Goal: Task Accomplishment & Management: Manage account settings

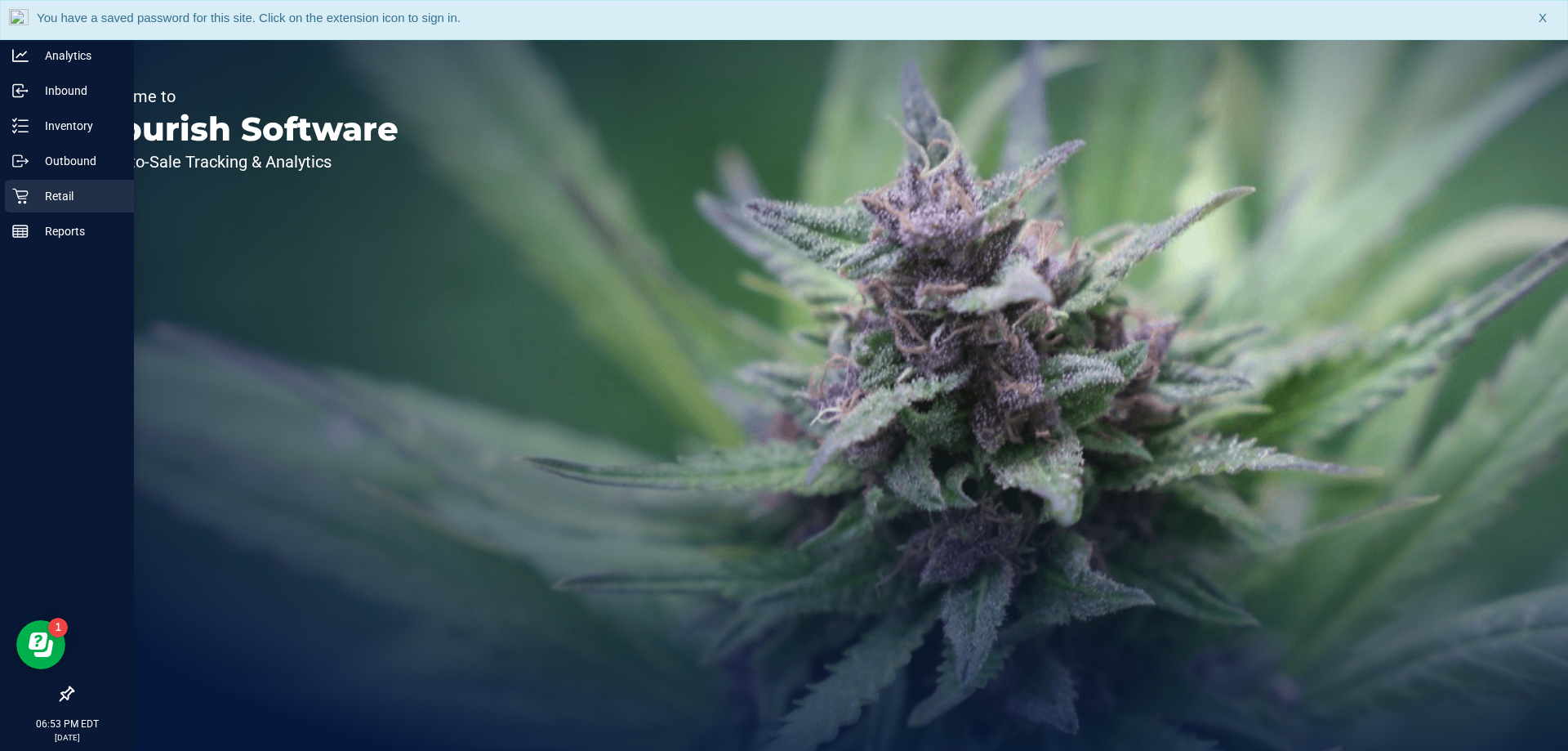
click at [30, 192] on p "Retail" at bounding box center [77, 196] width 98 height 20
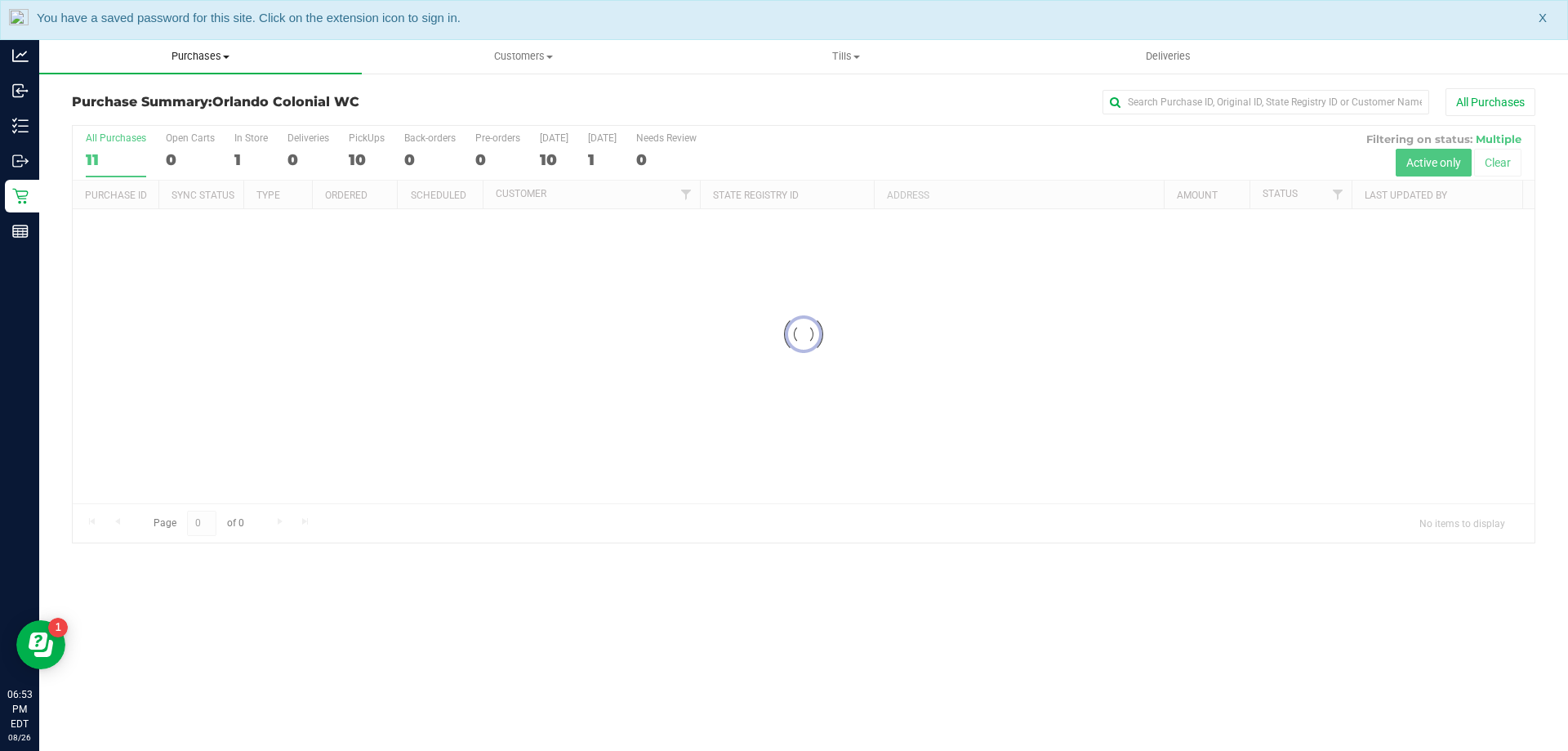
click at [192, 59] on span "Purchases" at bounding box center [200, 56] width 322 height 15
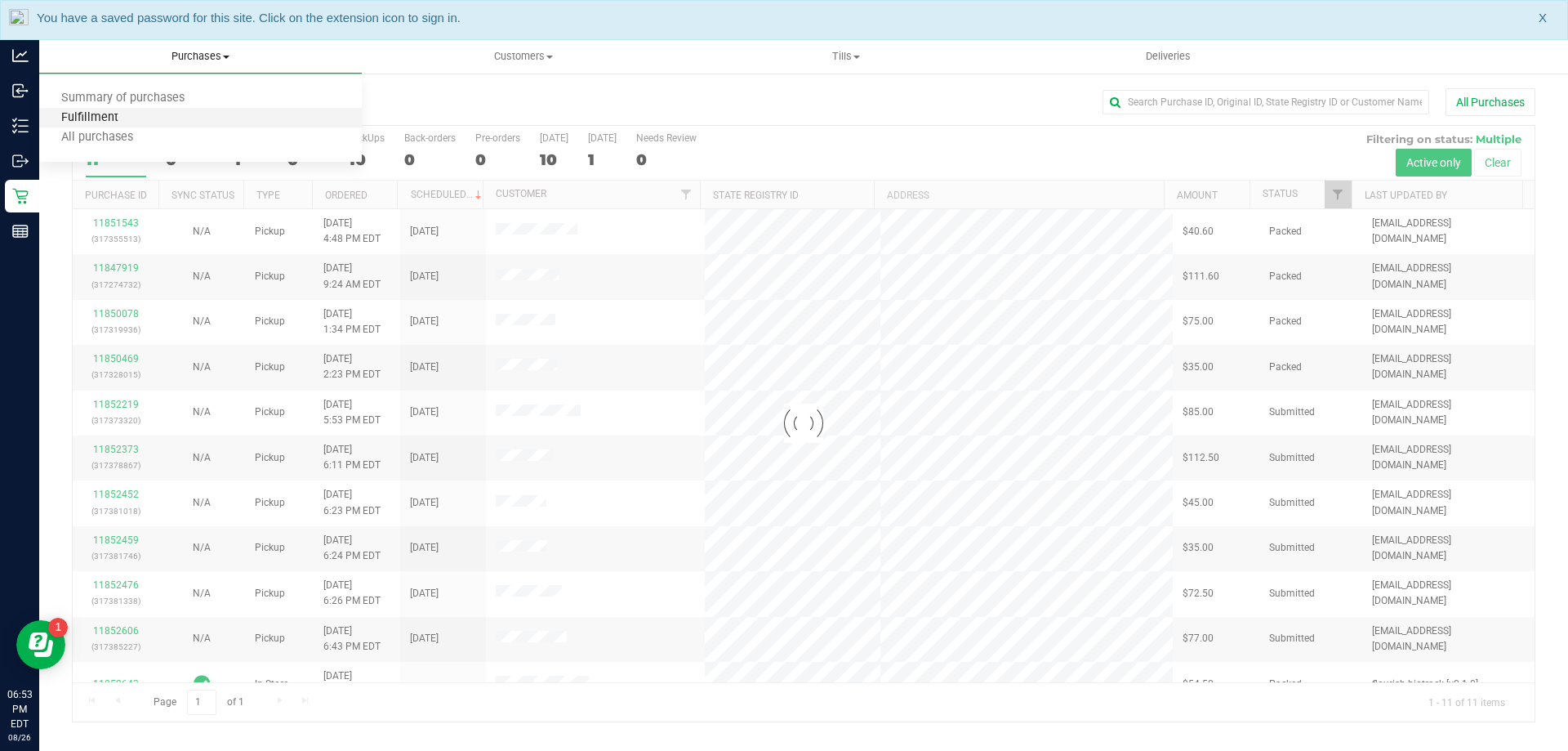
click at [107, 122] on span "Fulfillment" at bounding box center [90, 117] width 102 height 14
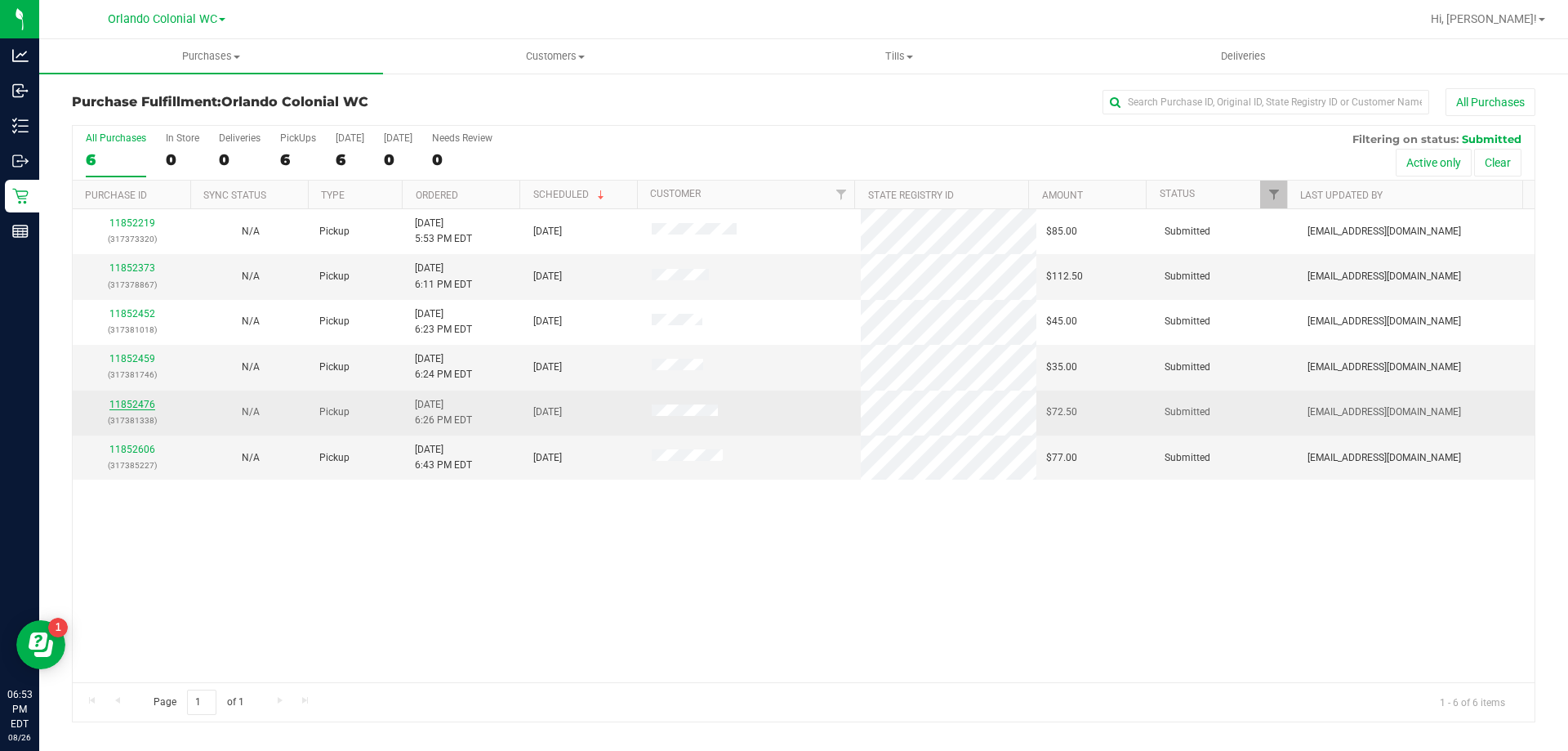
click at [135, 406] on link "11852476" at bounding box center [133, 404] width 45 height 12
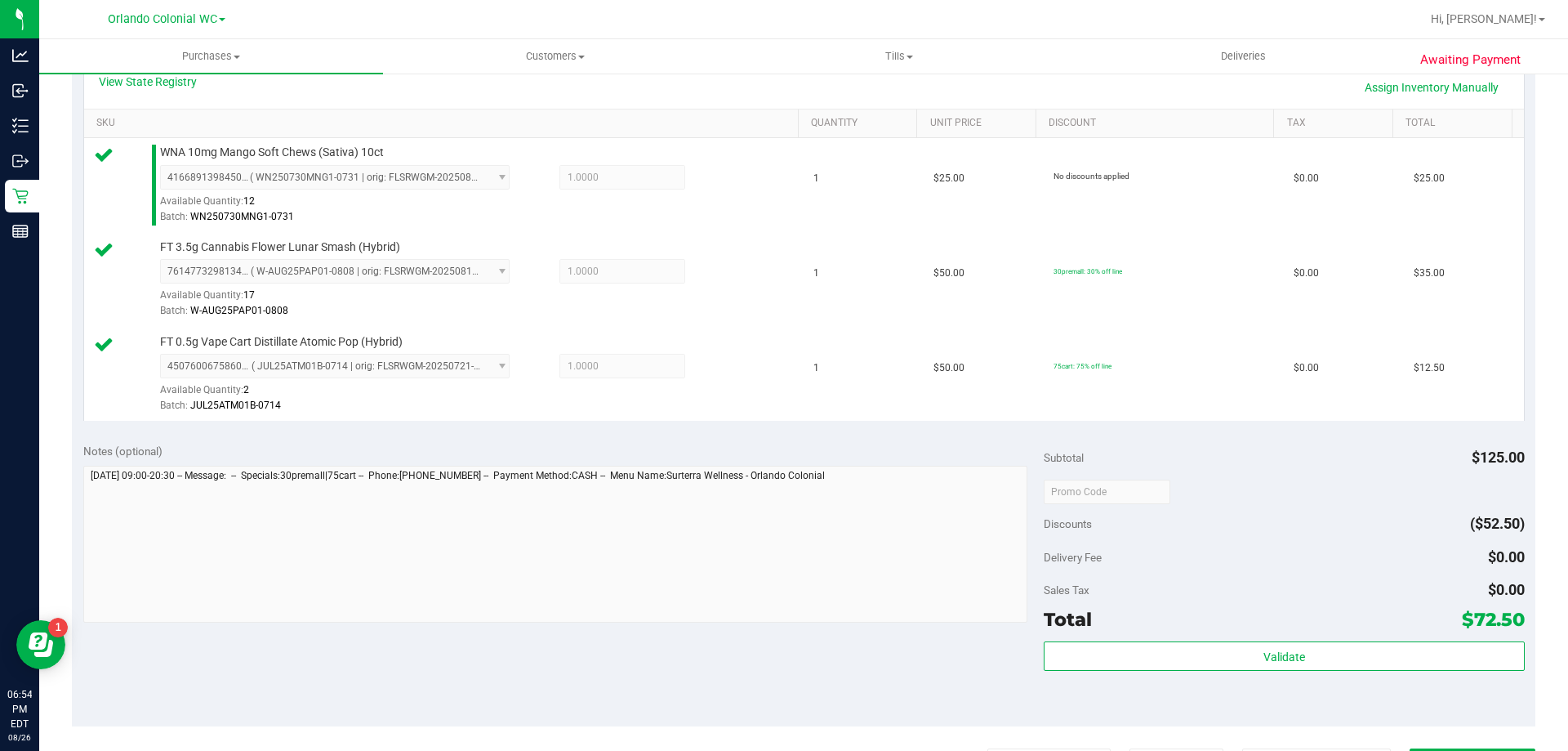
scroll to position [572, 0]
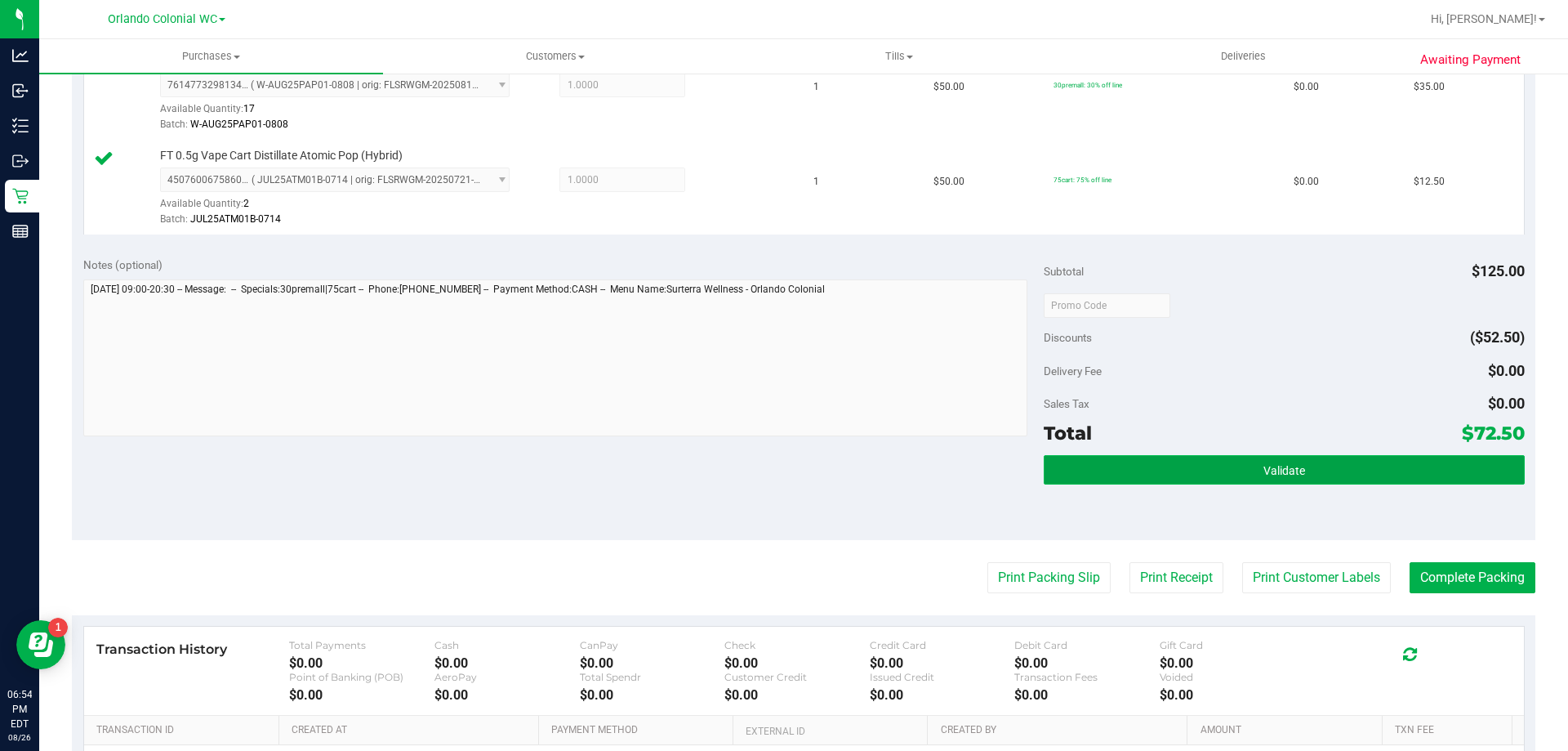
click at [1231, 460] on button "Validate" at bounding box center [1284, 469] width 480 height 29
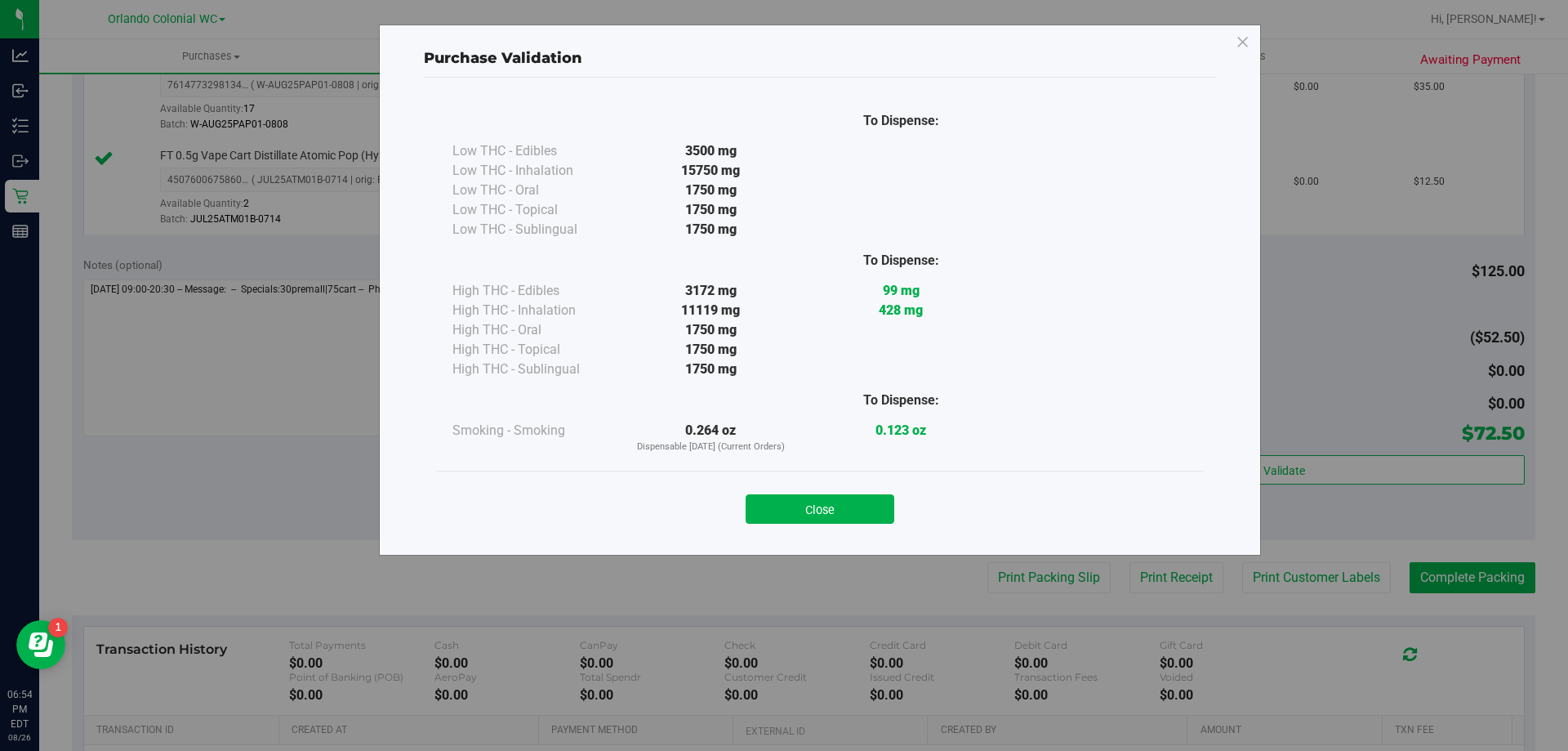
click at [862, 501] on button "Close" at bounding box center [820, 509] width 149 height 29
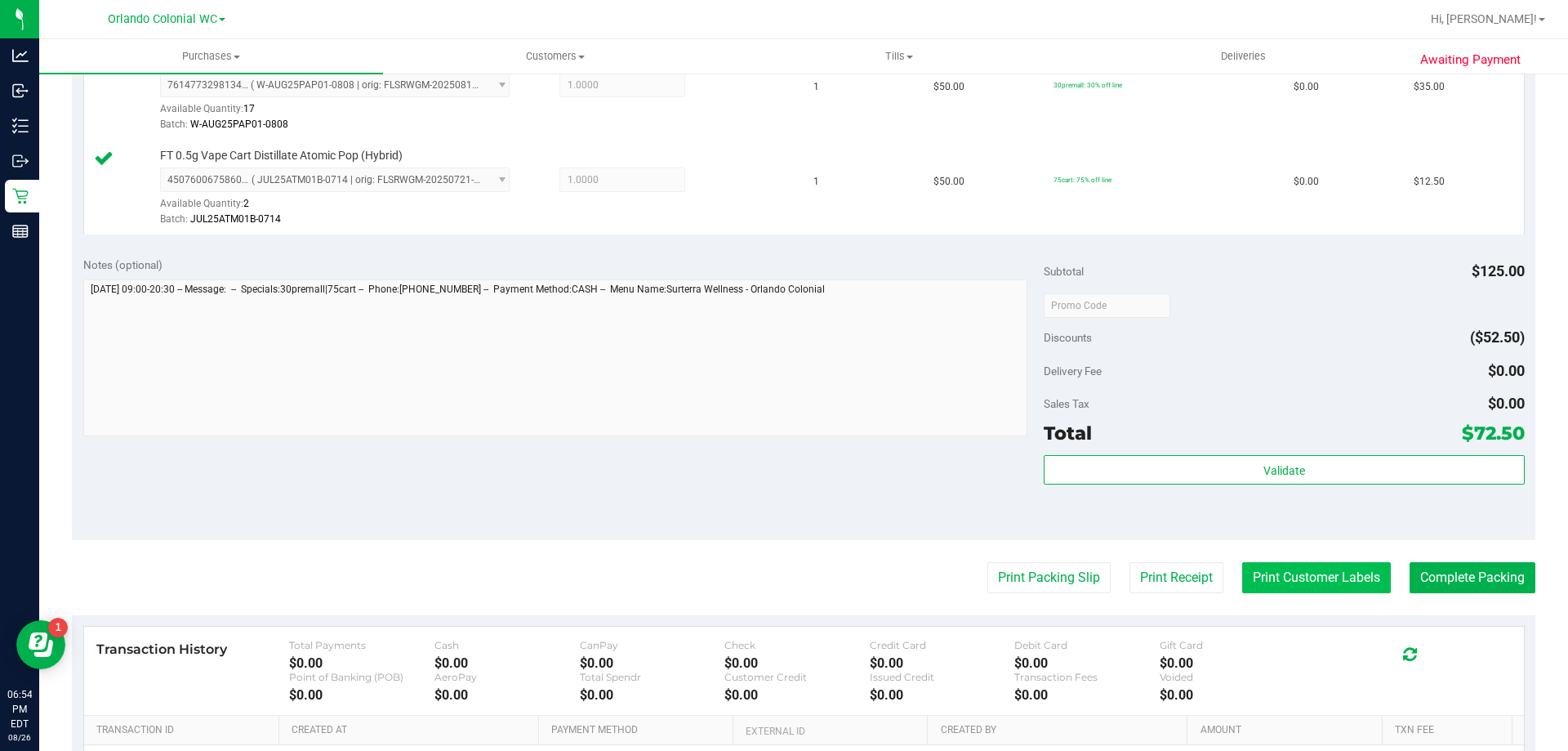
click at [1315, 579] on button "Print Customer Labels" at bounding box center [1317, 578] width 149 height 31
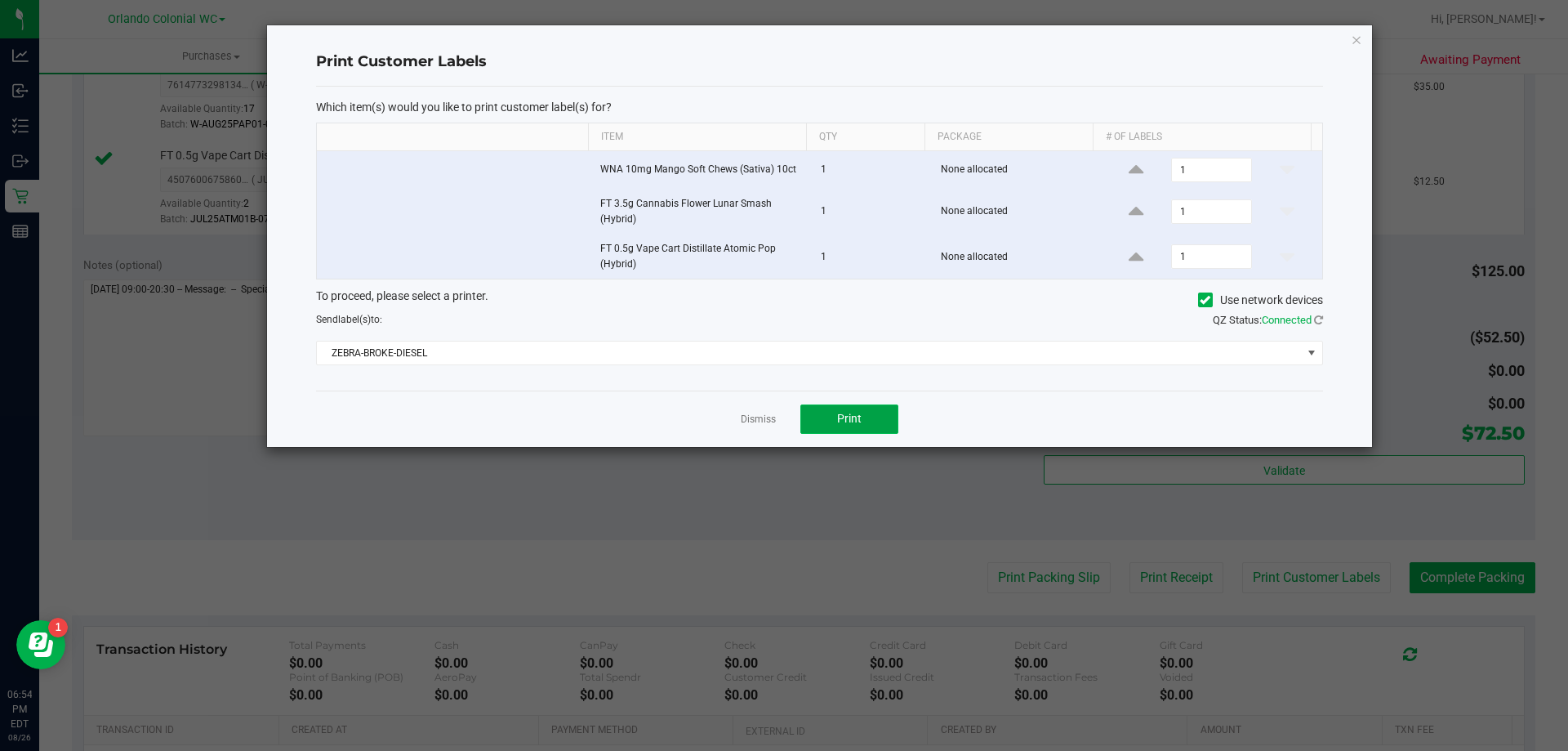
click at [869, 420] on button "Print" at bounding box center [850, 419] width 98 height 29
click at [1355, 34] on icon "button" at bounding box center [1356, 39] width 12 height 20
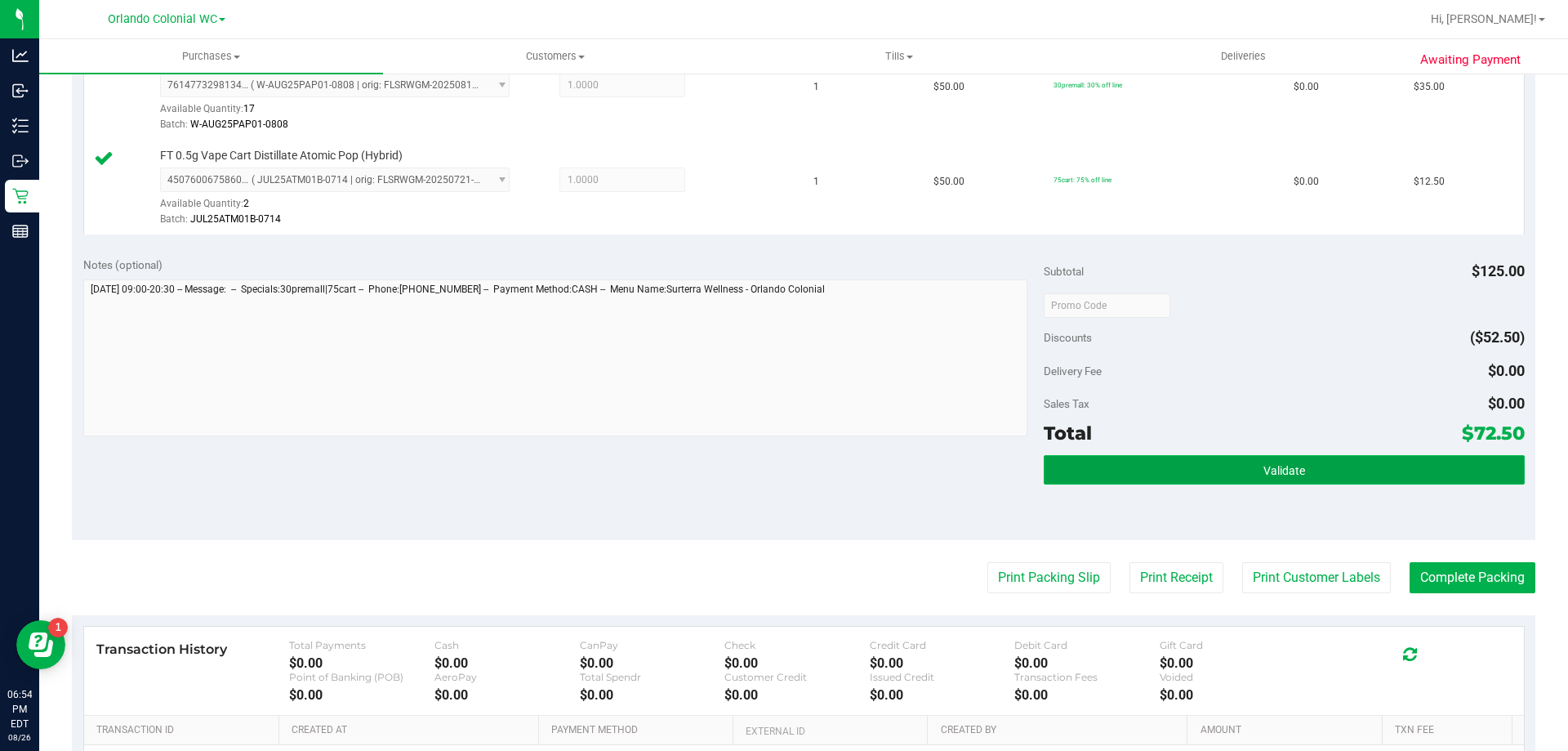
click at [1241, 461] on button "Validate" at bounding box center [1284, 469] width 480 height 29
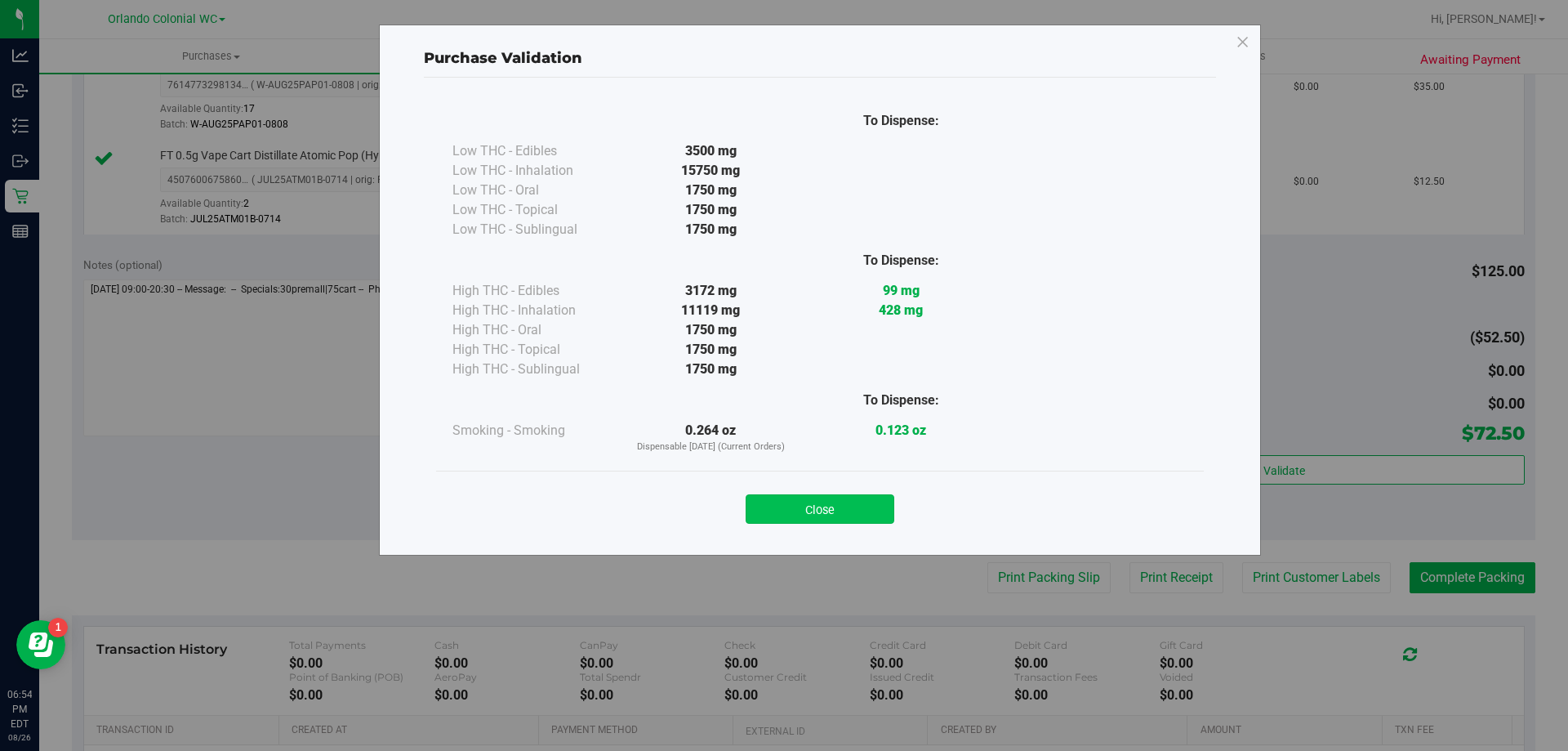
click at [852, 499] on button "Close" at bounding box center [820, 509] width 149 height 29
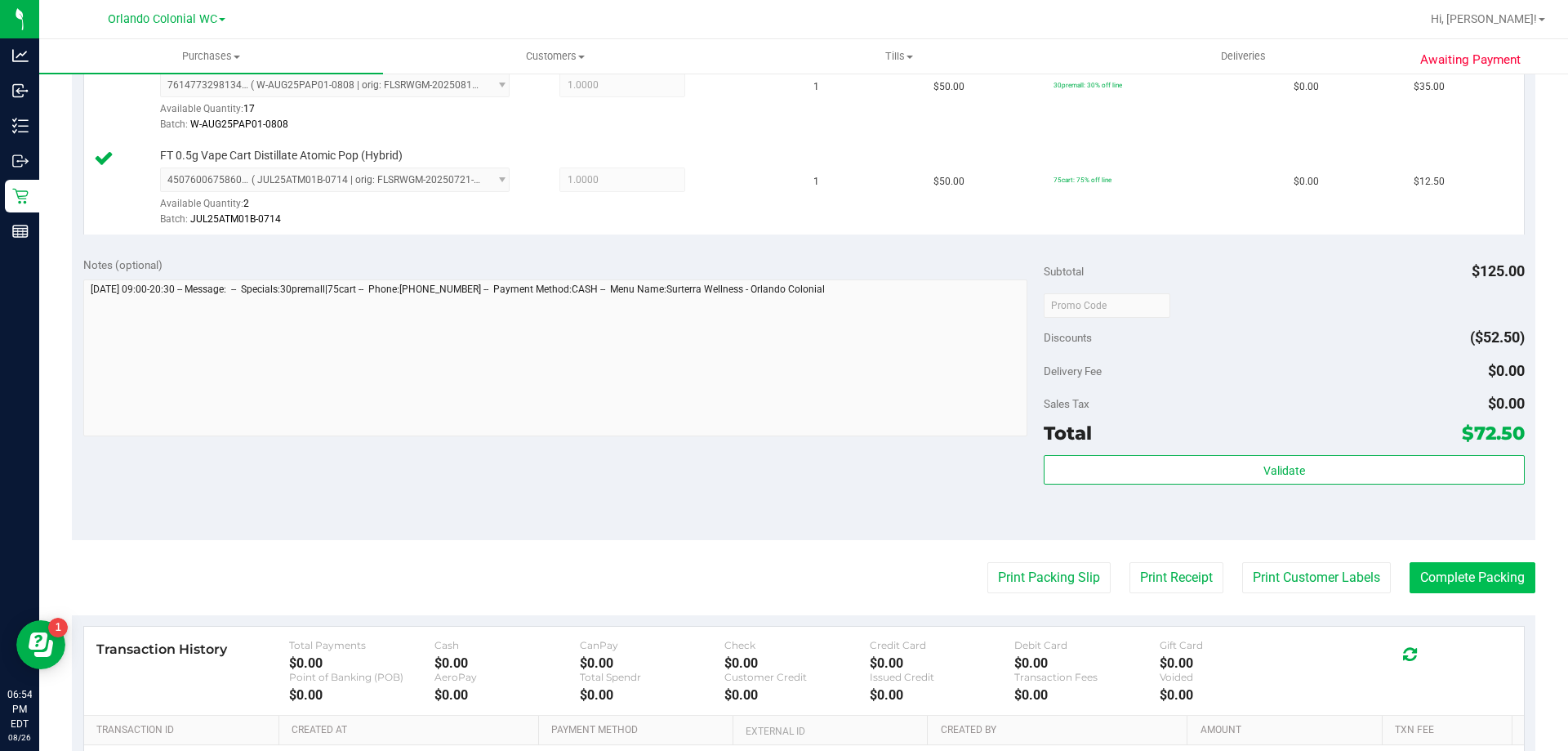
click at [1469, 575] on button "Complete Packing" at bounding box center [1473, 578] width 126 height 31
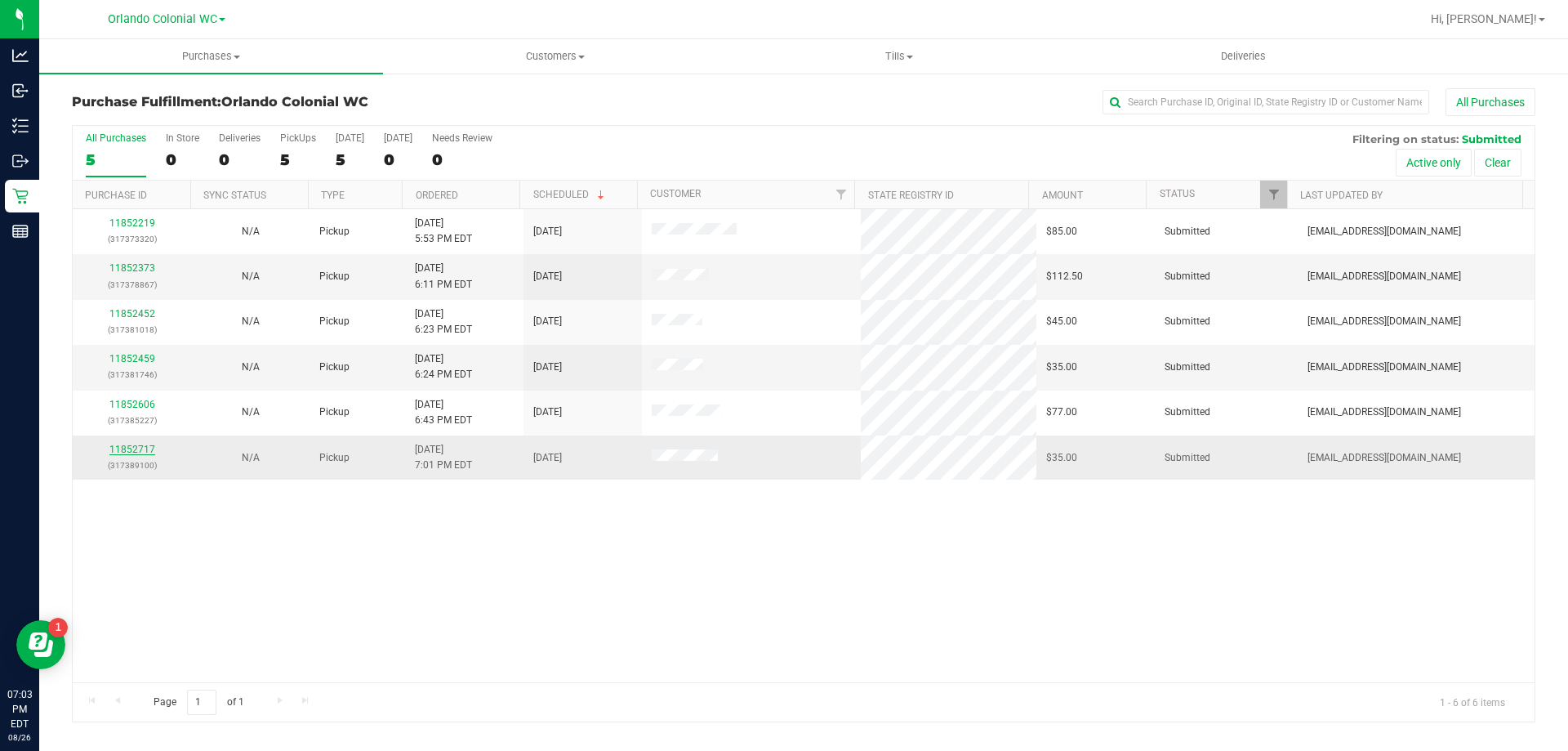
click at [132, 448] on link "11852717" at bounding box center [133, 450] width 45 height 12
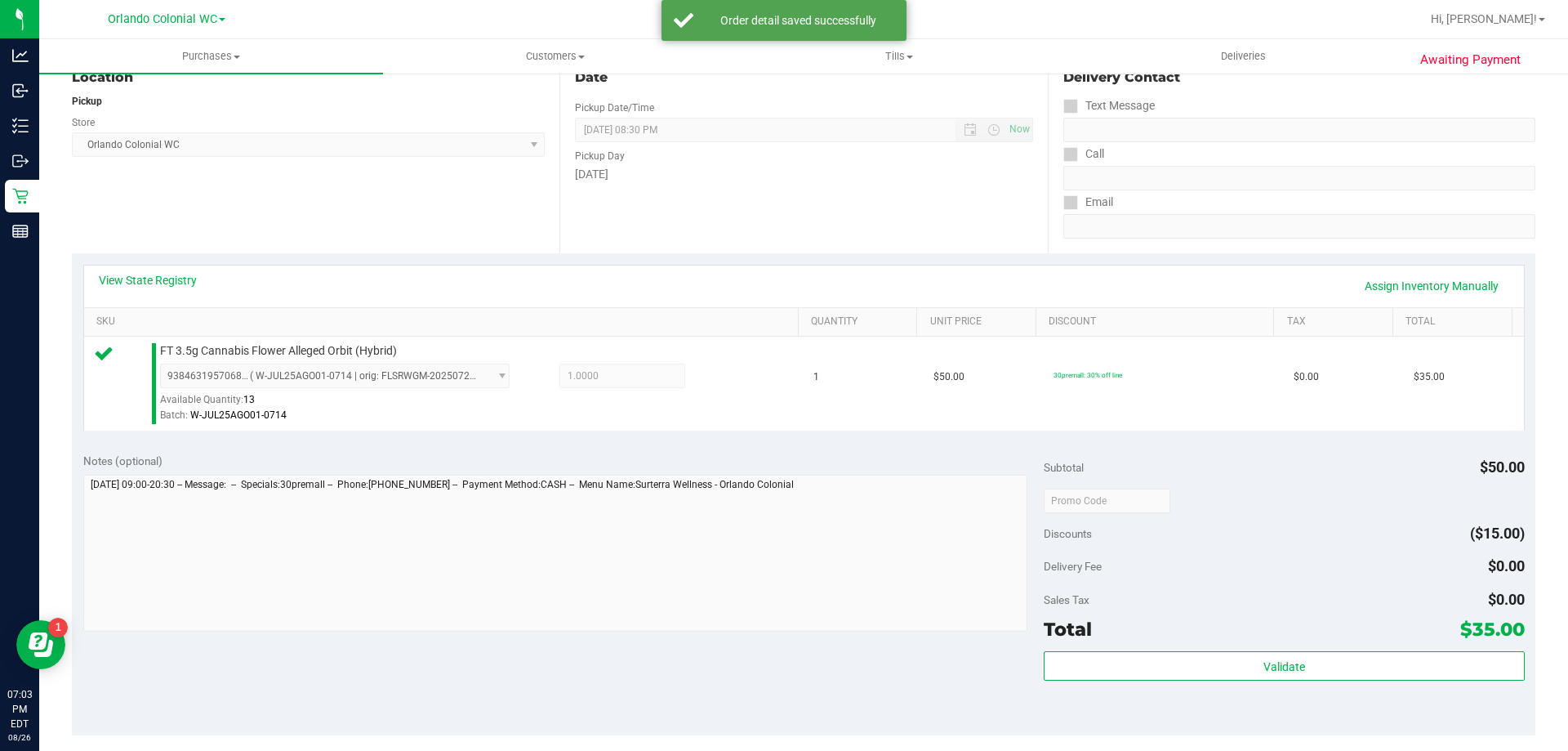
scroll to position [277, 0]
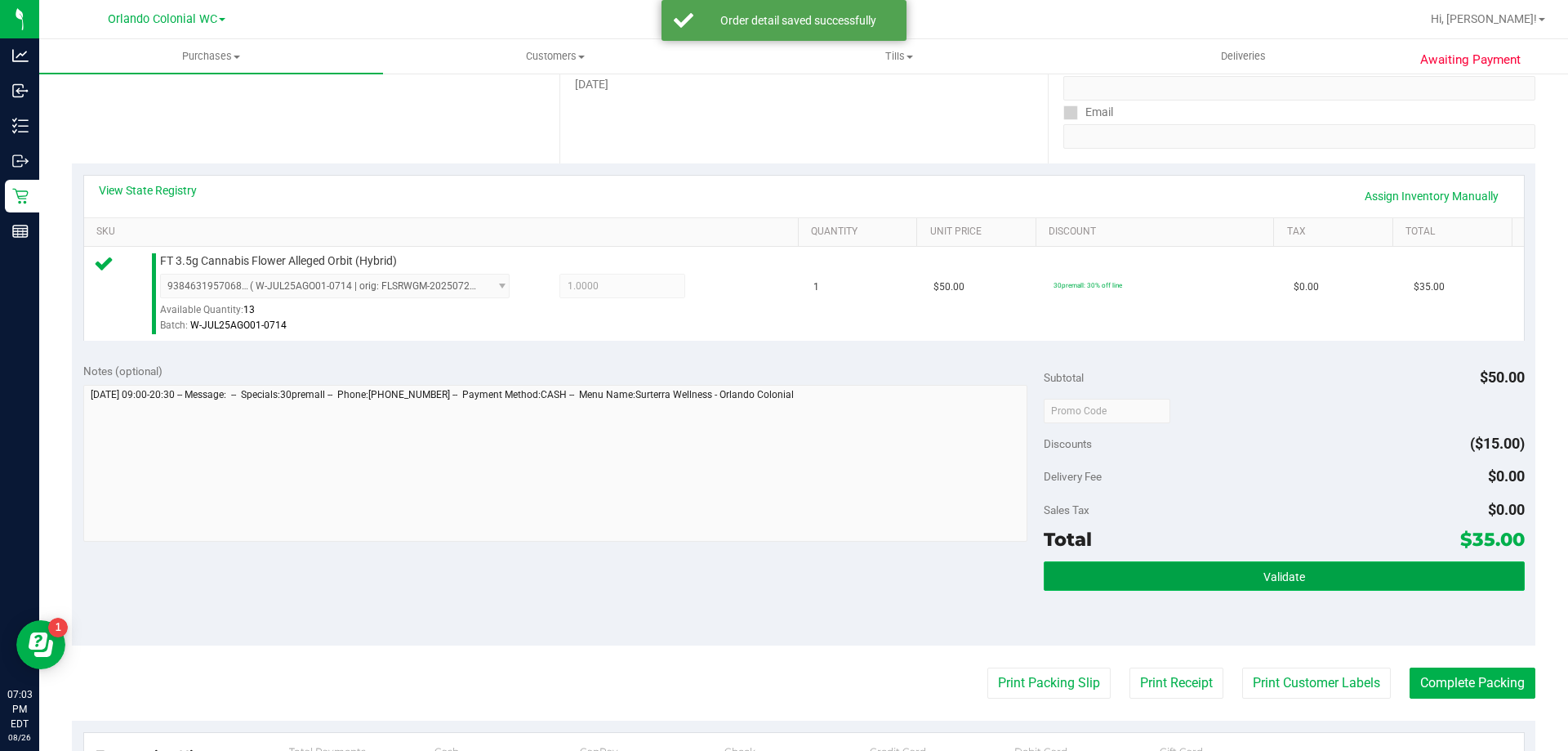
click at [1285, 571] on span "Validate" at bounding box center [1285, 577] width 42 height 13
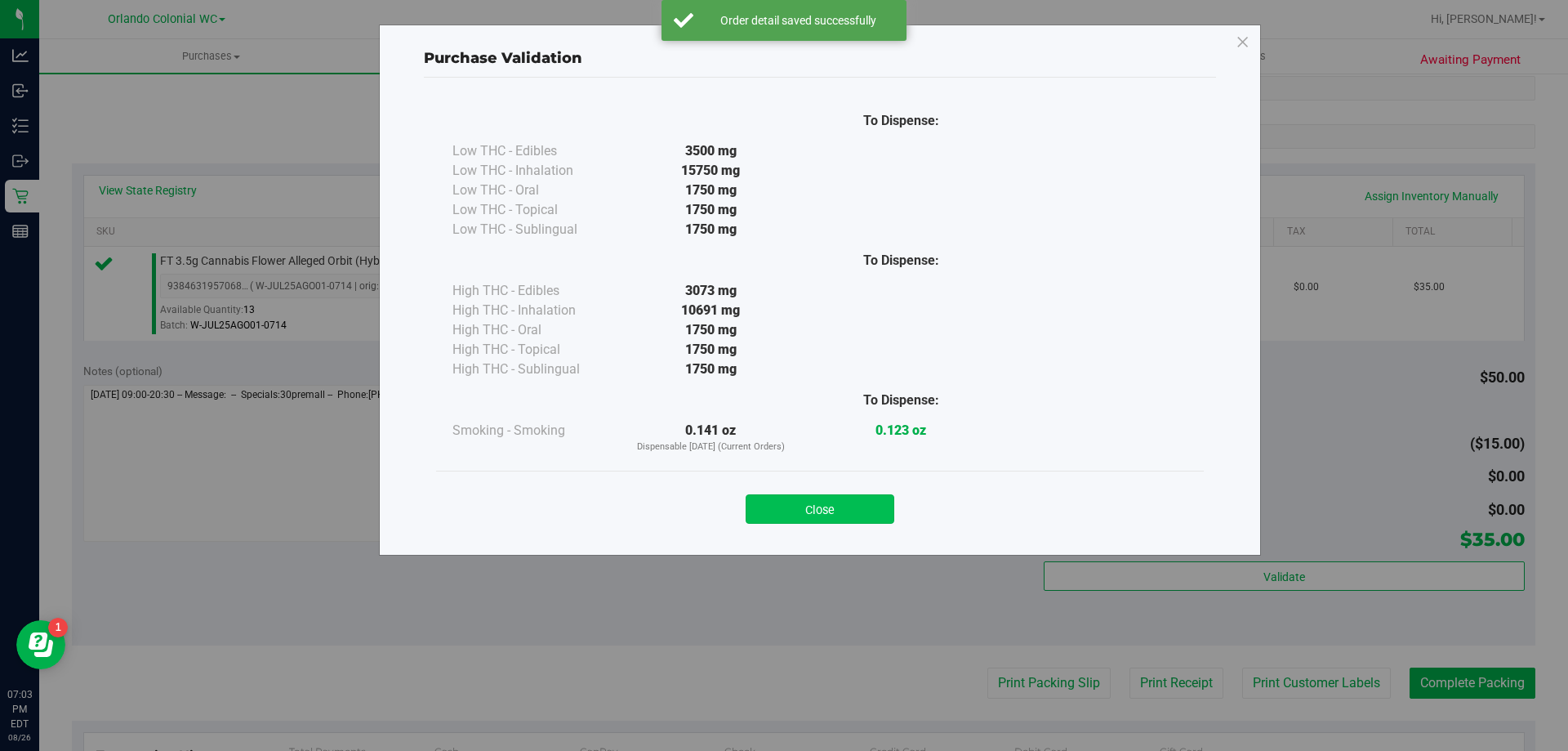
click at [819, 498] on button "Close" at bounding box center [820, 509] width 149 height 29
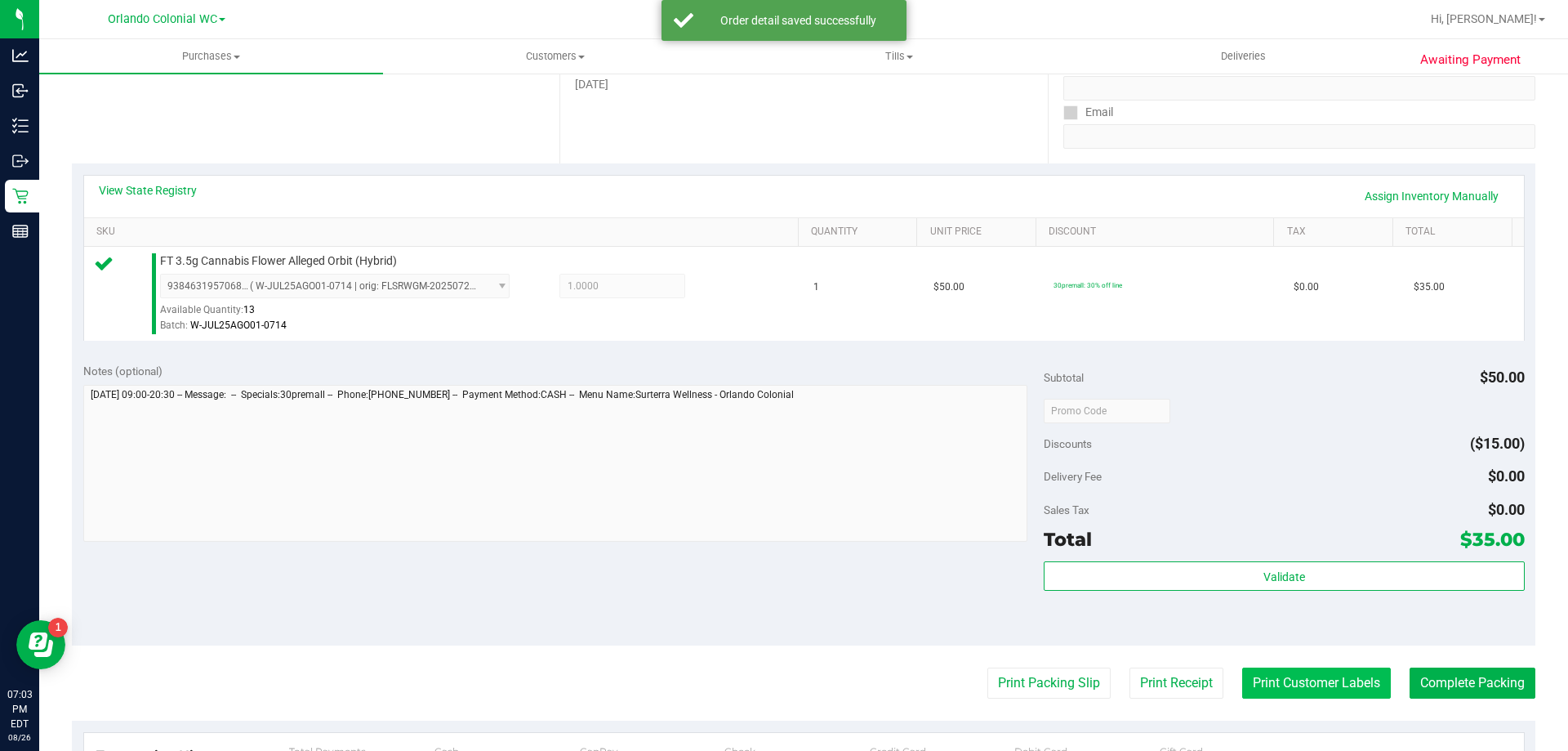
click at [1314, 688] on button "Print Customer Labels" at bounding box center [1317, 683] width 149 height 31
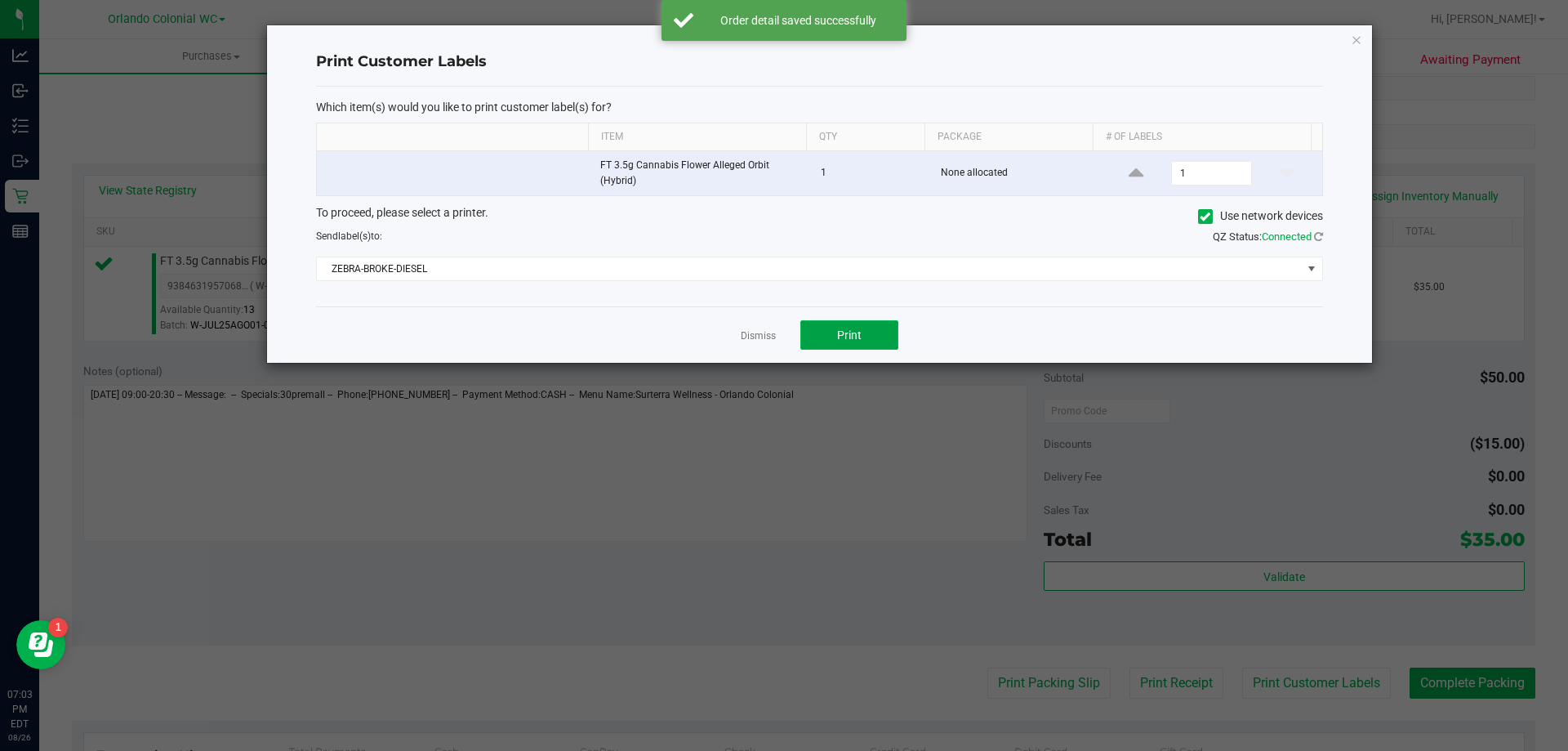
click at [875, 340] on button "Print" at bounding box center [850, 335] width 98 height 29
click at [1356, 48] on icon "button" at bounding box center [1356, 39] width 12 height 20
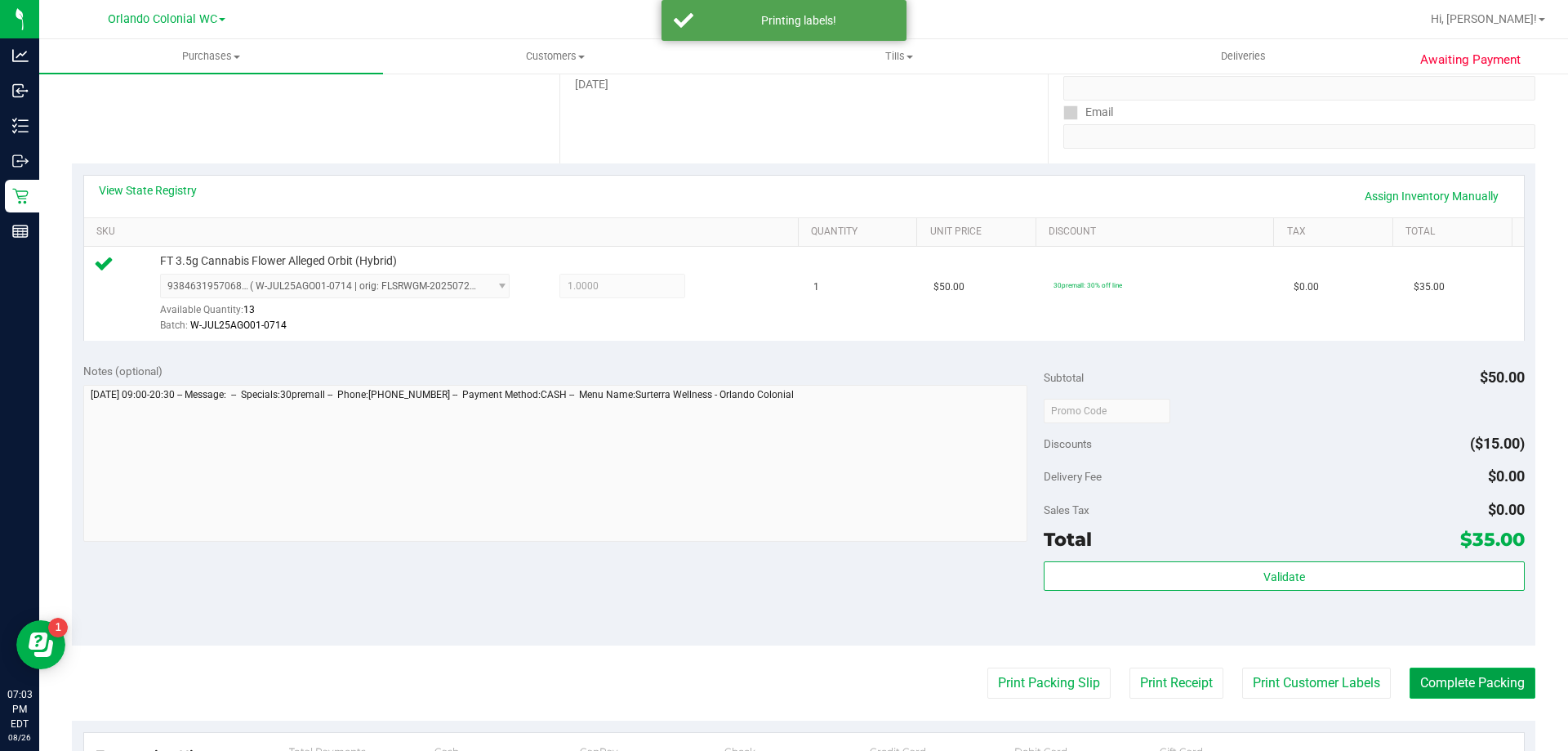
click at [1468, 673] on button "Complete Packing" at bounding box center [1473, 683] width 126 height 31
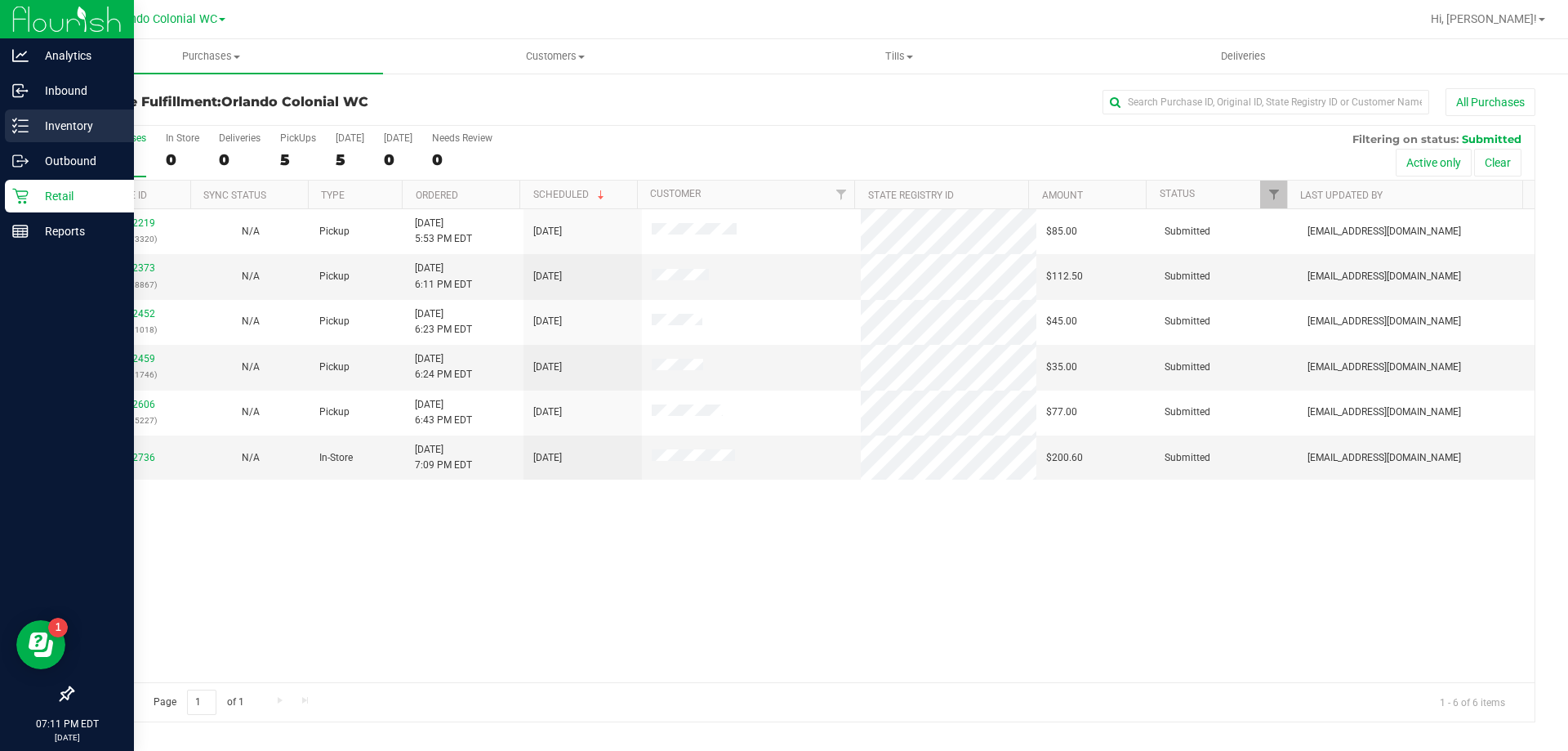
click at [85, 126] on p "Inventory" at bounding box center [77, 126] width 98 height 20
click at [66, 121] on p "Inventory" at bounding box center [77, 126] width 98 height 20
click at [82, 124] on p "Inventory" at bounding box center [77, 126] width 98 height 20
click at [69, 223] on p "Reports" at bounding box center [77, 232] width 98 height 20
click at [74, 161] on p "Outbound" at bounding box center [77, 161] width 98 height 20
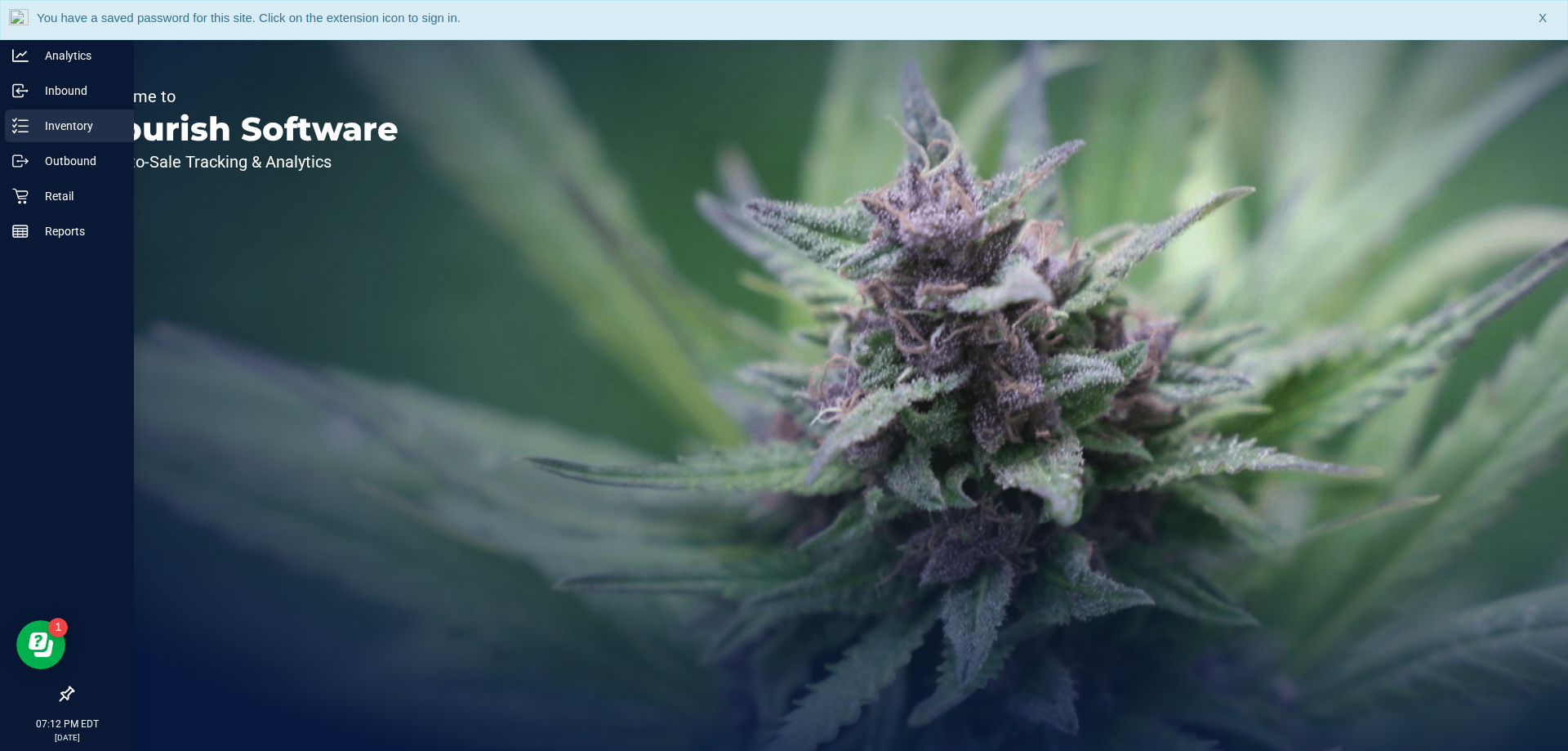
click at [69, 123] on p "Inventory" at bounding box center [77, 126] width 98 height 20
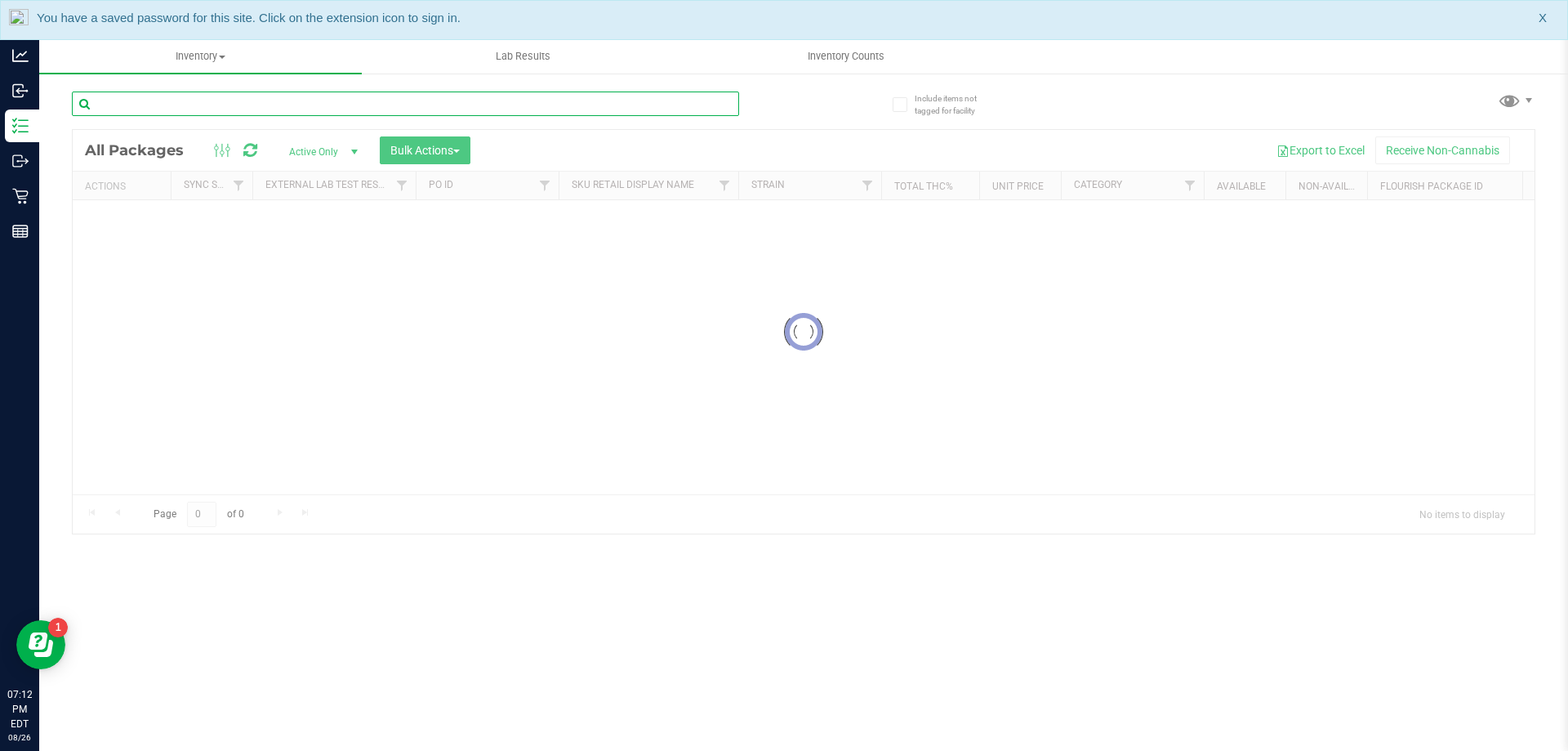
click at [203, 104] on input "text" at bounding box center [405, 104] width 667 height 25
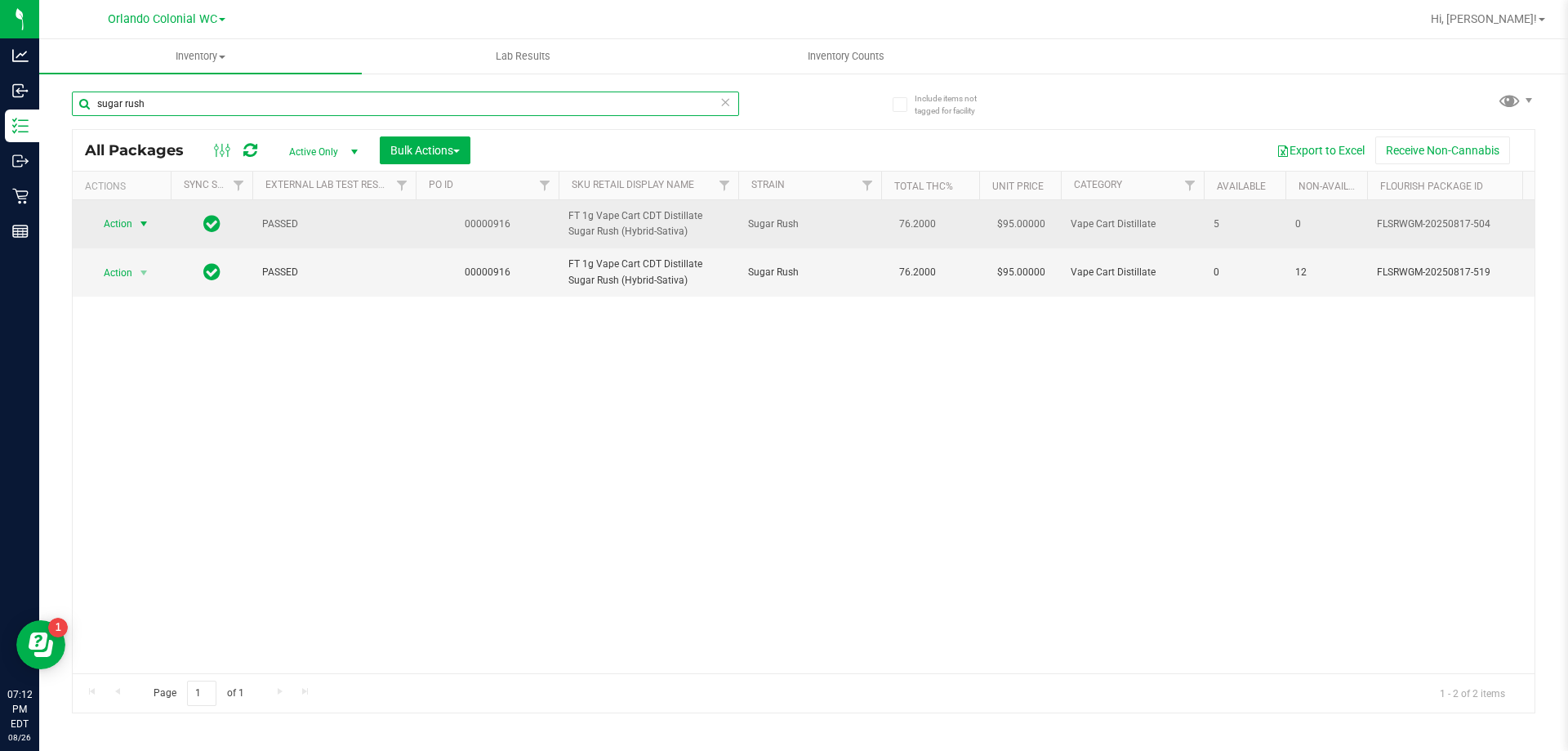
type input "sugar rush"
click at [102, 224] on span "Action" at bounding box center [111, 223] width 44 height 23
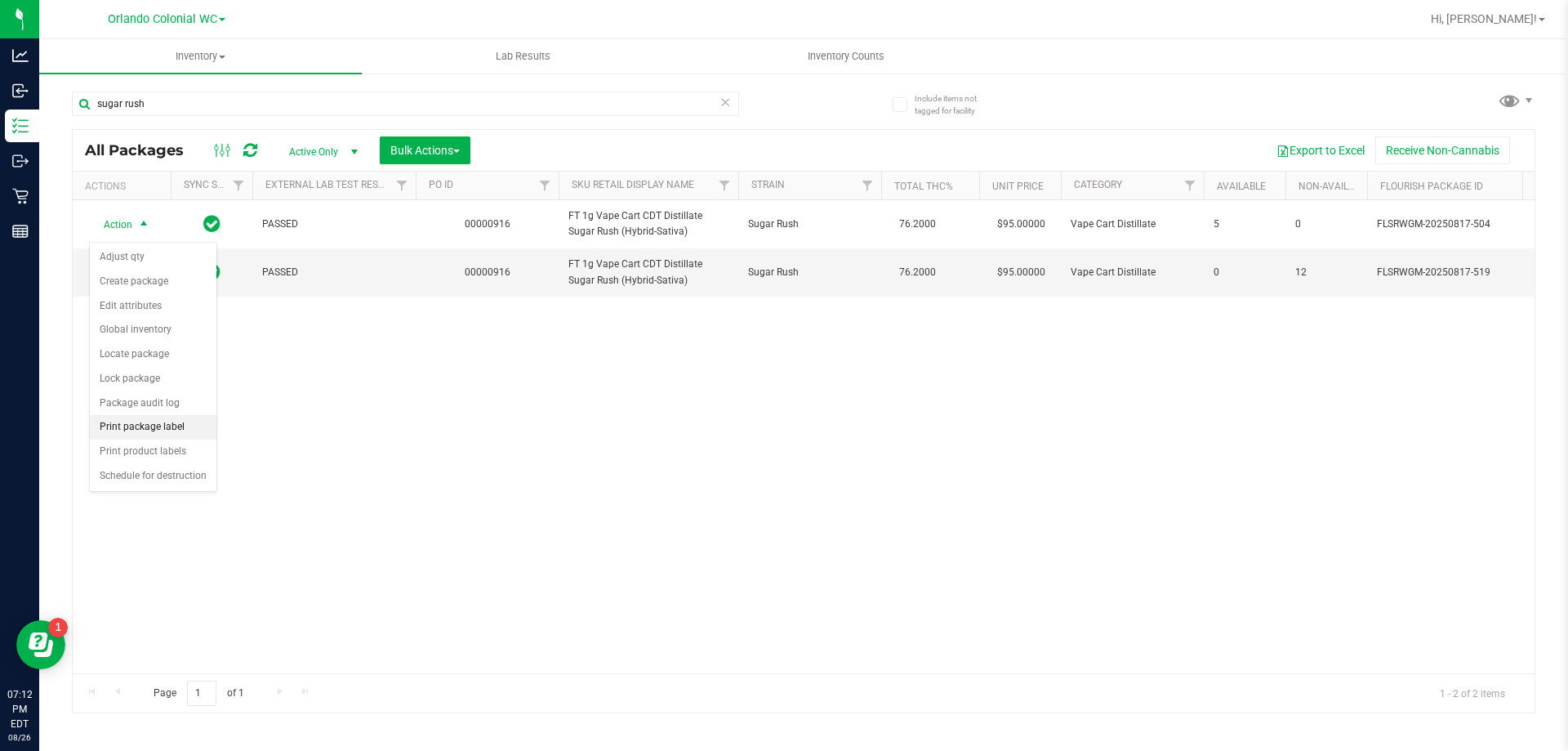
click at [162, 416] on li "Print package label" at bounding box center [153, 427] width 126 height 25
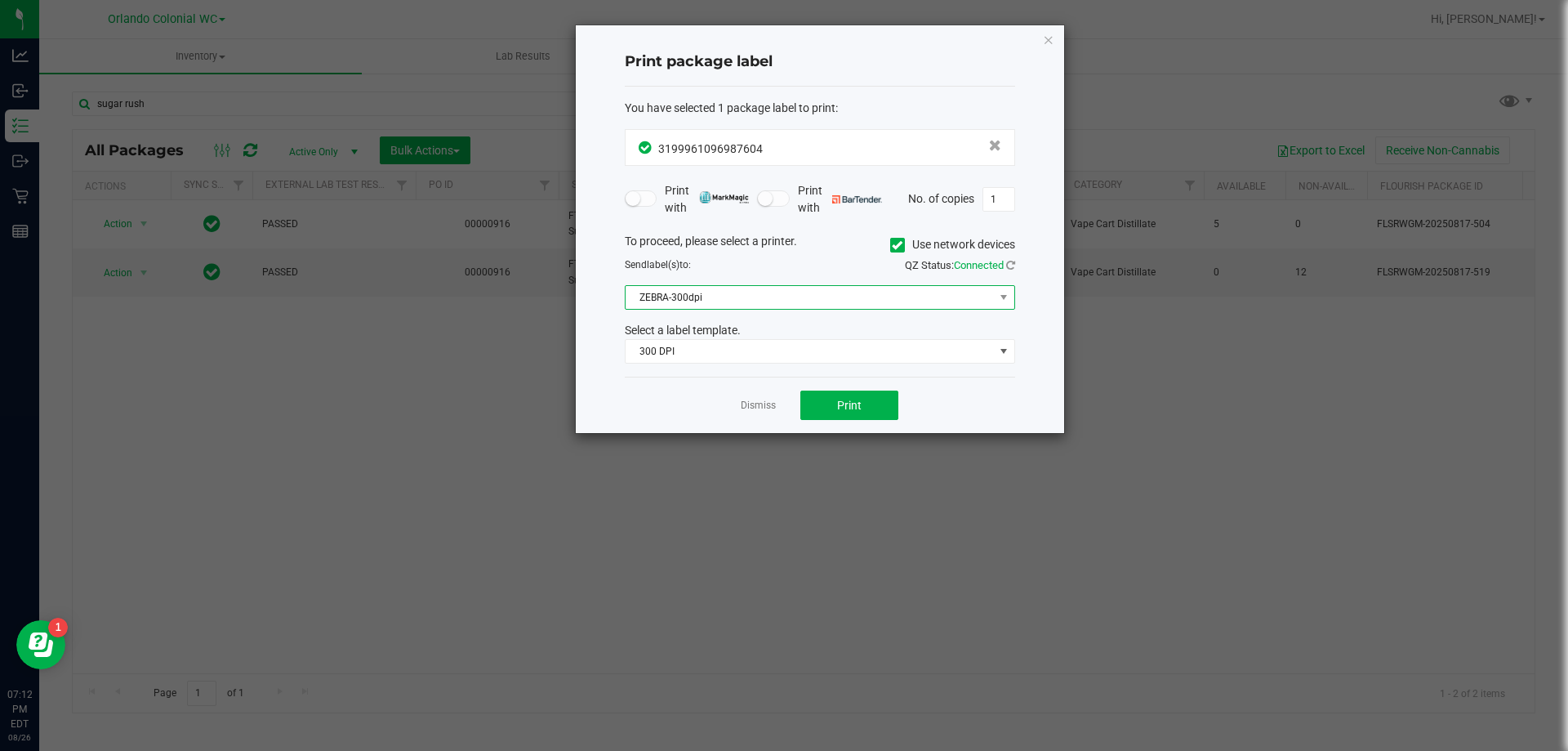
click at [835, 290] on span "ZEBRA-300dpi" at bounding box center [810, 297] width 369 height 23
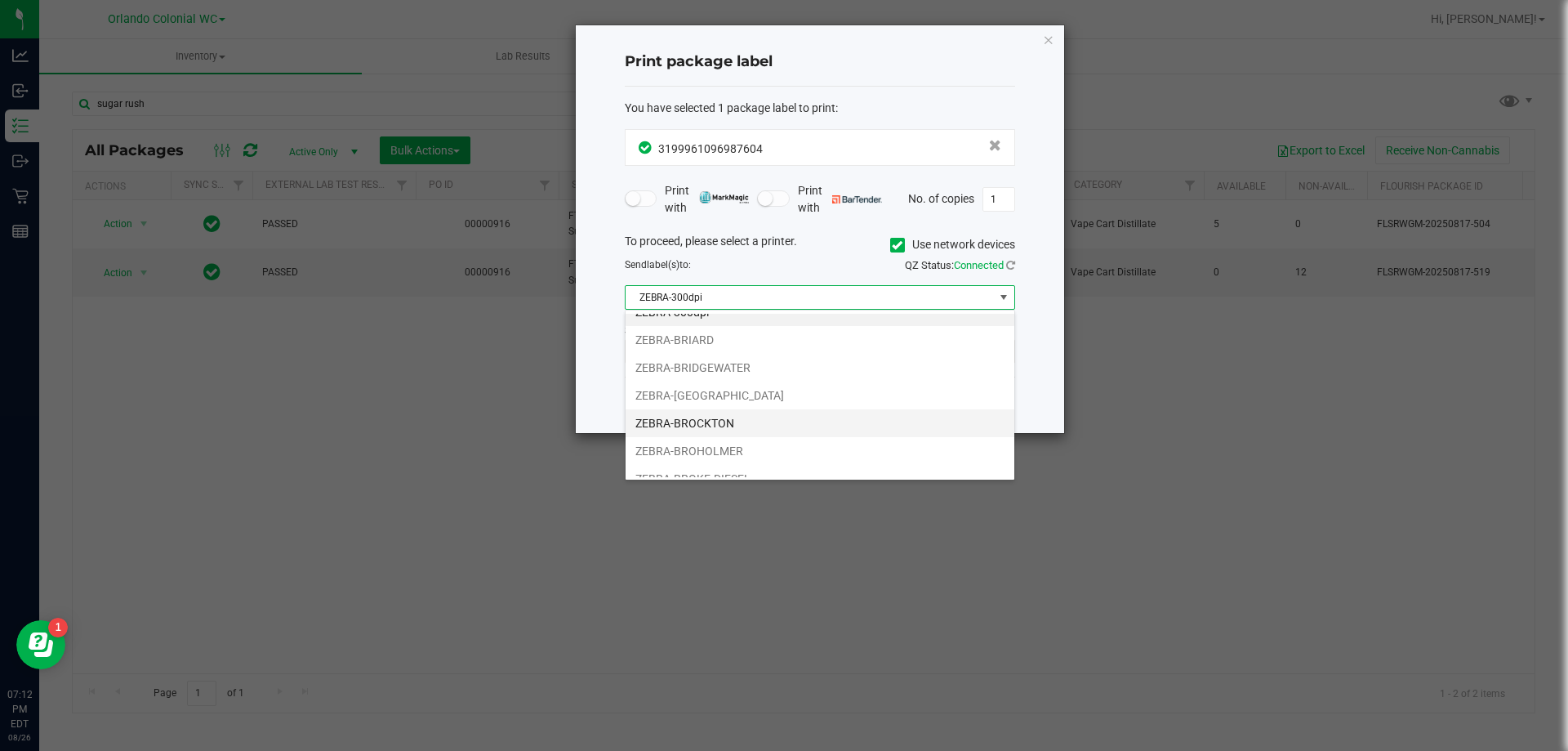
scroll to position [31, 0]
click at [699, 460] on li "ZEBRA-BROKE-DIESEL" at bounding box center [820, 463] width 389 height 28
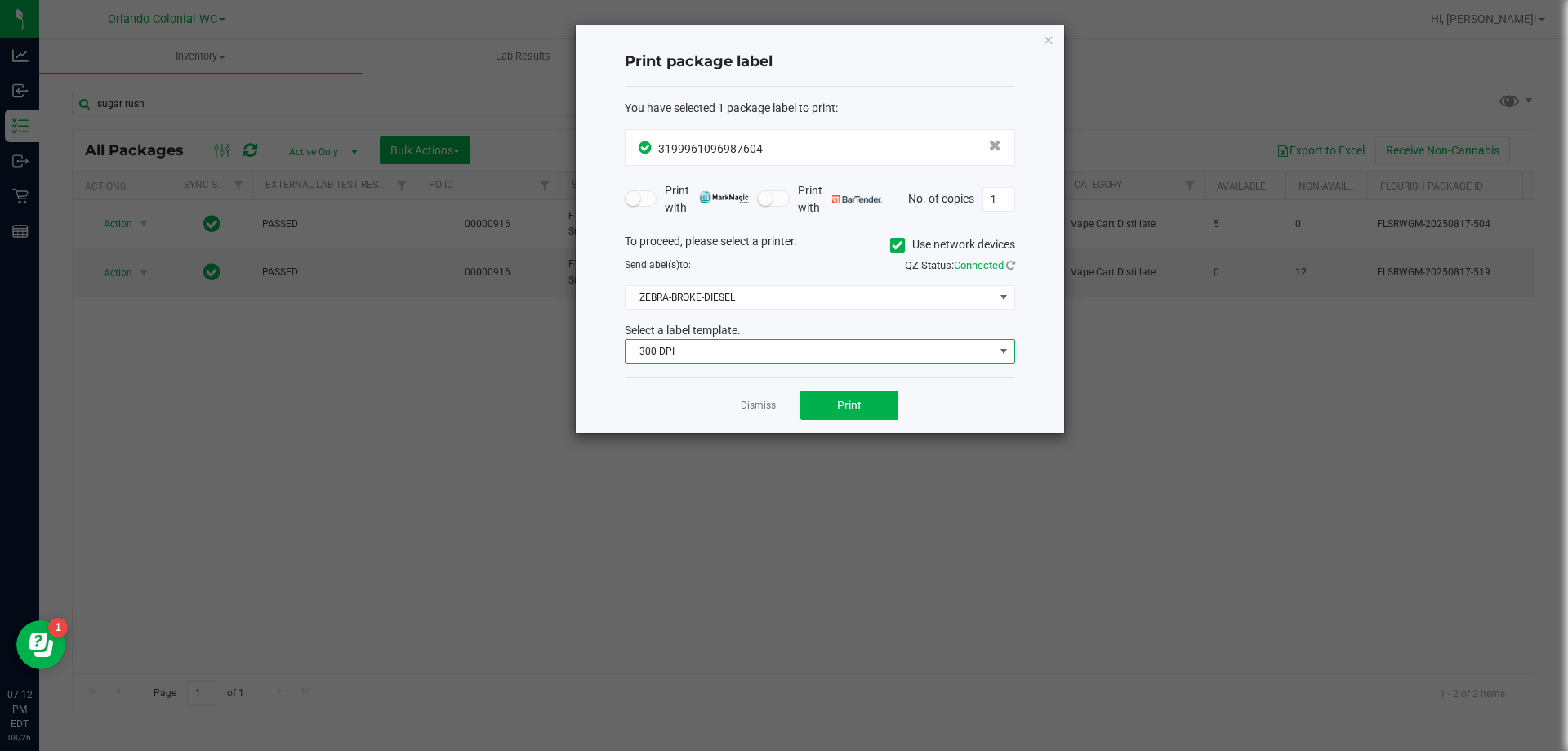
click at [717, 341] on span "300 DPI" at bounding box center [810, 351] width 369 height 23
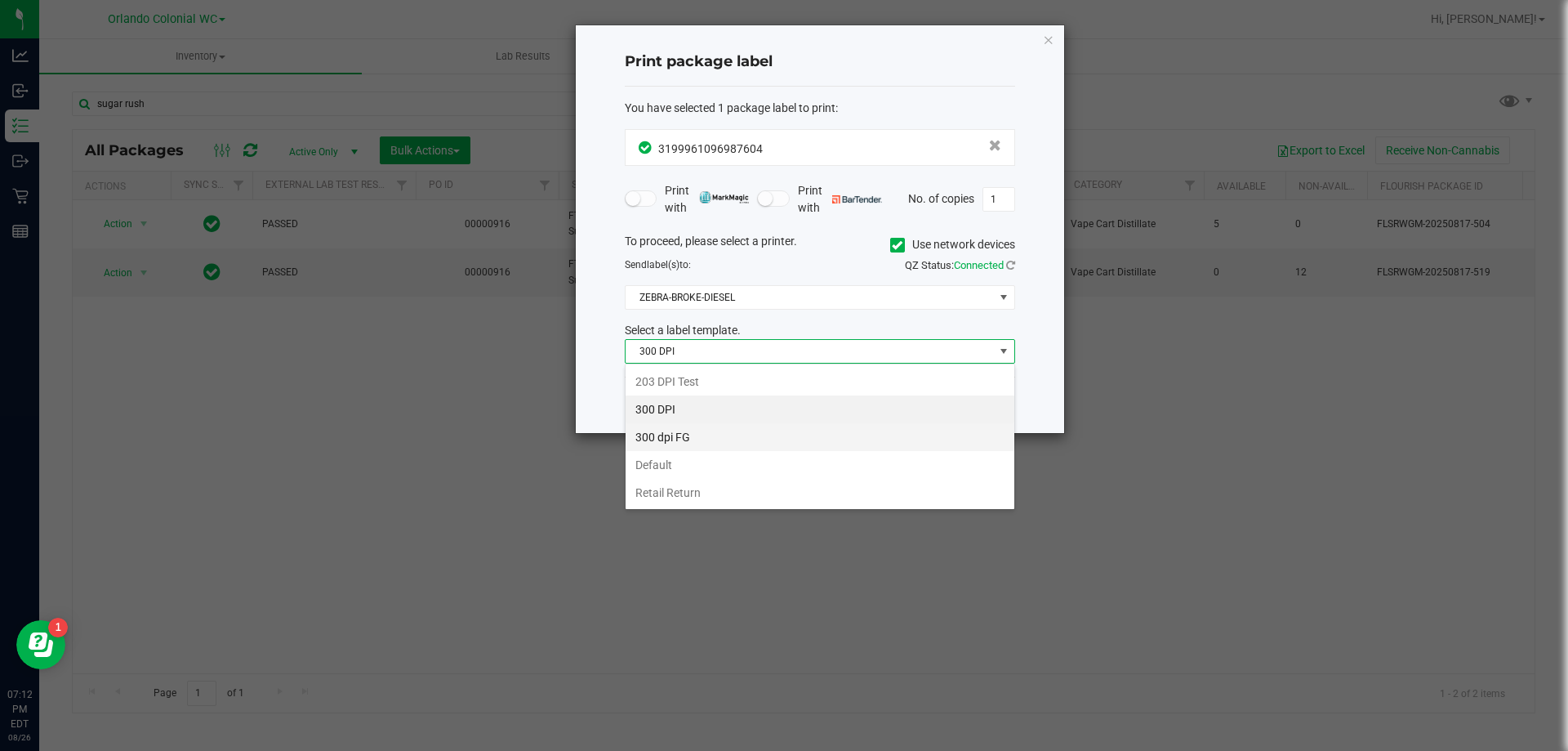
scroll to position [25, 390]
click at [669, 490] on li "Retail Return" at bounding box center [820, 492] width 389 height 28
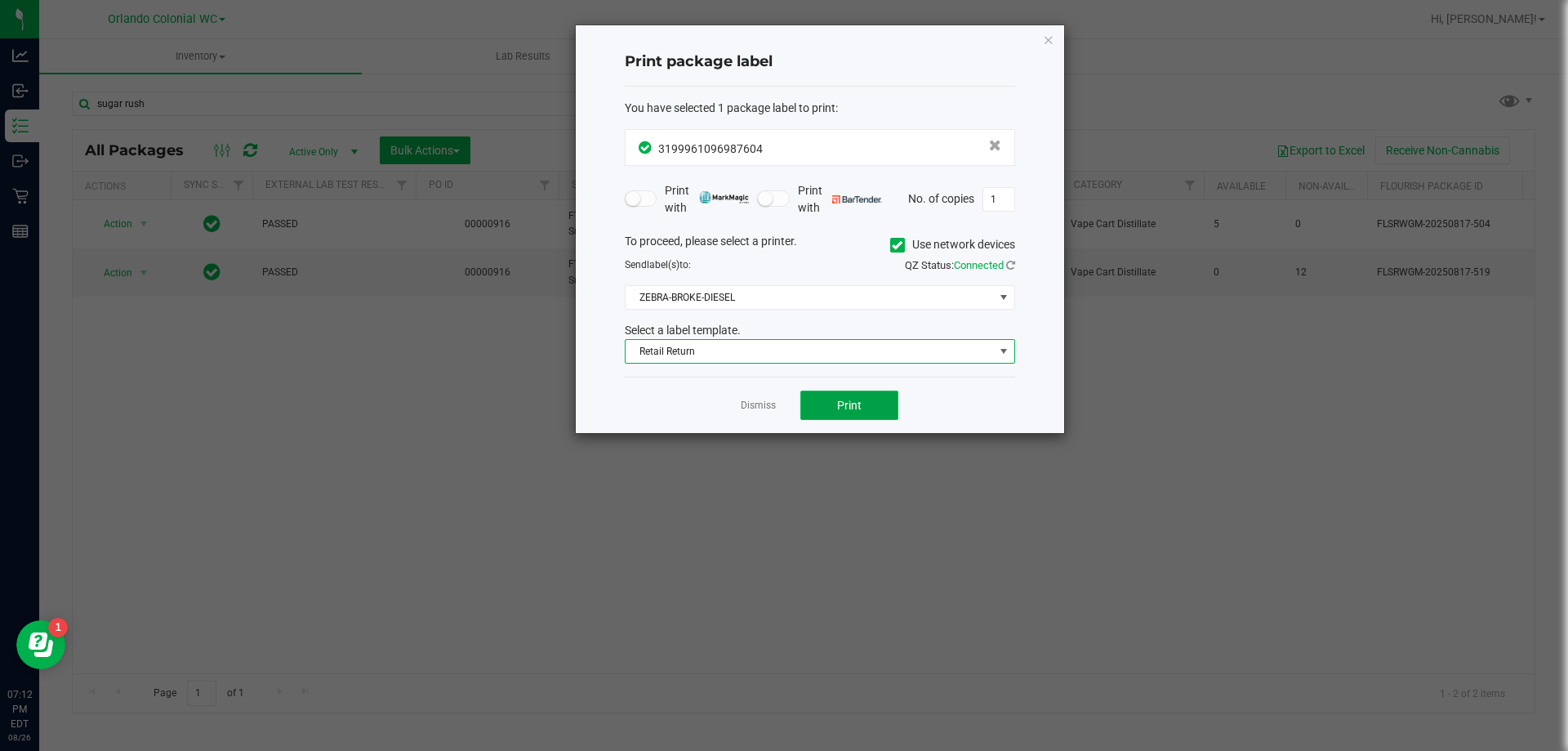
click at [839, 395] on button "Print" at bounding box center [850, 405] width 98 height 29
click at [1050, 44] on icon "button" at bounding box center [1049, 39] width 12 height 20
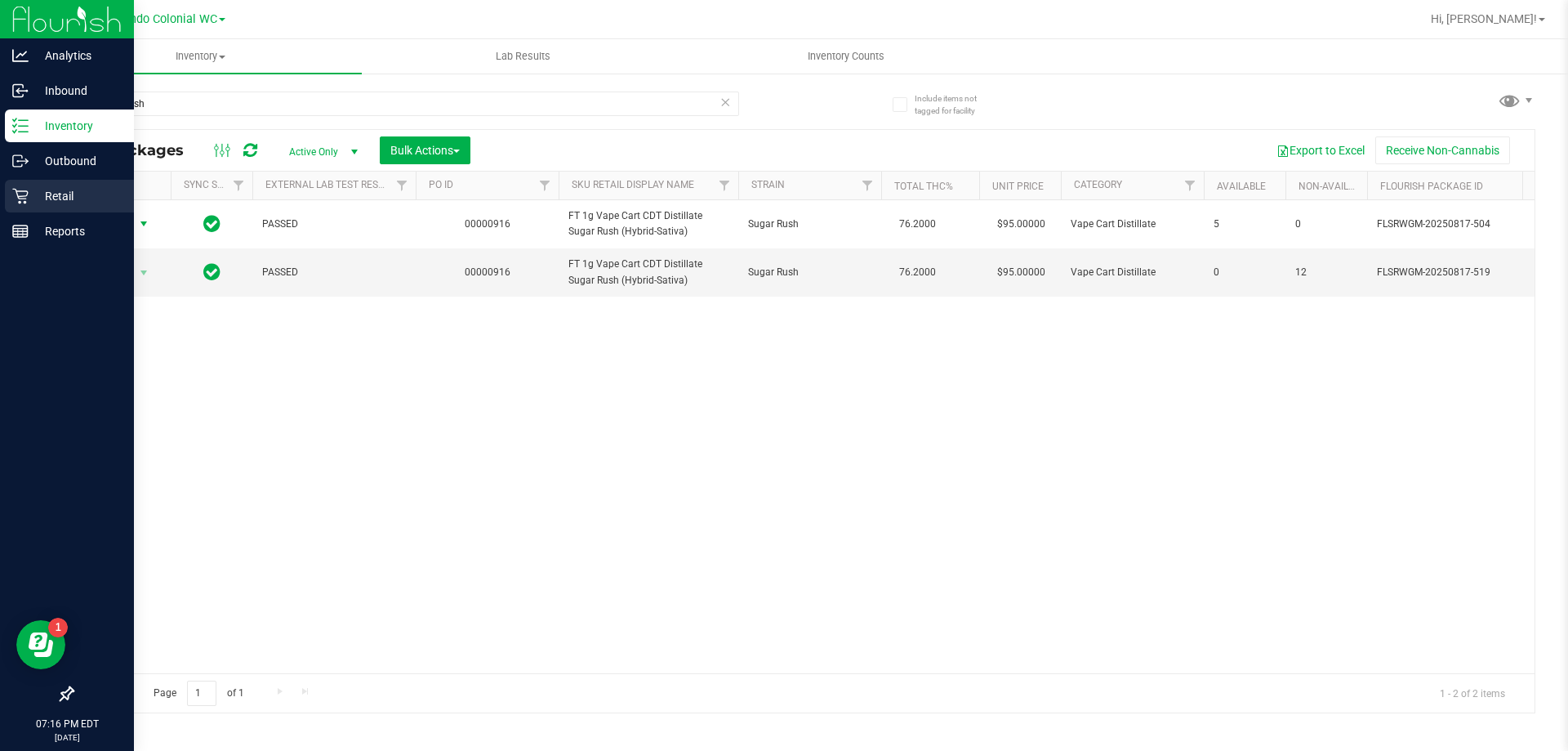
click at [18, 206] on div "Retail" at bounding box center [69, 196] width 129 height 33
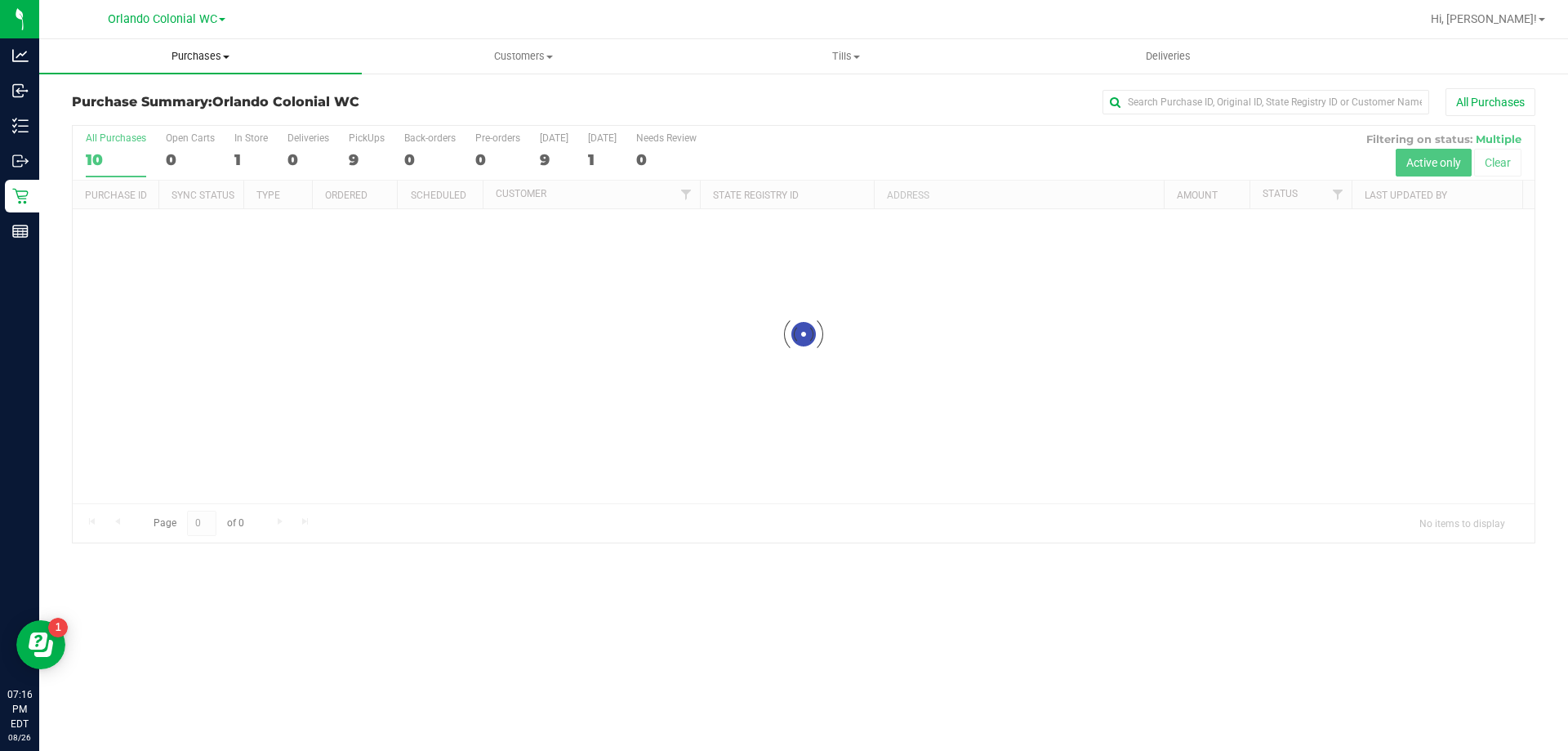
click at [201, 59] on span "Purchases" at bounding box center [200, 56] width 322 height 15
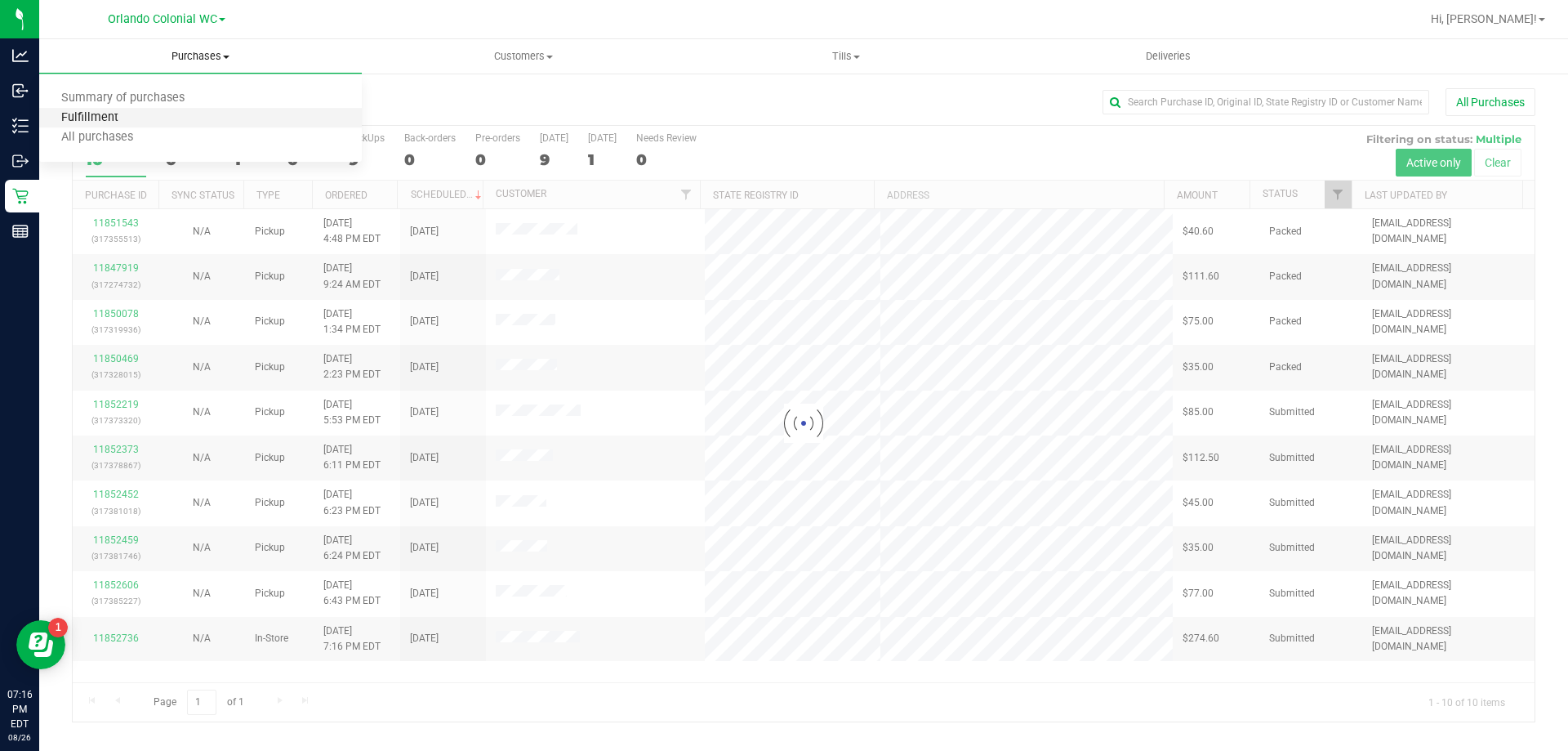
click at [85, 115] on span "Fulfillment" at bounding box center [90, 117] width 102 height 14
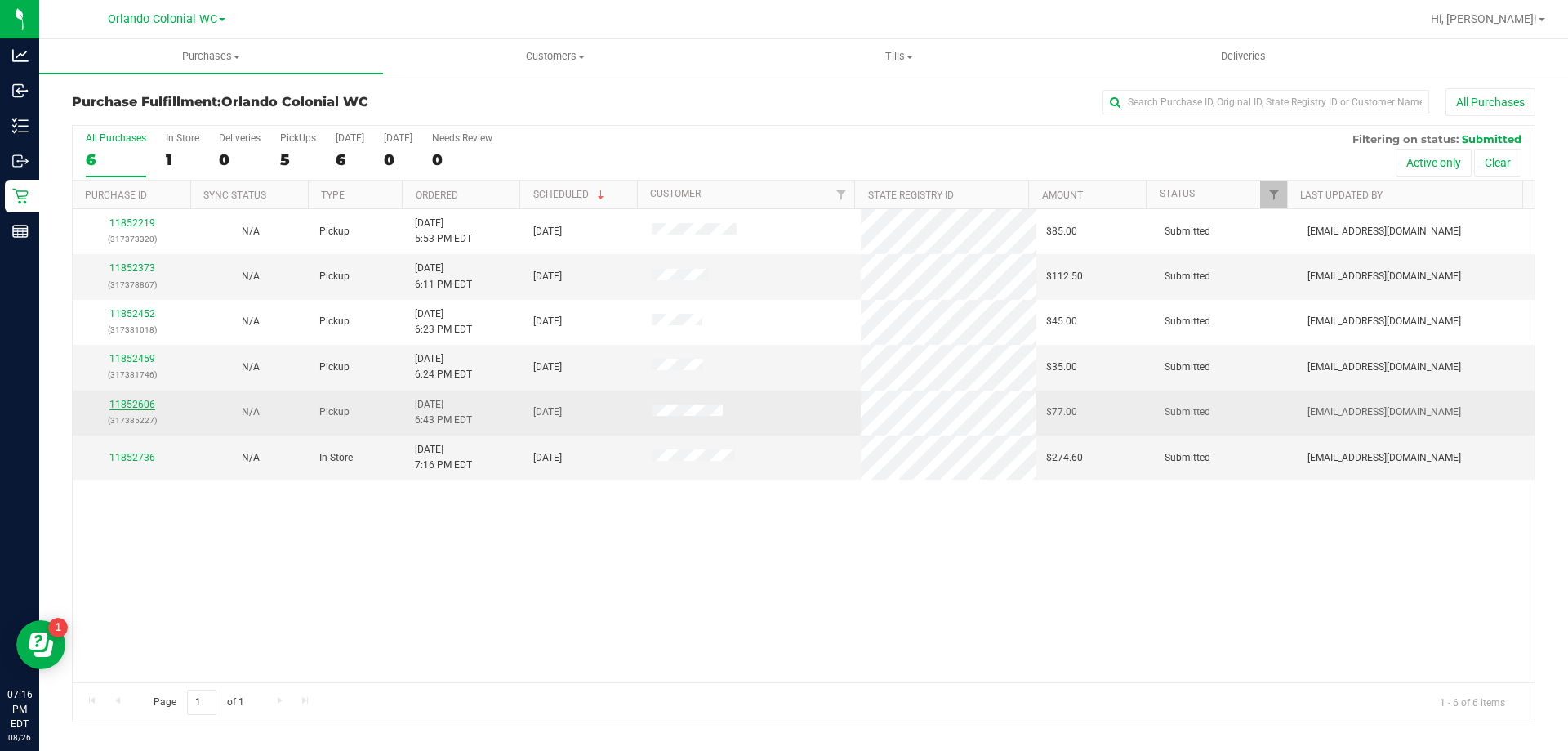
click at [137, 405] on link "11852606" at bounding box center [133, 404] width 45 height 12
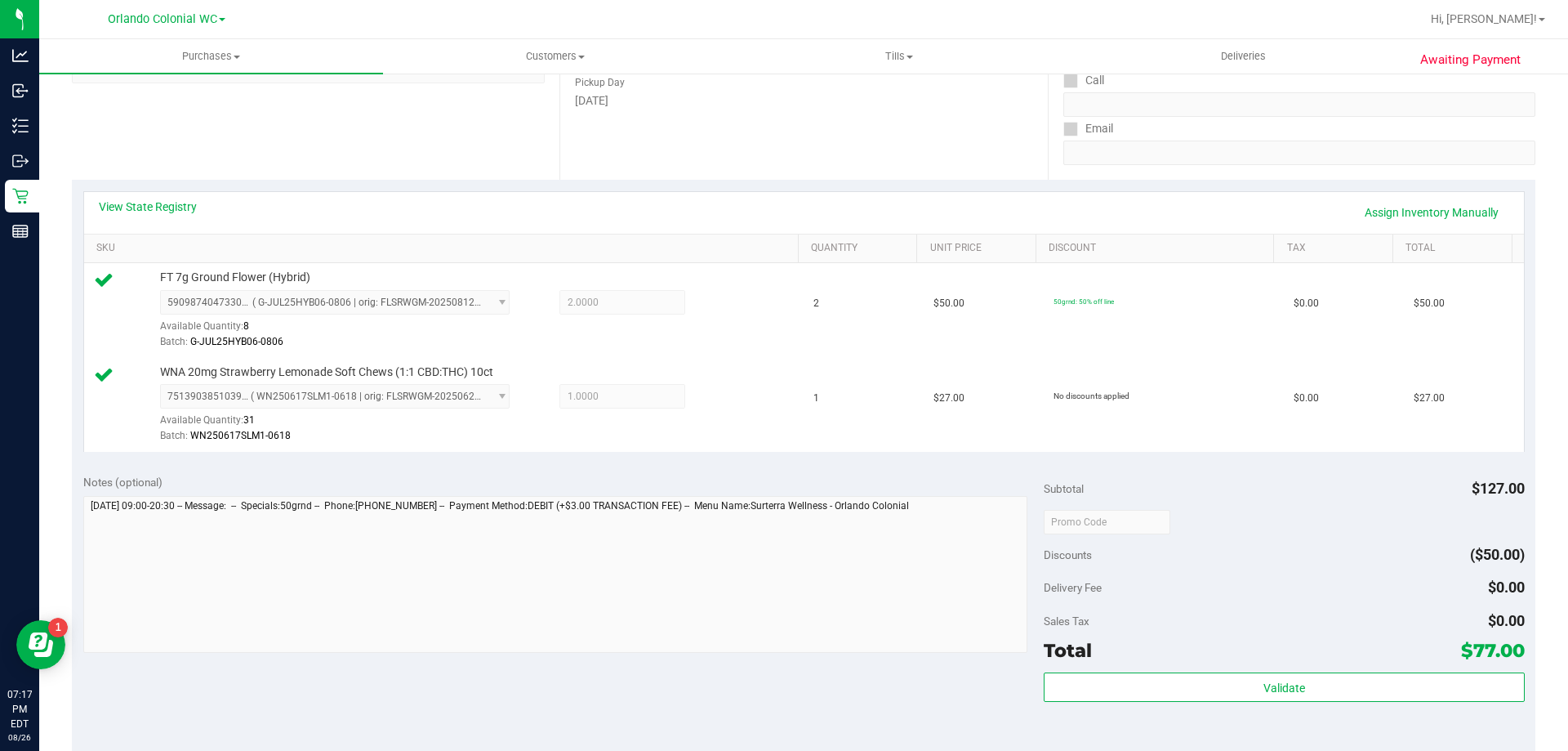
scroll to position [272, 0]
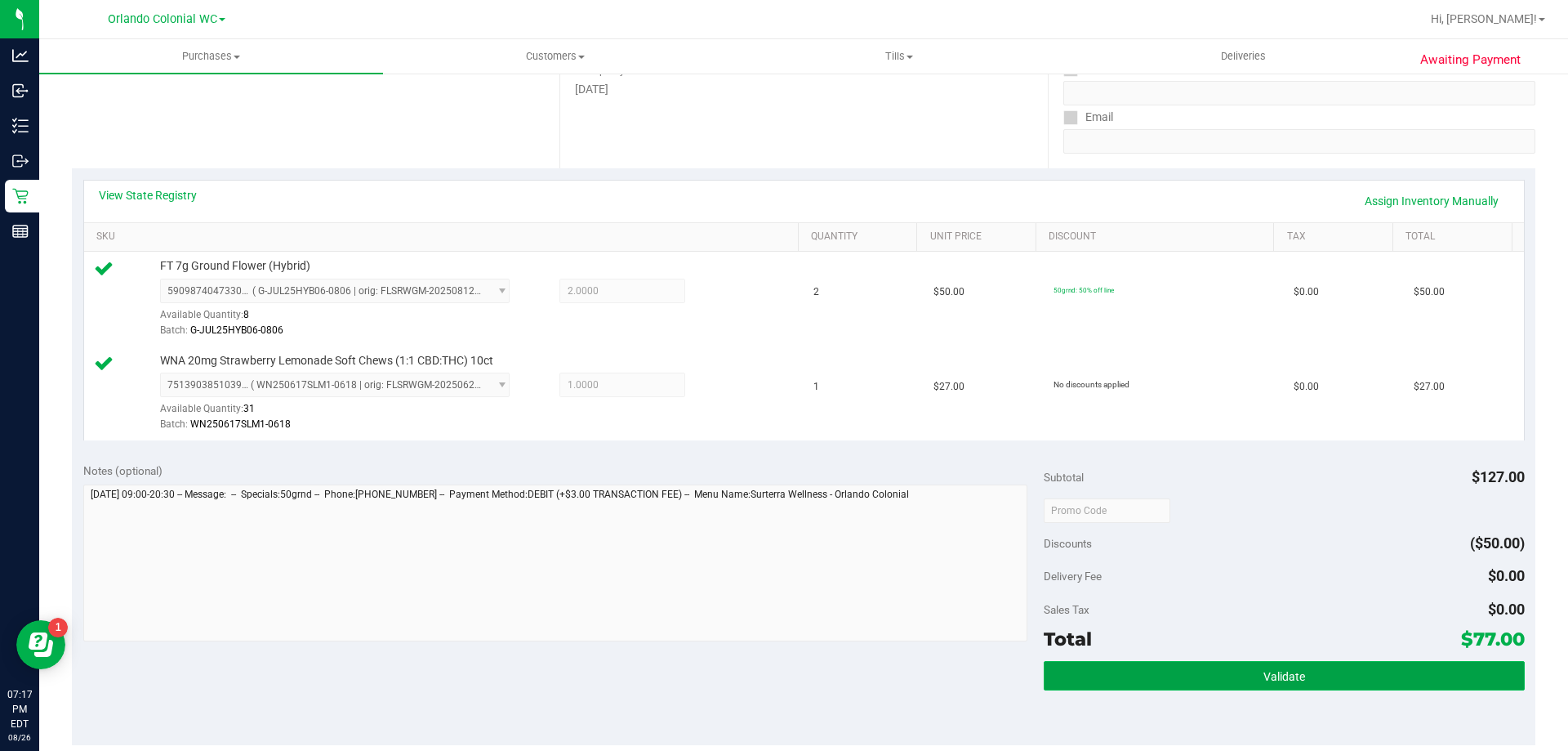
click at [1279, 687] on button "Validate" at bounding box center [1284, 676] width 480 height 29
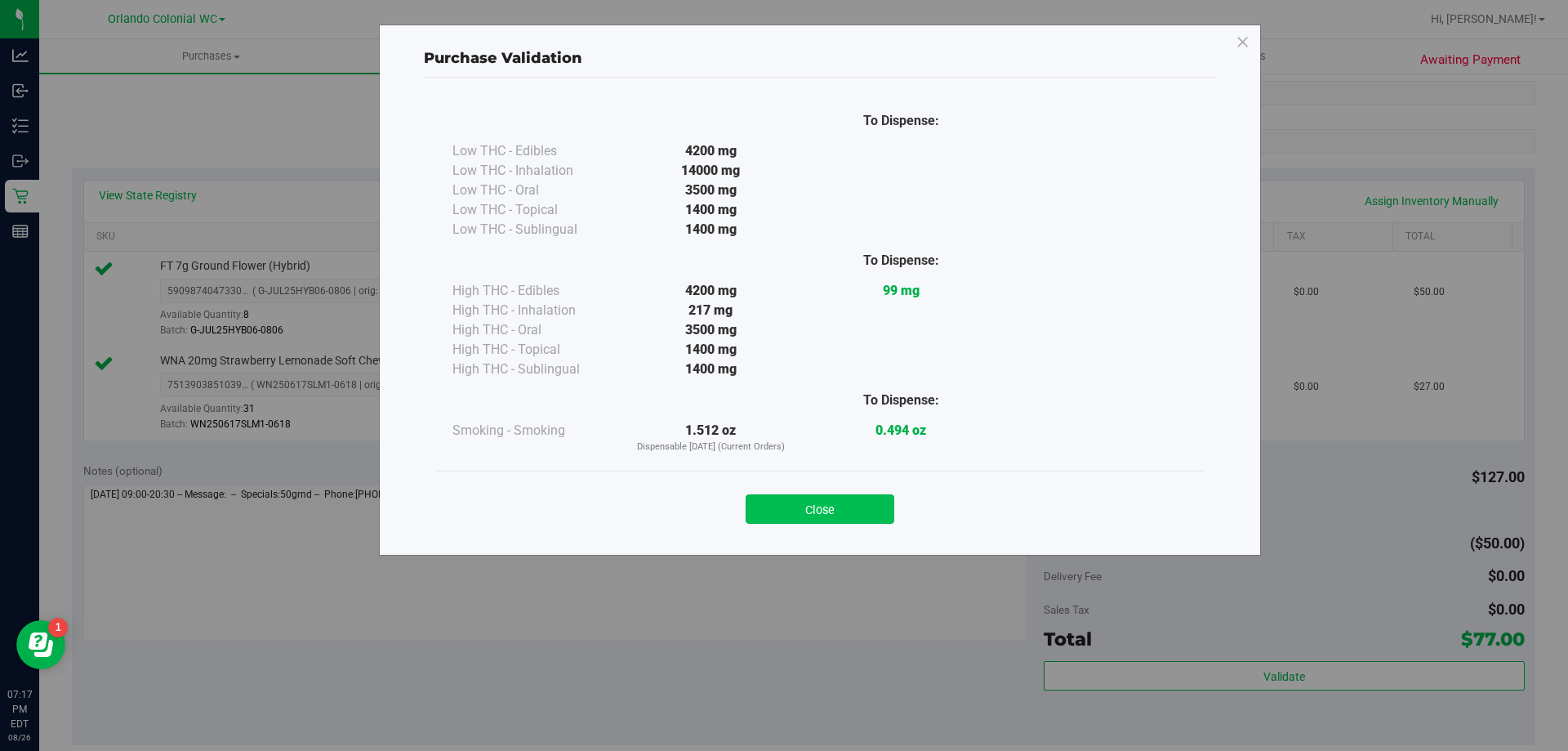
click at [811, 518] on button "Close" at bounding box center [820, 509] width 149 height 29
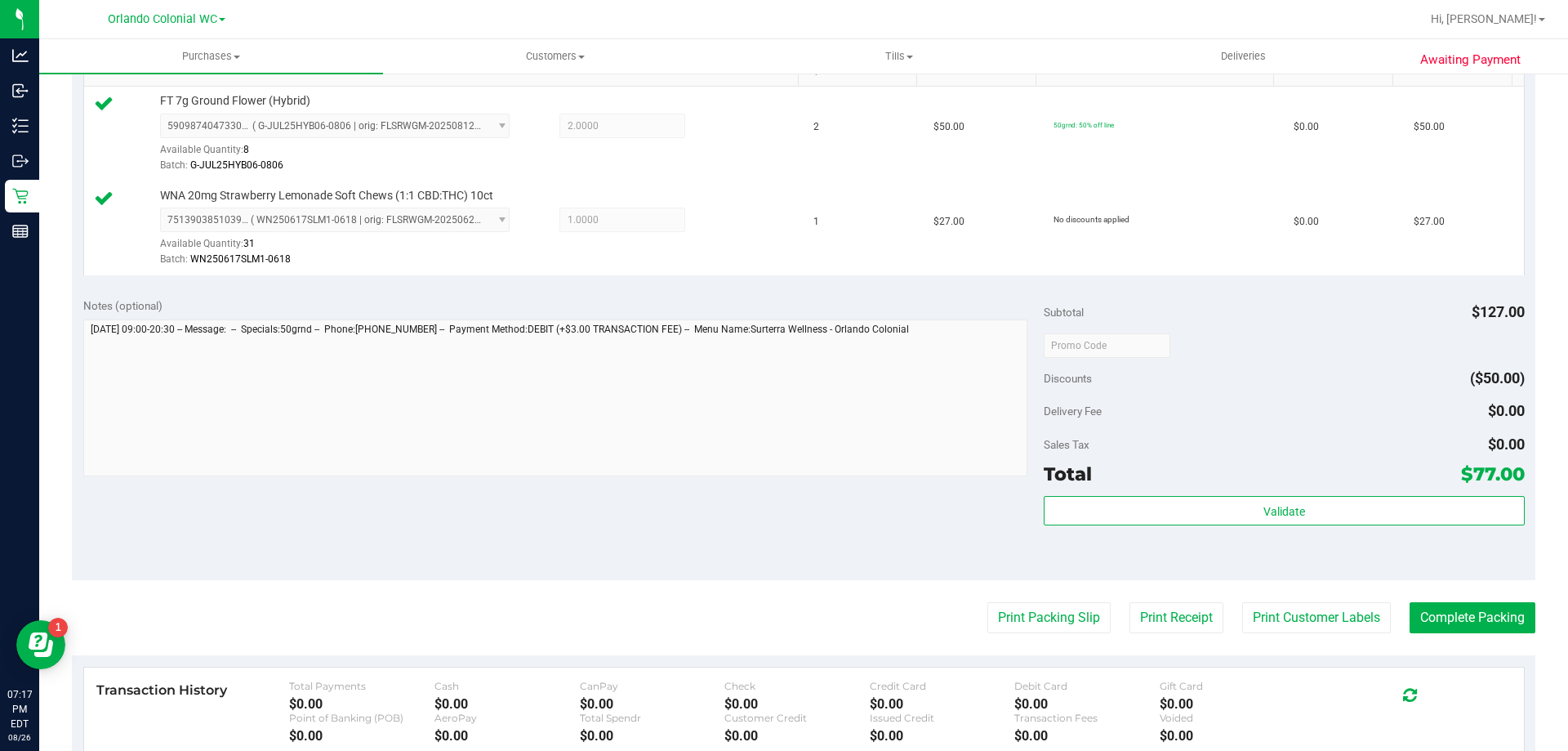
scroll to position [466, 0]
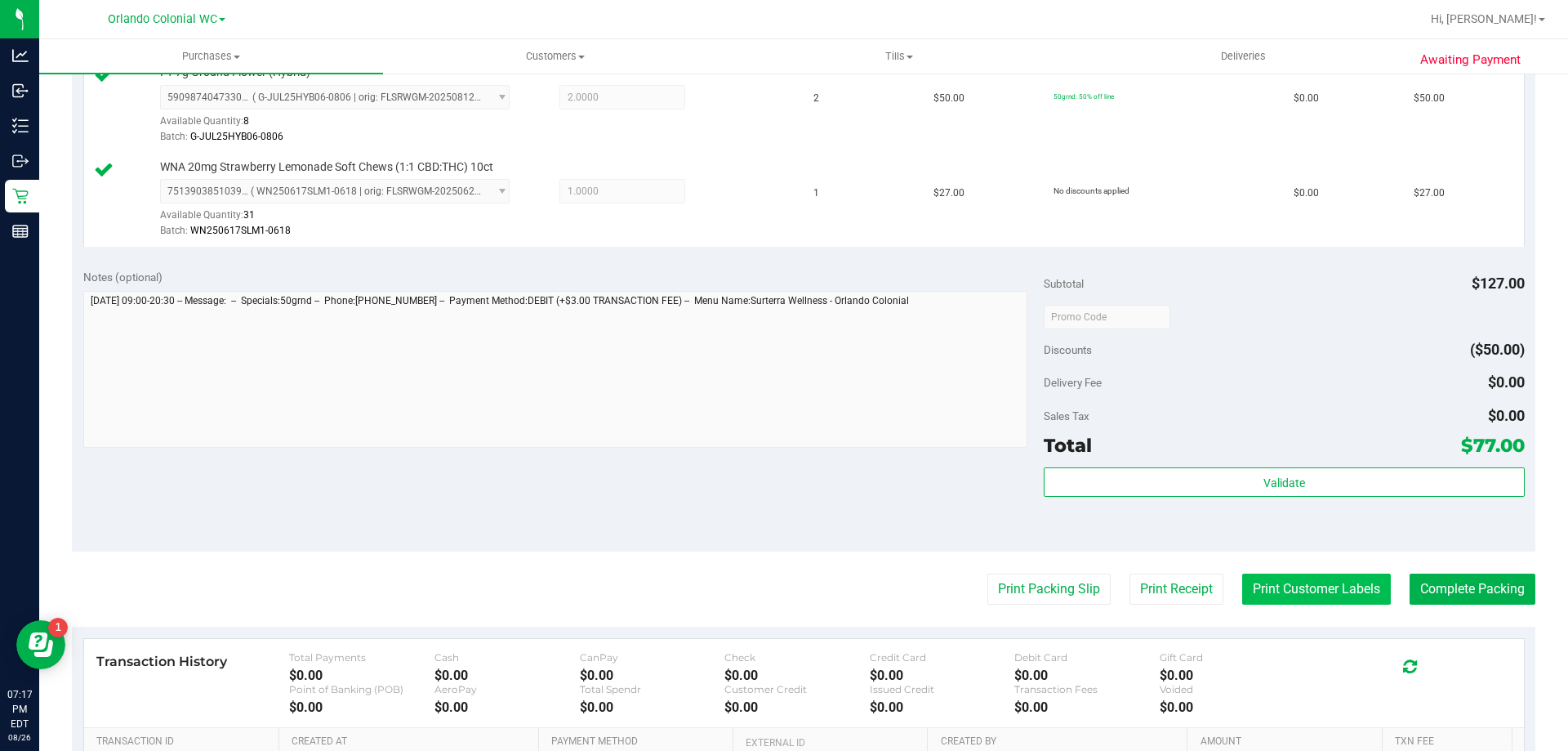
click at [1311, 582] on button "Print Customer Labels" at bounding box center [1317, 589] width 149 height 31
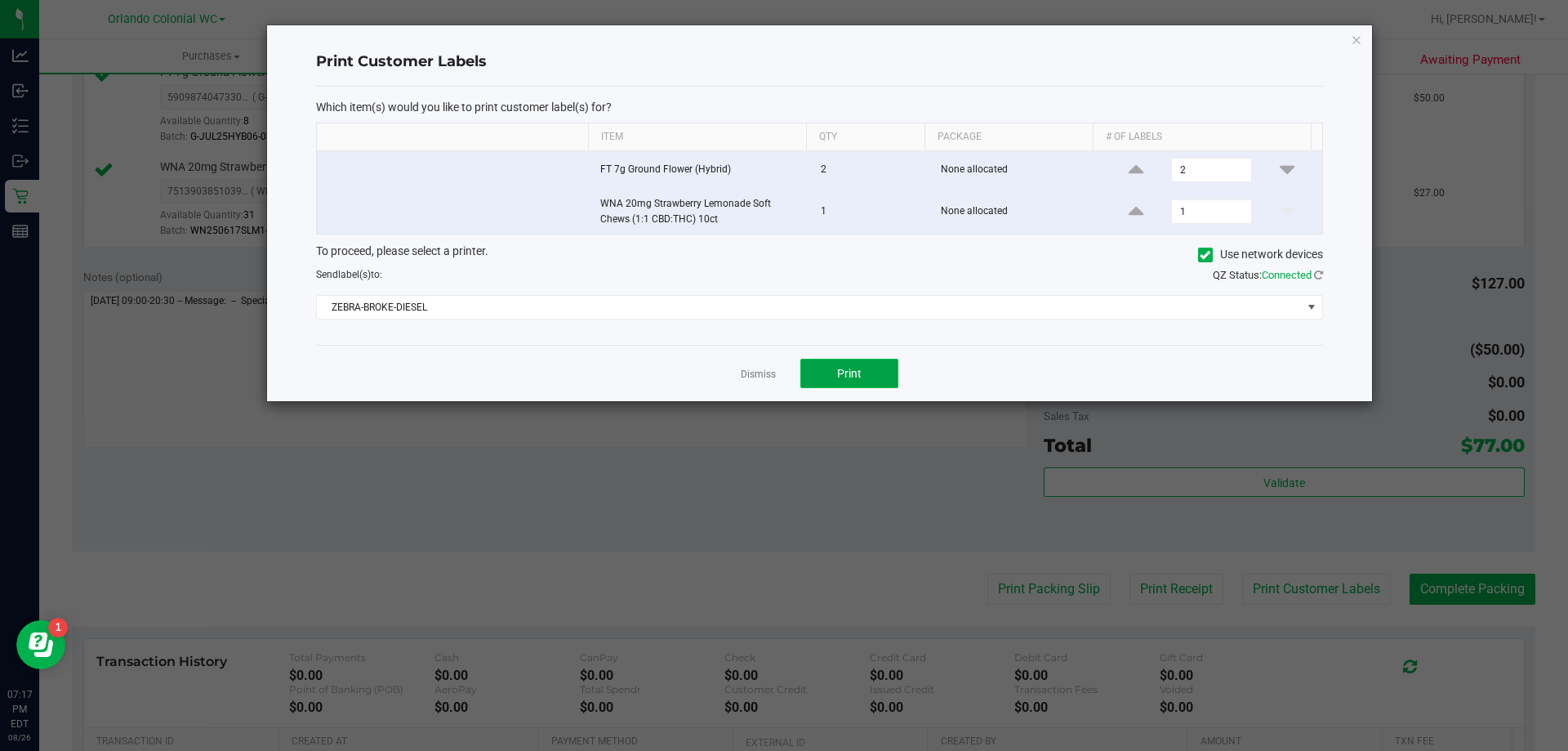
click at [851, 373] on span "Print" at bounding box center [849, 373] width 25 height 13
click at [1356, 48] on icon "button" at bounding box center [1356, 39] width 12 height 20
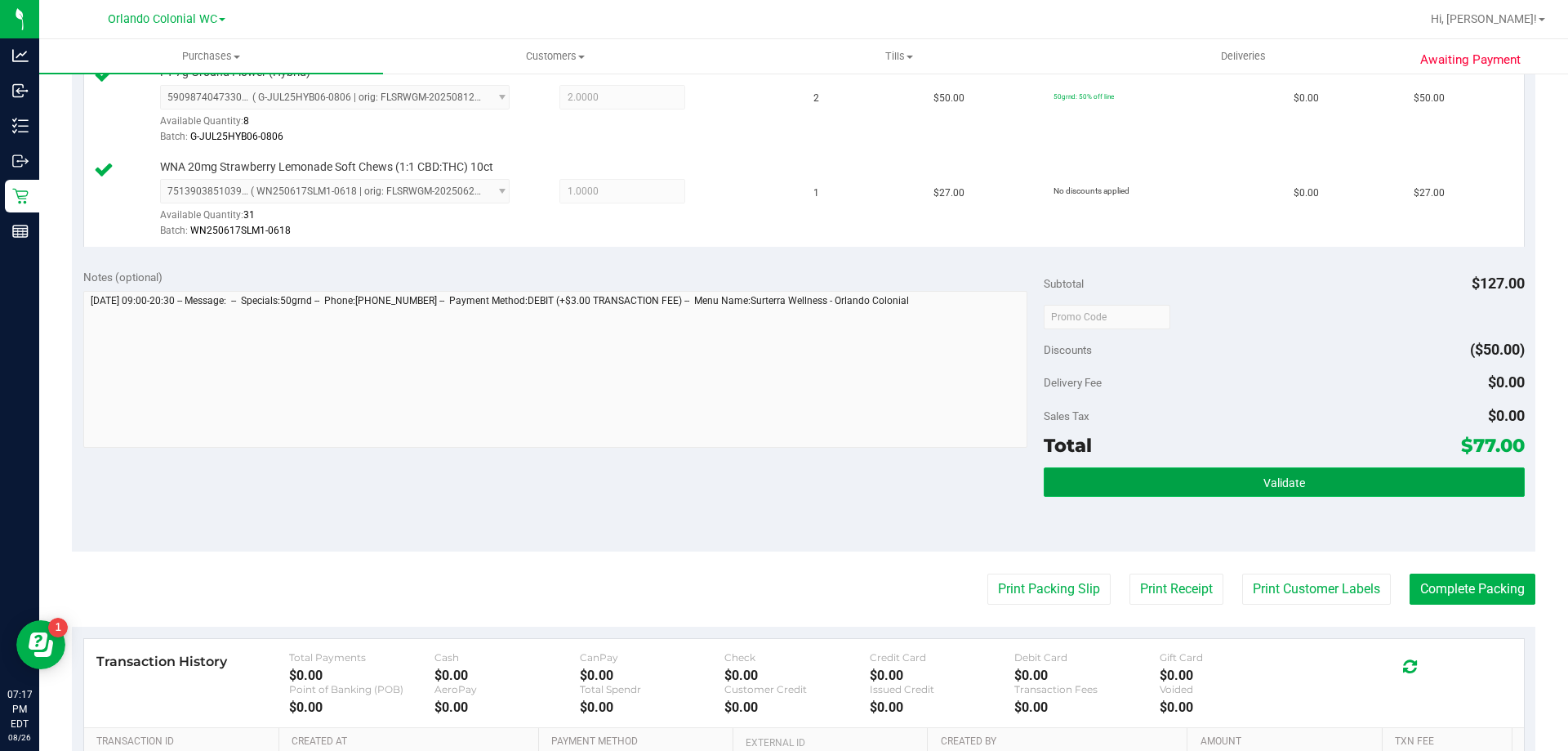
click at [1278, 484] on span "Validate" at bounding box center [1285, 483] width 42 height 13
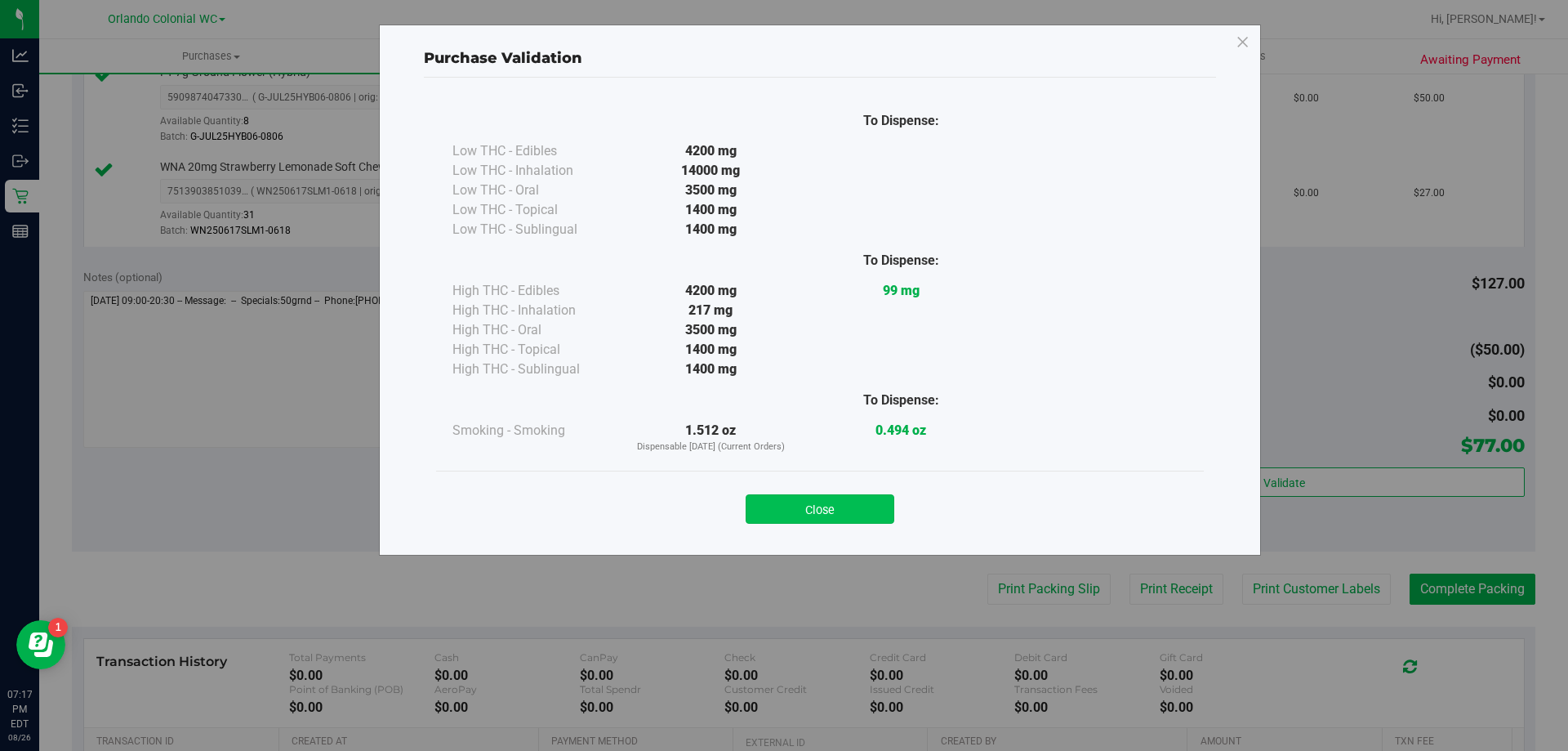
click at [832, 501] on button "Close" at bounding box center [820, 509] width 149 height 29
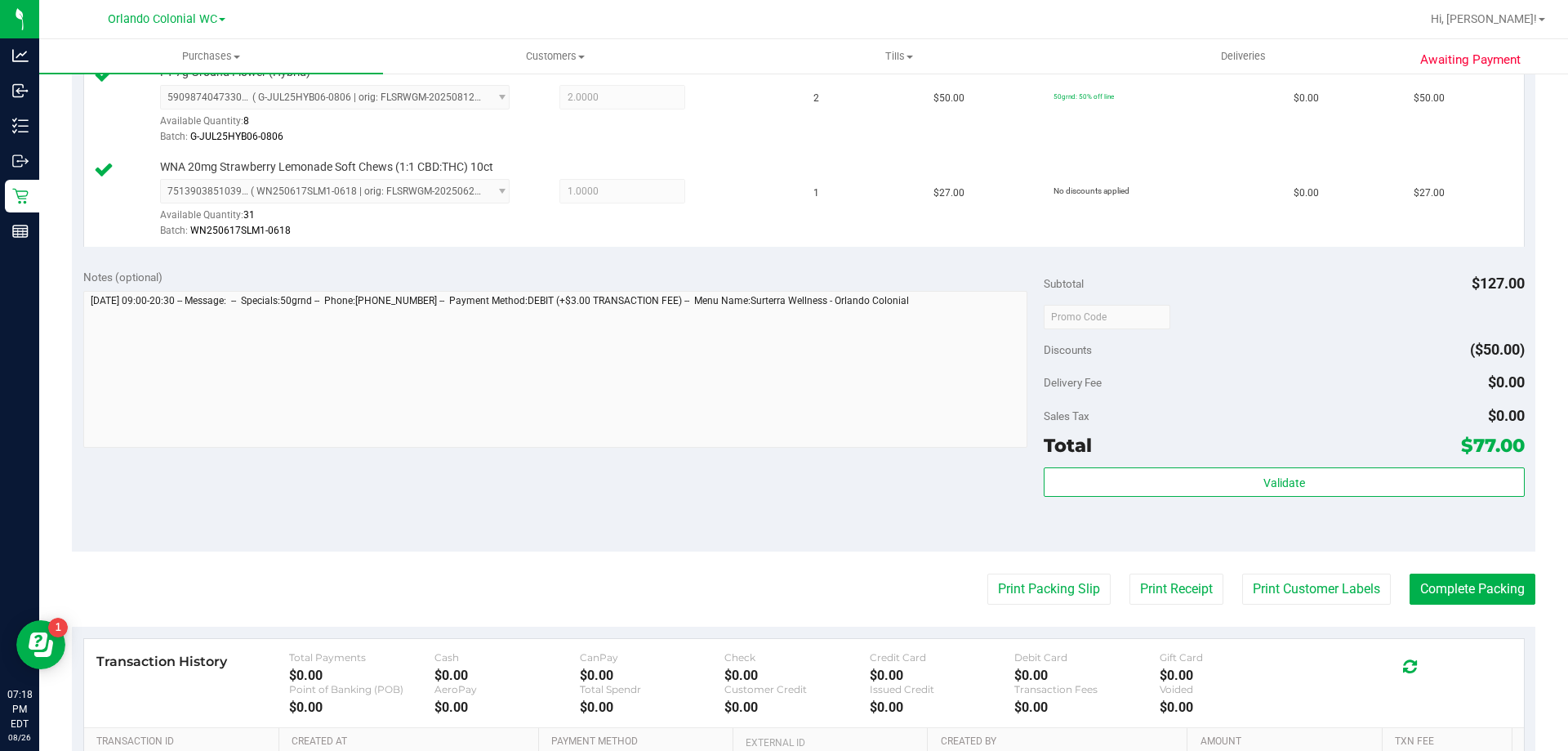
click at [1484, 619] on purchase-details "Back Edit Purchase Cancel Purchase View Profile # 11852606 BioTrack ID: - Submi…" at bounding box center [804, 277] width 1464 height 1309
click at [1480, 583] on button "Complete Packing" at bounding box center [1473, 589] width 126 height 31
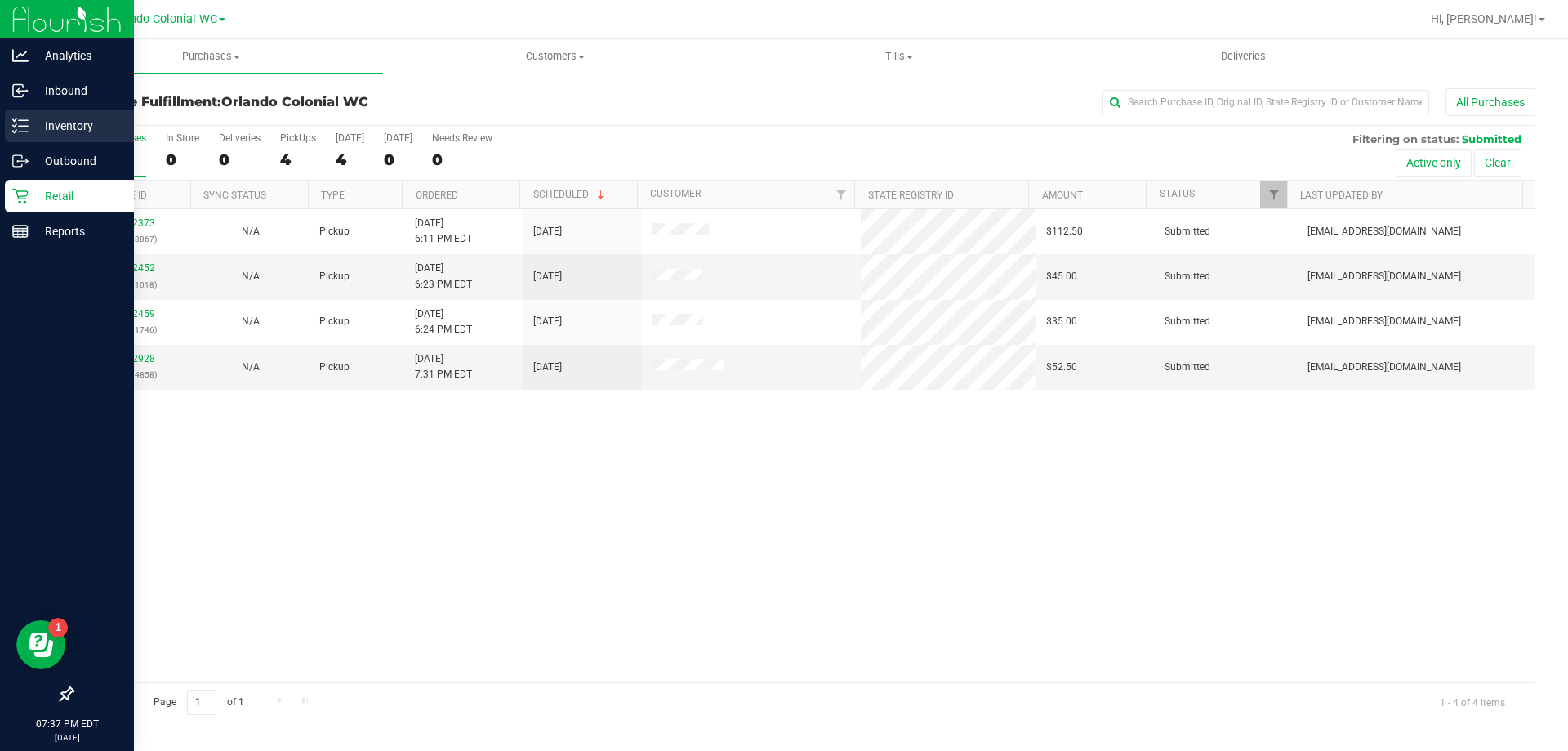
click at [74, 126] on p "Inventory" at bounding box center [77, 126] width 98 height 20
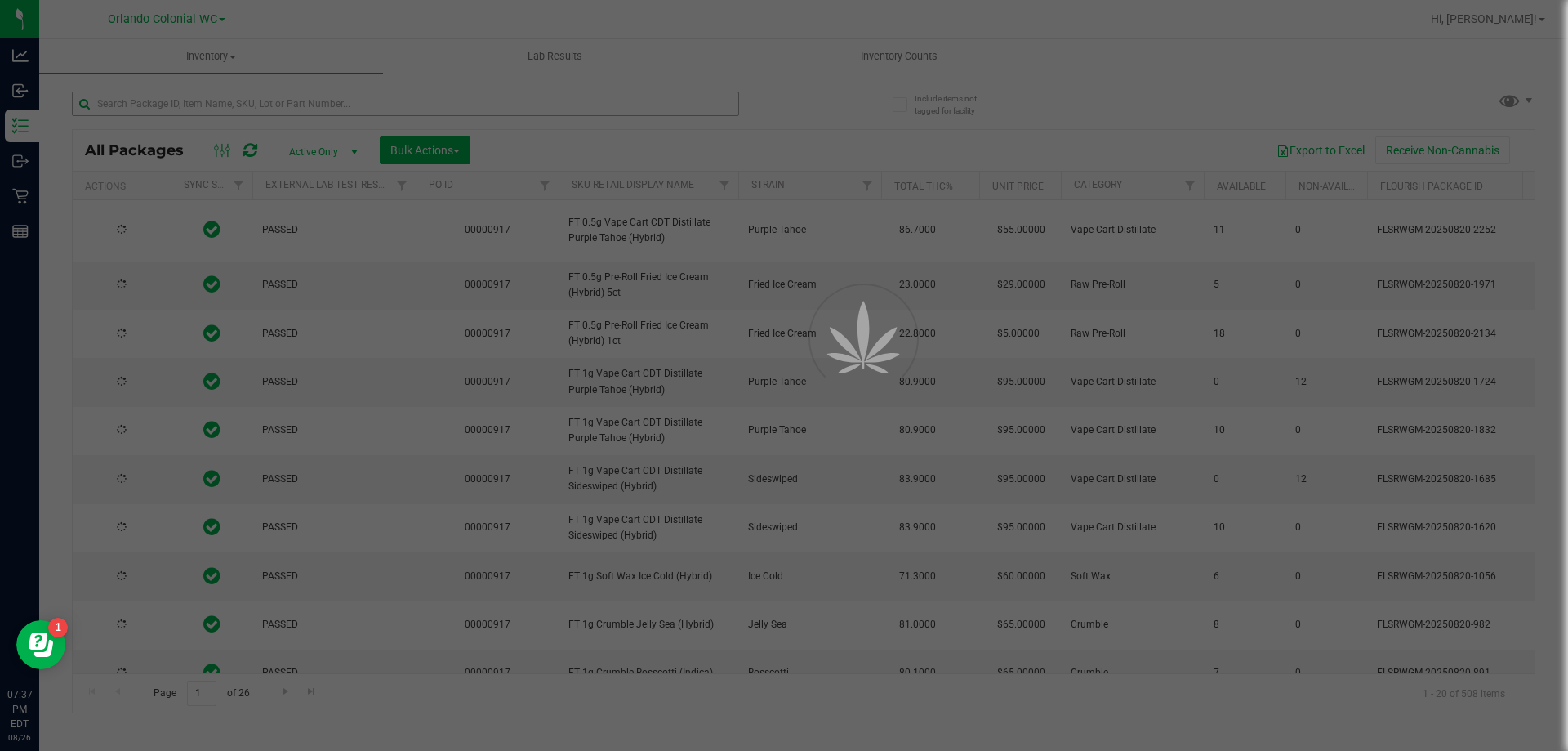
click at [229, 104] on div at bounding box center [784, 375] width 1568 height 751
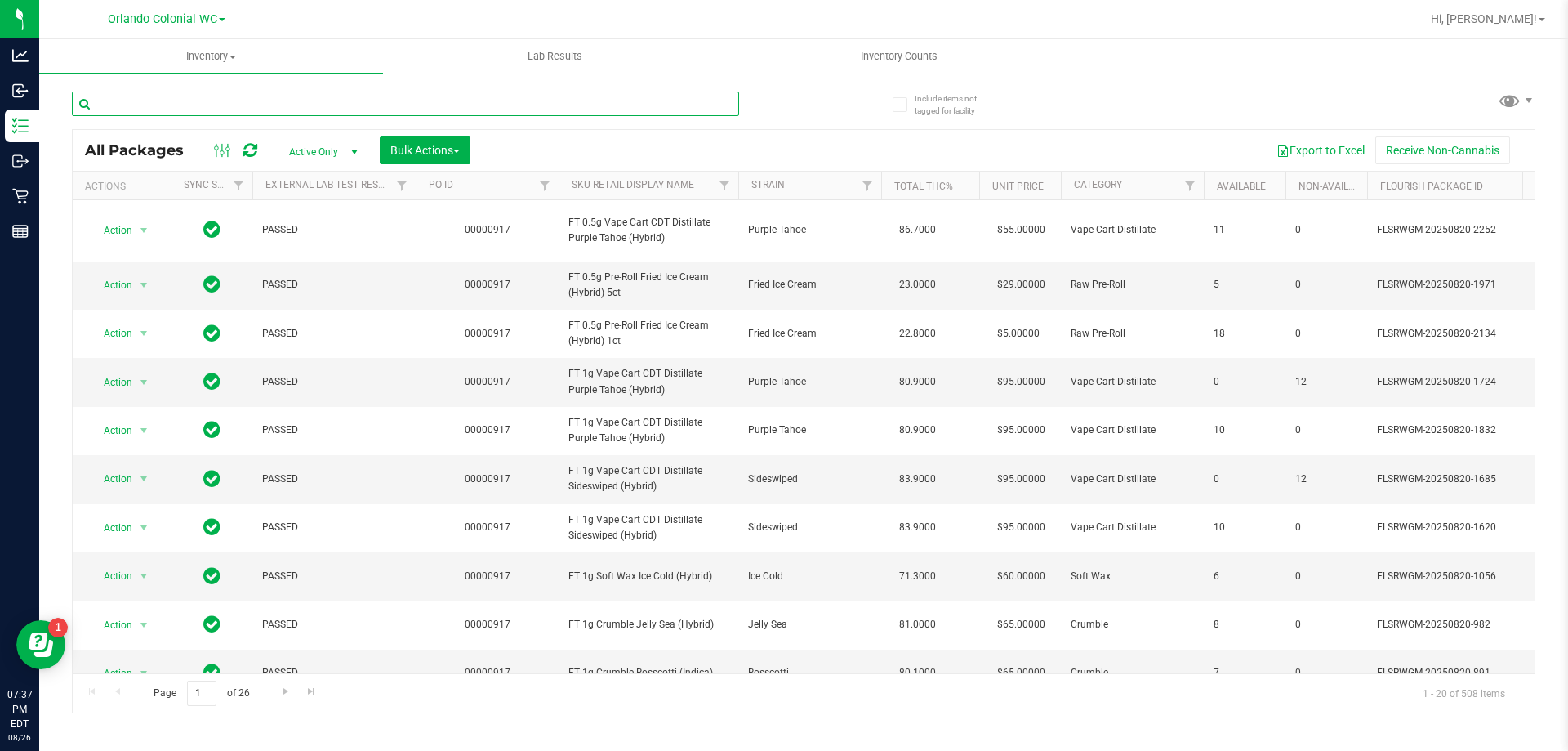
click at [229, 104] on input "text" at bounding box center [405, 104] width 667 height 25
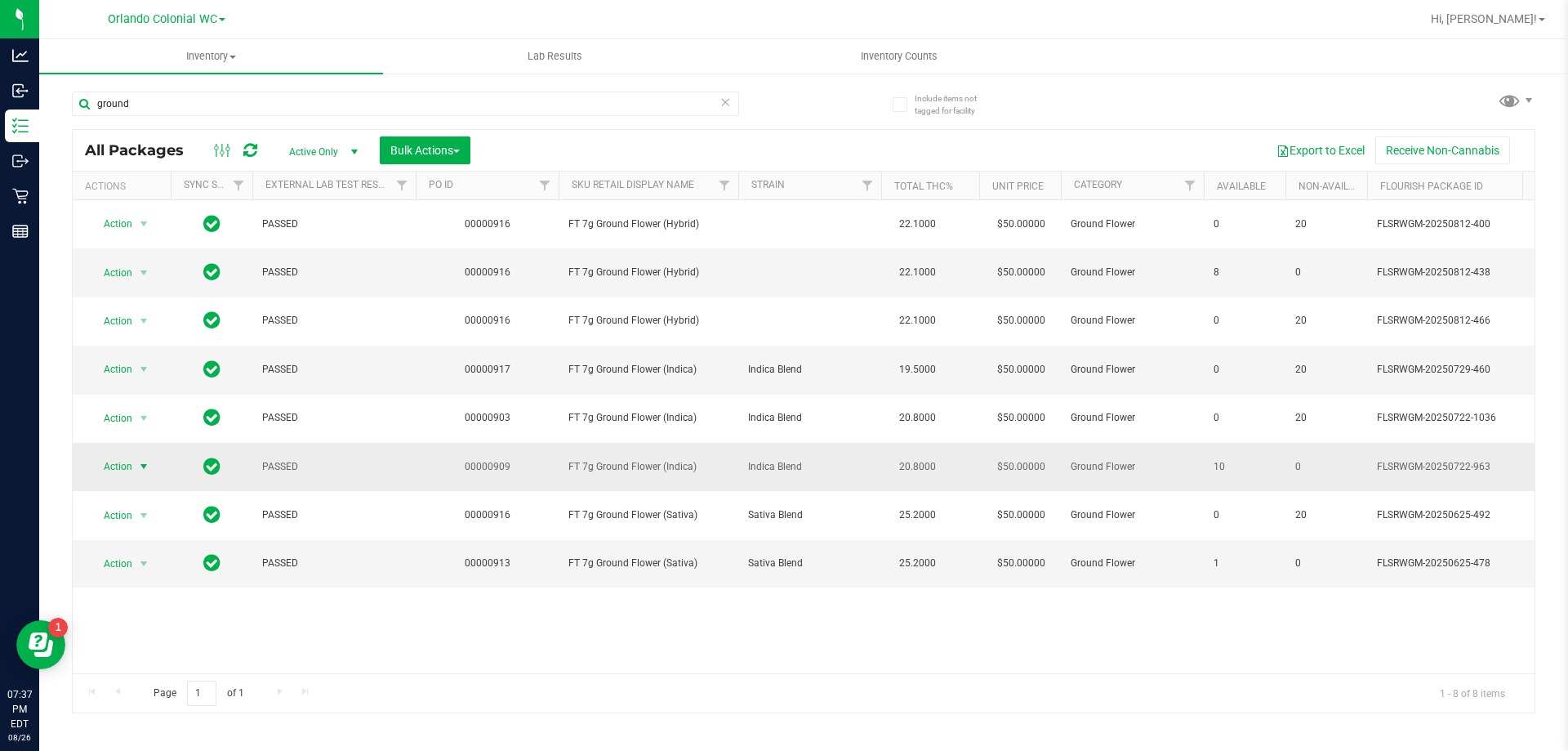
click at [131, 460] on span "Action" at bounding box center [111, 466] width 44 height 23
click at [149, 664] on li "Print package label" at bounding box center [153, 664] width 126 height 25
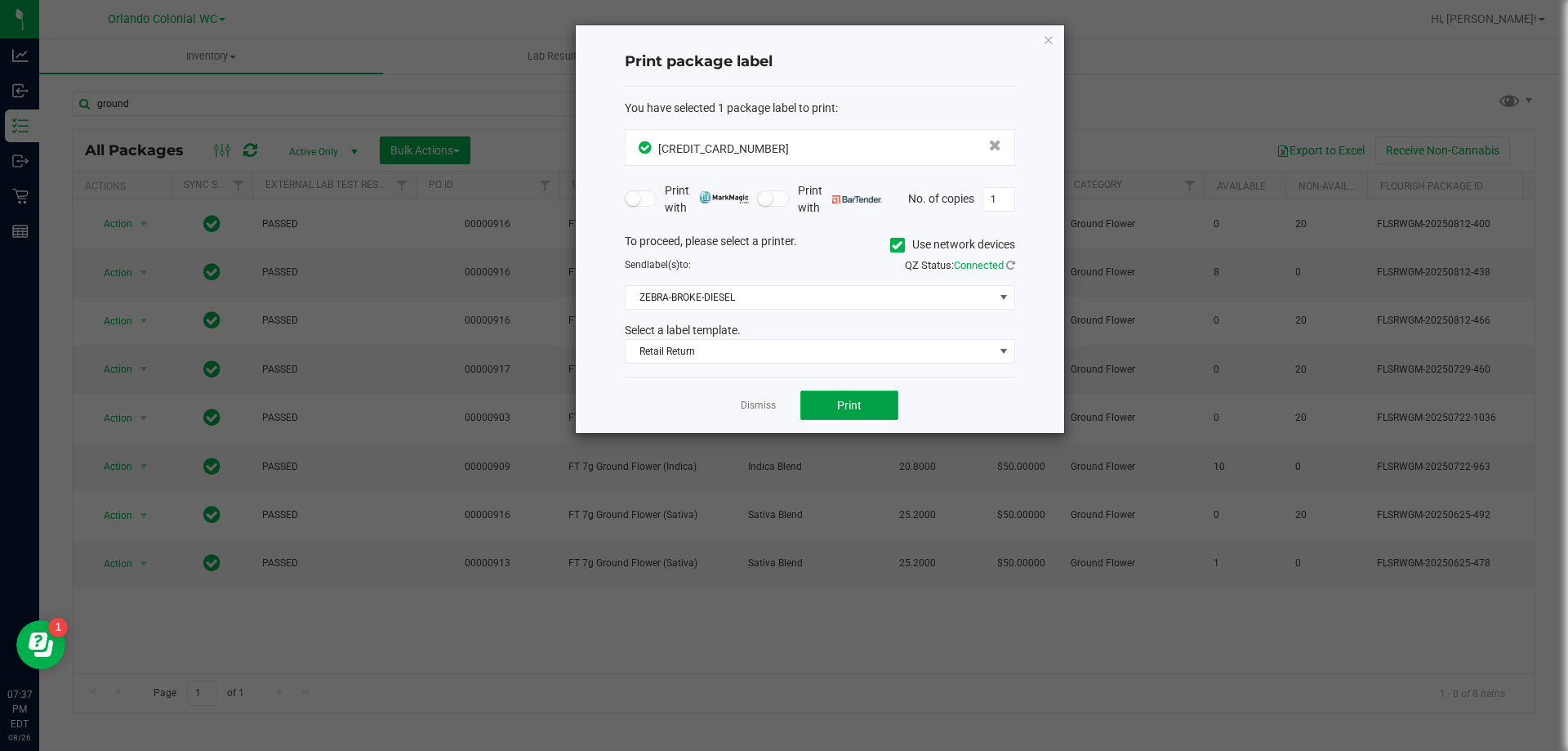
click at [871, 408] on button "Print" at bounding box center [850, 405] width 98 height 29
click at [1048, 42] on icon "button" at bounding box center [1049, 39] width 12 height 20
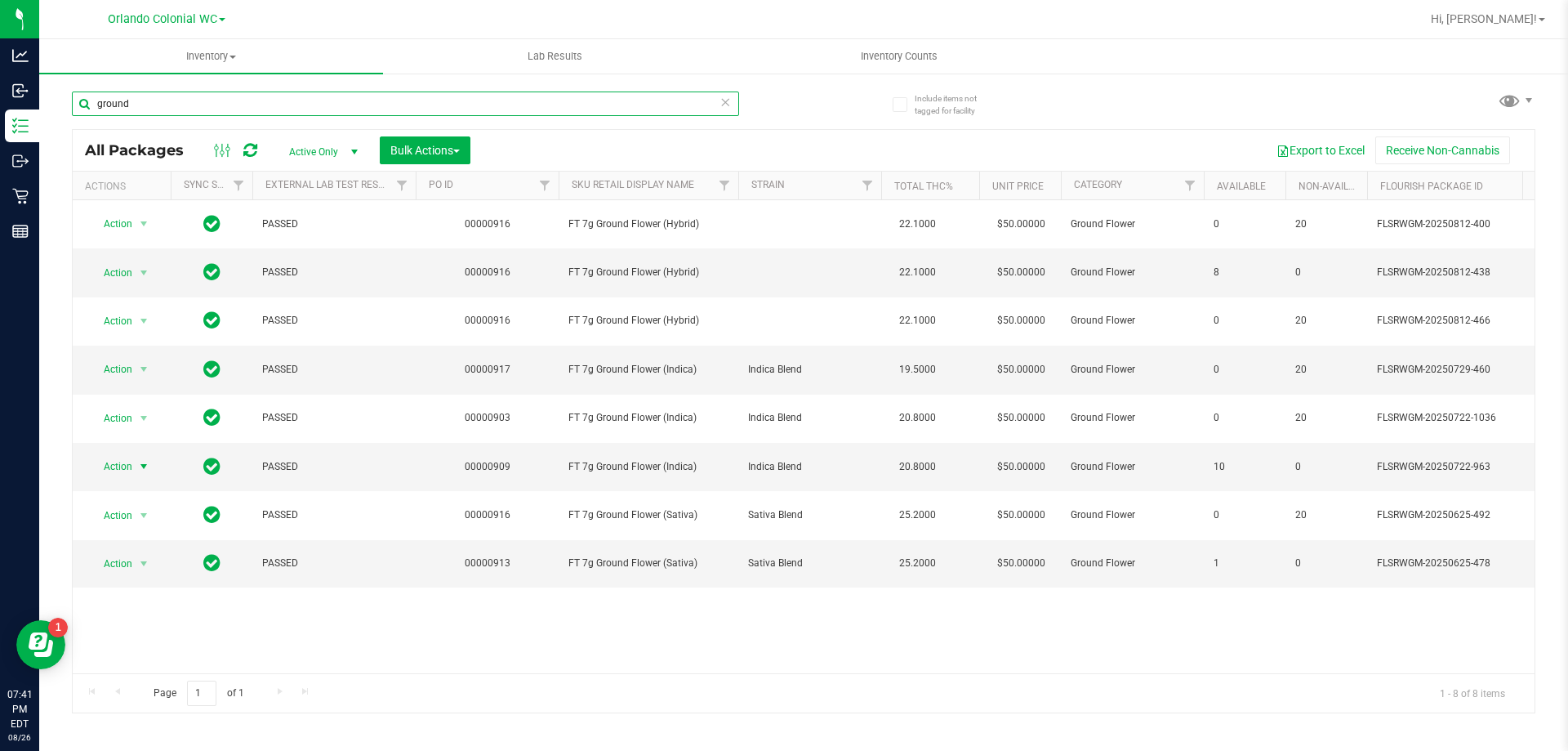
click at [155, 104] on input "ground" at bounding box center [405, 104] width 667 height 25
type input "g"
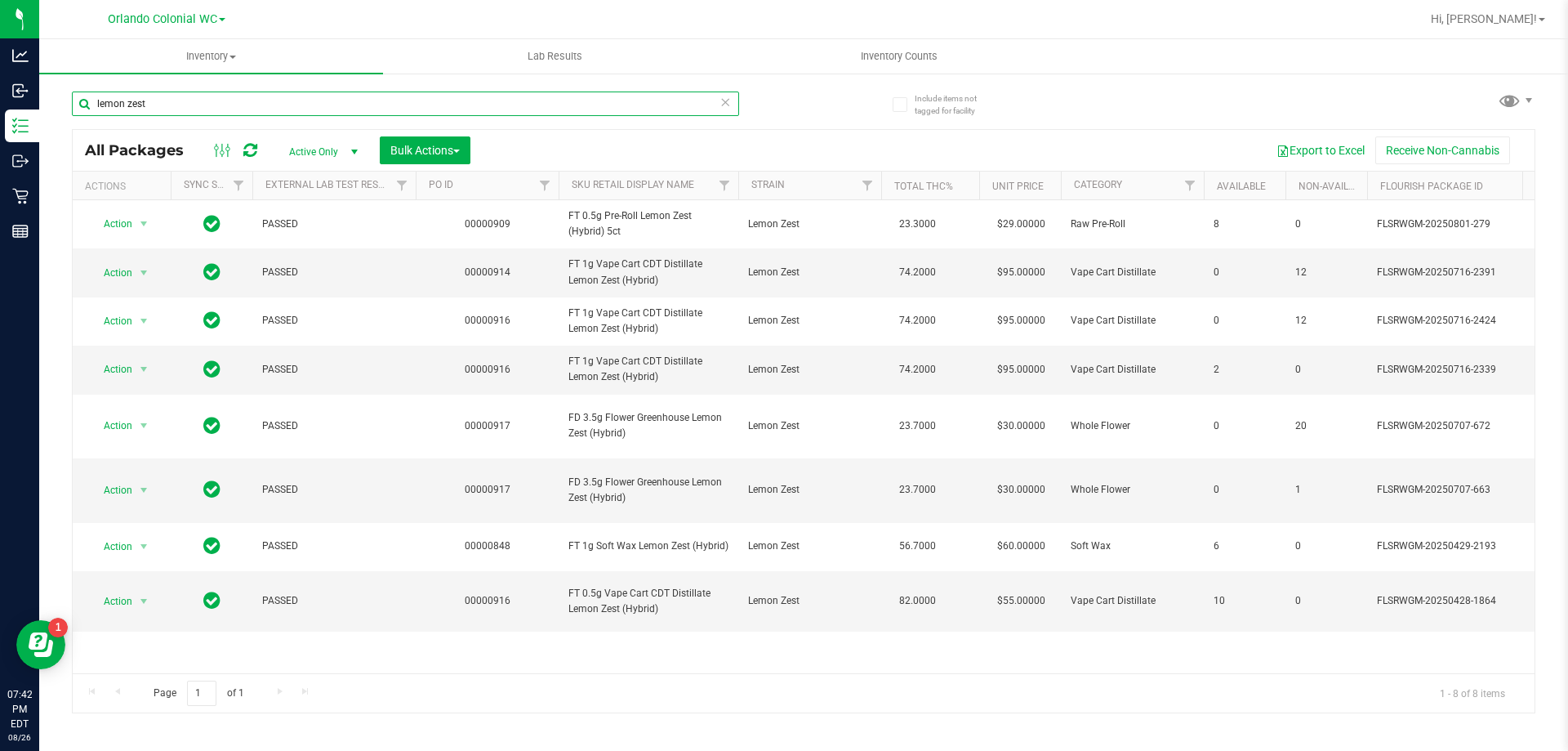
type input "lemon zest"
click at [910, 57] on span "Inventory Counts" at bounding box center [899, 56] width 121 height 15
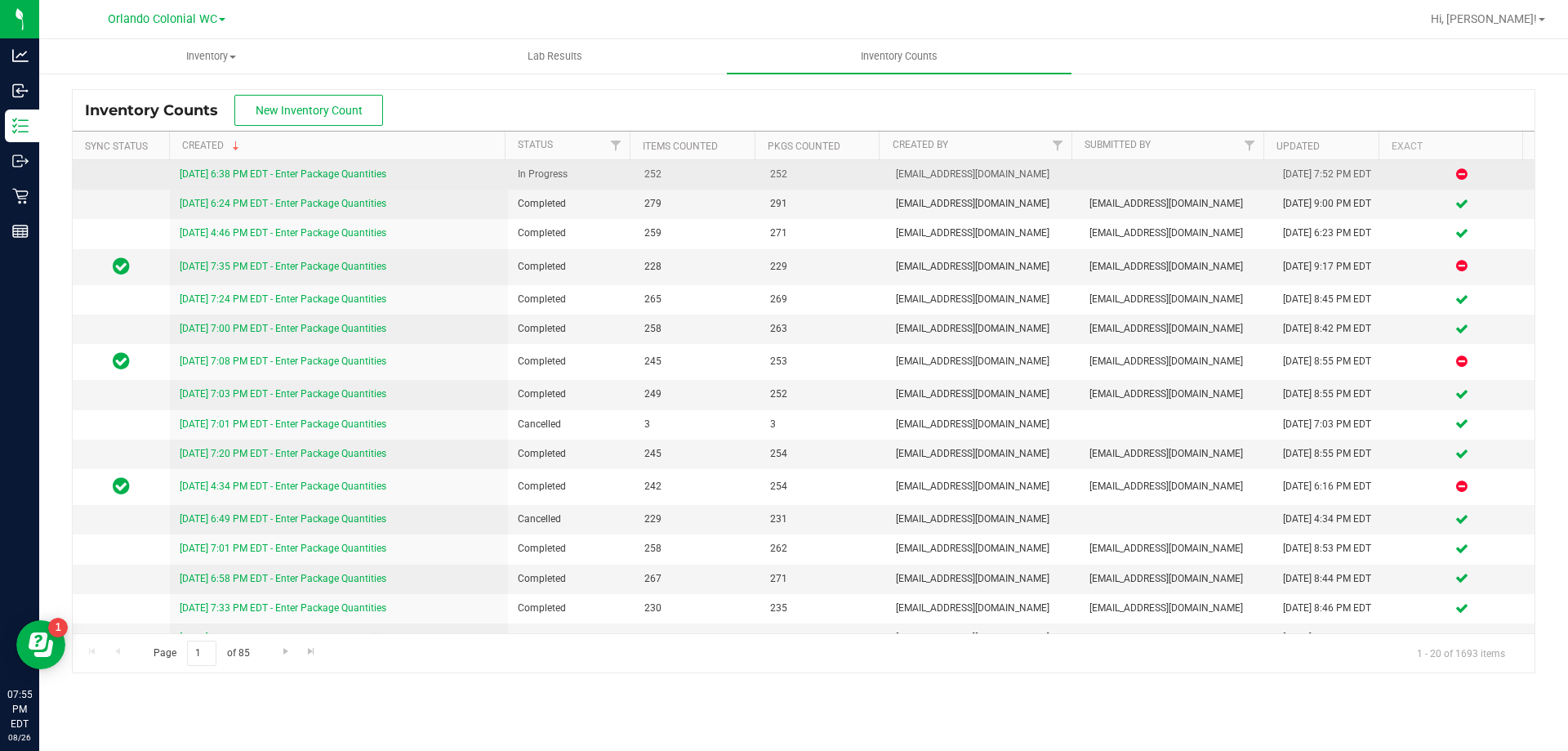
click at [261, 175] on link "8/26/25 6:38 PM EDT - Enter Package Quantities" at bounding box center [283, 173] width 207 height 12
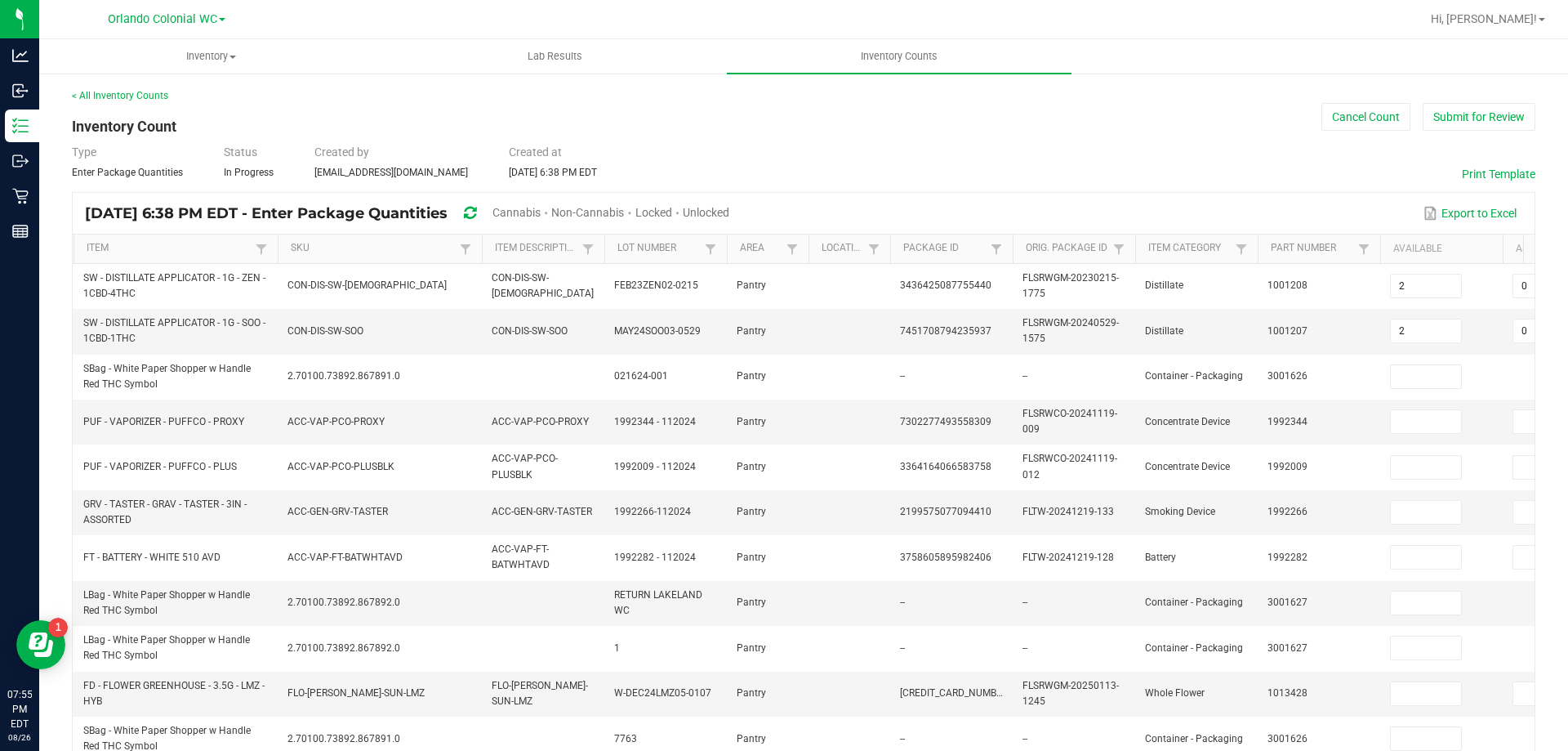
click at [541, 208] on span "Cannabis" at bounding box center [517, 212] width 48 height 13
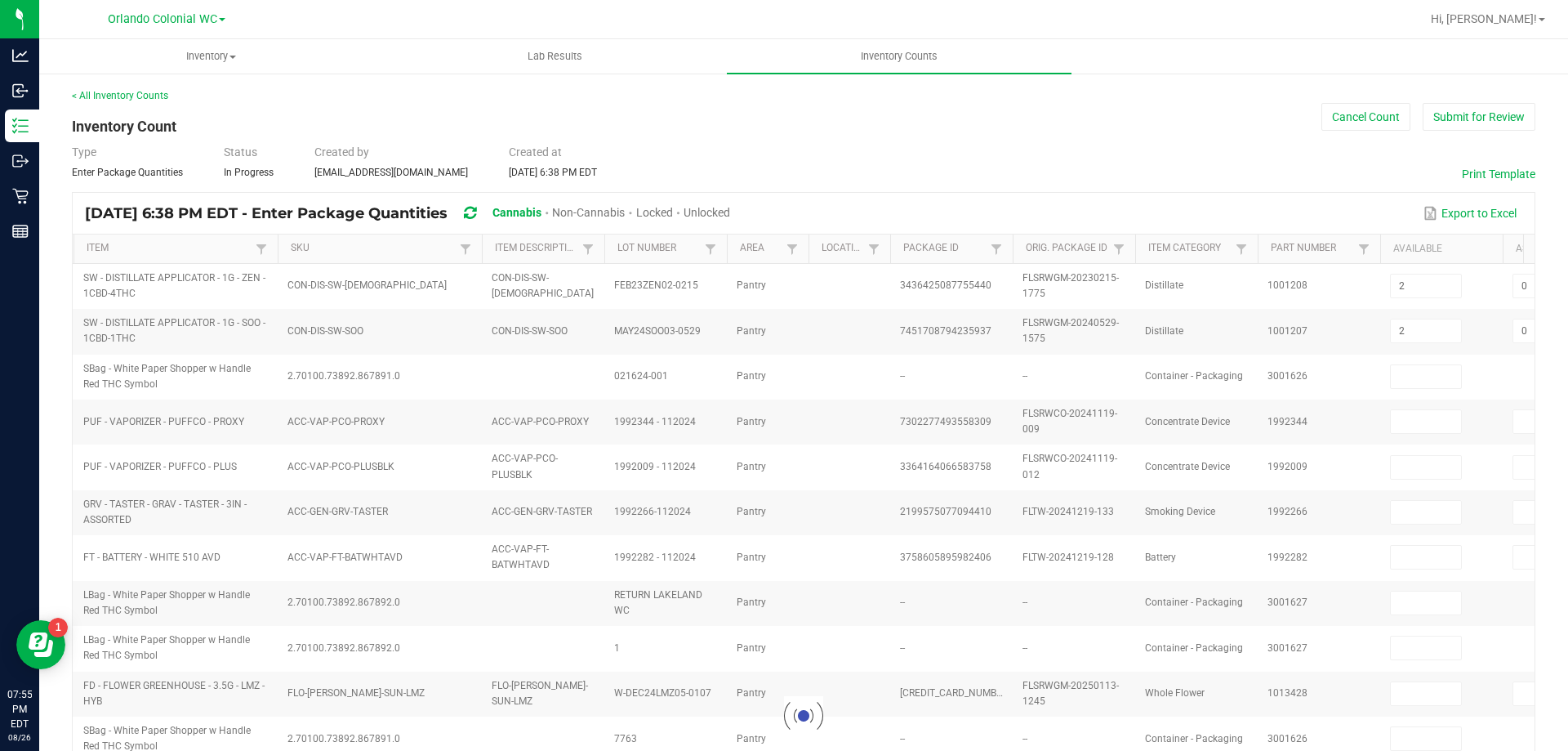
type input "5"
type input "6"
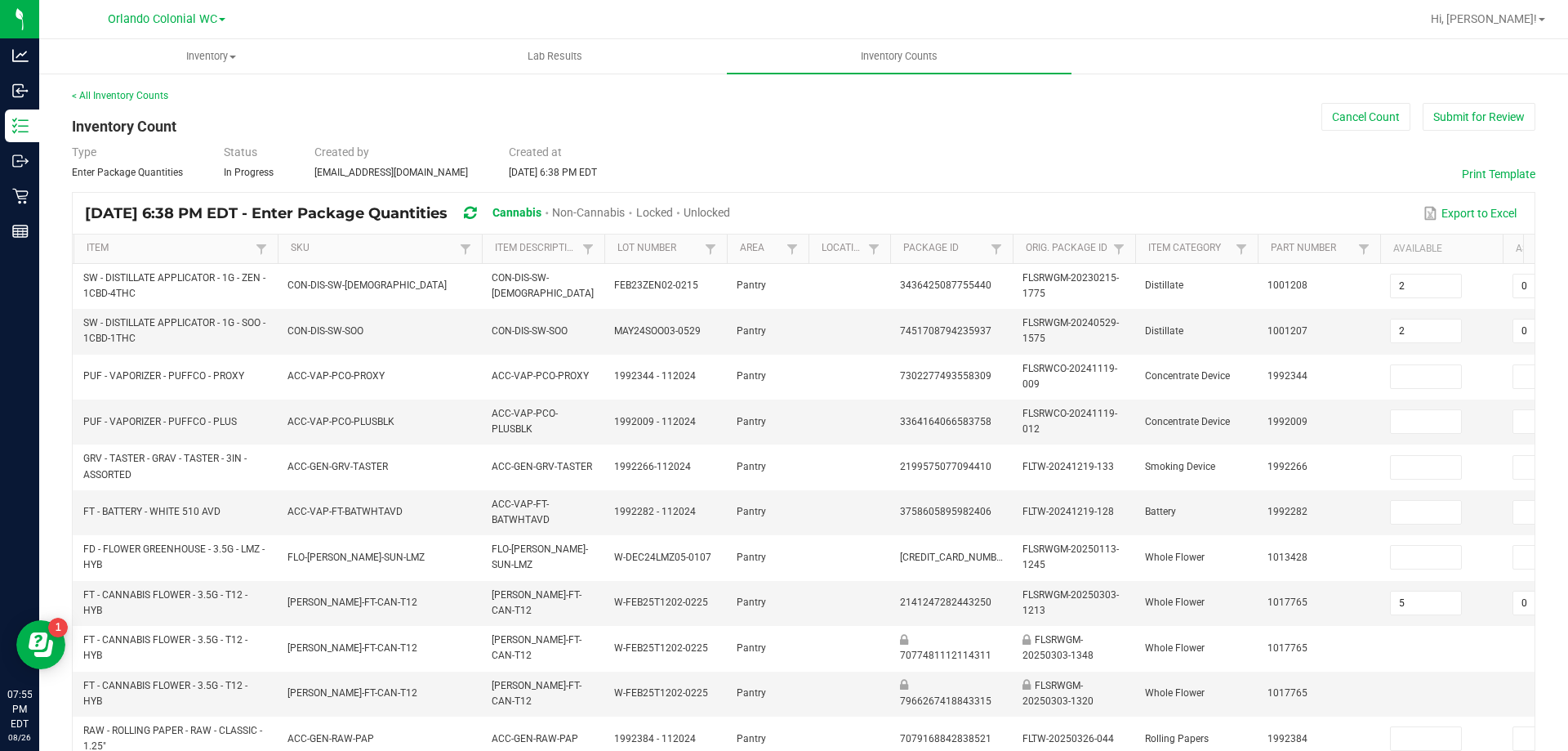
click at [730, 211] on span "Unlocked" at bounding box center [706, 212] width 46 height 13
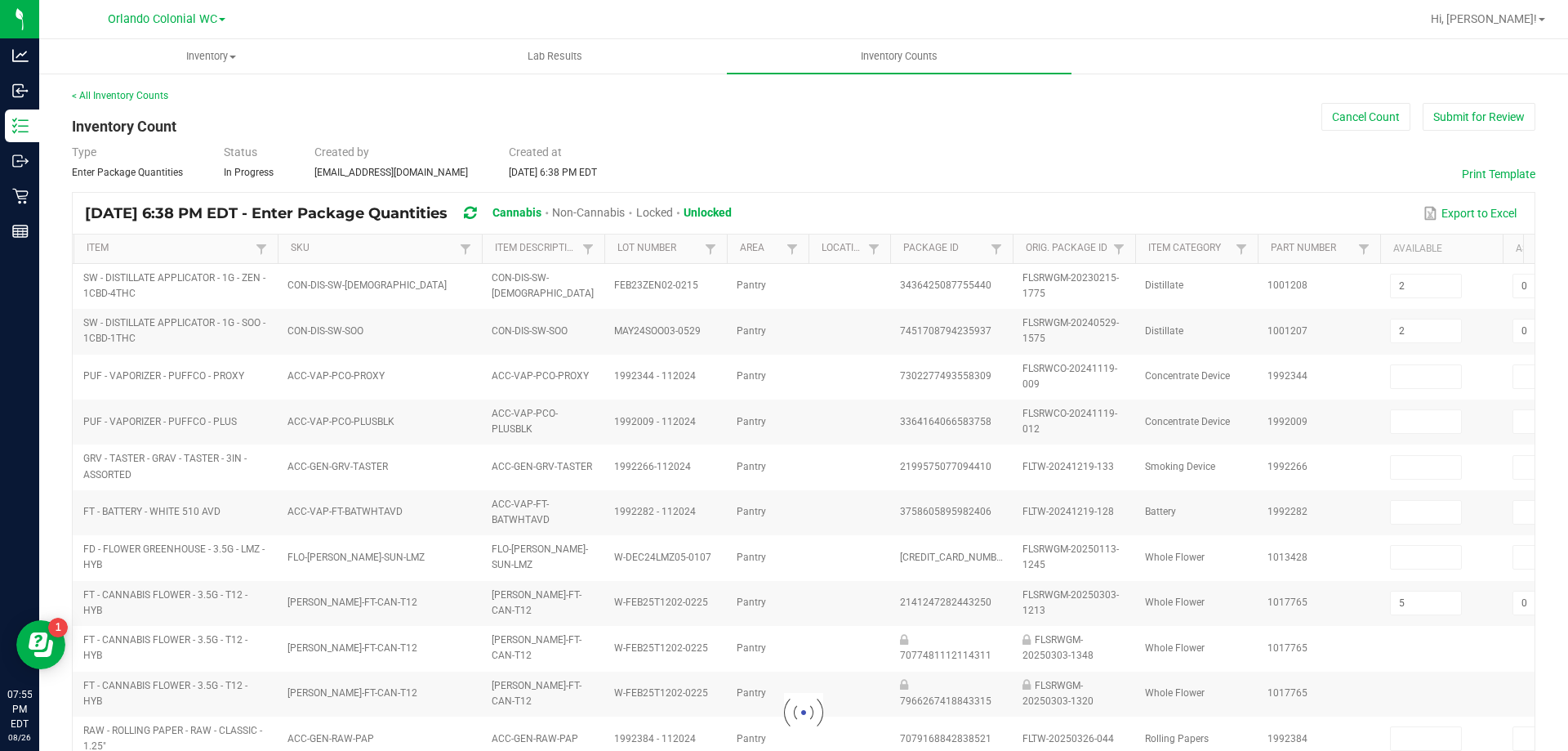
type input "9"
type input "5"
type input "0"
type input "6"
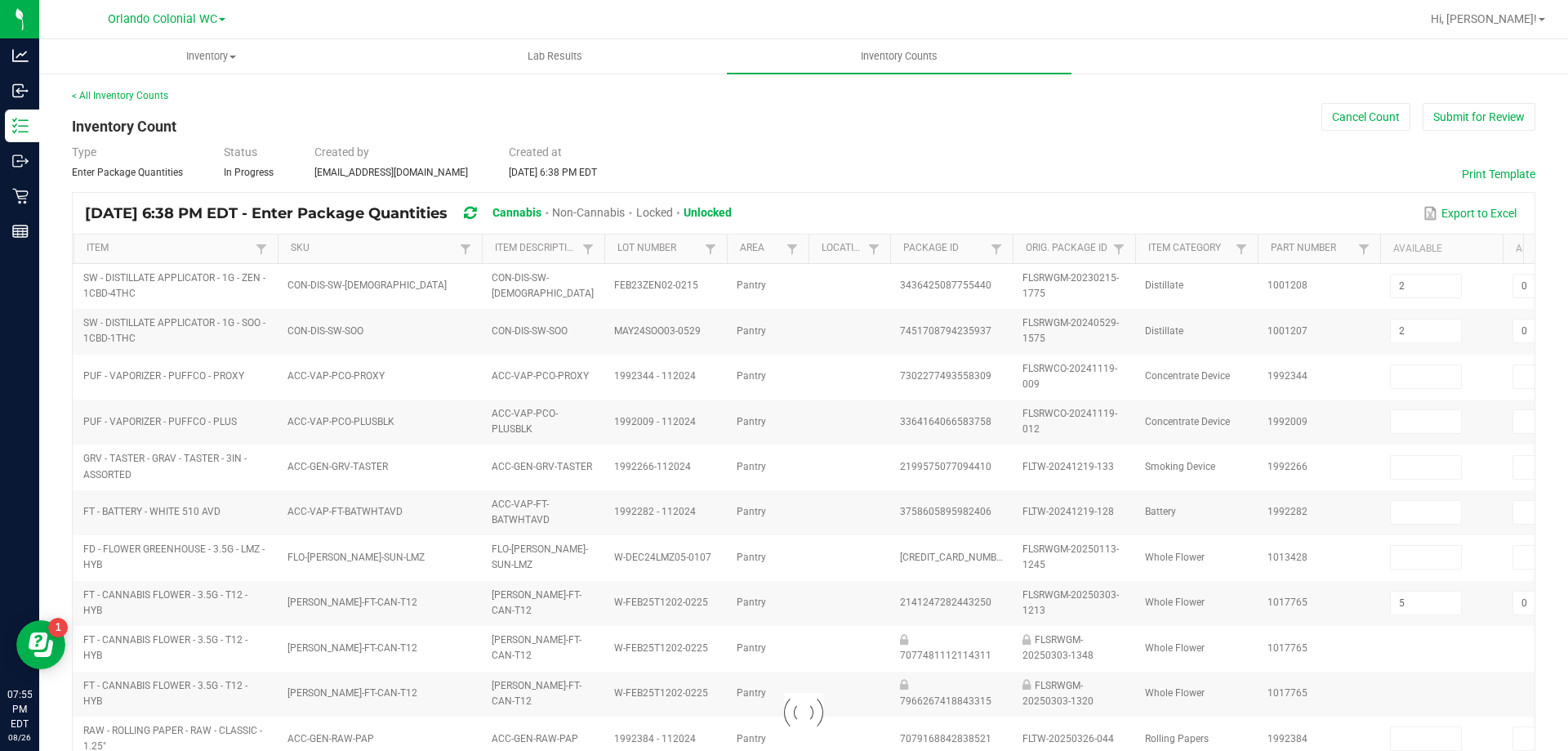
type input "0"
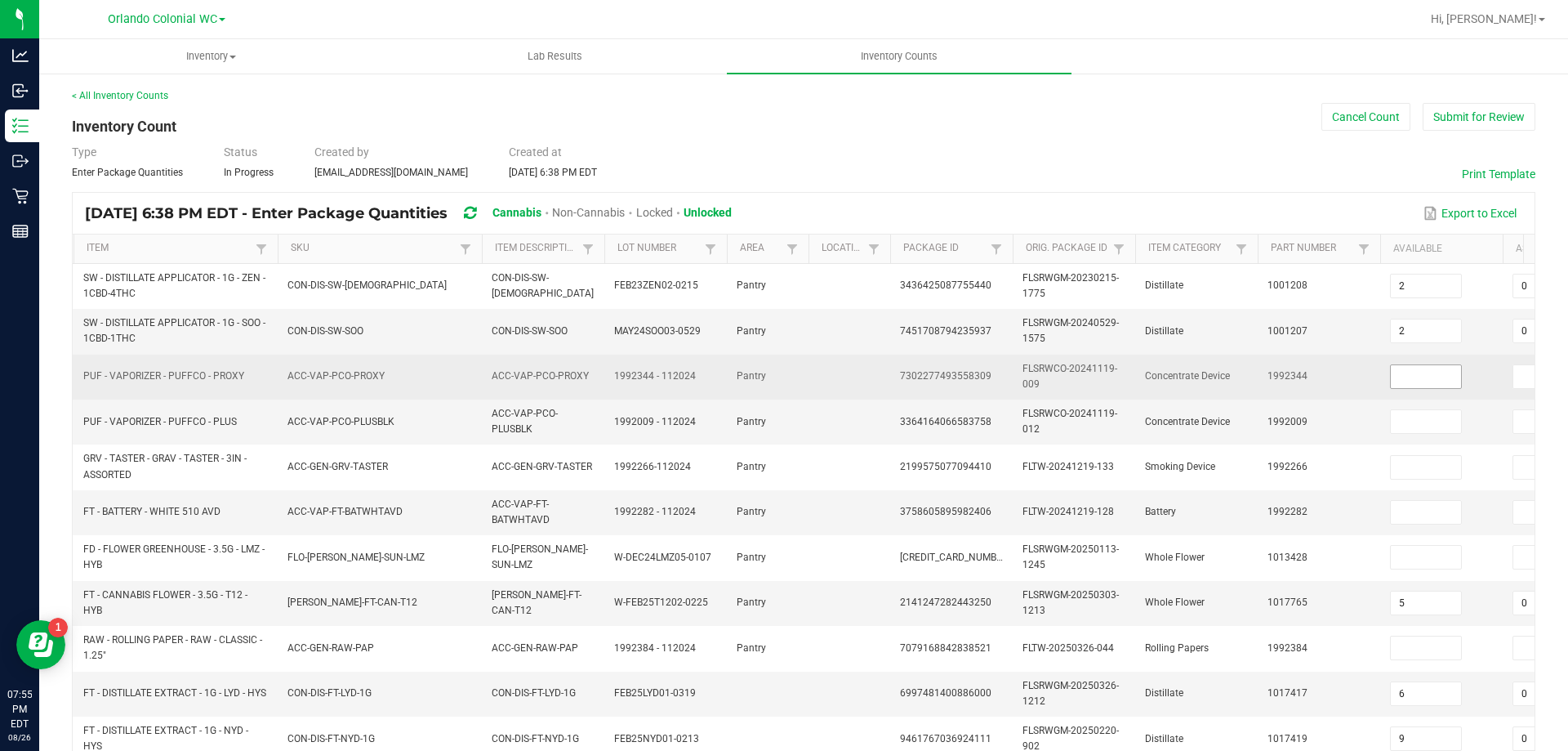
click at [1438, 383] on input at bounding box center [1425, 376] width 70 height 23
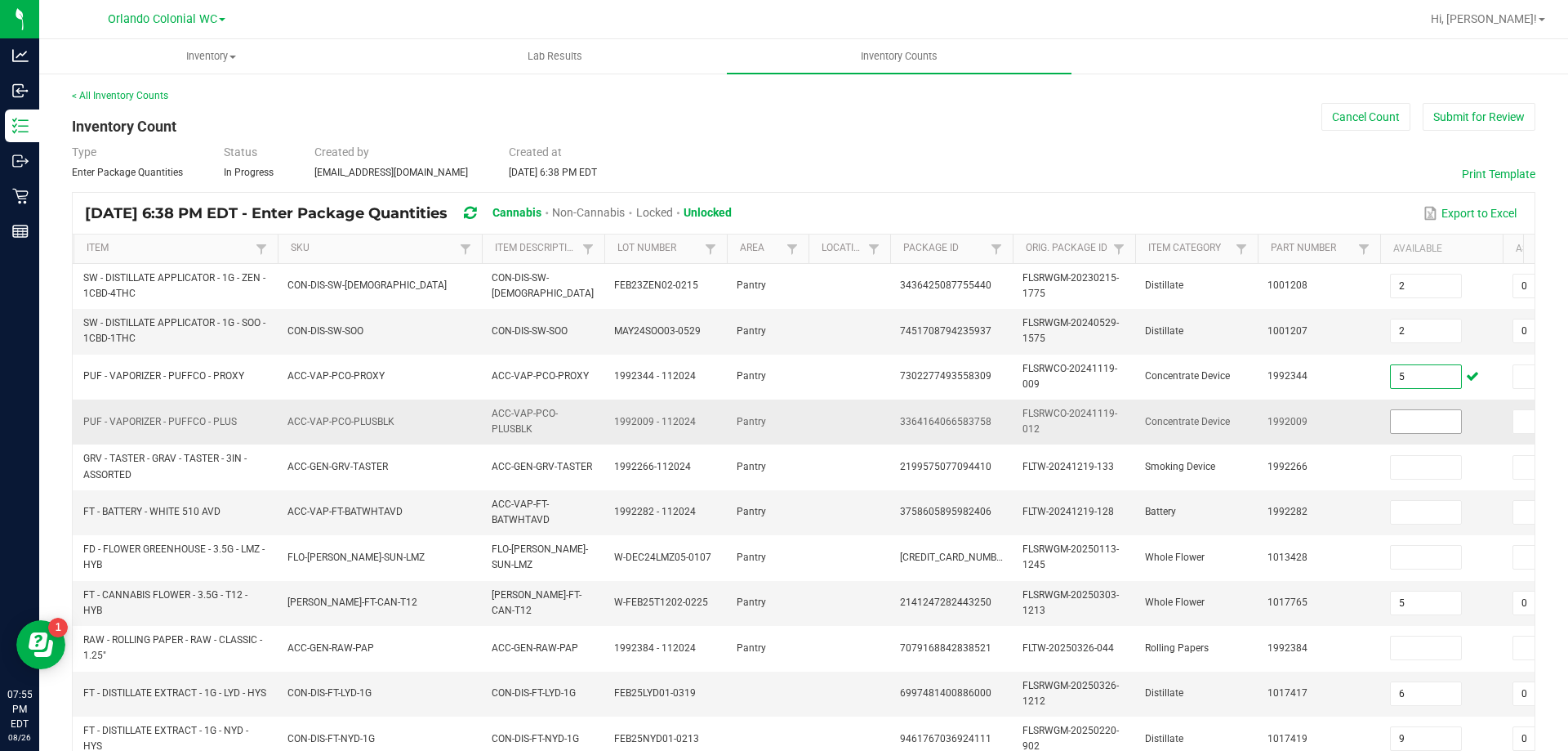
type input "5"
click at [1448, 418] on input at bounding box center [1425, 421] width 70 height 23
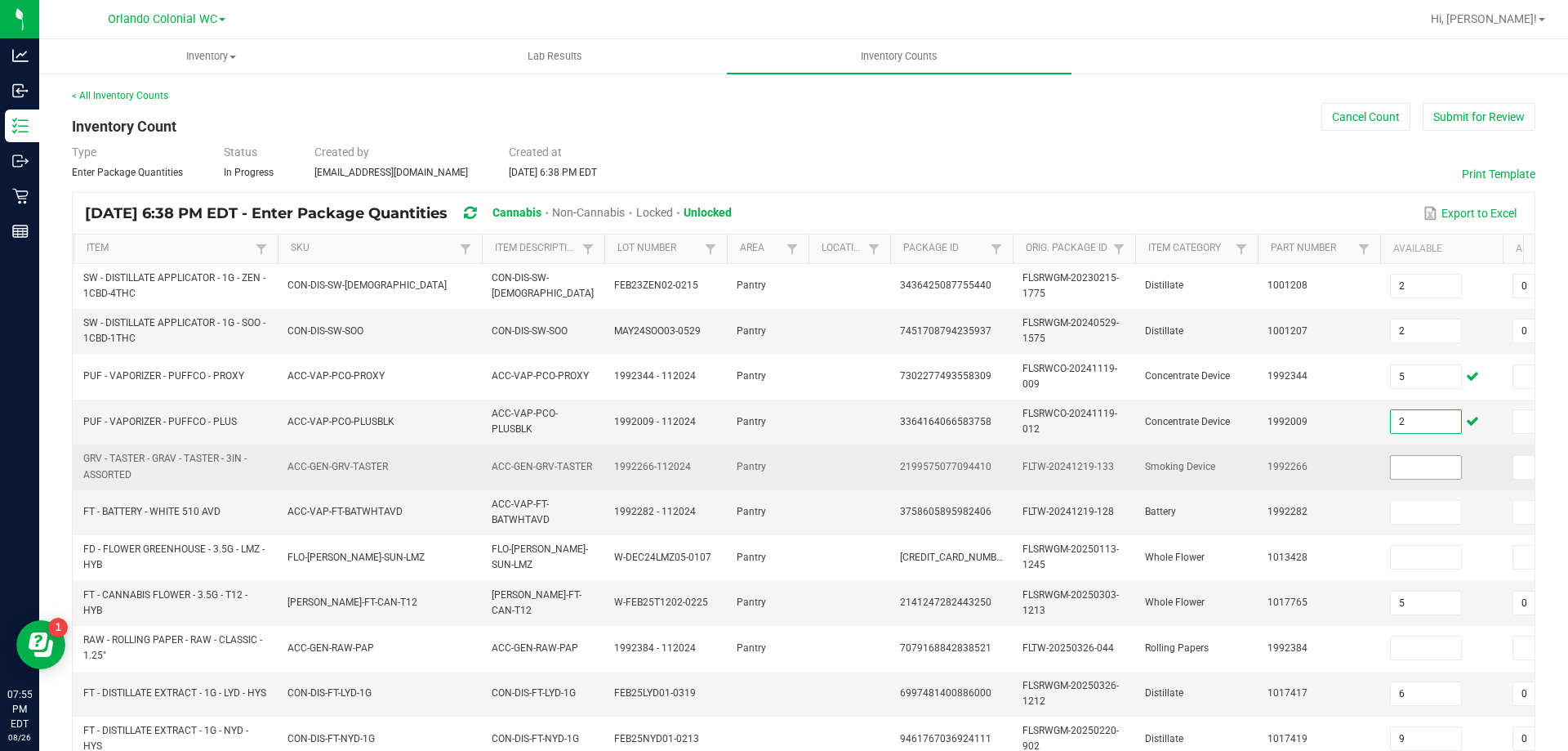
type input "2"
click at [1423, 465] on input at bounding box center [1425, 467] width 70 height 23
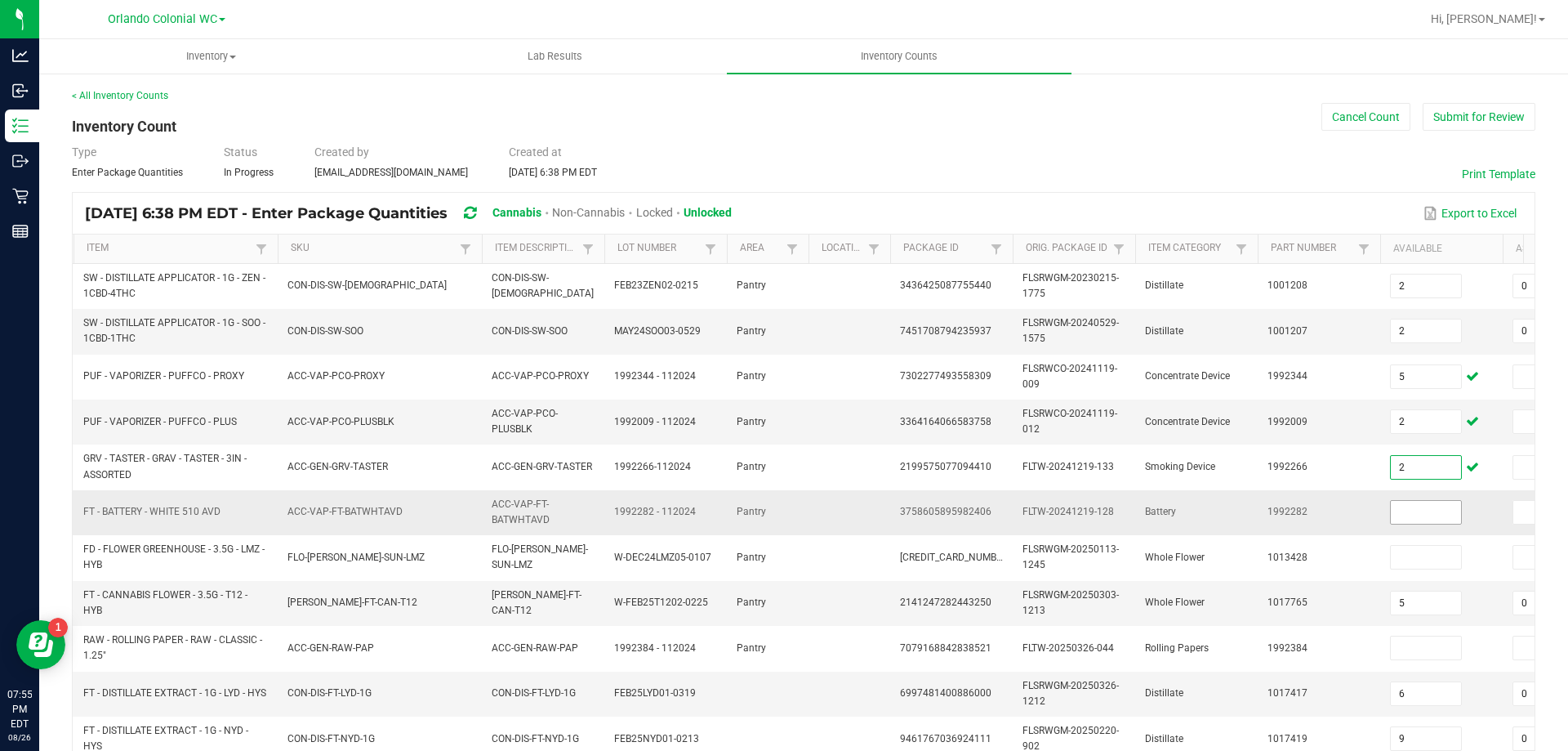
type input "2"
click at [1406, 515] on input at bounding box center [1425, 512] width 70 height 23
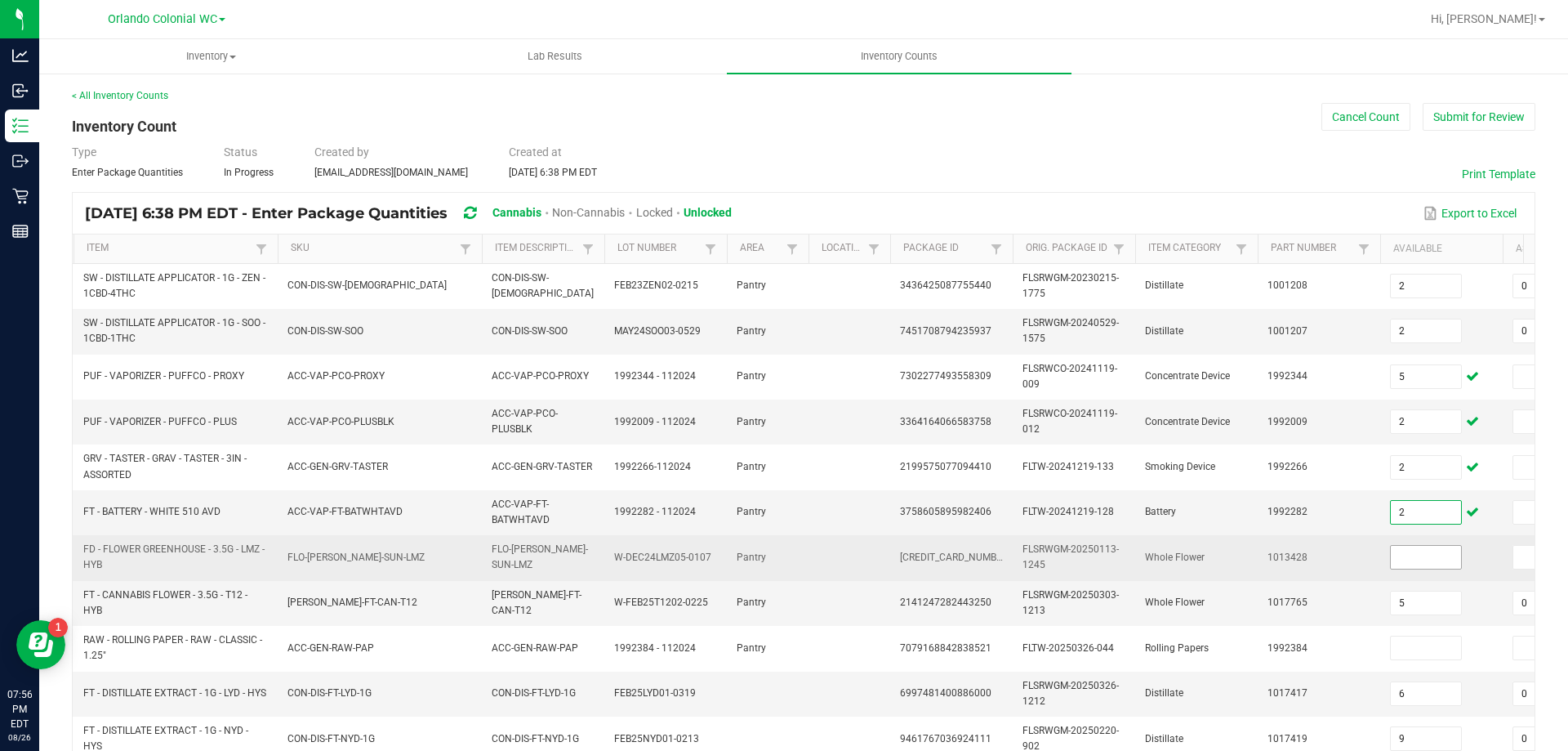
type input "2"
click at [1417, 564] on input at bounding box center [1425, 557] width 70 height 23
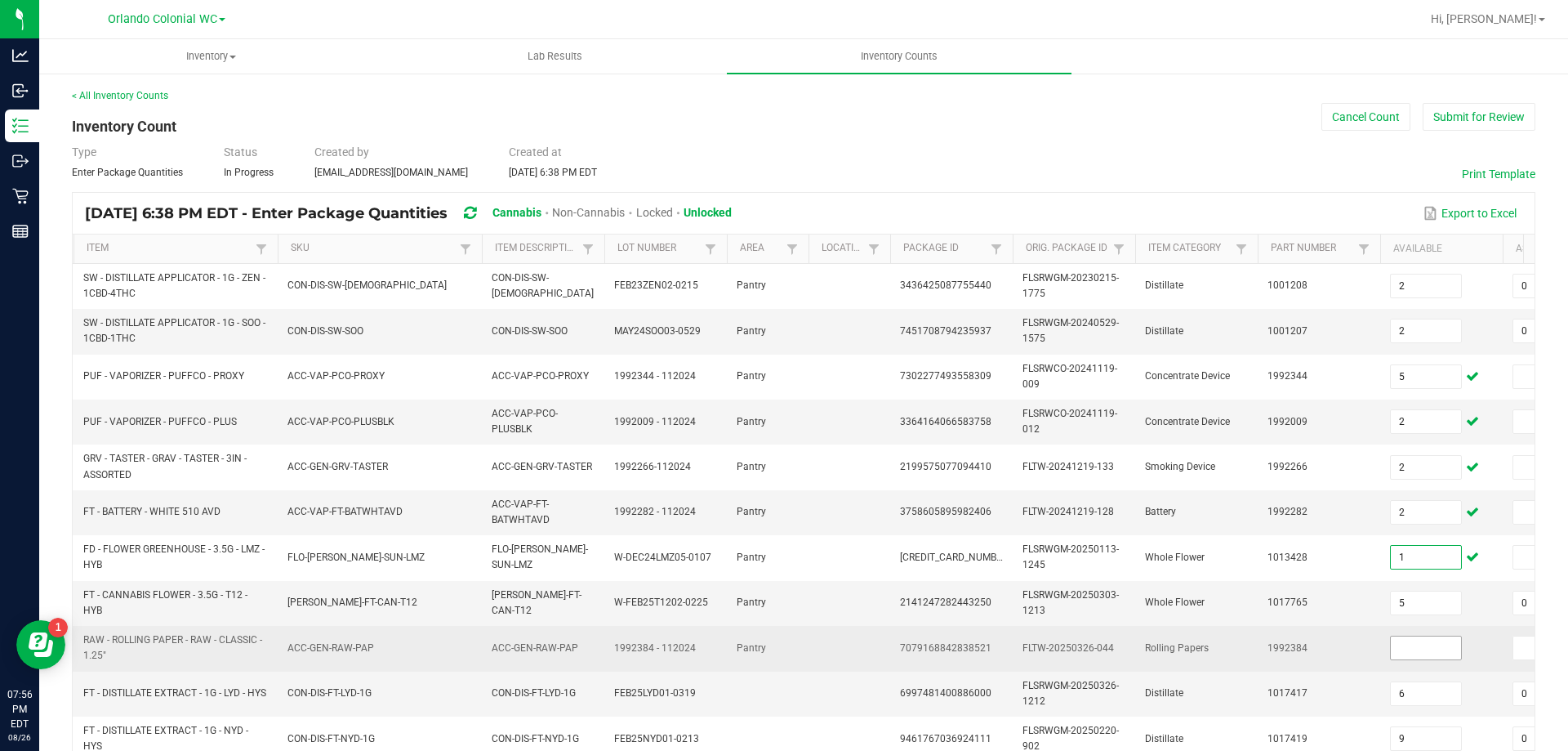
type input "1"
click at [1408, 643] on input at bounding box center [1425, 647] width 70 height 23
type input "49"
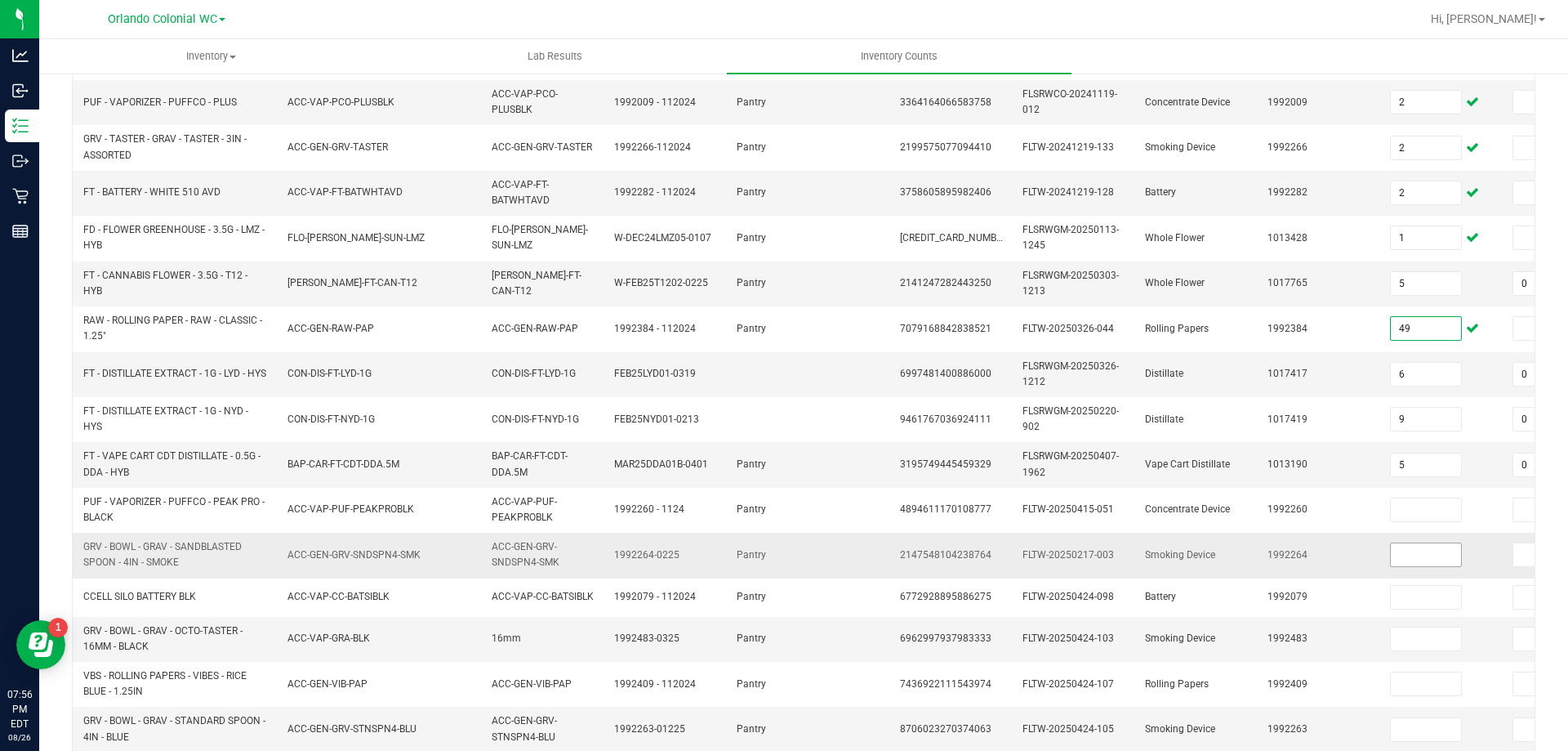
scroll to position [327, 0]
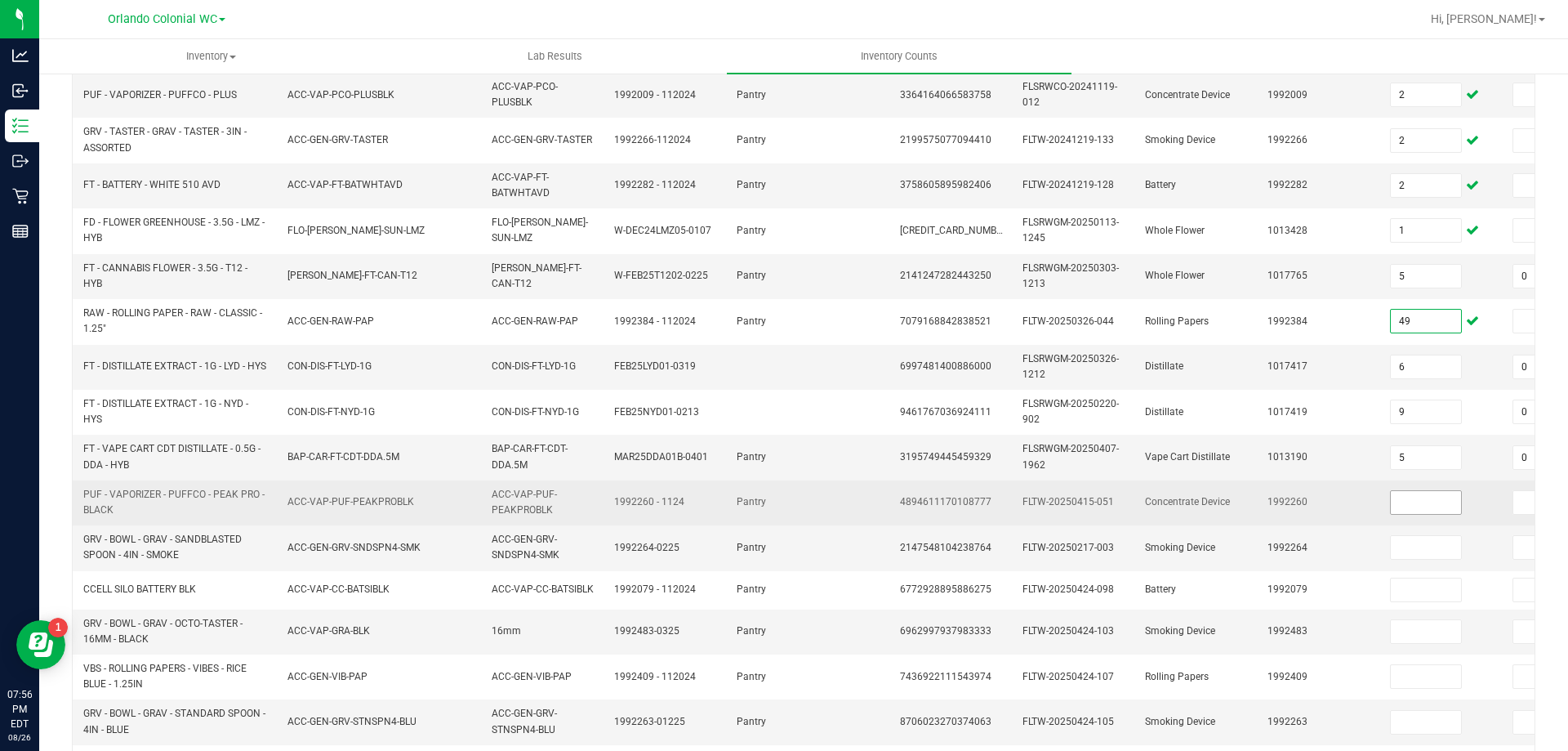
click at [1417, 495] on input at bounding box center [1425, 502] width 70 height 23
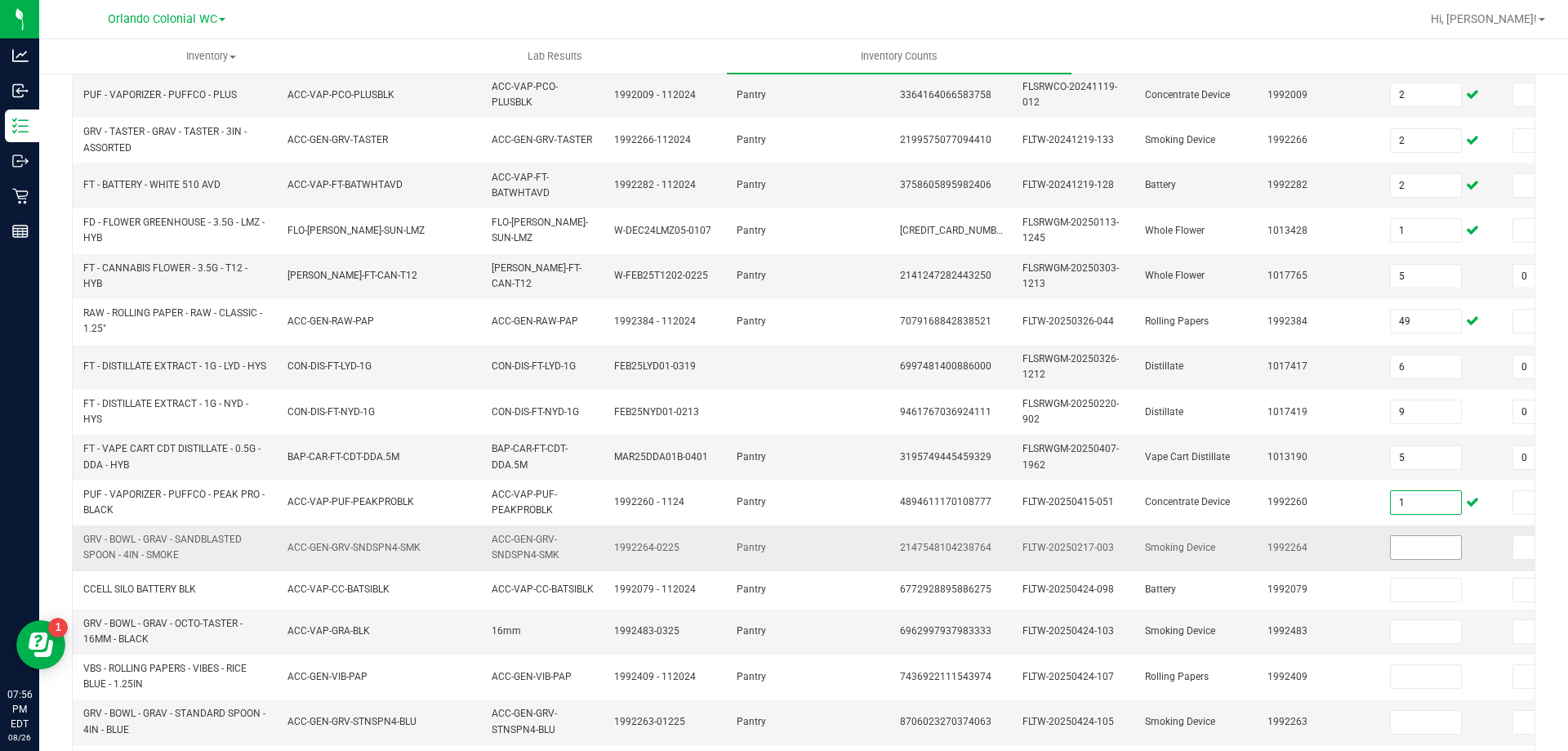
type input "1"
click at [1441, 552] on input at bounding box center [1425, 547] width 70 height 23
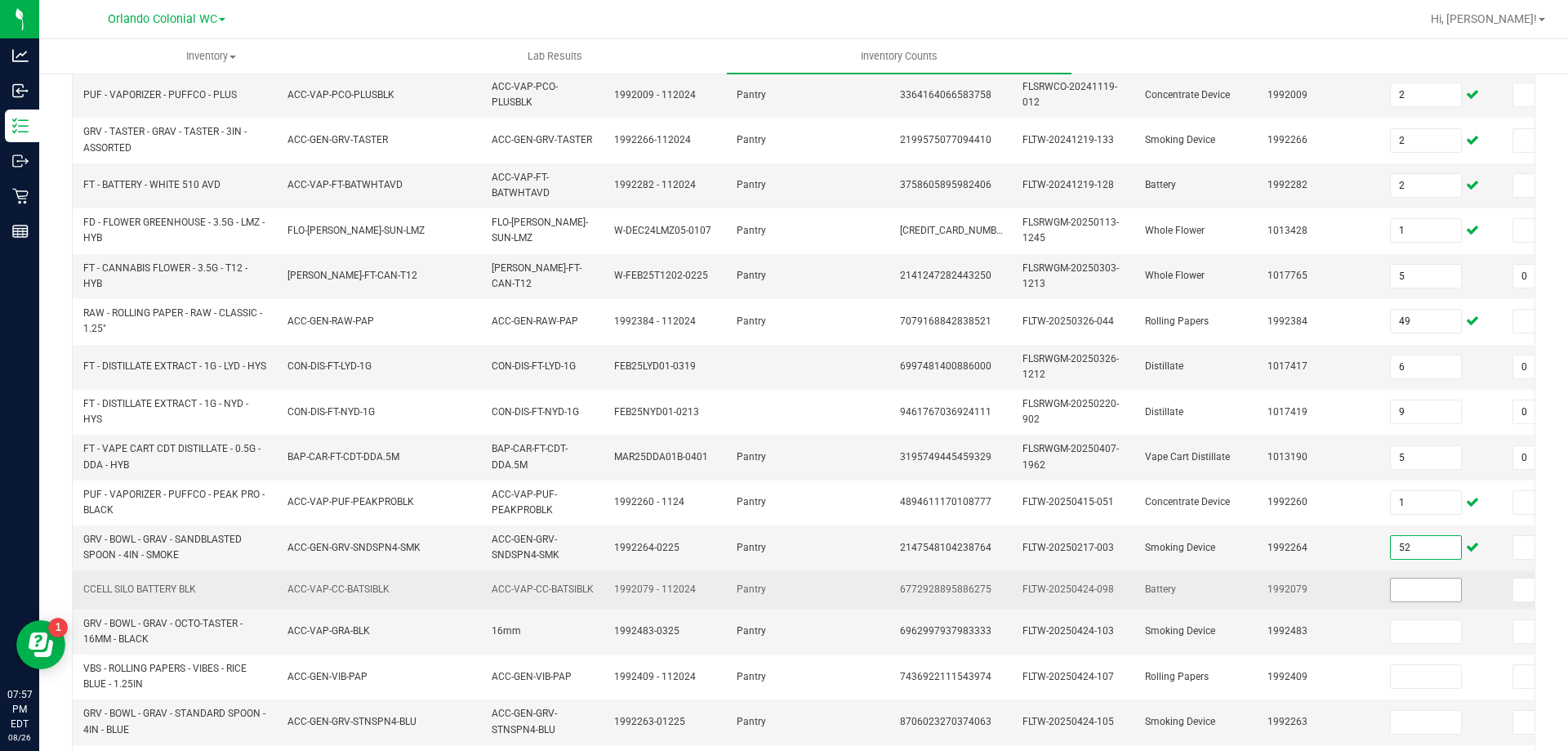
type input "52"
click at [1417, 586] on input at bounding box center [1425, 589] width 70 height 23
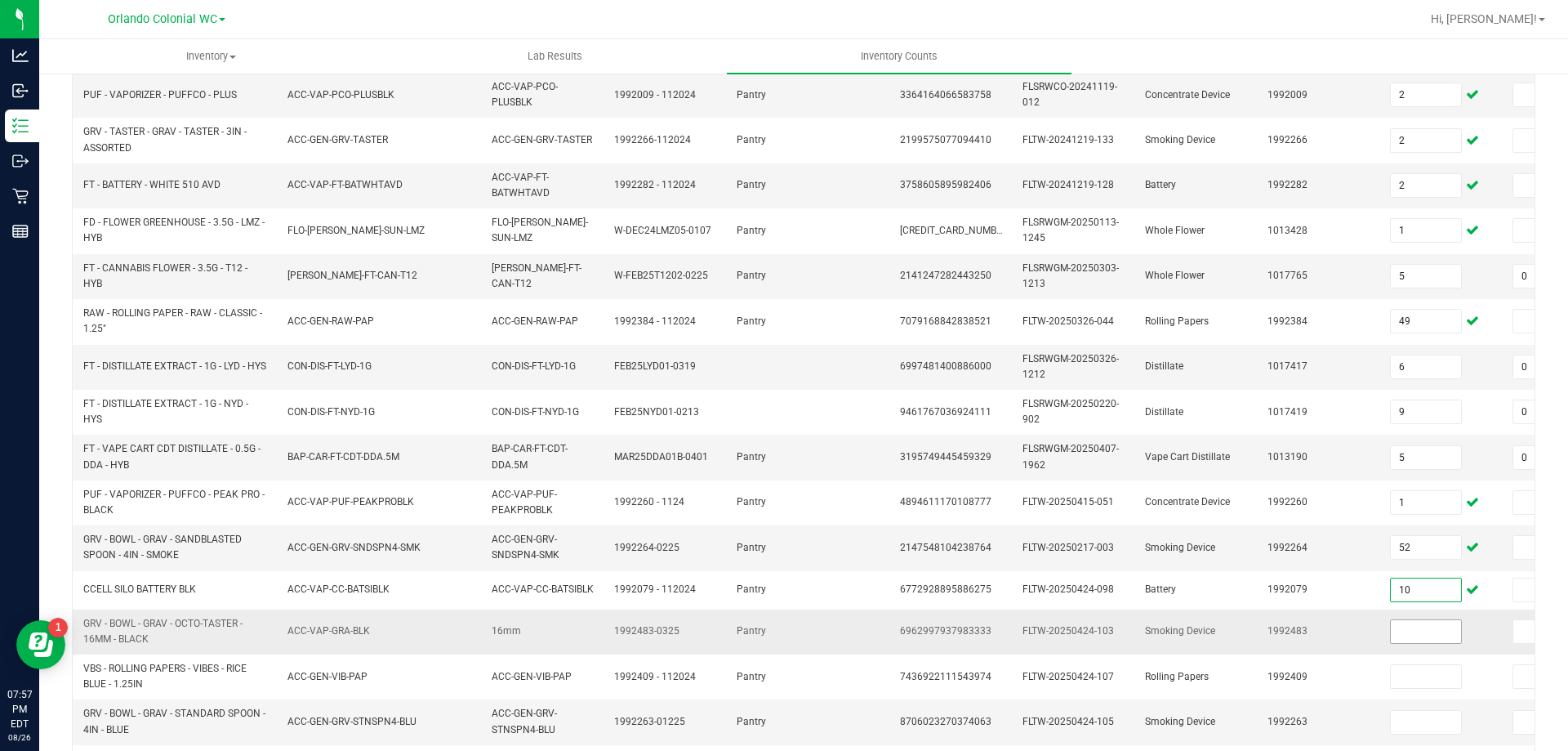
type input "10"
click at [1433, 635] on input at bounding box center [1425, 631] width 70 height 23
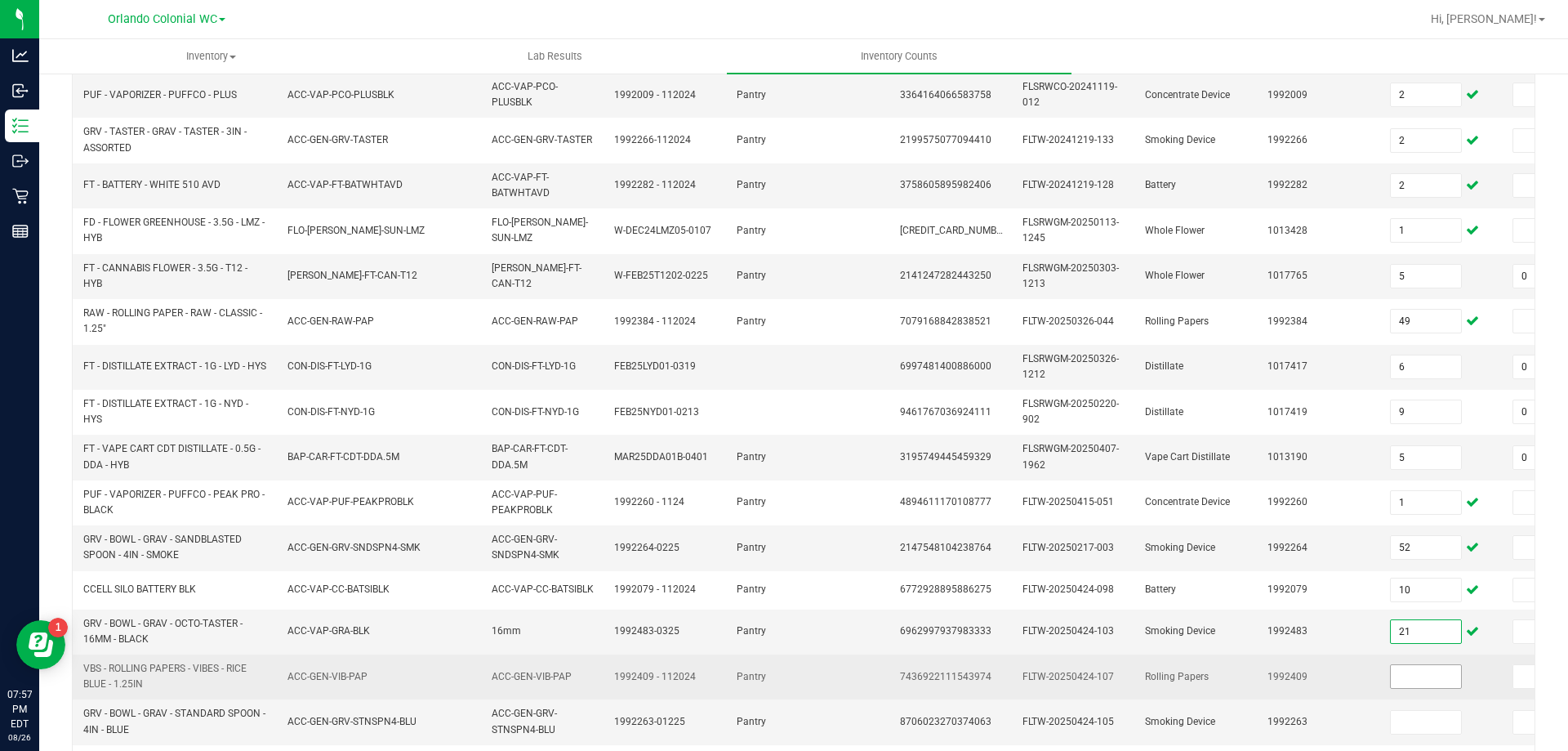
type input "21"
click at [1415, 676] on input at bounding box center [1425, 676] width 70 height 23
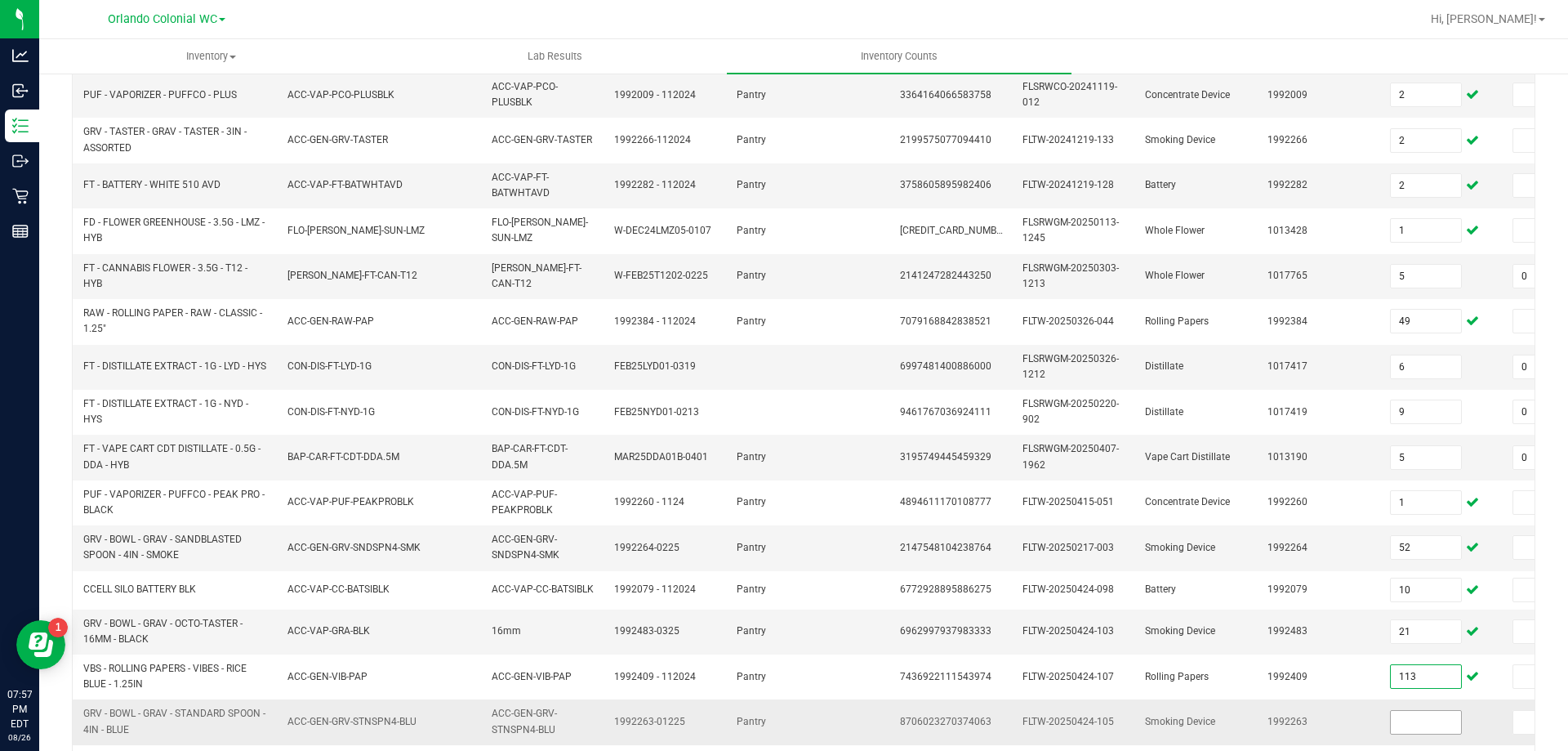
type input "113"
click at [1403, 726] on input at bounding box center [1425, 722] width 70 height 23
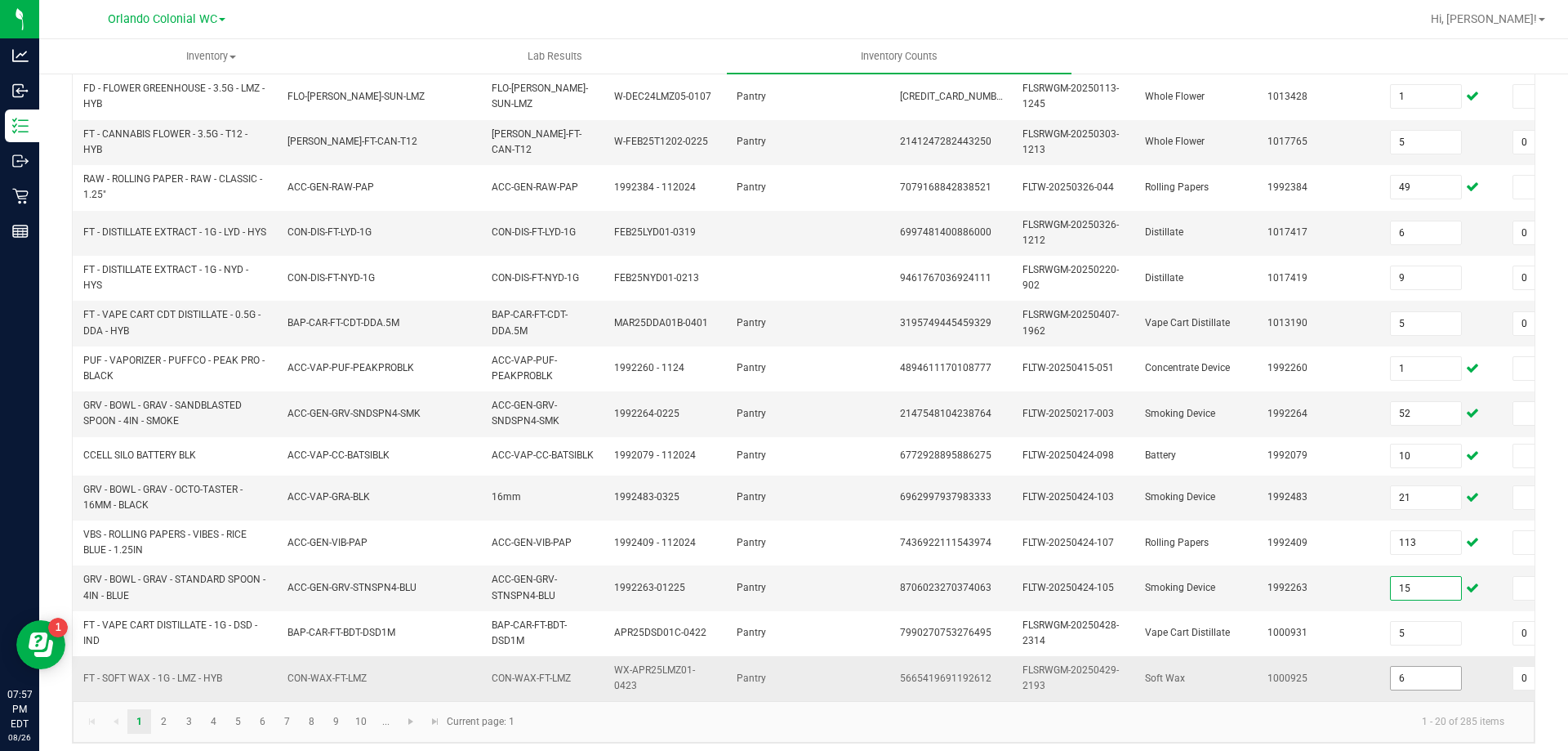
scroll to position [482, 0]
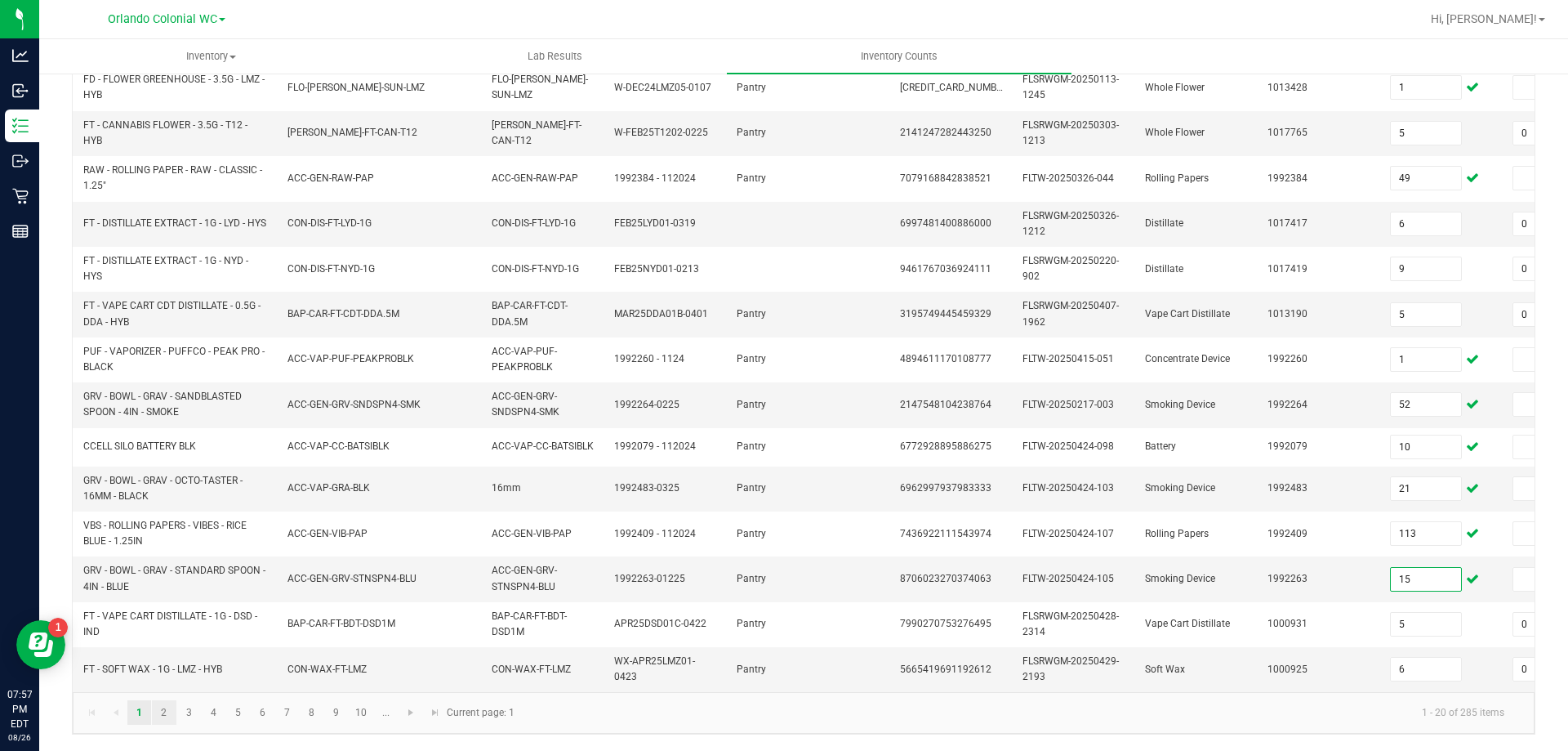
type input "15"
click at [159, 707] on link "2" at bounding box center [163, 712] width 24 height 25
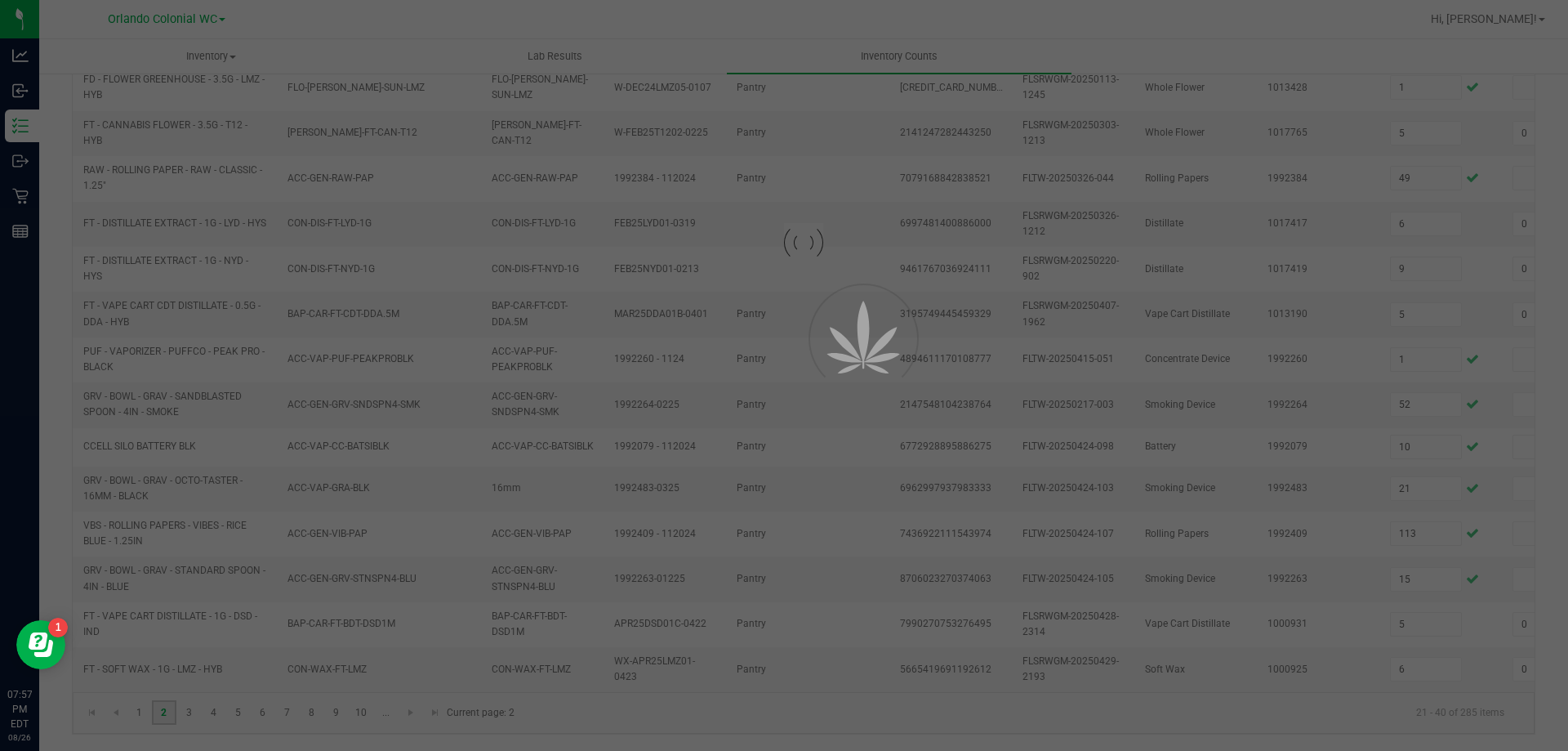
type input "1"
type input "3"
type input "4"
type input "0"
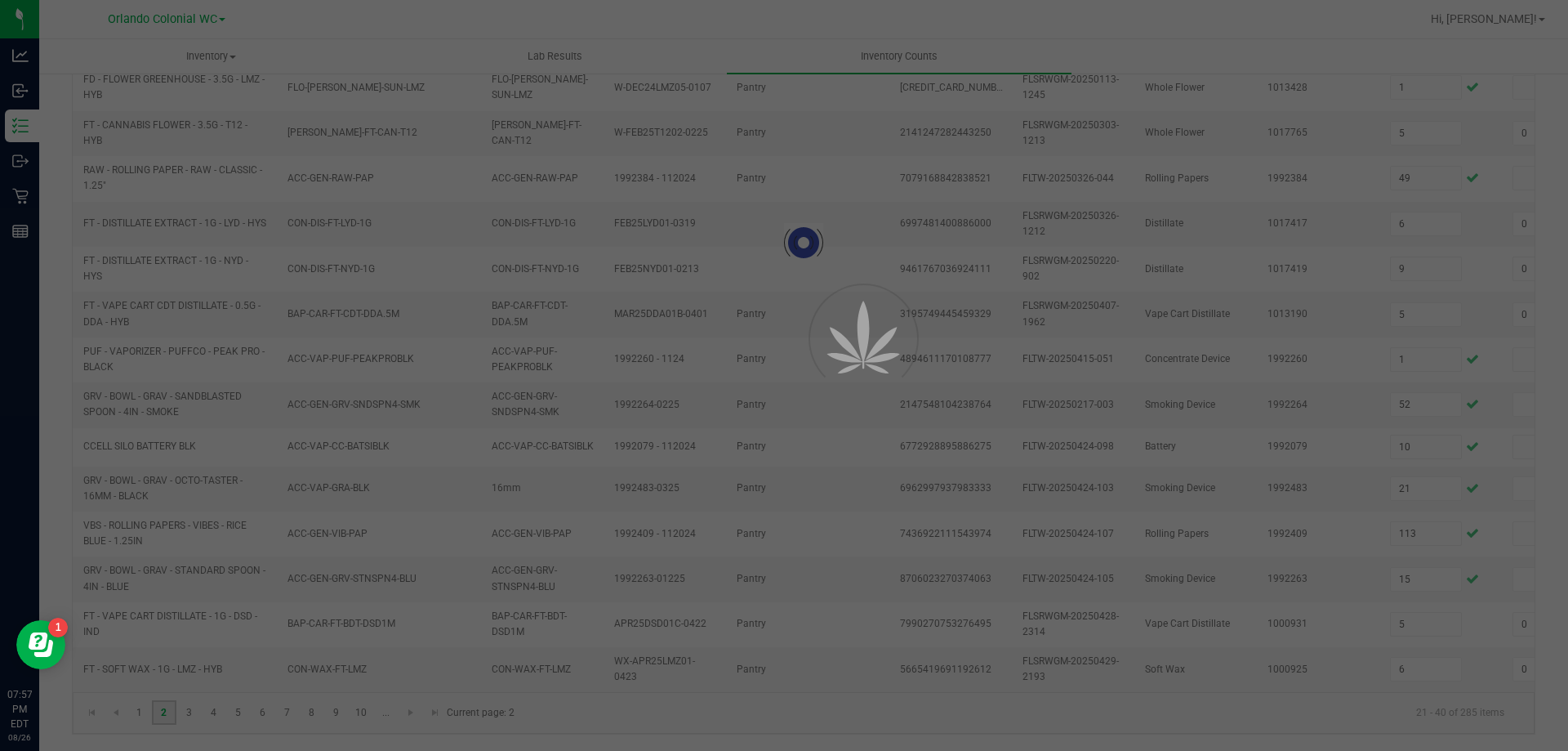
type input "3"
type input "0"
type input "8"
type input "0"
type input "3"
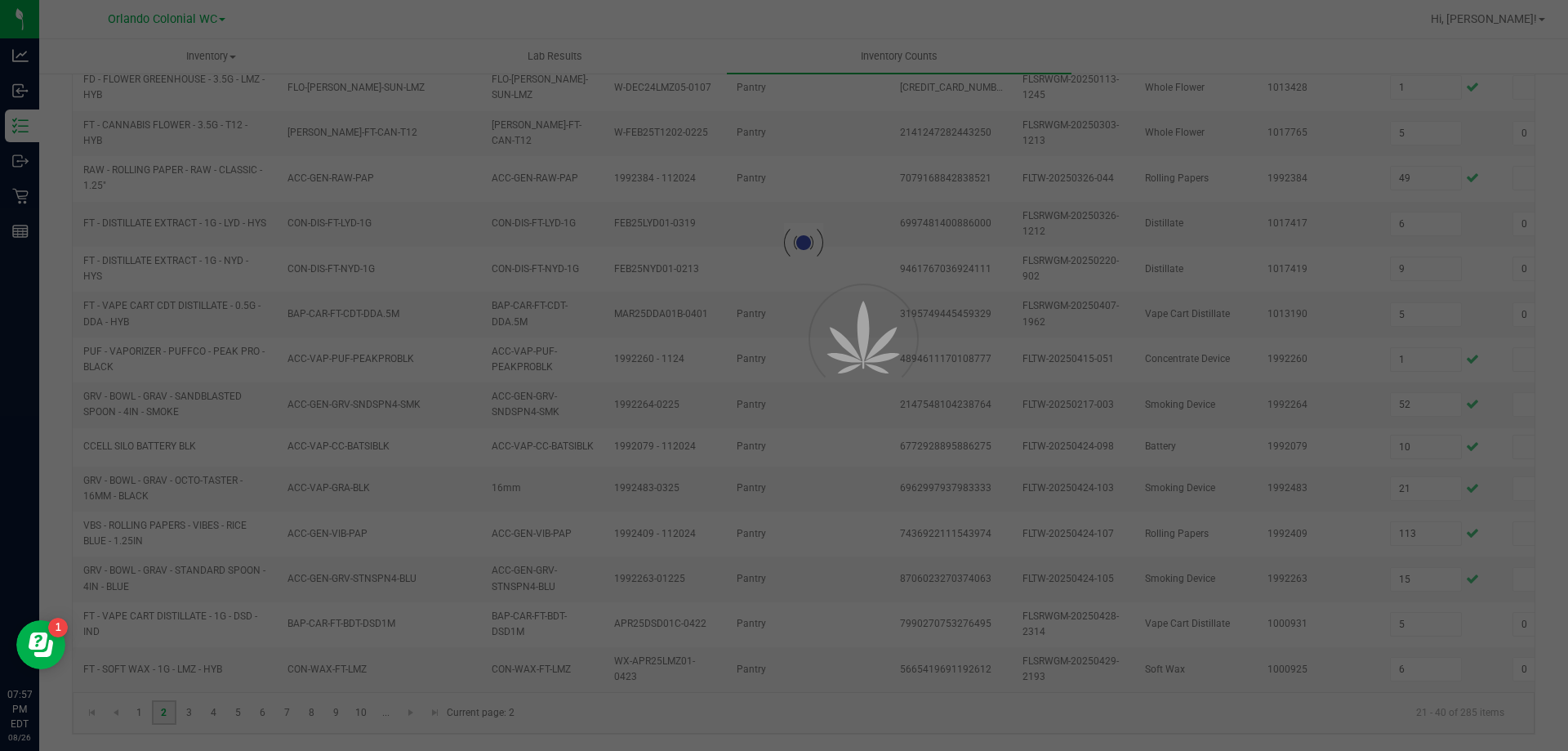
type input "0"
type input "1"
type input "4"
type input "2"
type input "0"
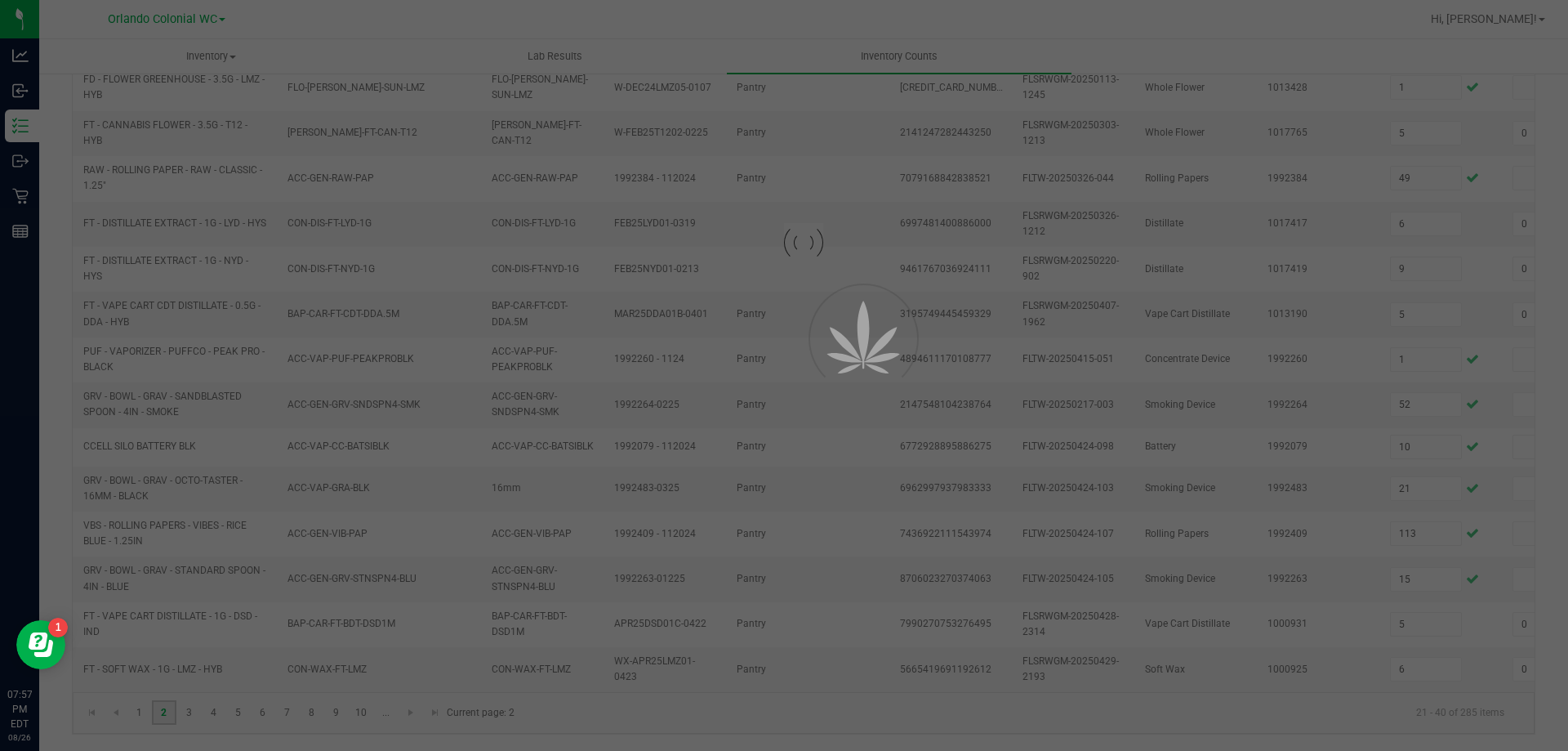
type input "7"
type input "0"
type input "1"
type input "0"
type input "9"
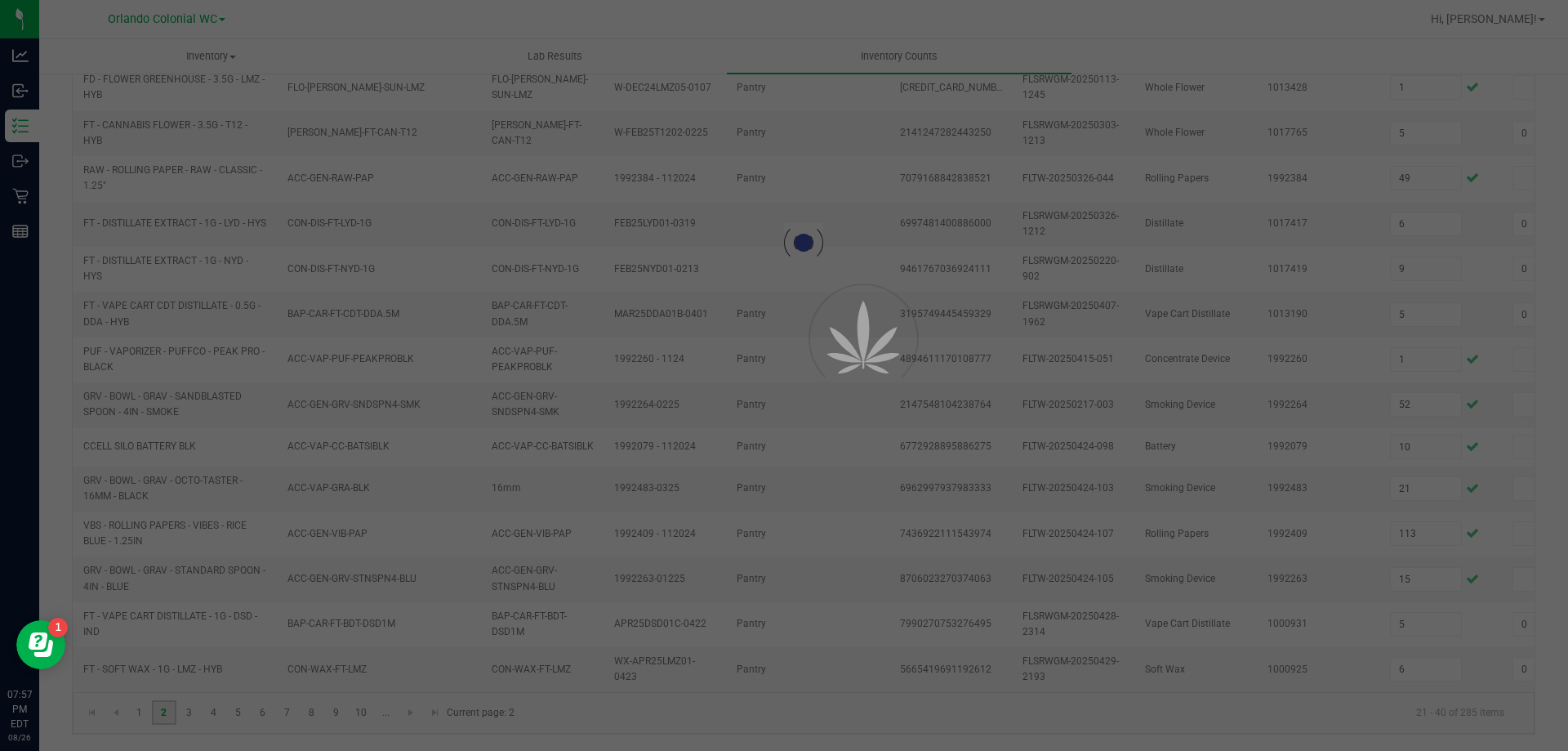
type input "0"
type input "3"
type input "0"
type input "20"
type input "4"
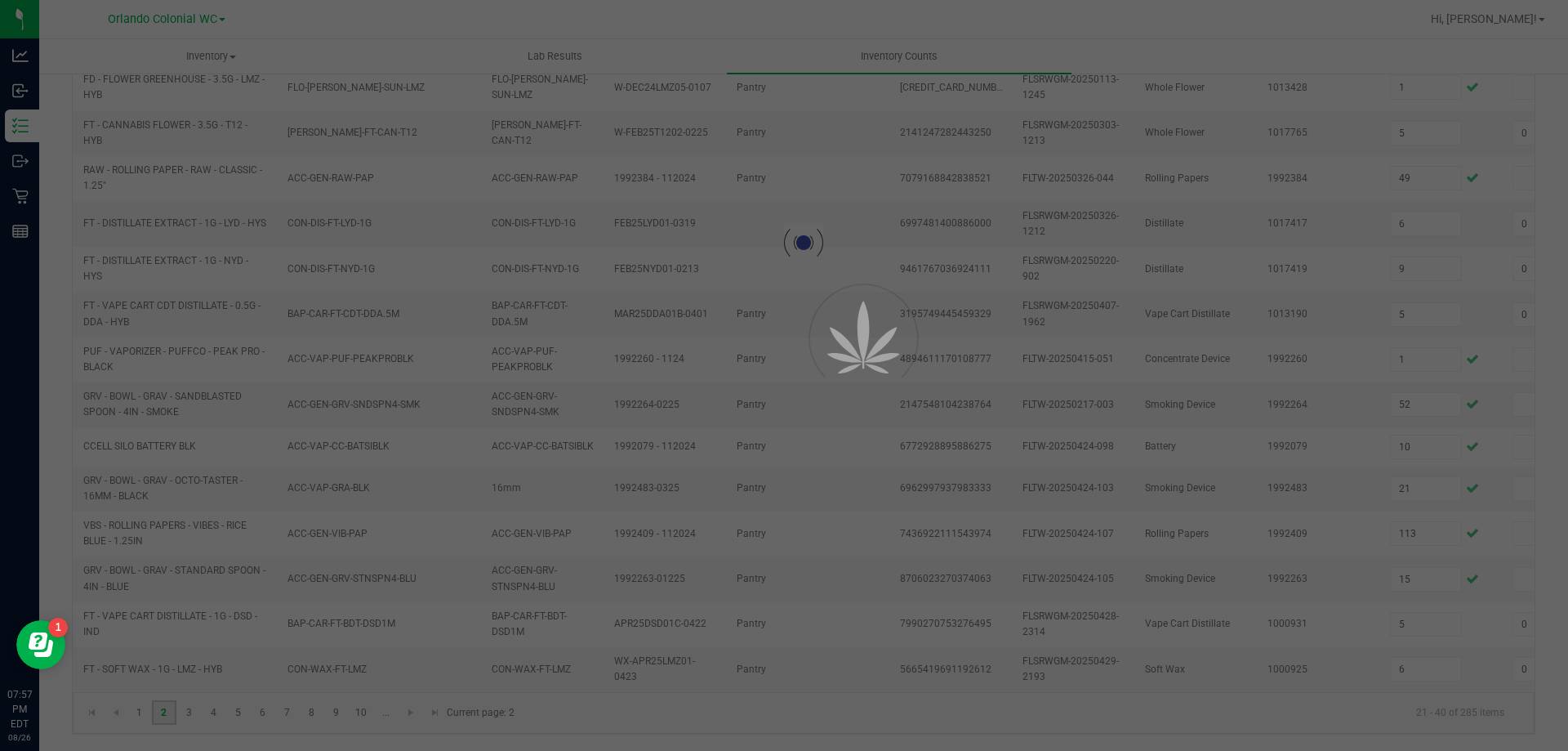
type input "0"
type input "5"
type input "4"
type input "6"
type input "0"
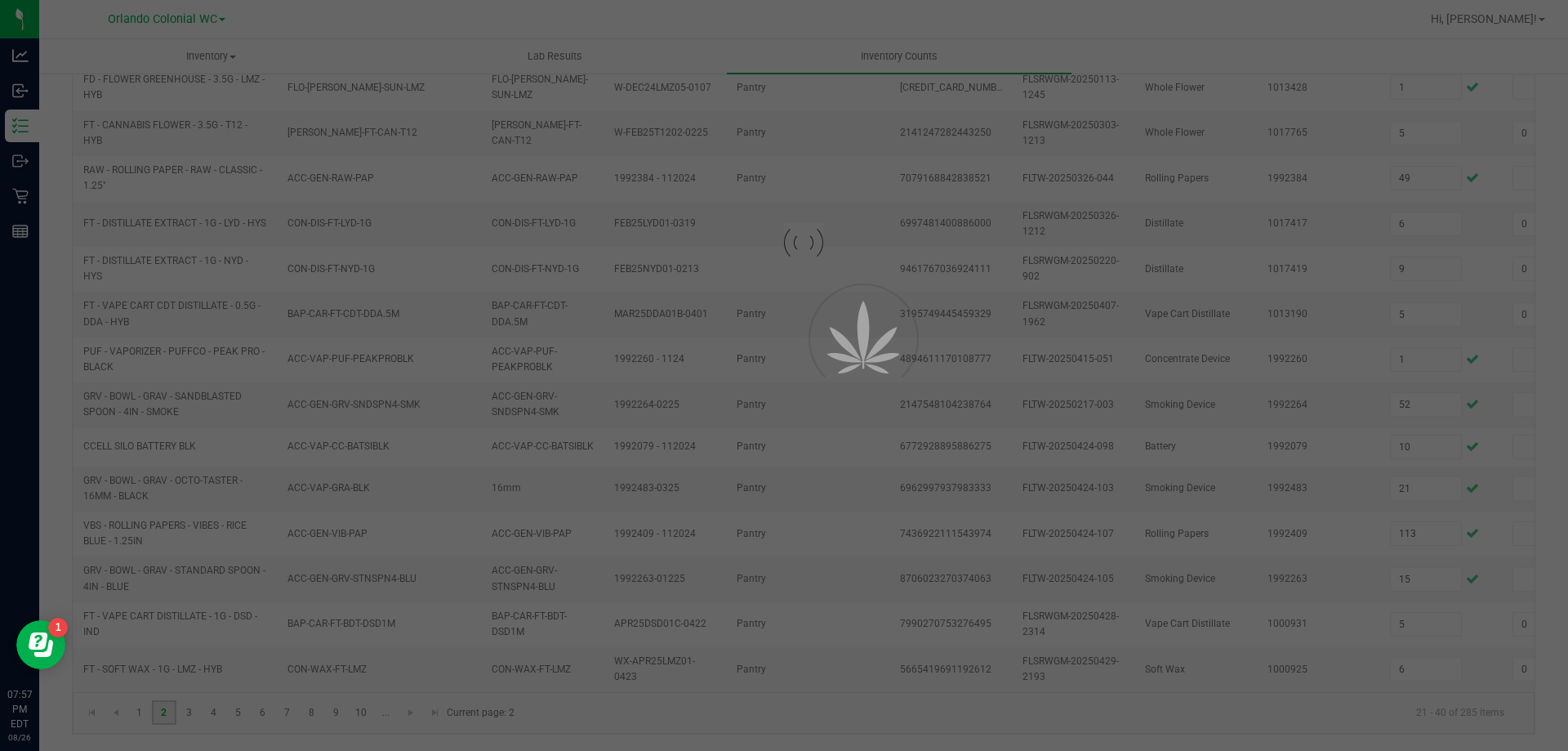
type input "5"
type input "0"
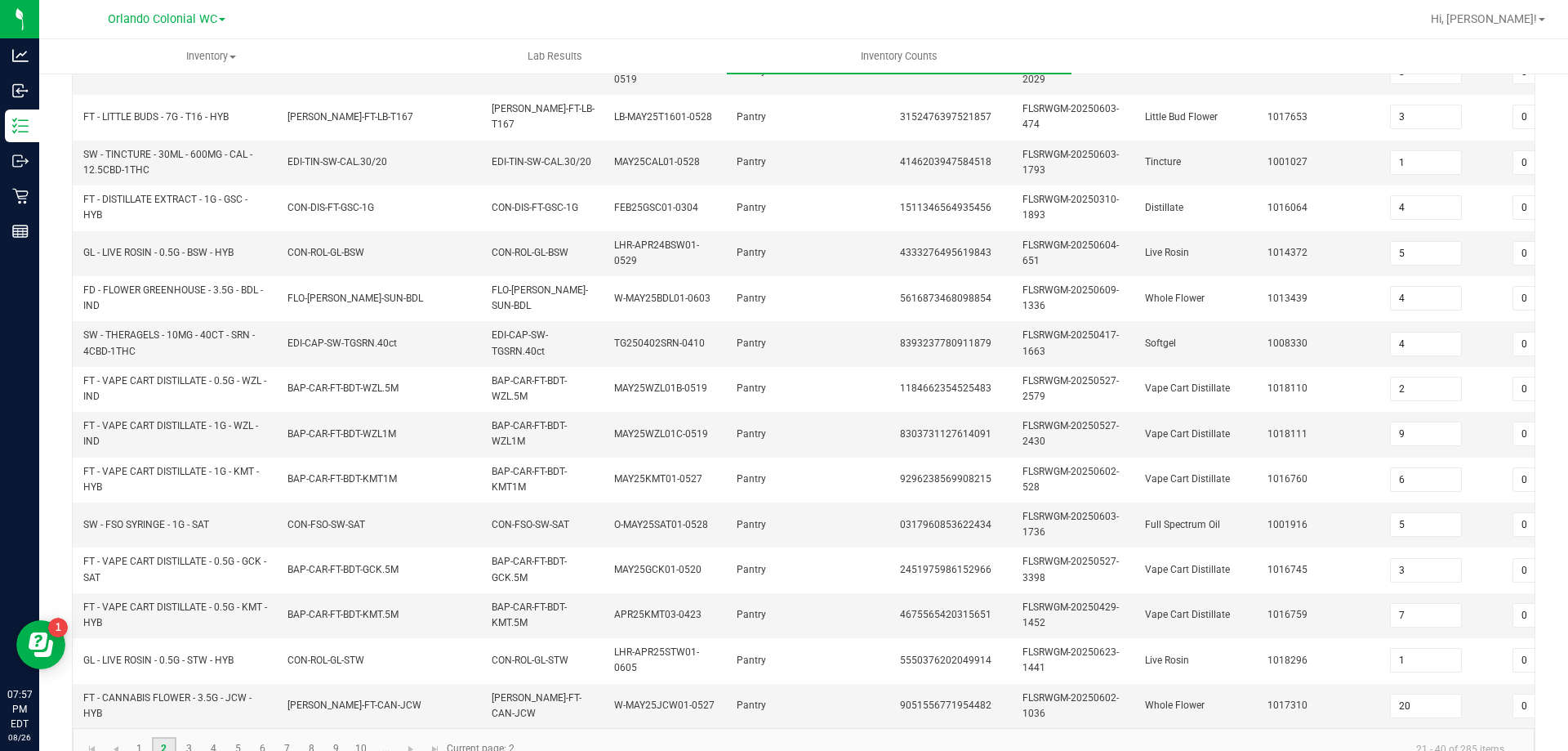
scroll to position [489, 0]
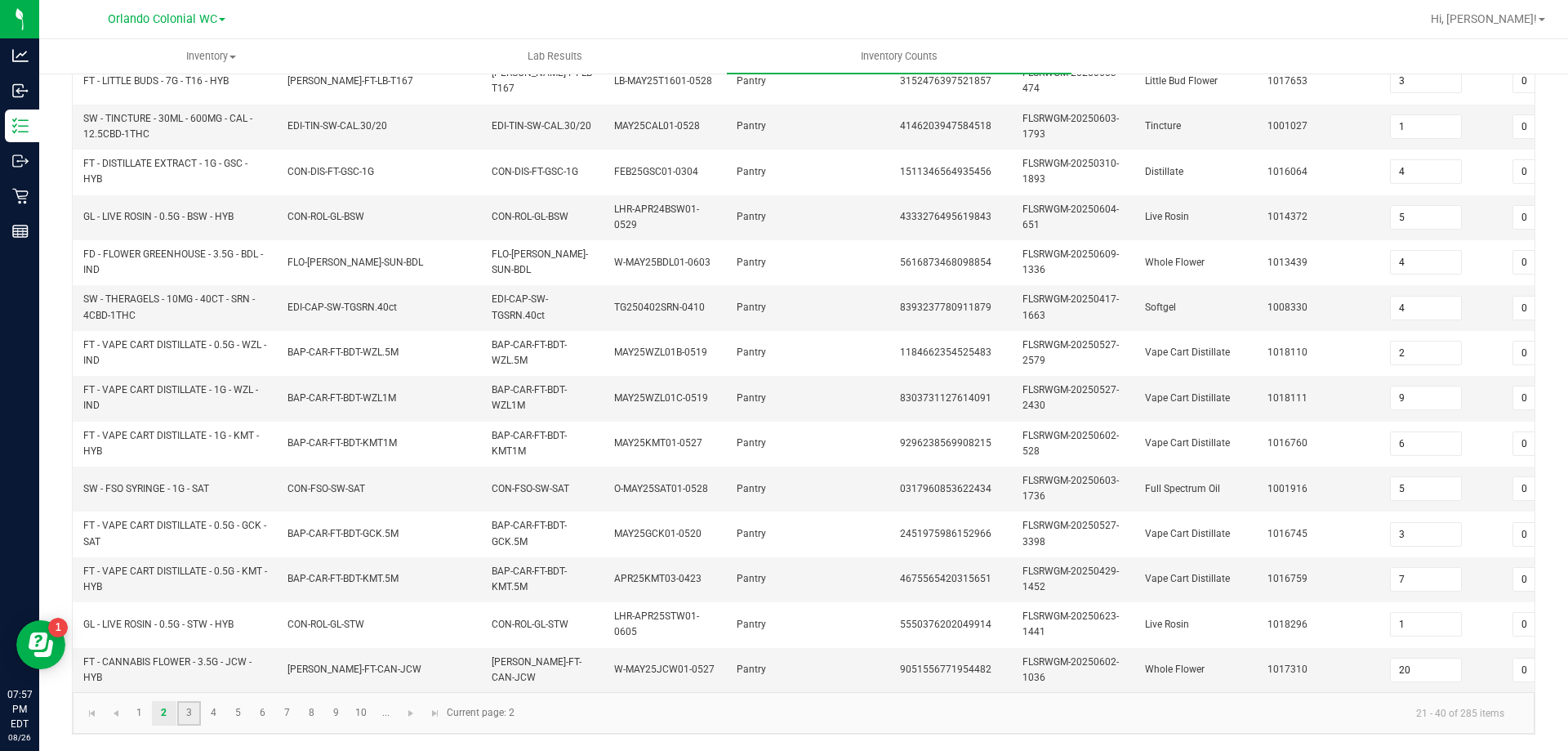
click at [191, 711] on link "3" at bounding box center [189, 713] width 24 height 25
type input "5"
type input "10"
type input "2"
type input "4"
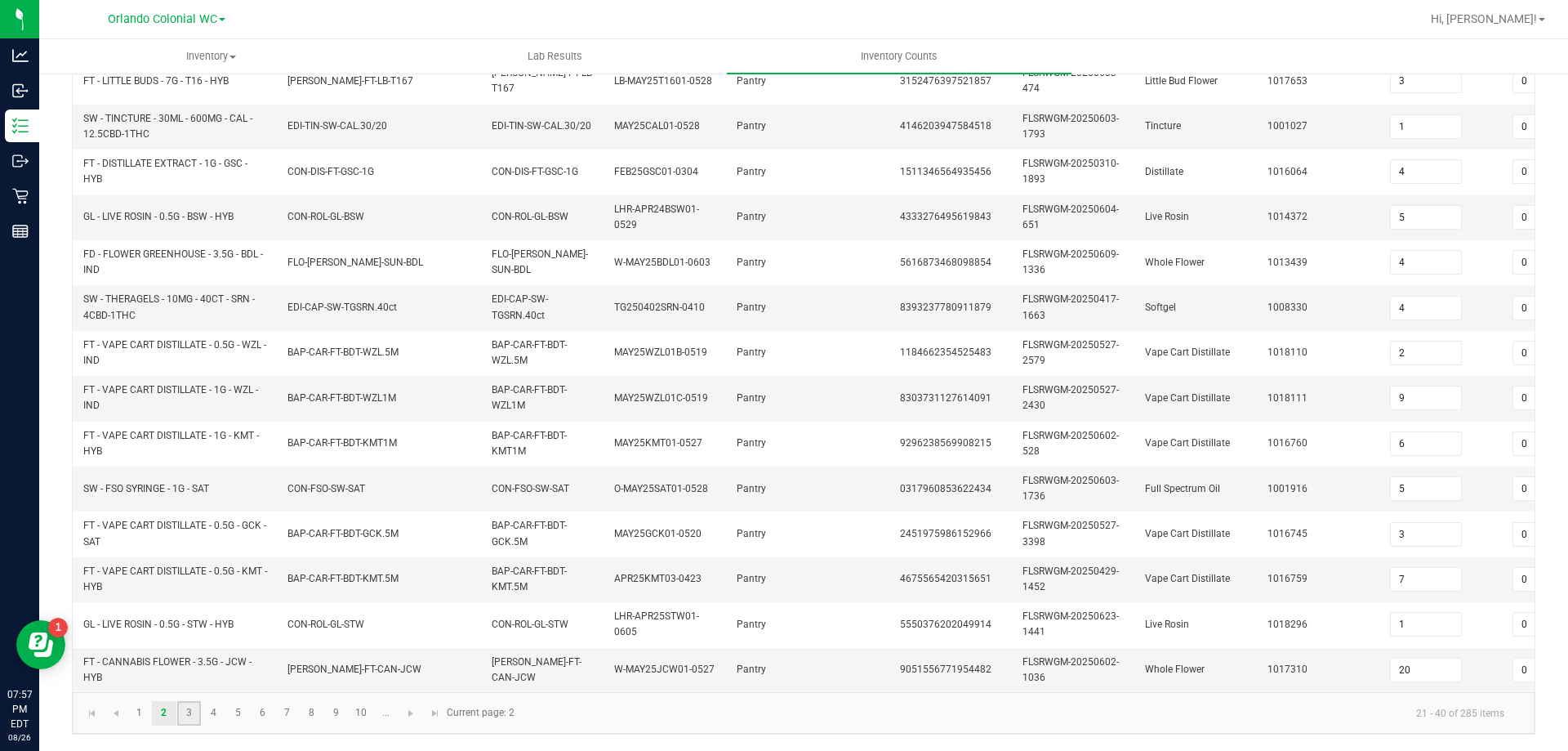
type input "8"
type input "11"
type input "1"
type input "5"
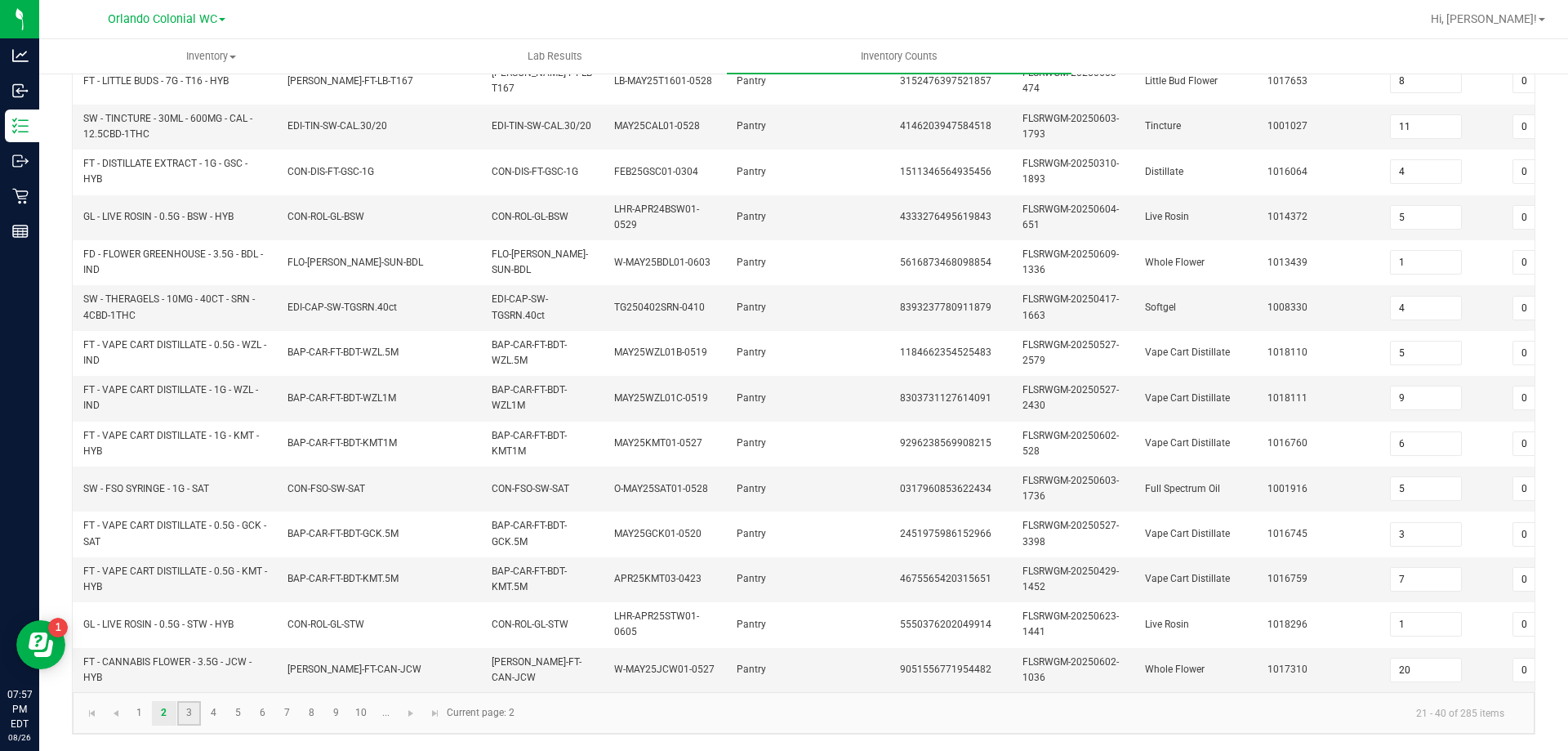
type input "7"
type input "3"
type input "2"
type input "5"
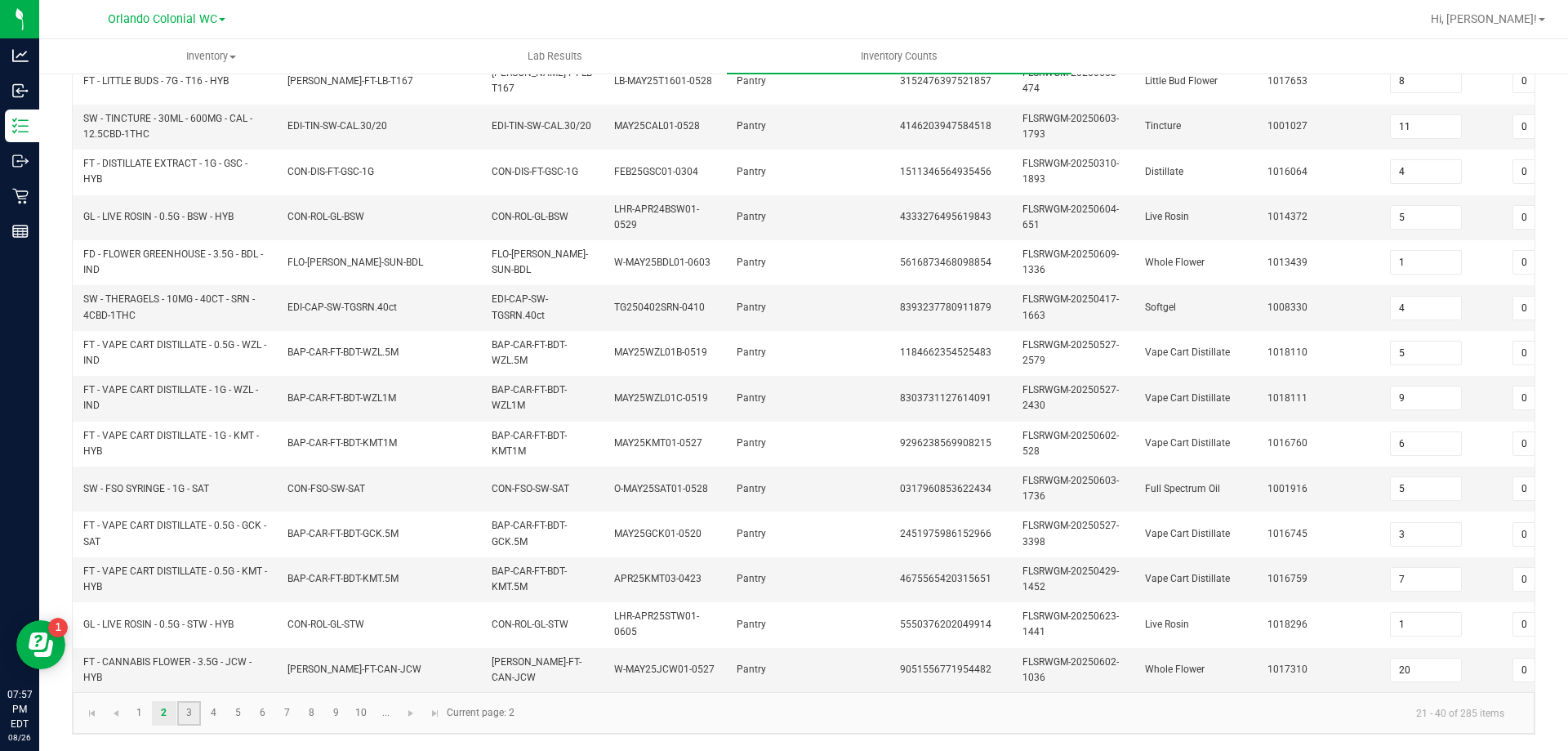
type input "7"
type input "2"
type input "4"
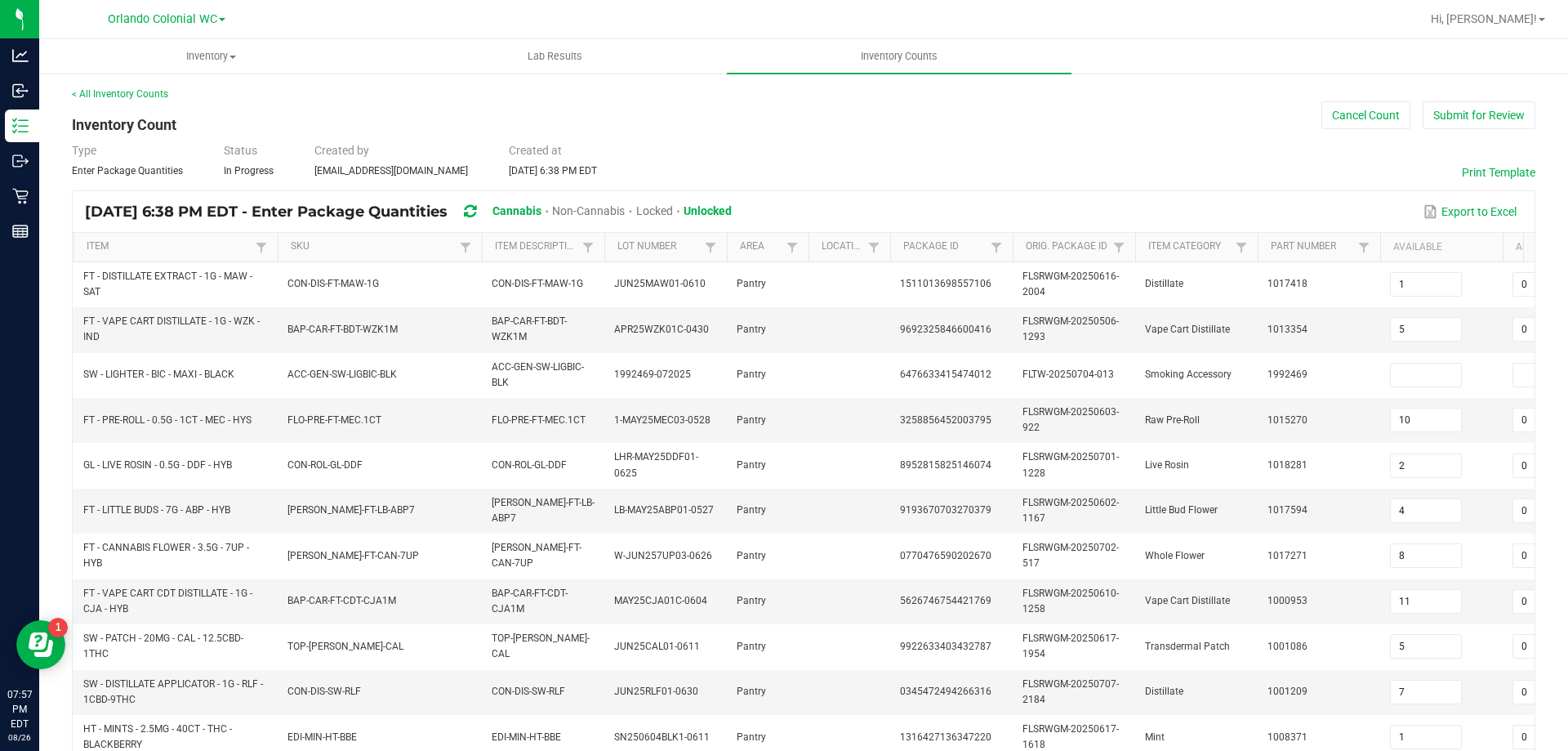
scroll to position [0, 0]
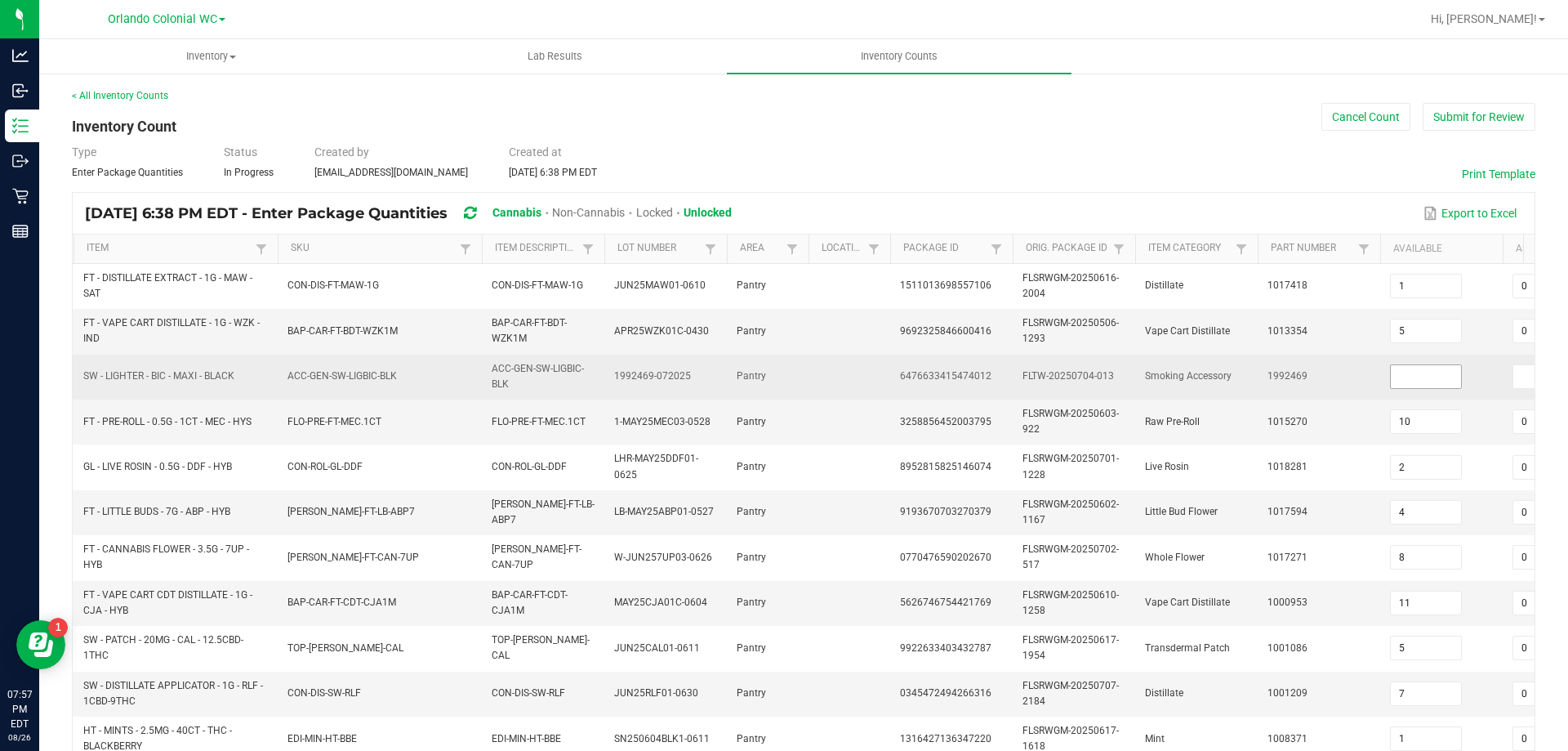
click at [1410, 375] on input at bounding box center [1425, 376] width 70 height 23
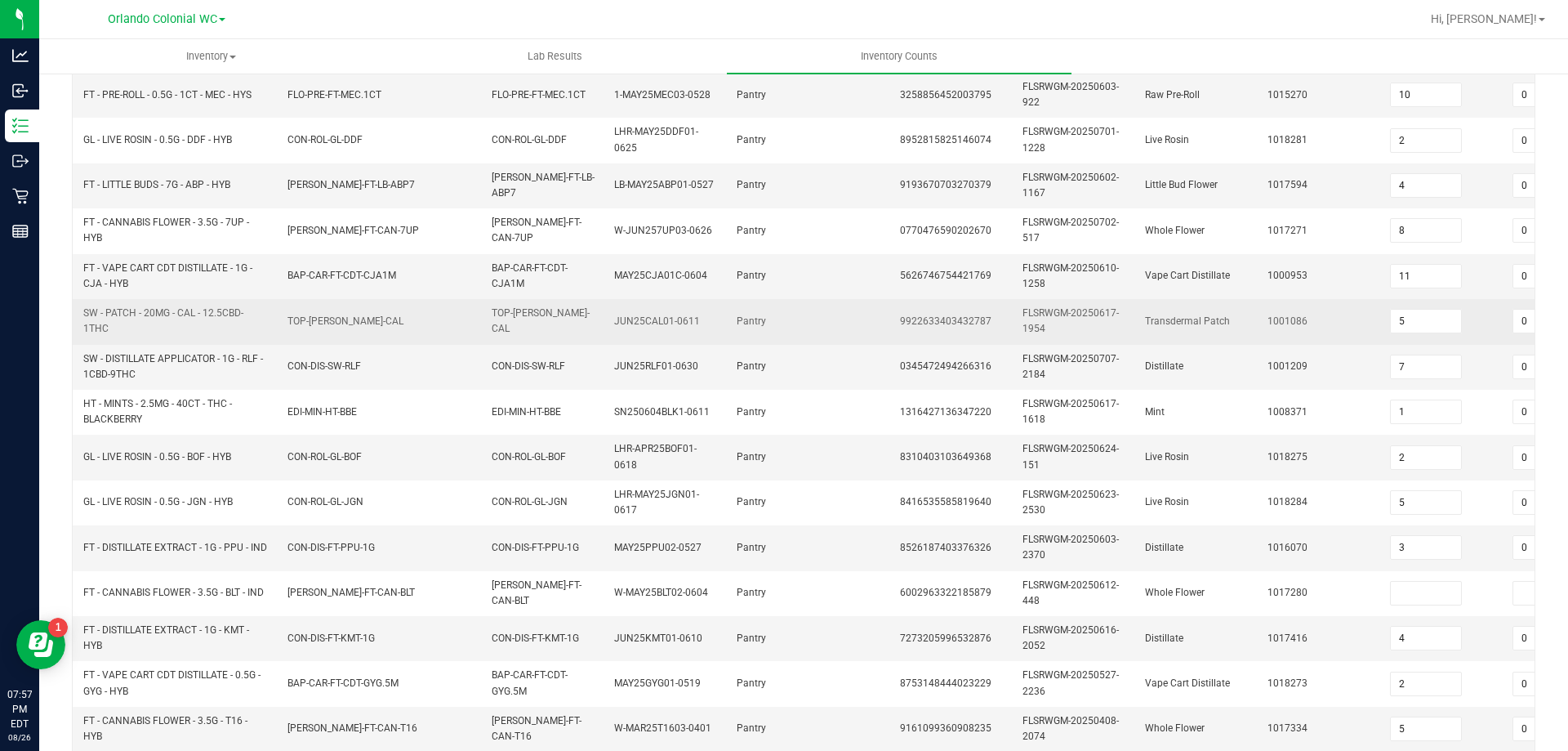
scroll to position [489, 0]
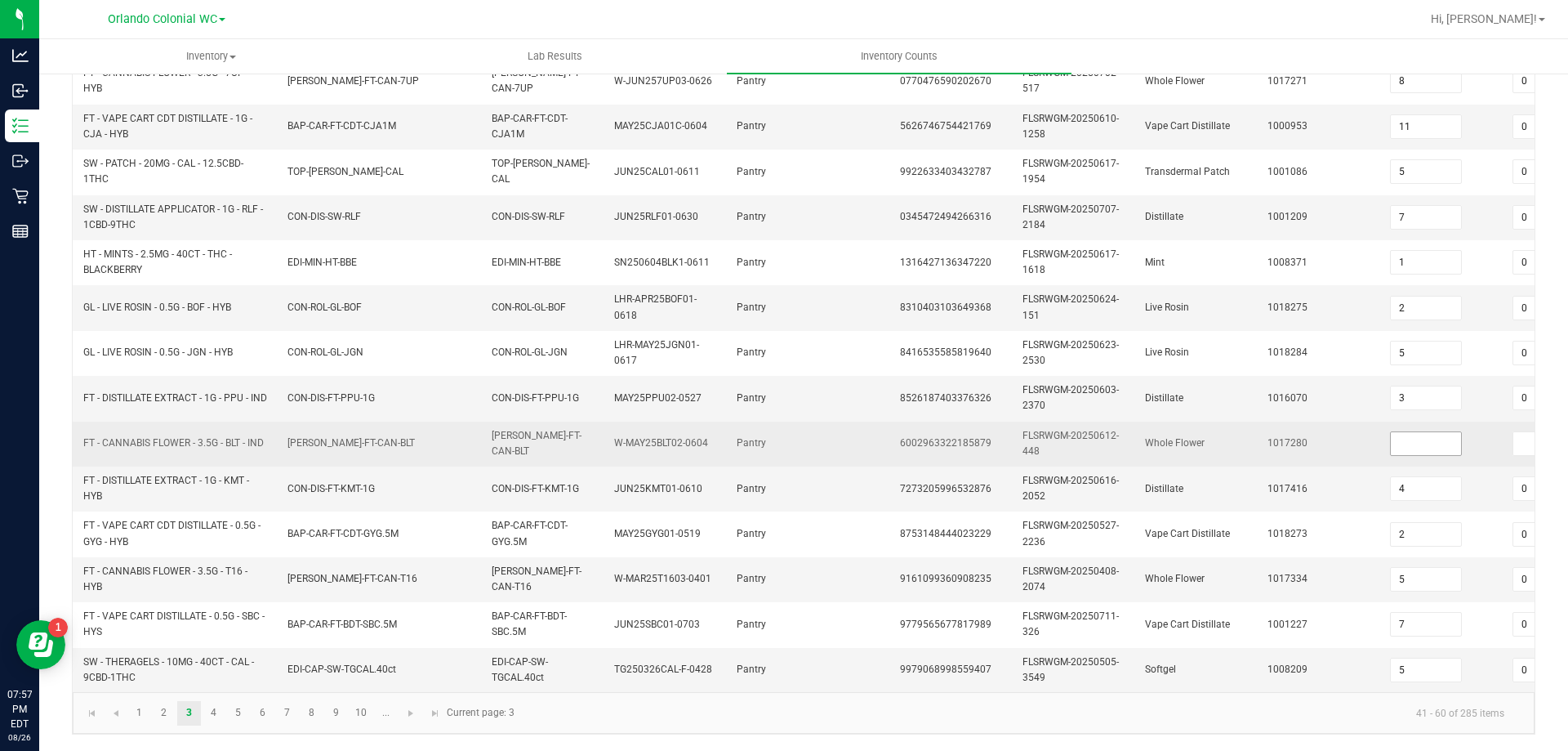
type input "67"
click at [1412, 436] on input at bounding box center [1425, 443] width 70 height 23
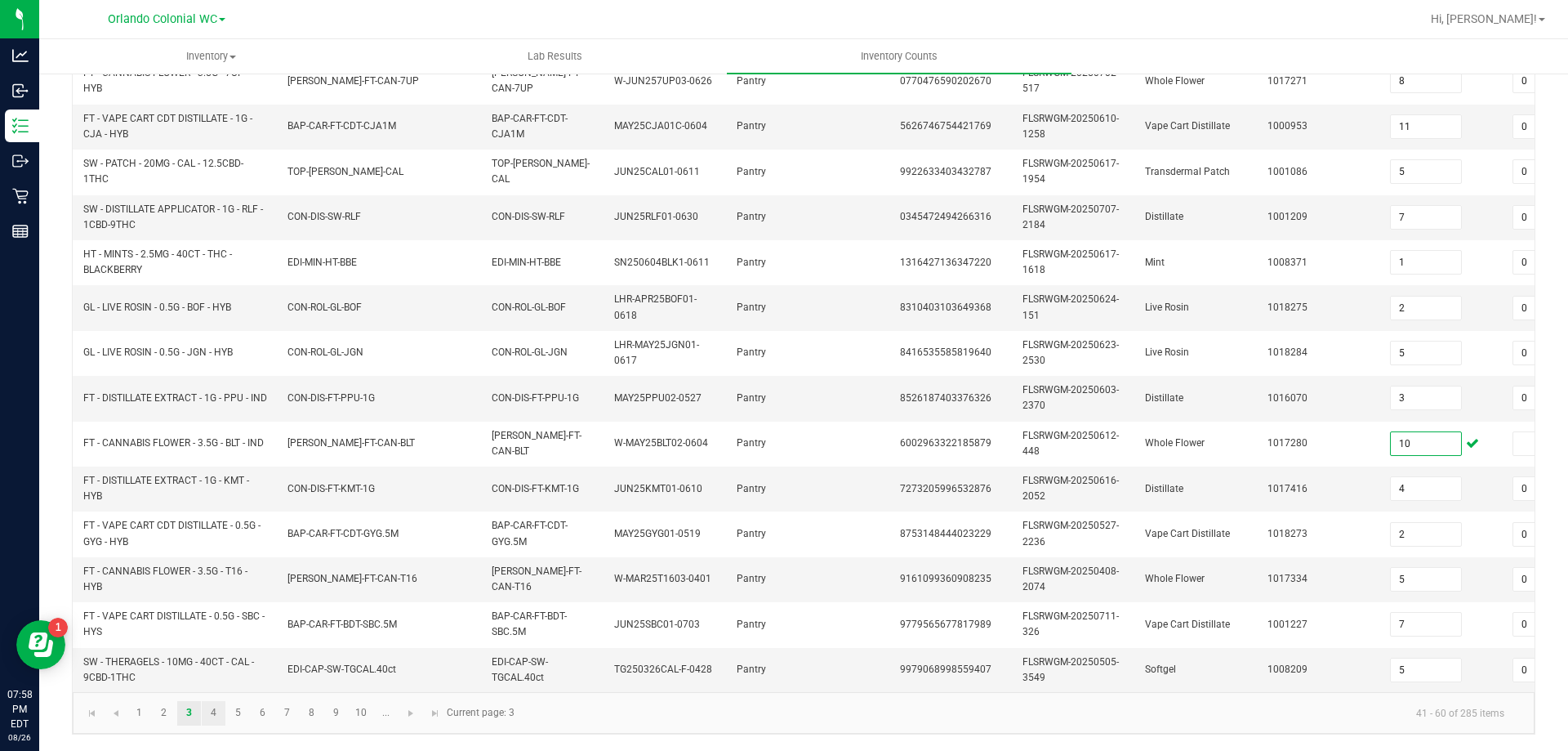
type input "10"
click at [213, 712] on link "4" at bounding box center [213, 713] width 24 height 25
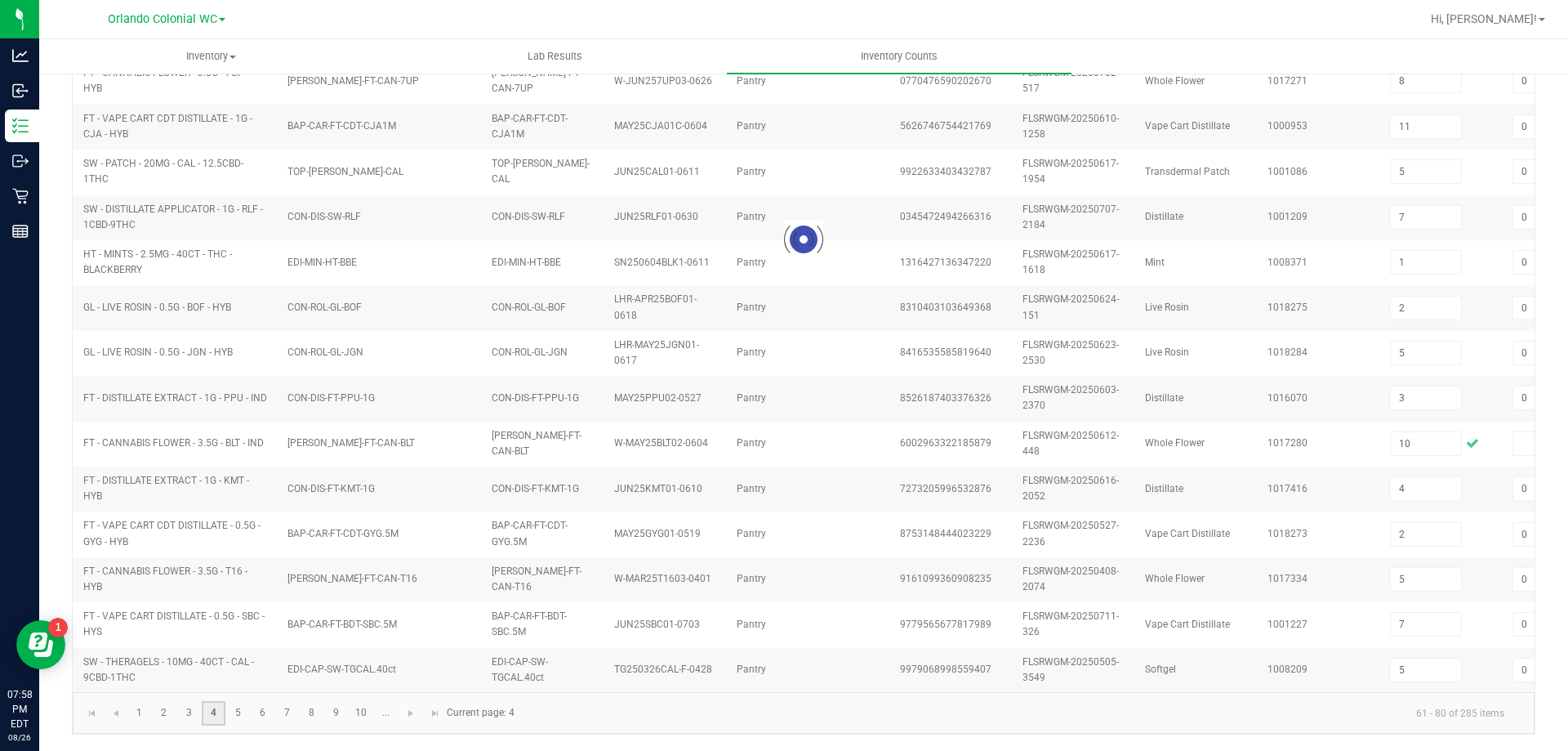
type input "2"
type input "4"
type input "6"
type input "1"
type input "17"
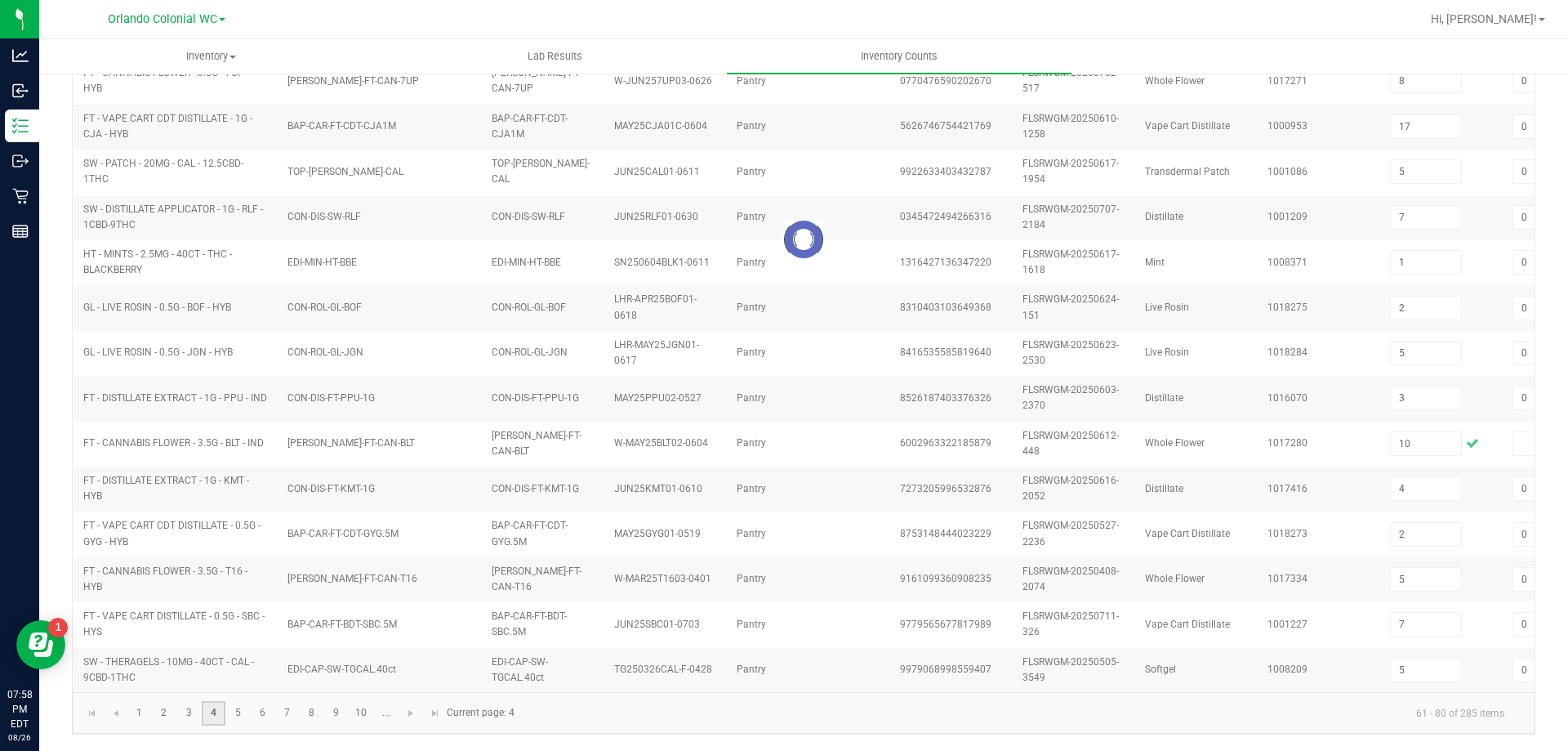
type input "12"
type input "15"
type input "0"
type input "1"
type input "2"
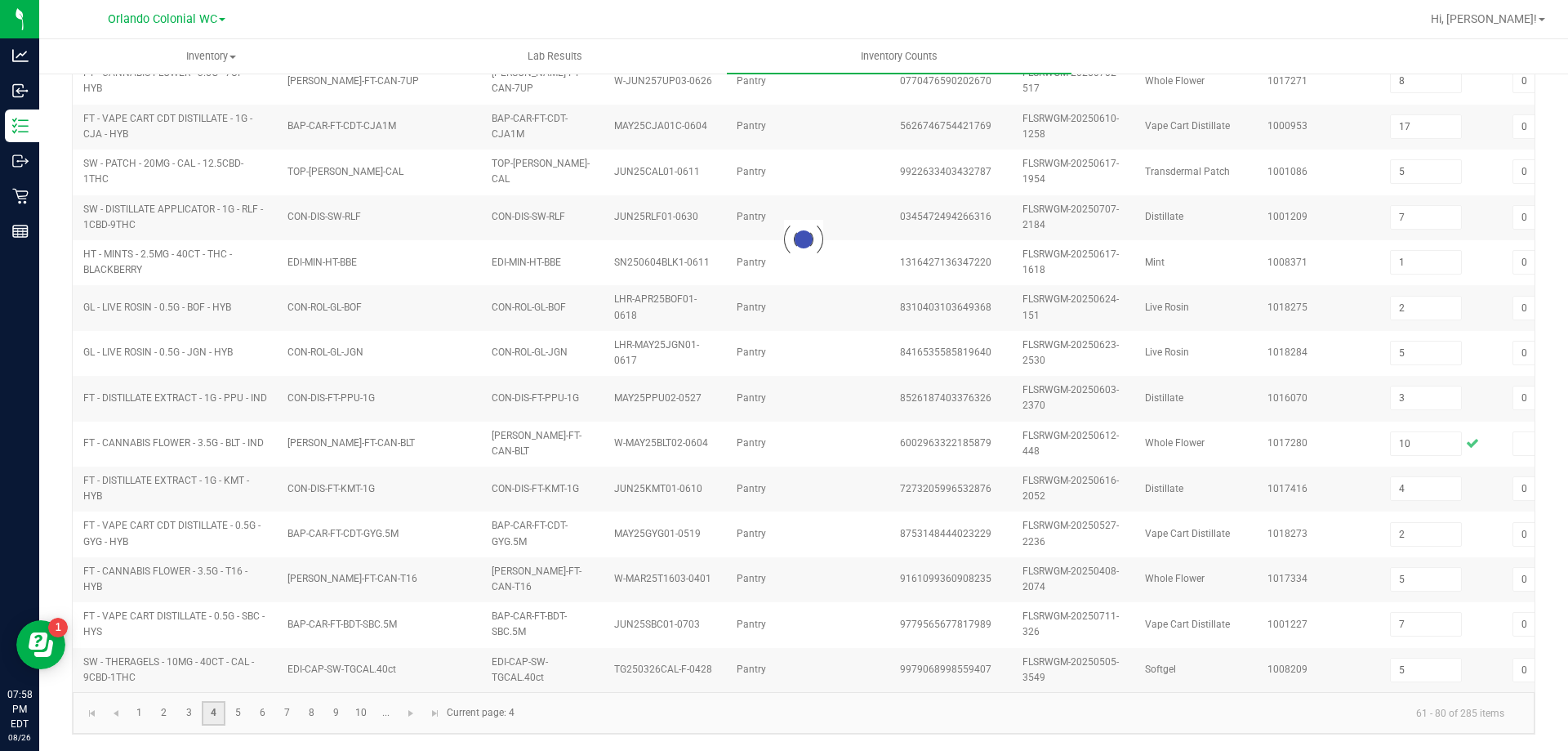
type input "41"
type input "2"
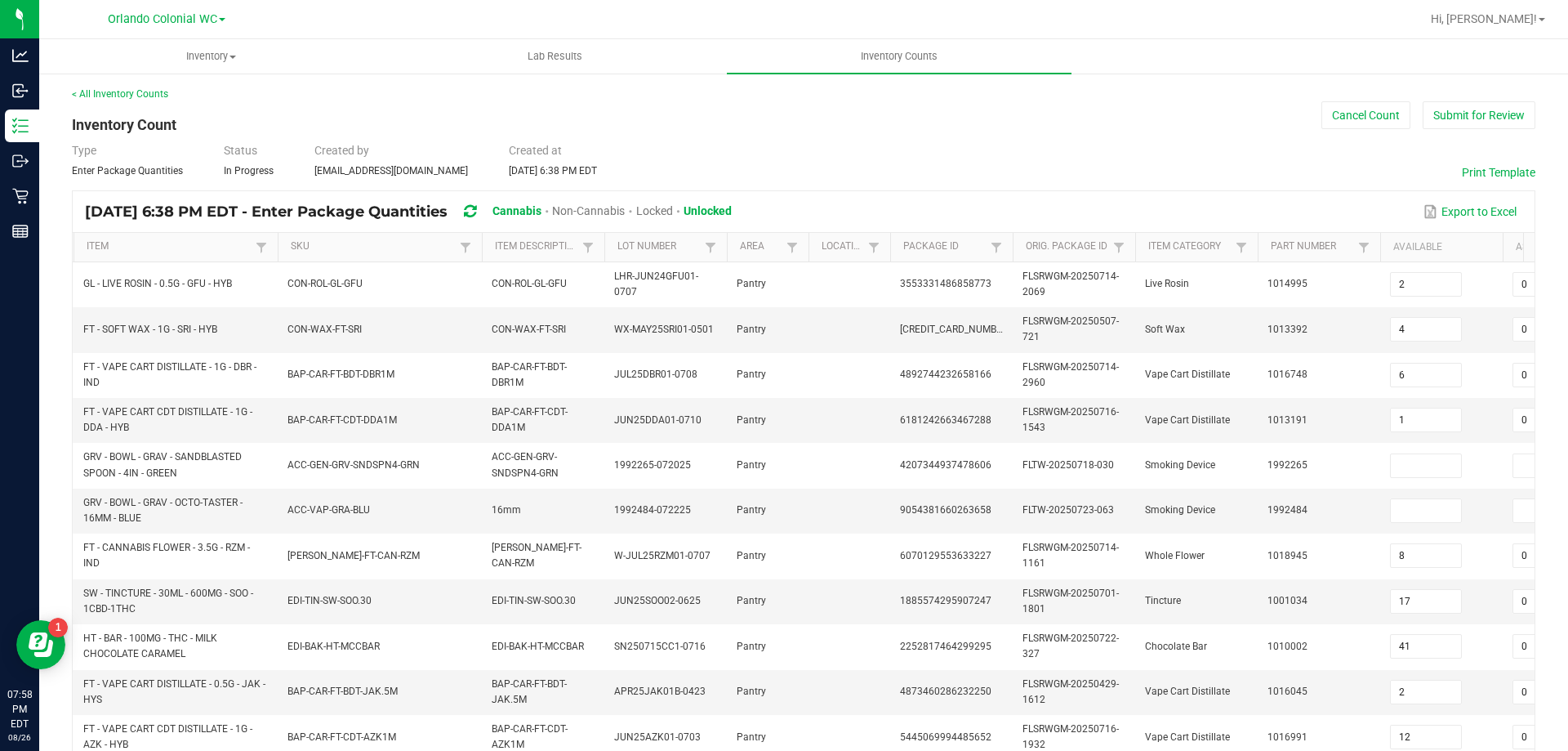
scroll to position [0, 0]
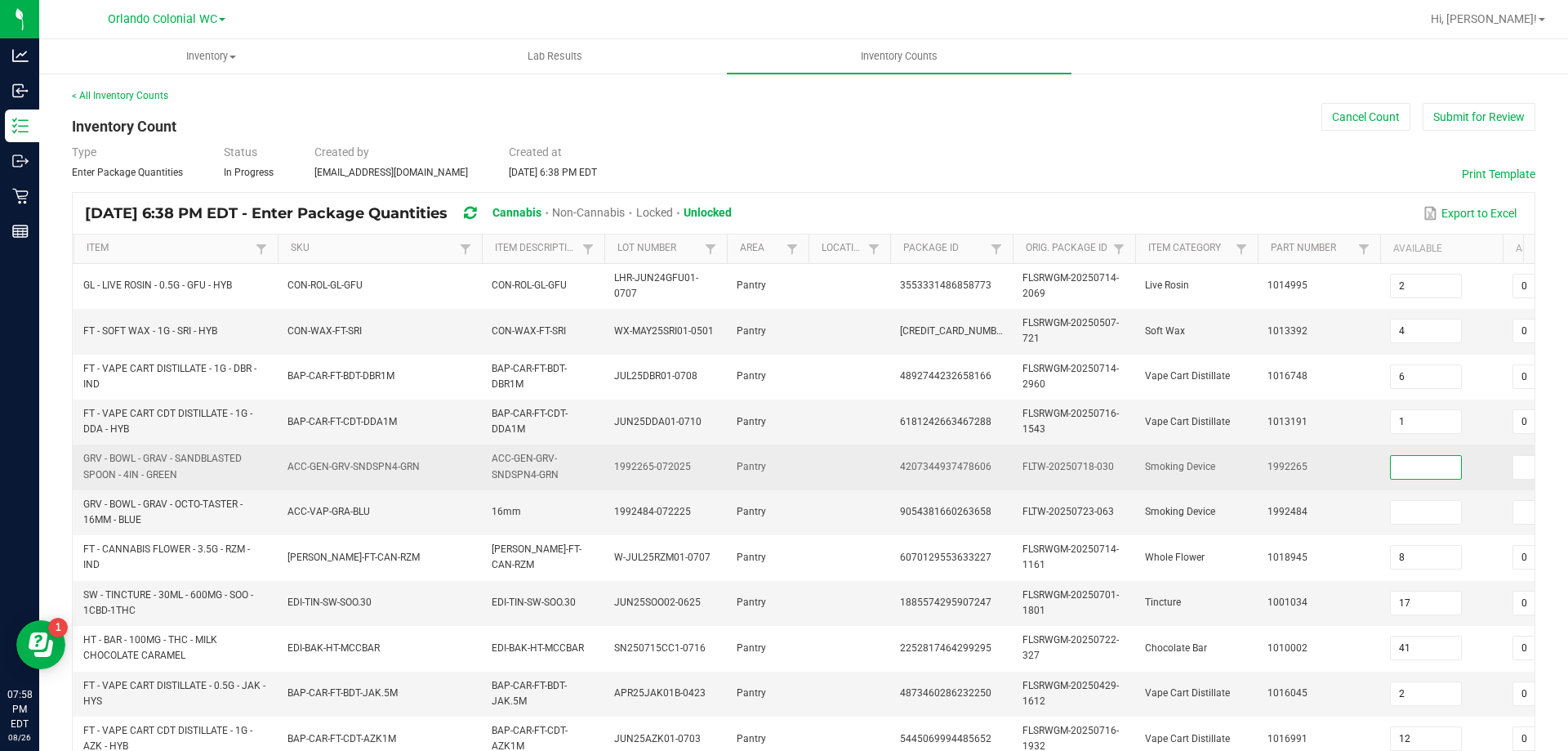
click at [1405, 462] on input at bounding box center [1425, 467] width 70 height 23
type input "18"
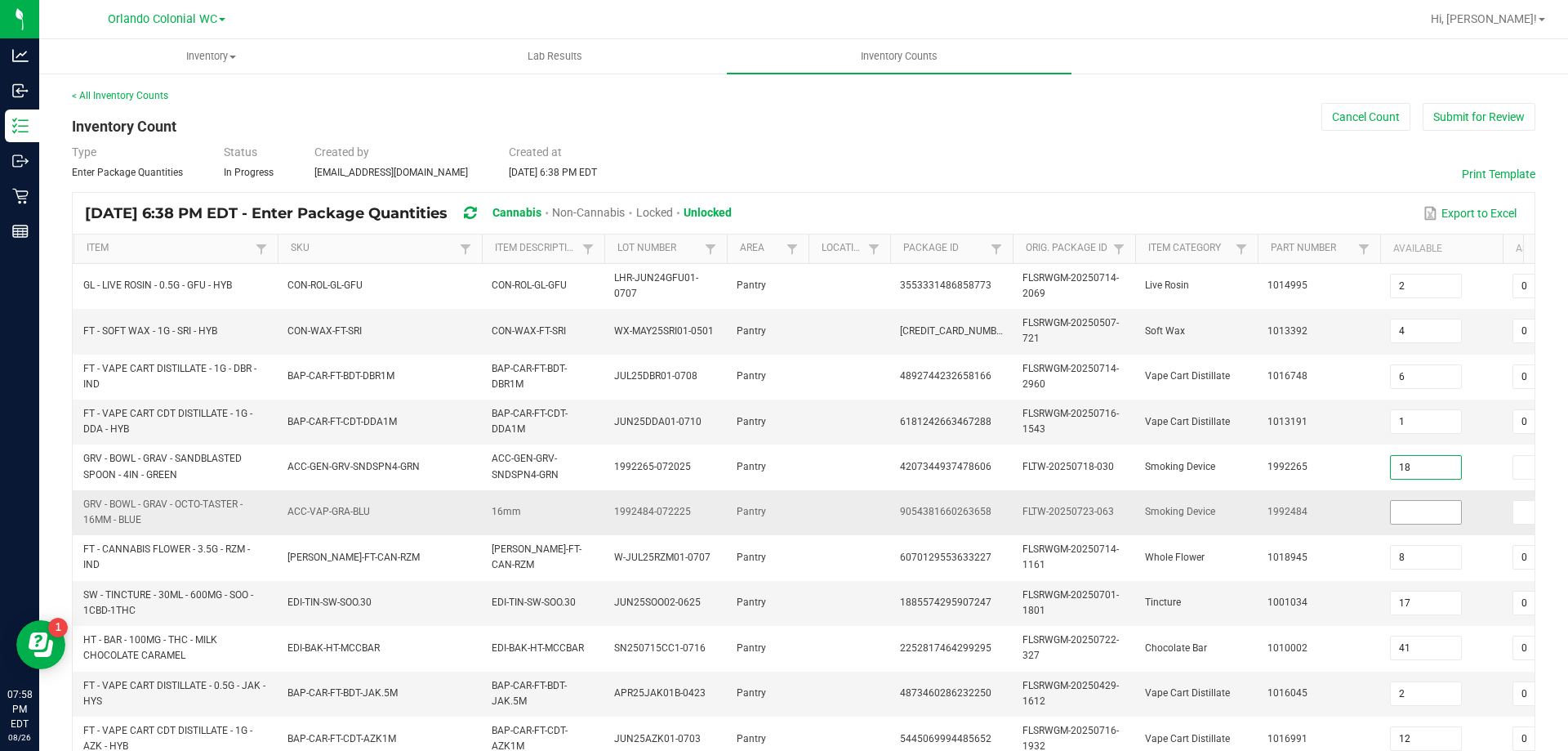
click at [1423, 518] on input at bounding box center [1425, 512] width 70 height 23
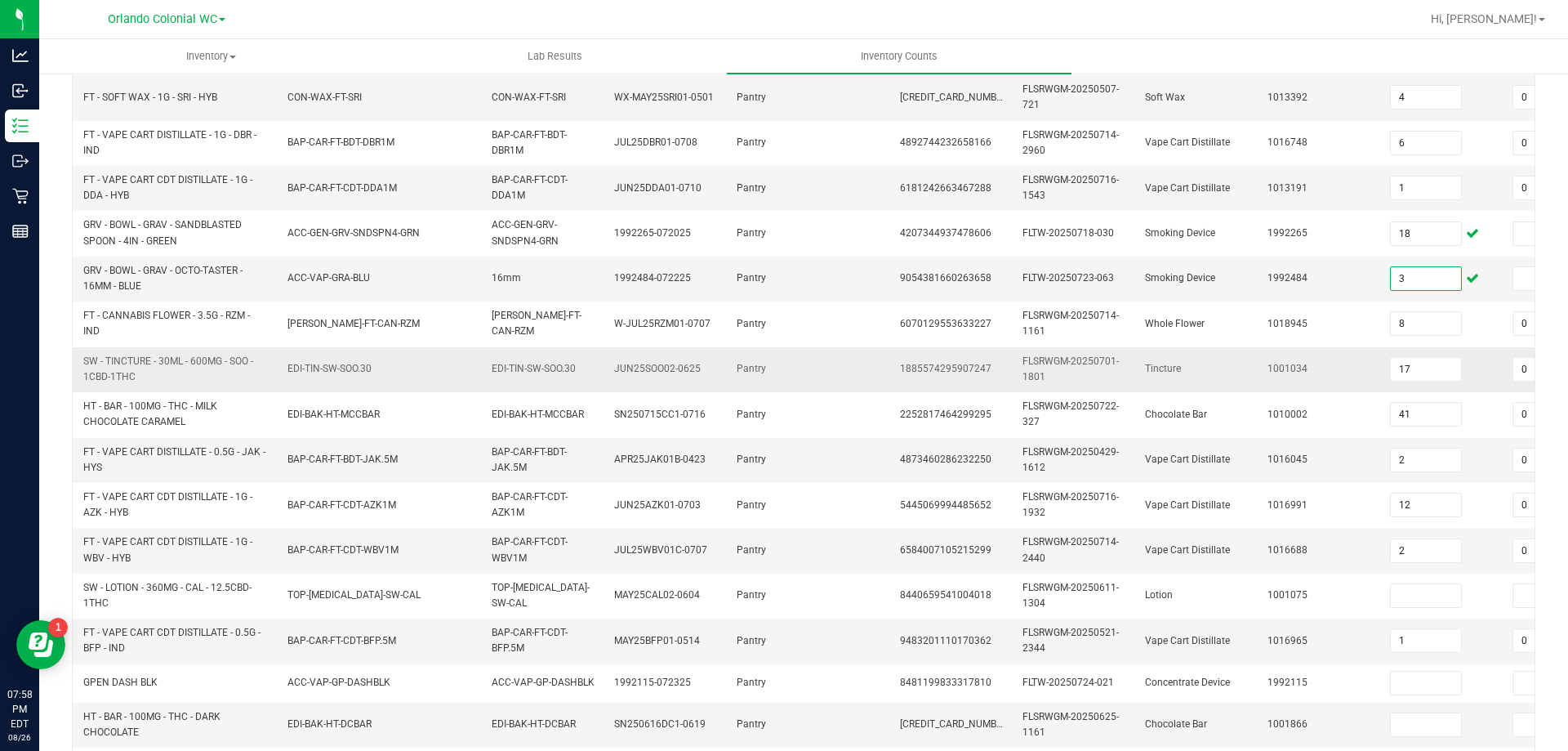
scroll to position [245, 0]
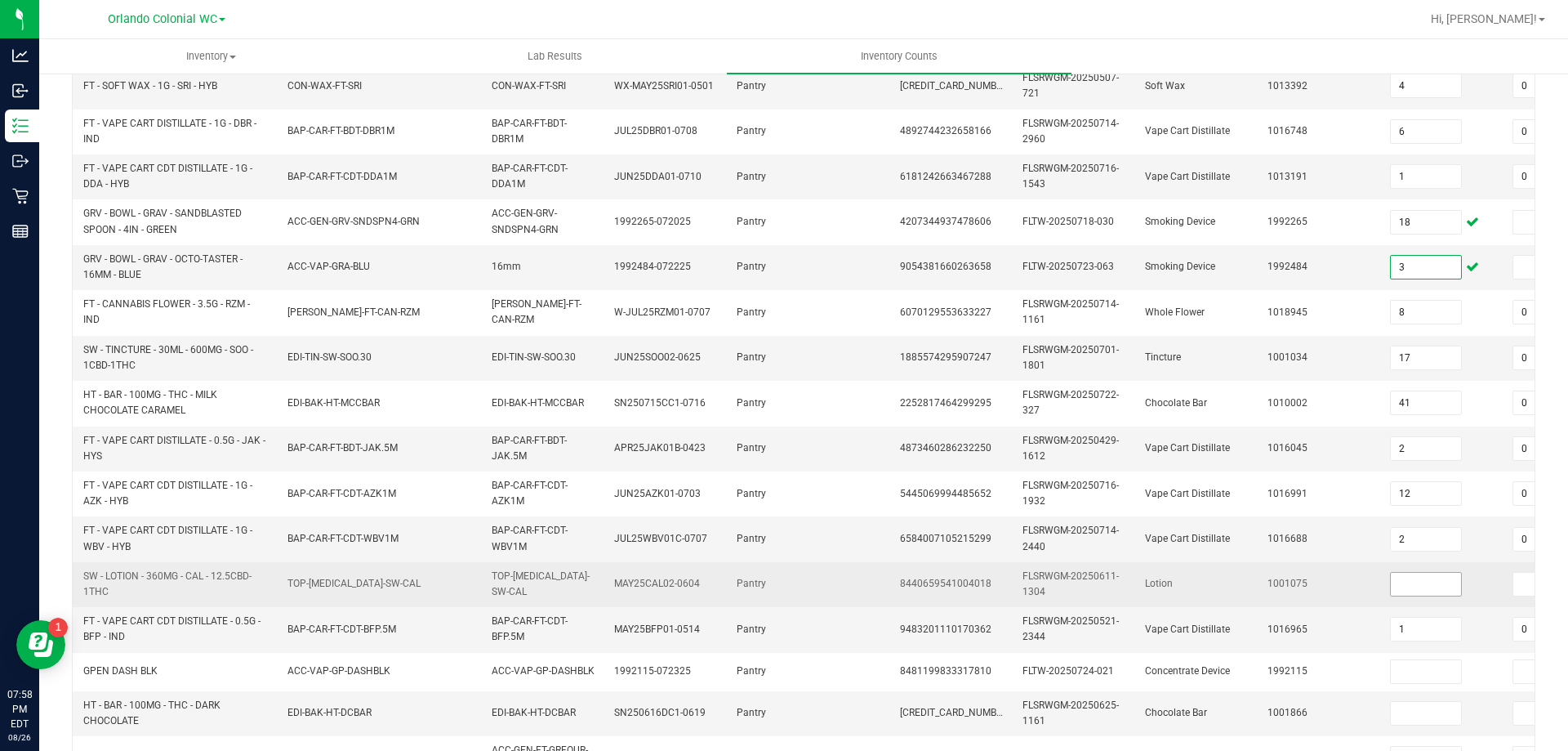
type input "3"
click at [1413, 591] on input at bounding box center [1425, 584] width 70 height 23
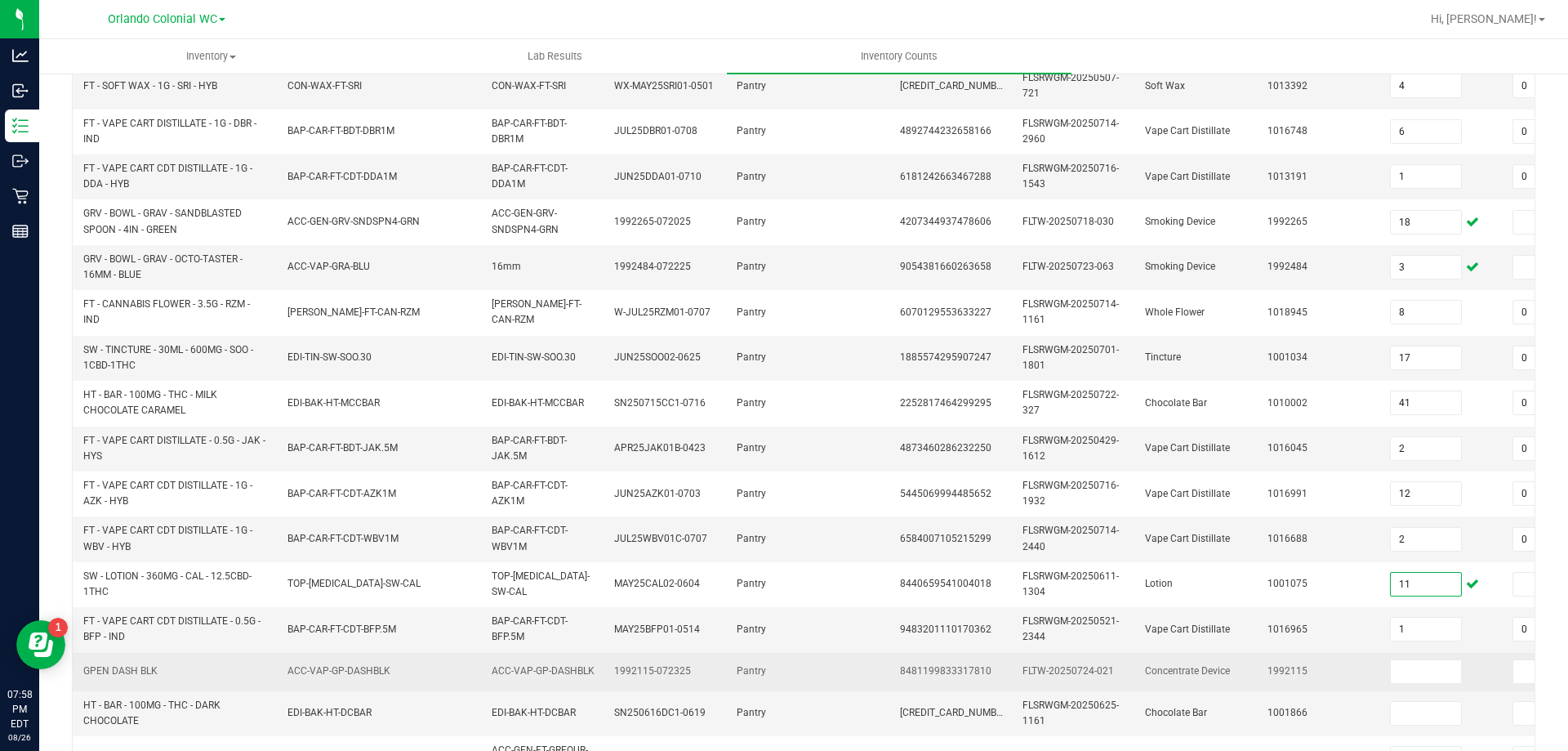
type input "11"
click at [1406, 685] on td at bounding box center [1442, 672] width 123 height 38
click at [1408, 672] on input at bounding box center [1425, 671] width 70 height 23
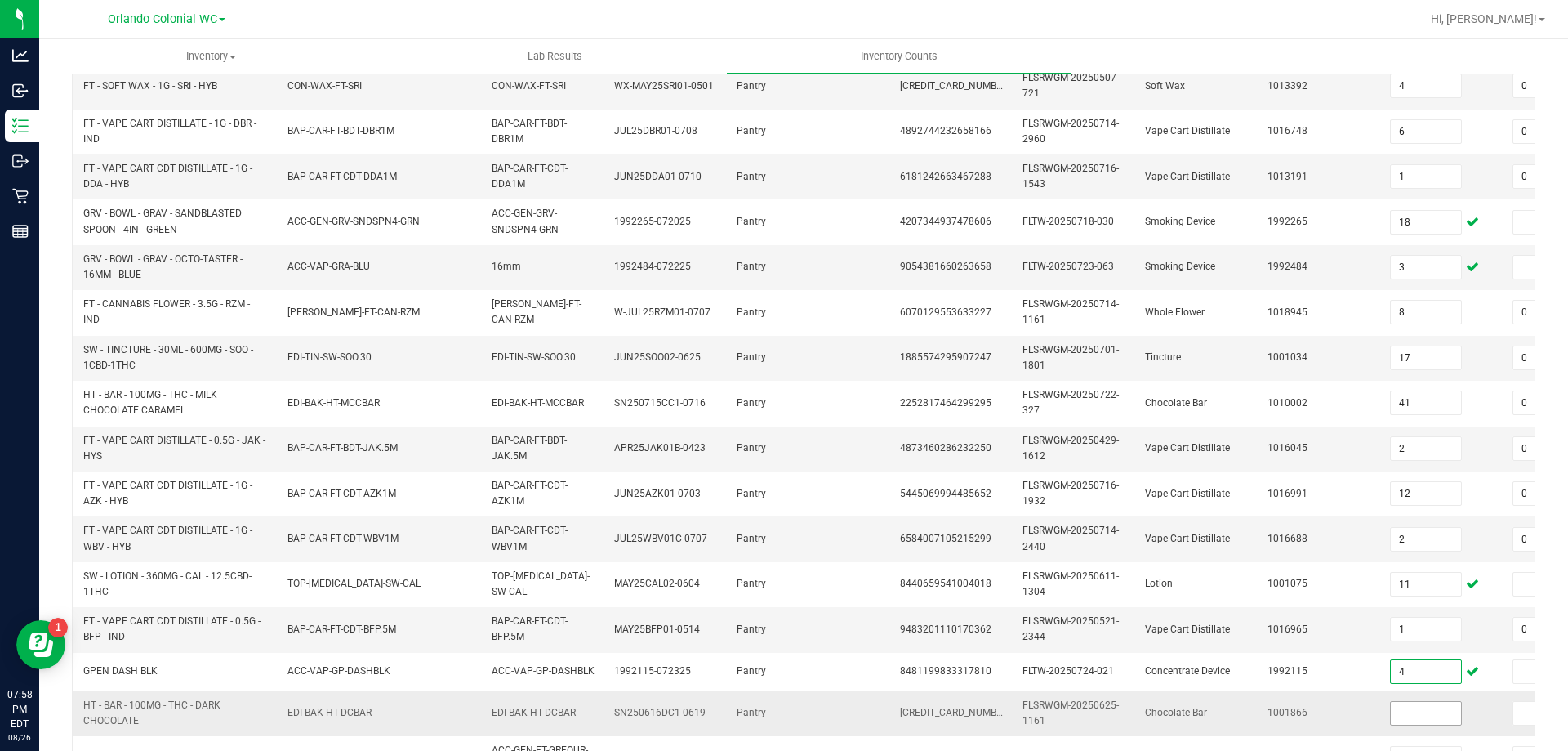
type input "4"
click at [1422, 713] on input at bounding box center [1425, 713] width 70 height 23
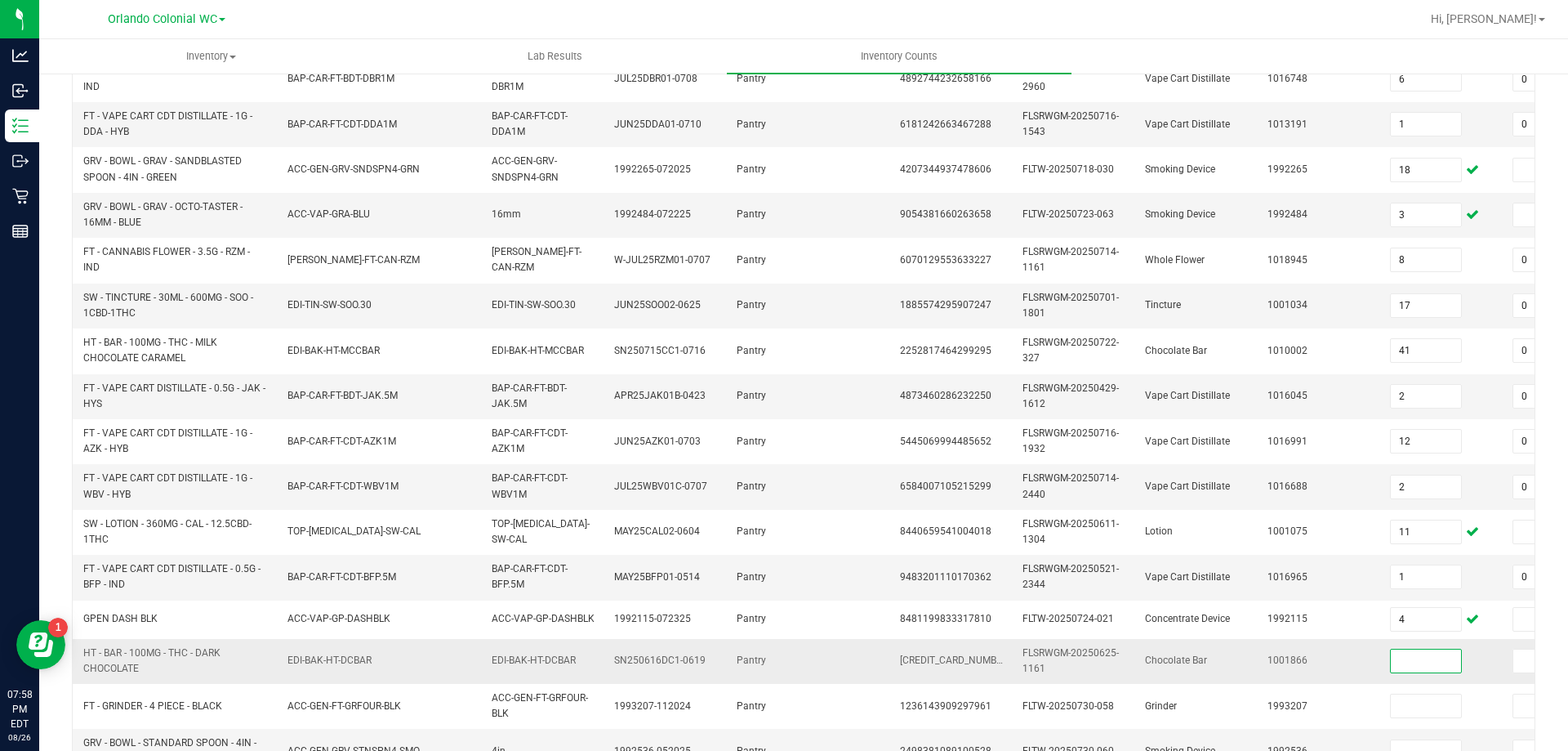
scroll to position [327, 0]
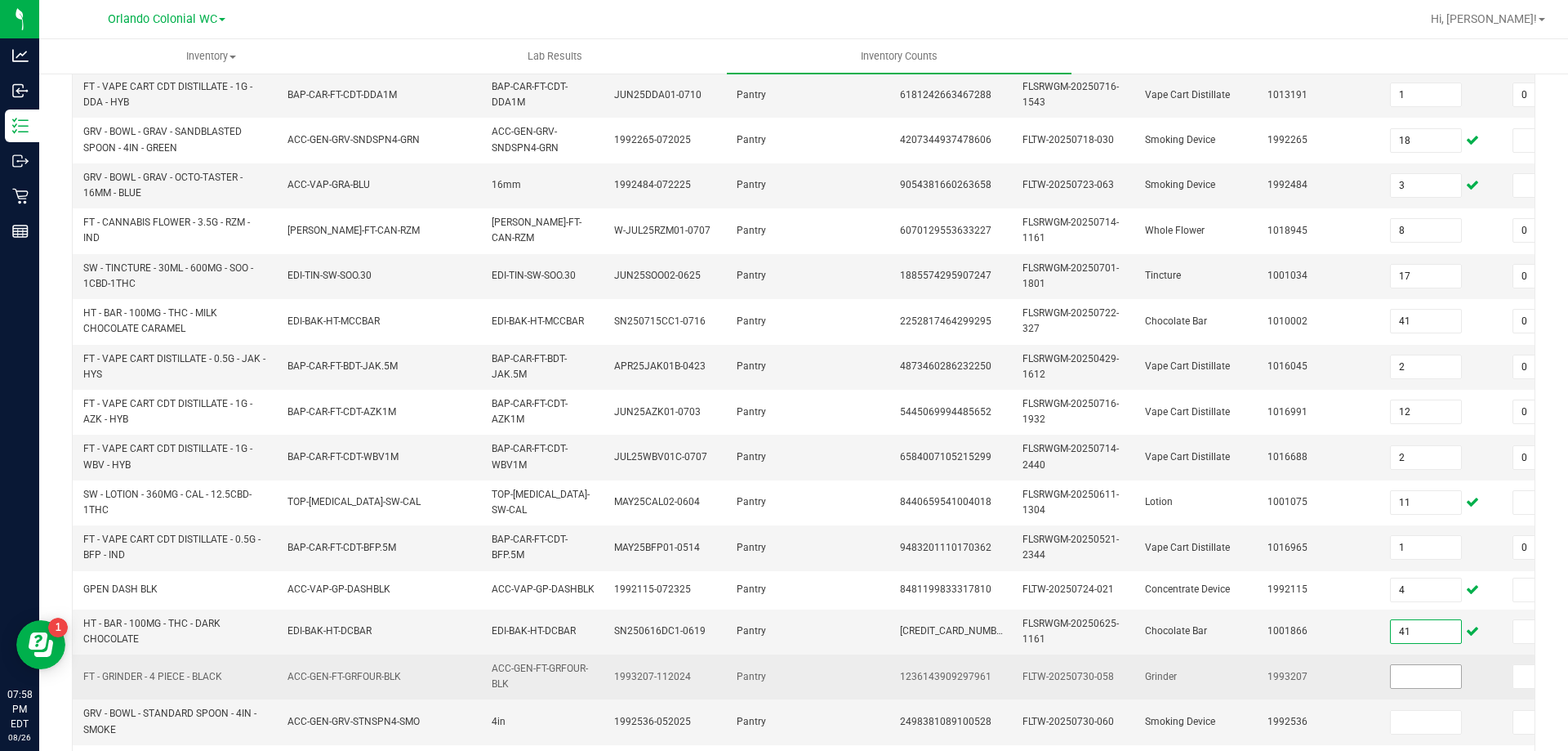
type input "41"
click at [1400, 676] on input at bounding box center [1425, 676] width 70 height 23
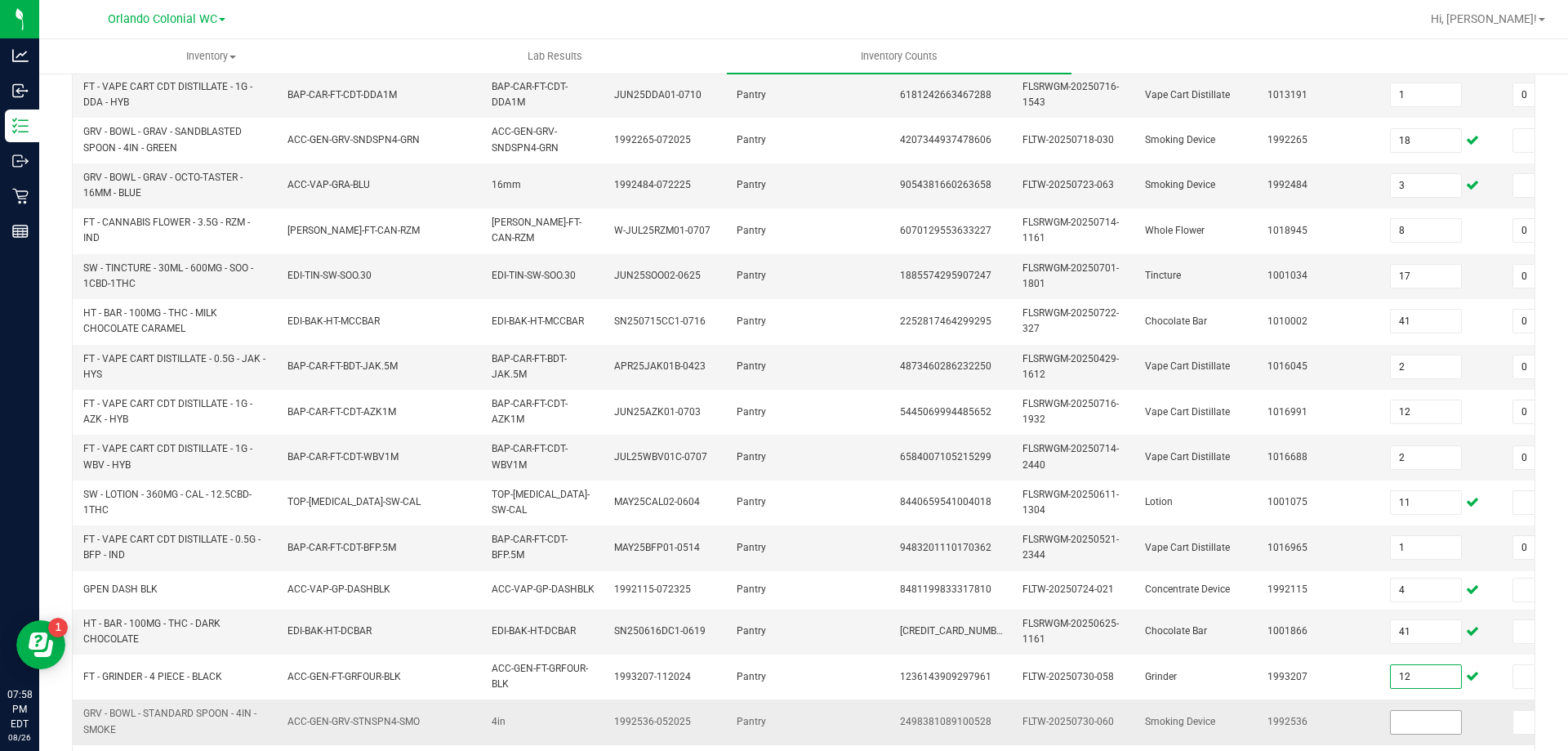
type input "12"
click at [1418, 726] on input at bounding box center [1425, 722] width 70 height 23
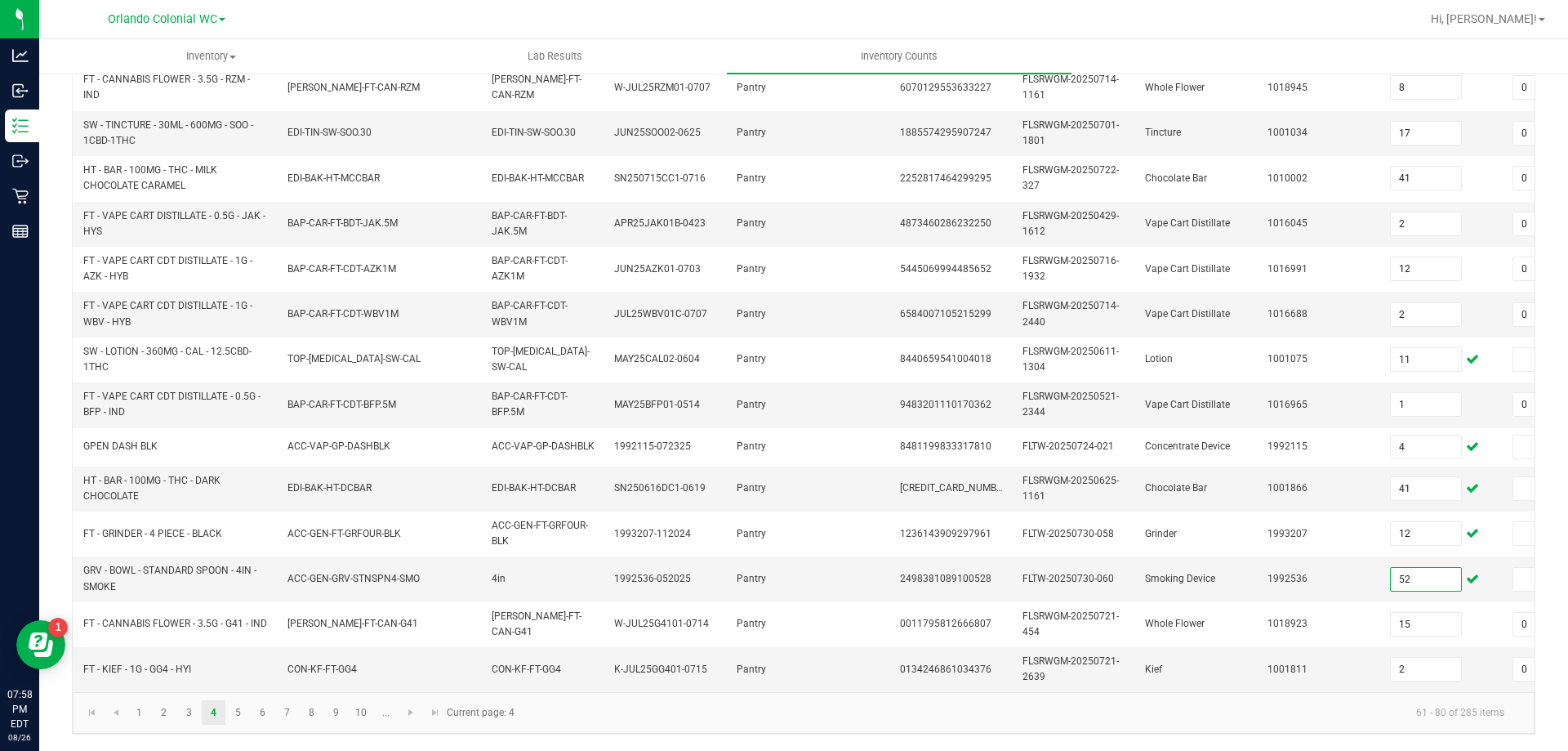
scroll to position [482, 0]
type input "52"
click at [239, 709] on link "5" at bounding box center [238, 712] width 24 height 25
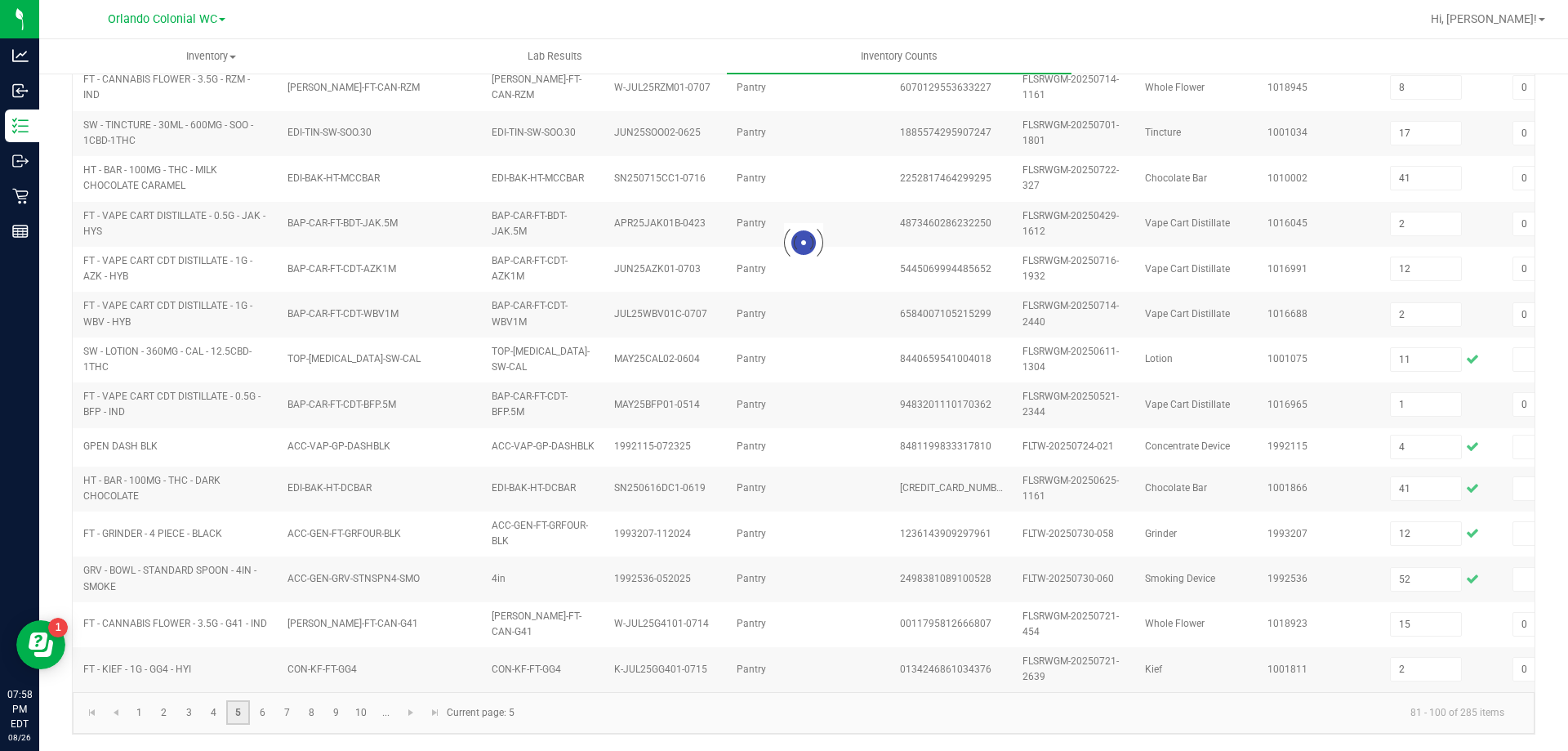
type input "18"
type input "3"
type input "7"
type input "4"
type input "0"
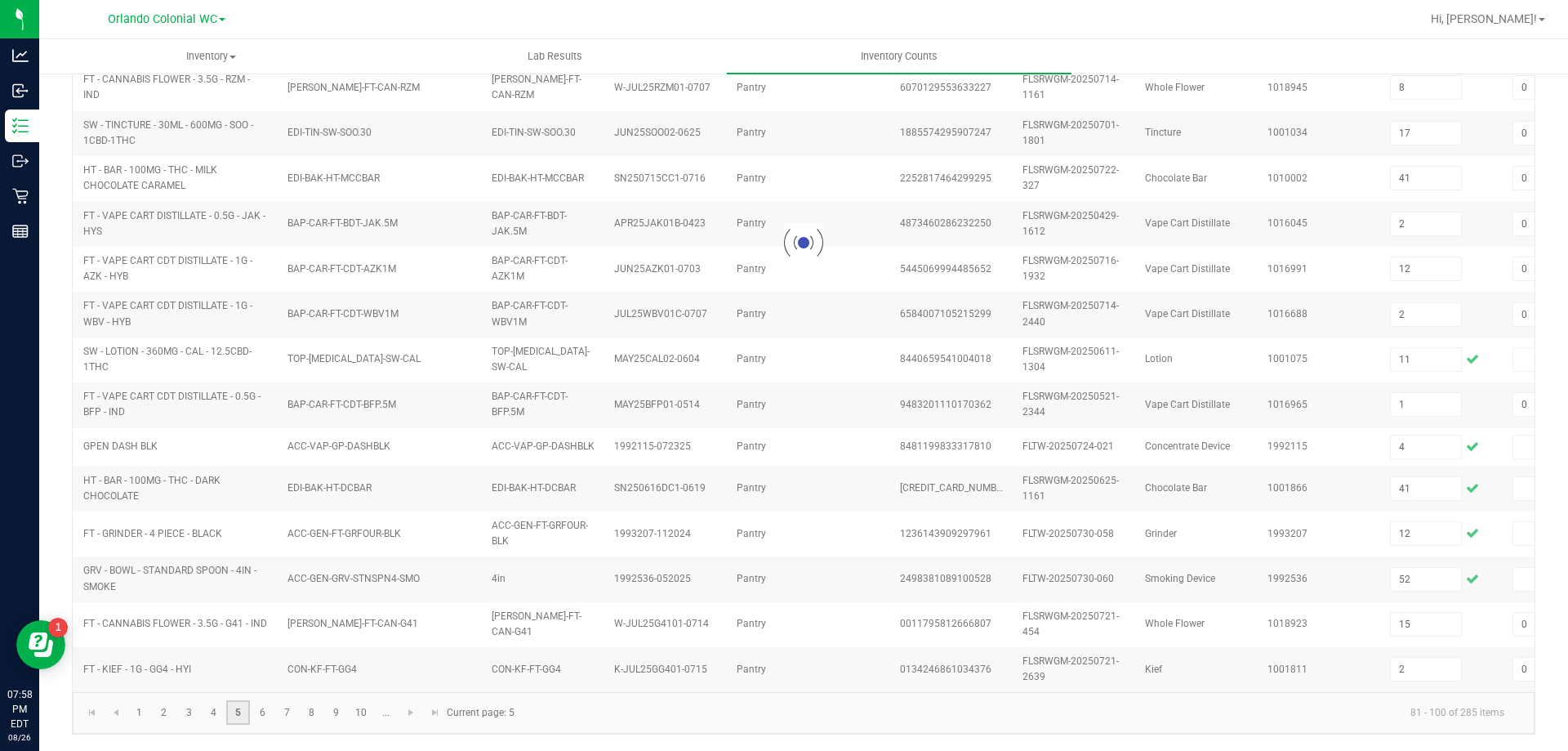
type input "10"
type input "0"
type input "11"
type input "5"
type input "7"
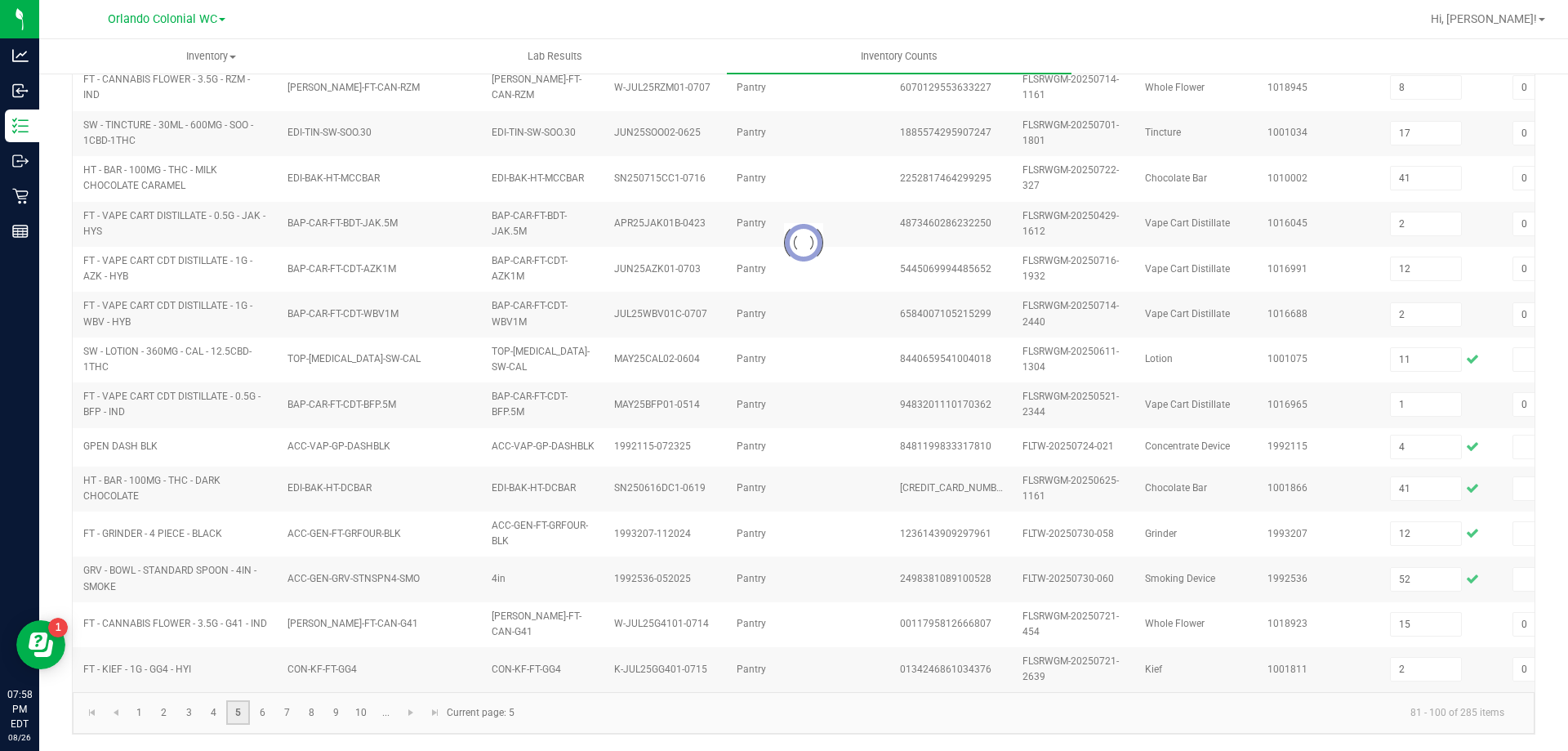
type input "0"
type input "2"
type input "0"
type input "11"
type input "7"
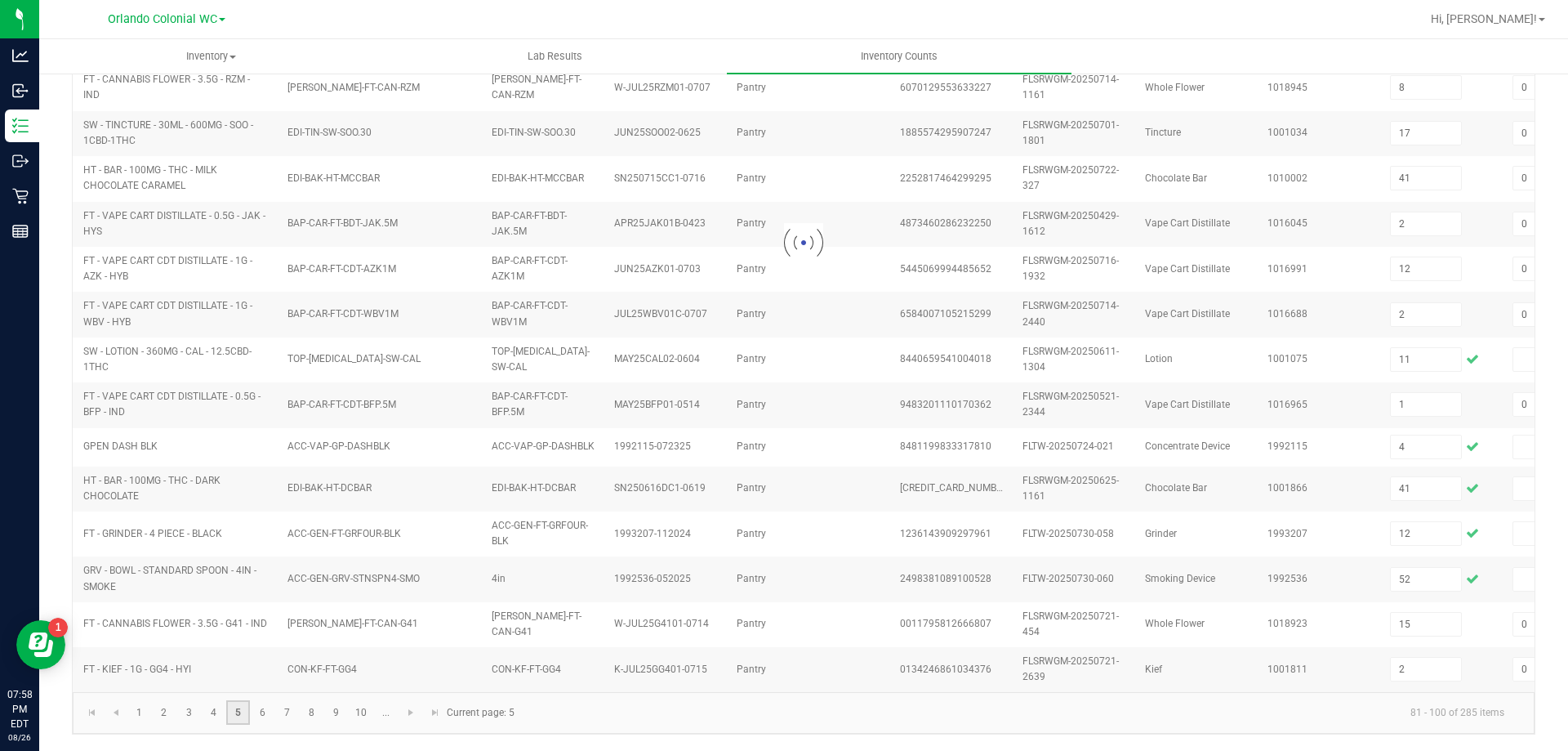
type input "3"
type input "0"
type input "6"
type input "12"
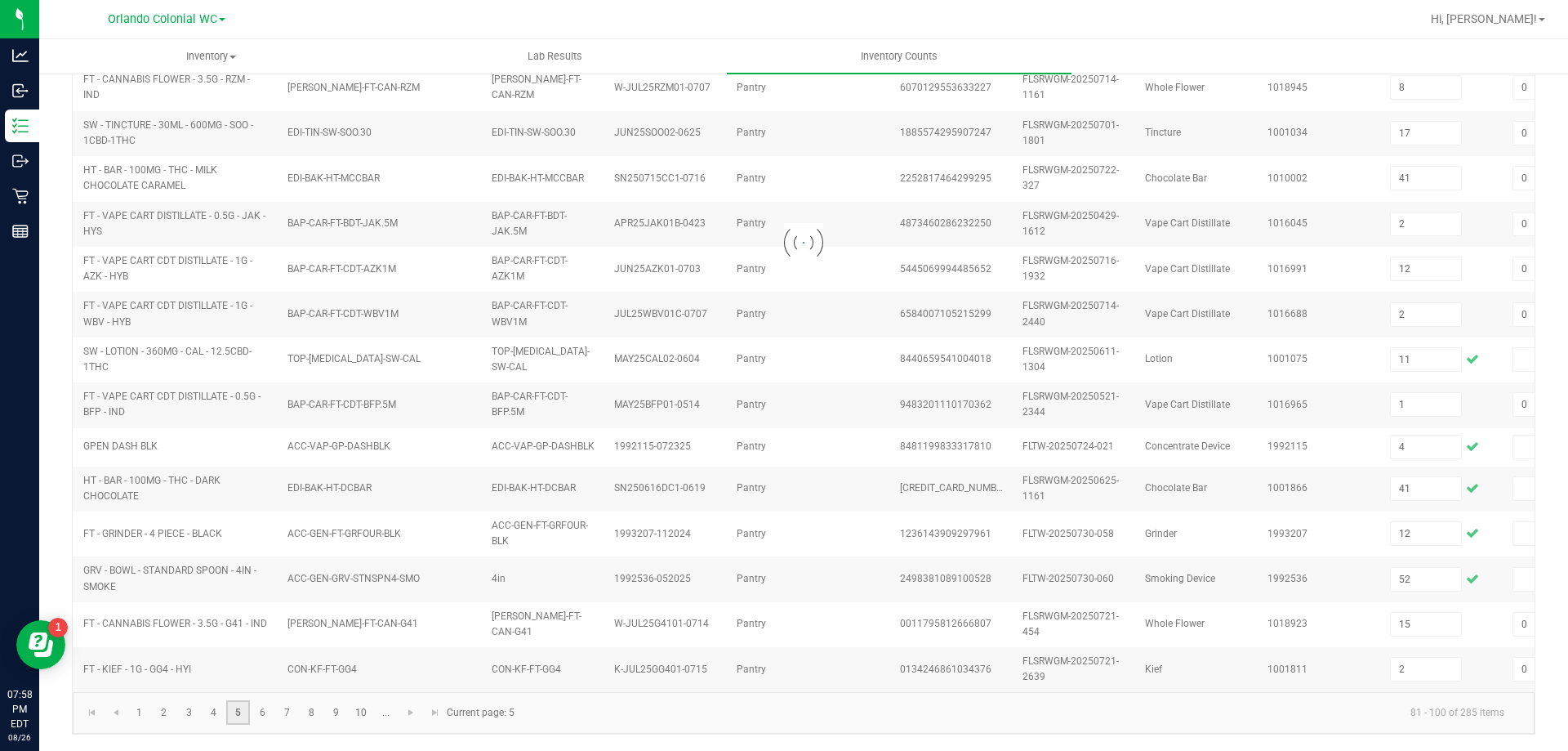
type input "2"
type input "0"
type input "5"
type input "0"
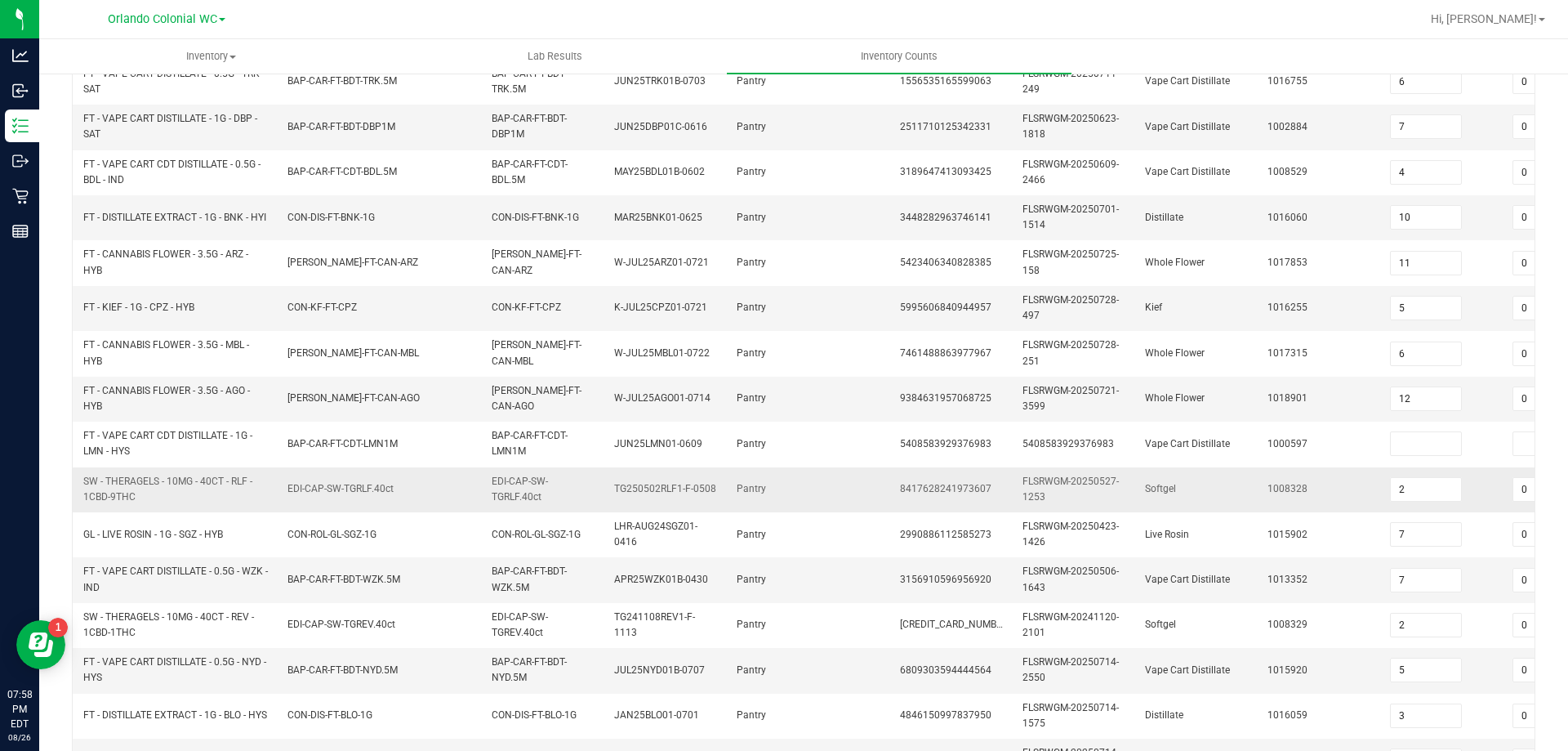
scroll to position [319, 0]
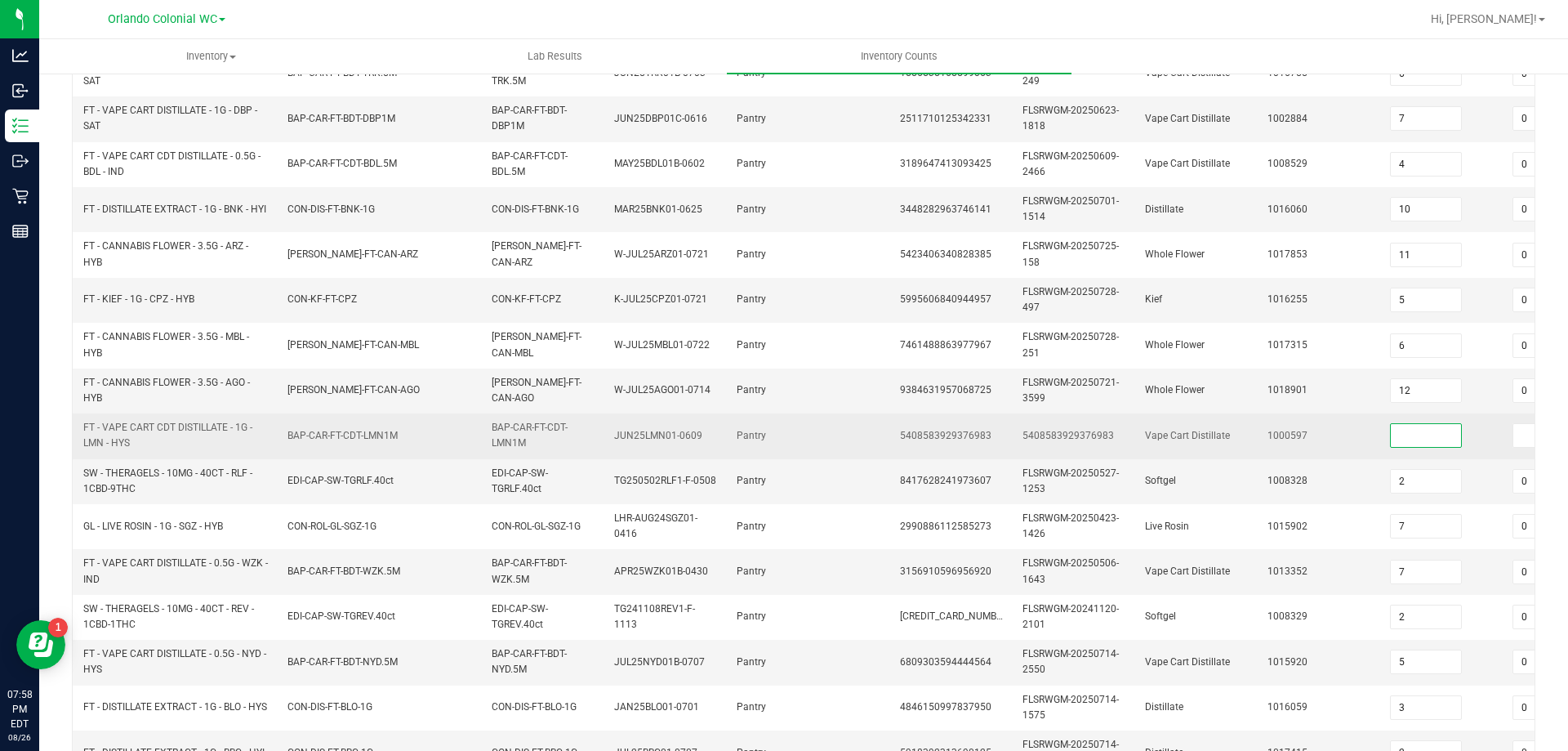
click at [1408, 432] on input at bounding box center [1425, 435] width 70 height 23
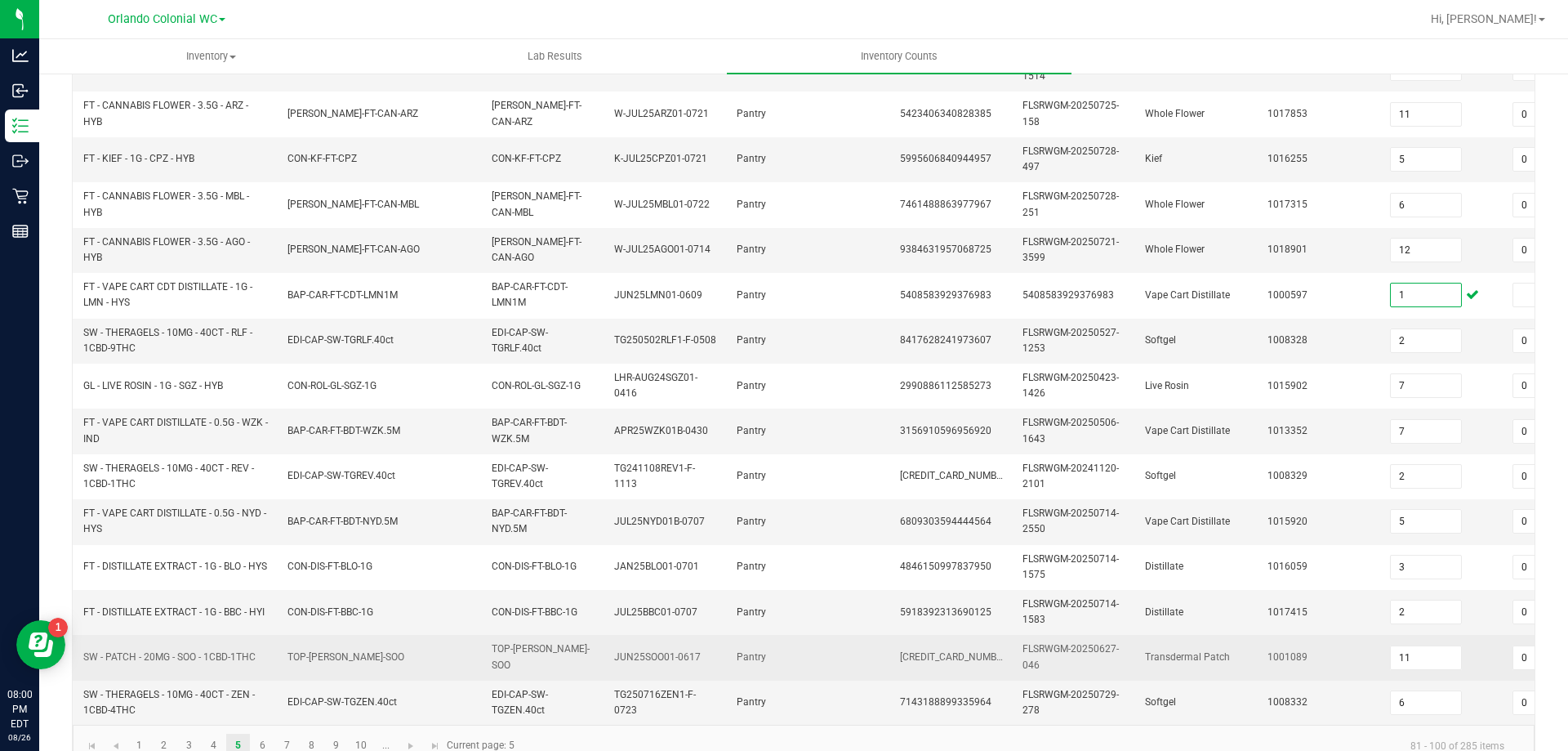
scroll to position [505, 0]
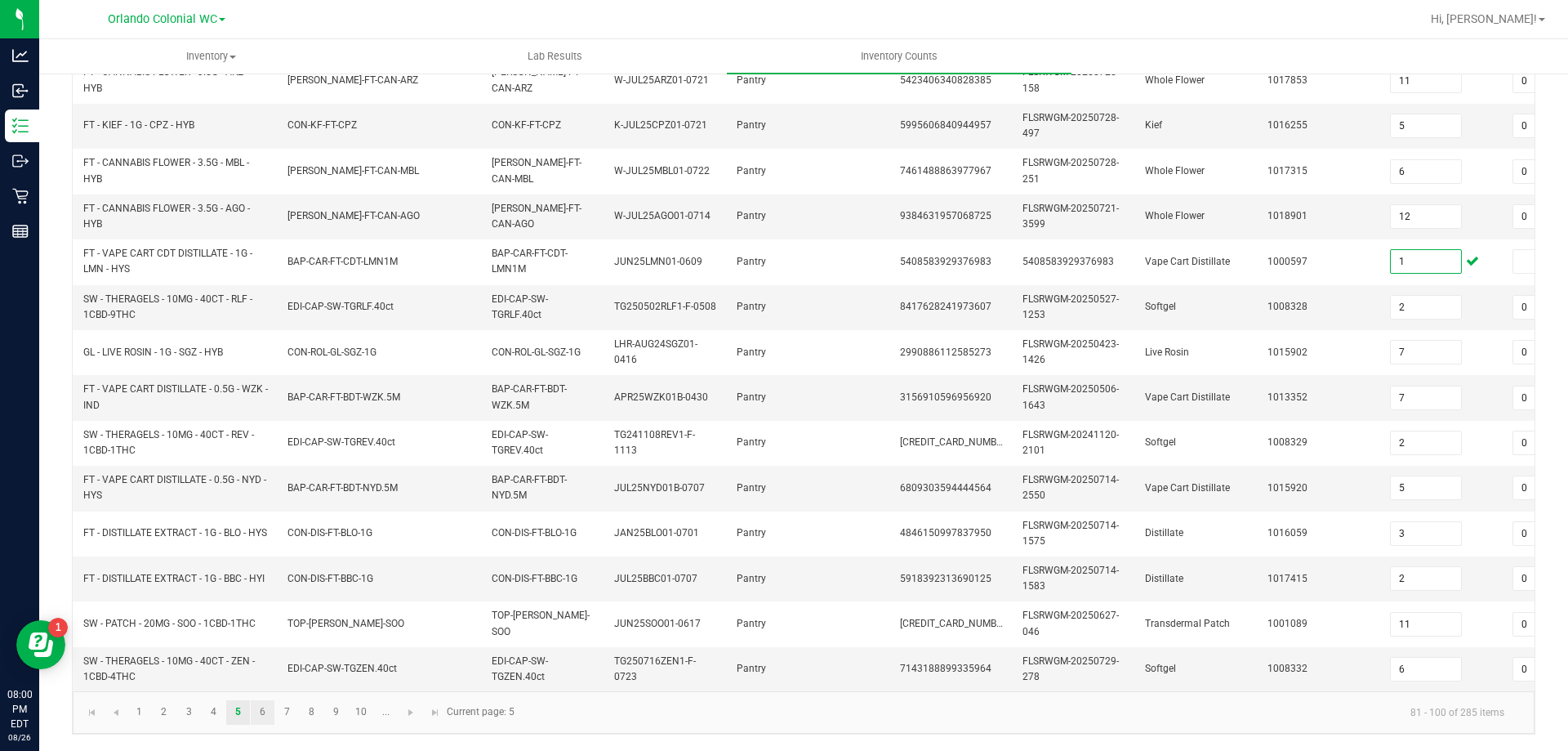
type input "1"
click at [268, 713] on link "6" at bounding box center [262, 712] width 24 height 25
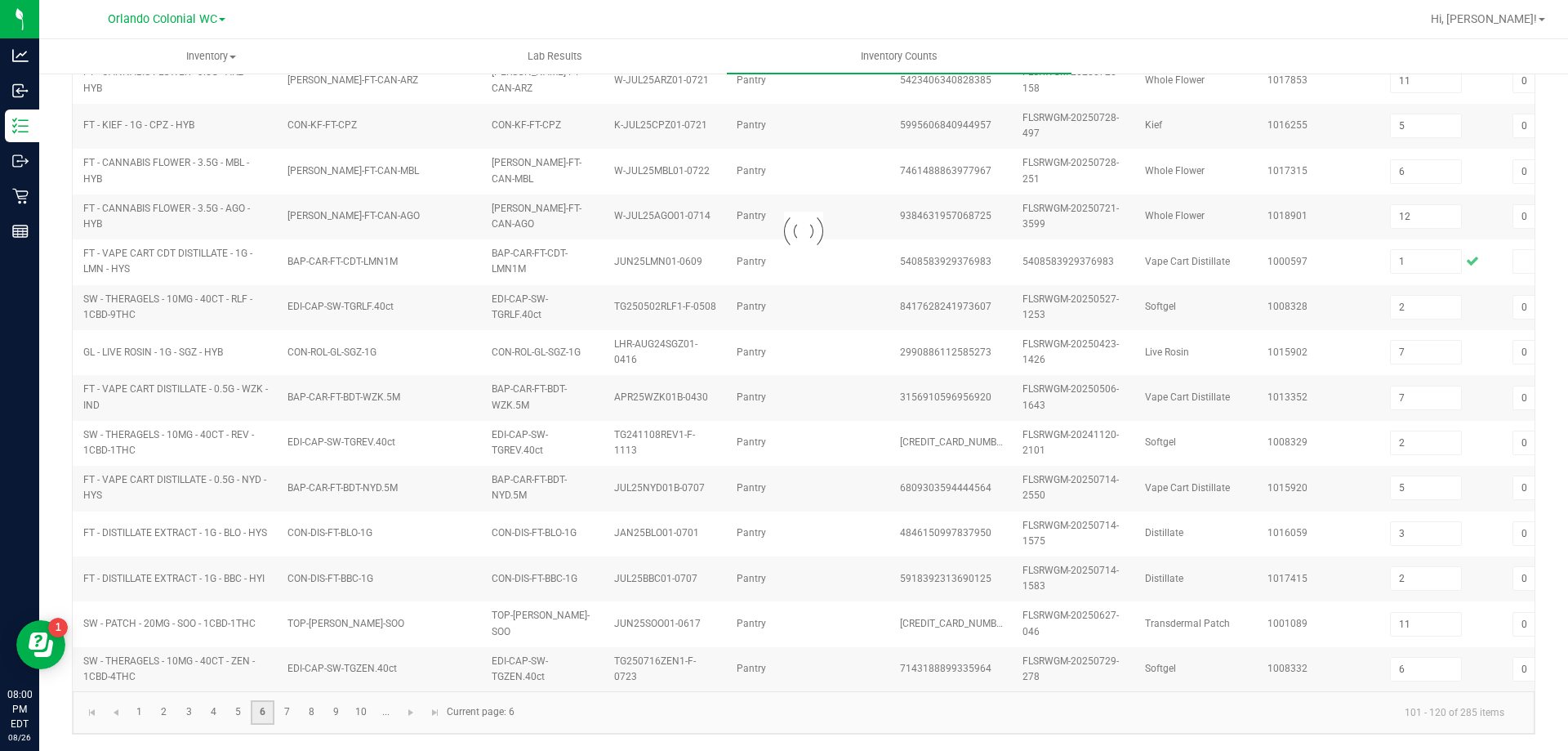
type input "5"
type input "2"
type input "11"
type input "8"
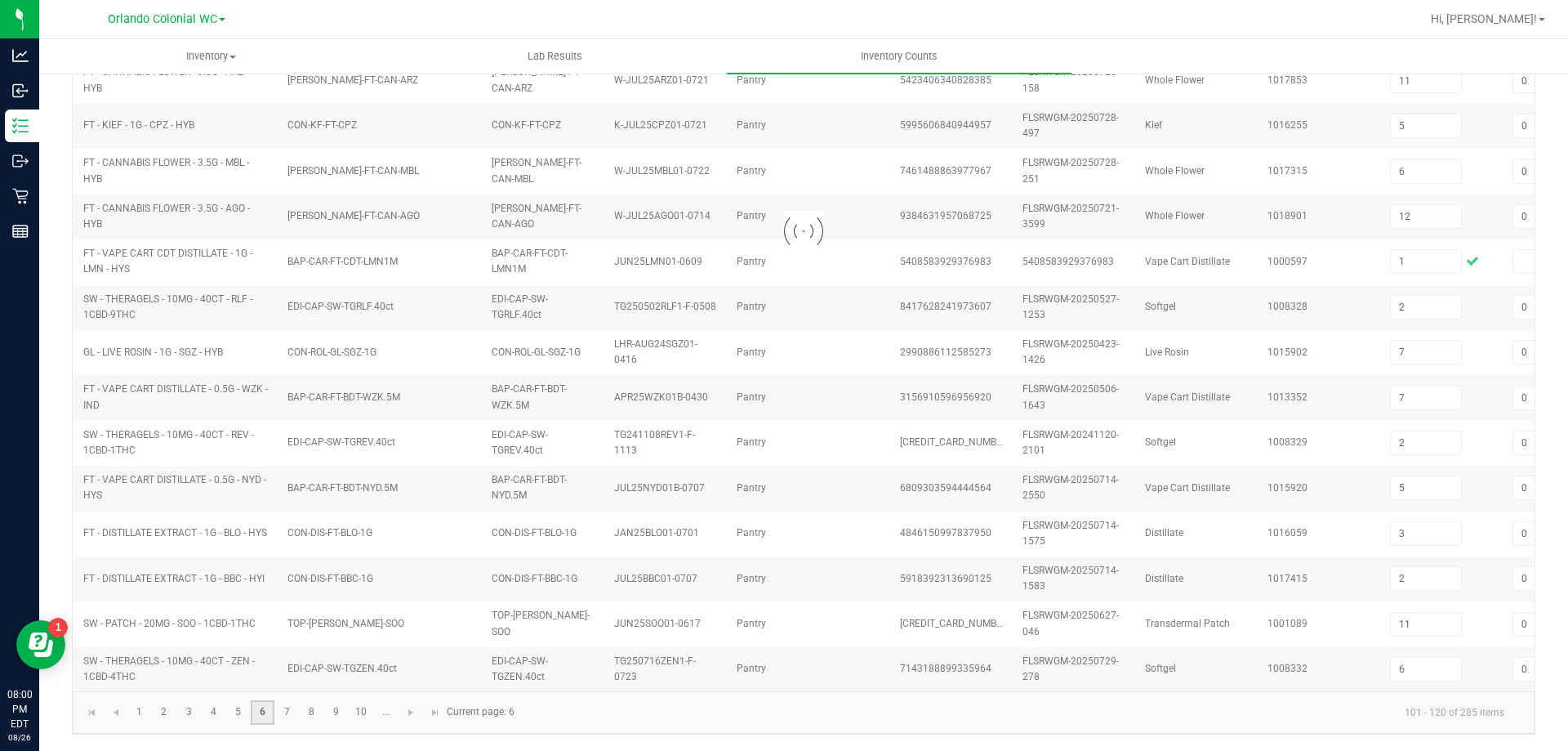
type input "20"
type input "4"
type input "11"
type input "4"
type input "7"
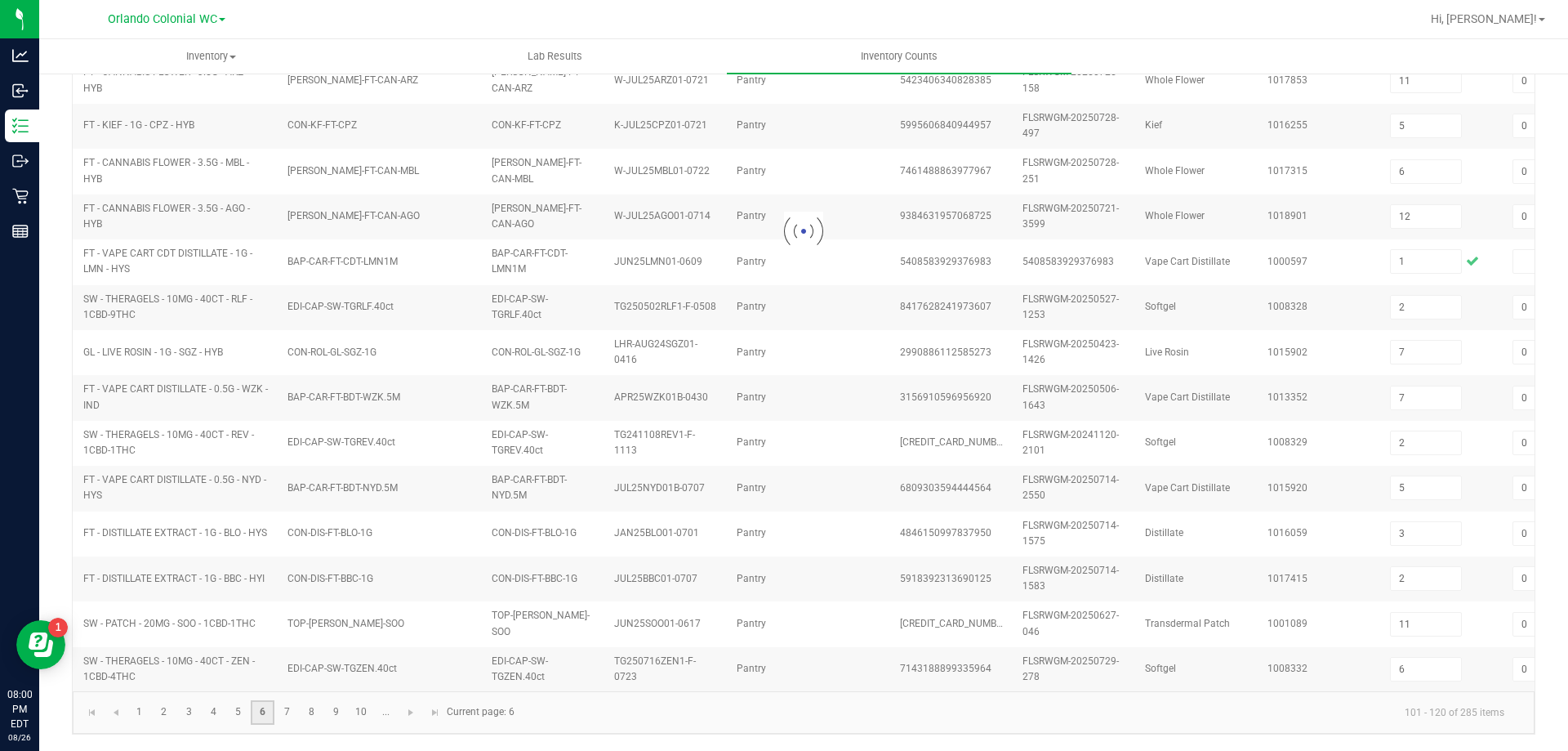
type input "12"
type input "5"
type input "2"
type input "3"
type input "7"
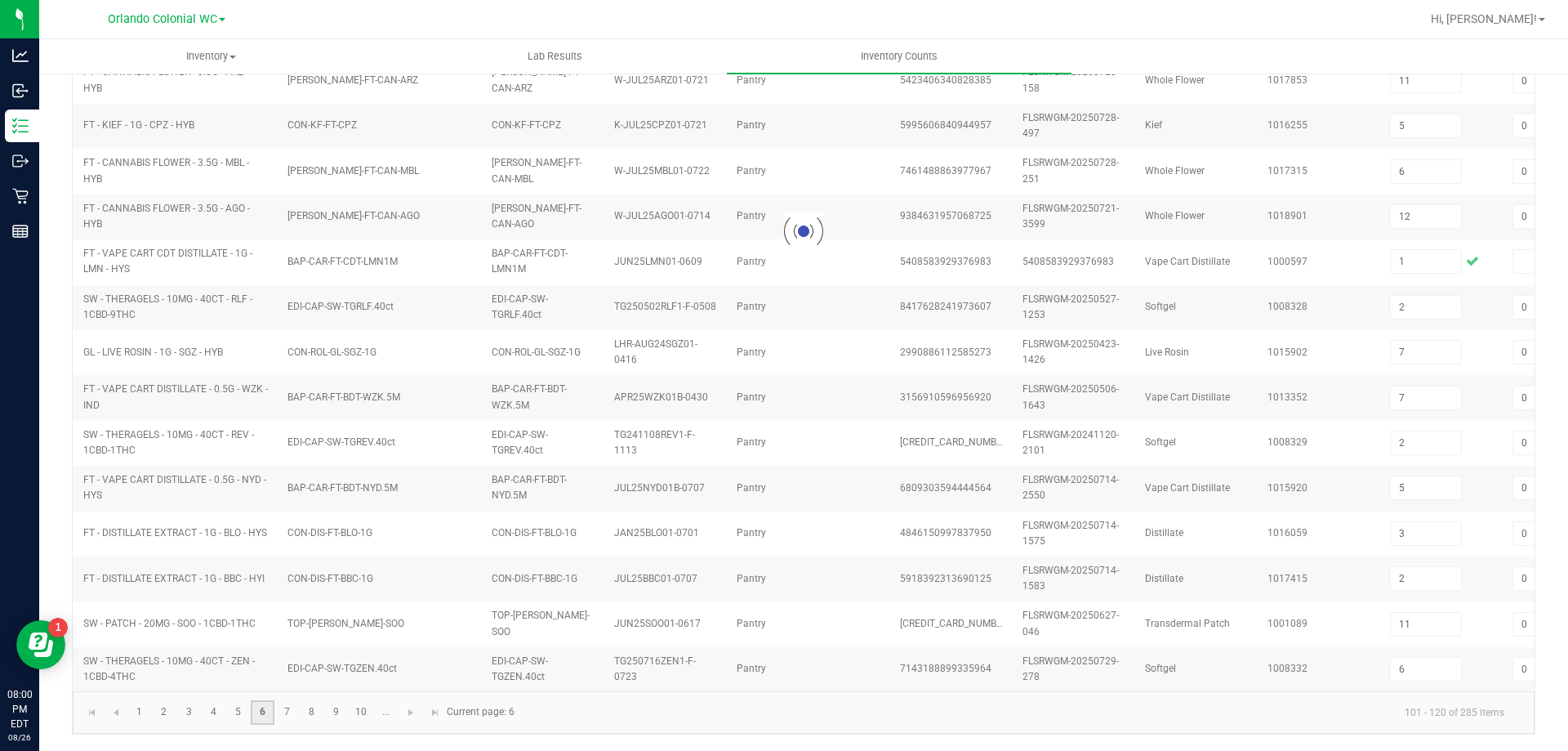
type input "11"
type input "3"
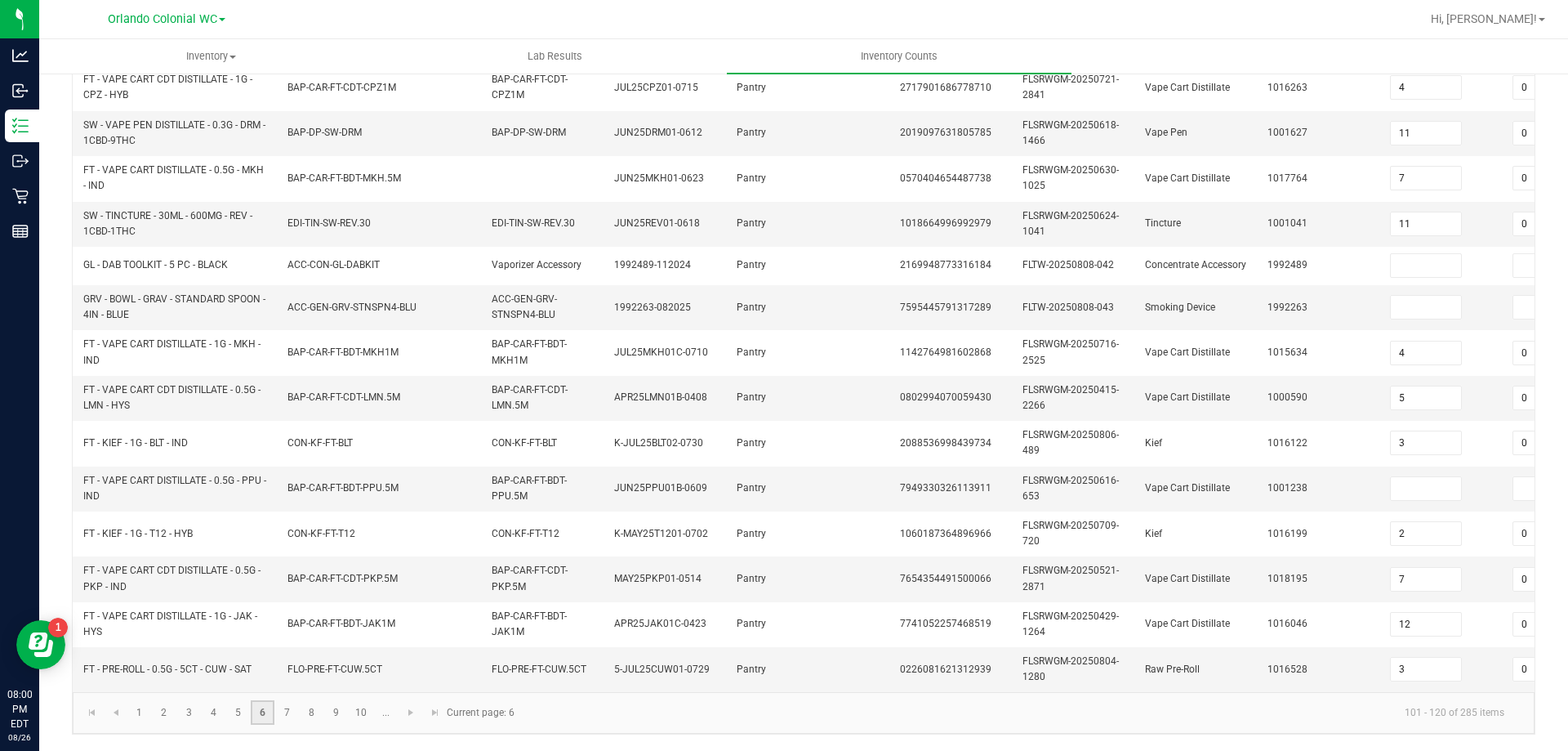
scroll to position [482, 0]
click at [1414, 296] on input at bounding box center [1425, 307] width 70 height 23
type input "15"
click at [1400, 477] on input at bounding box center [1425, 488] width 70 height 23
type input "11"
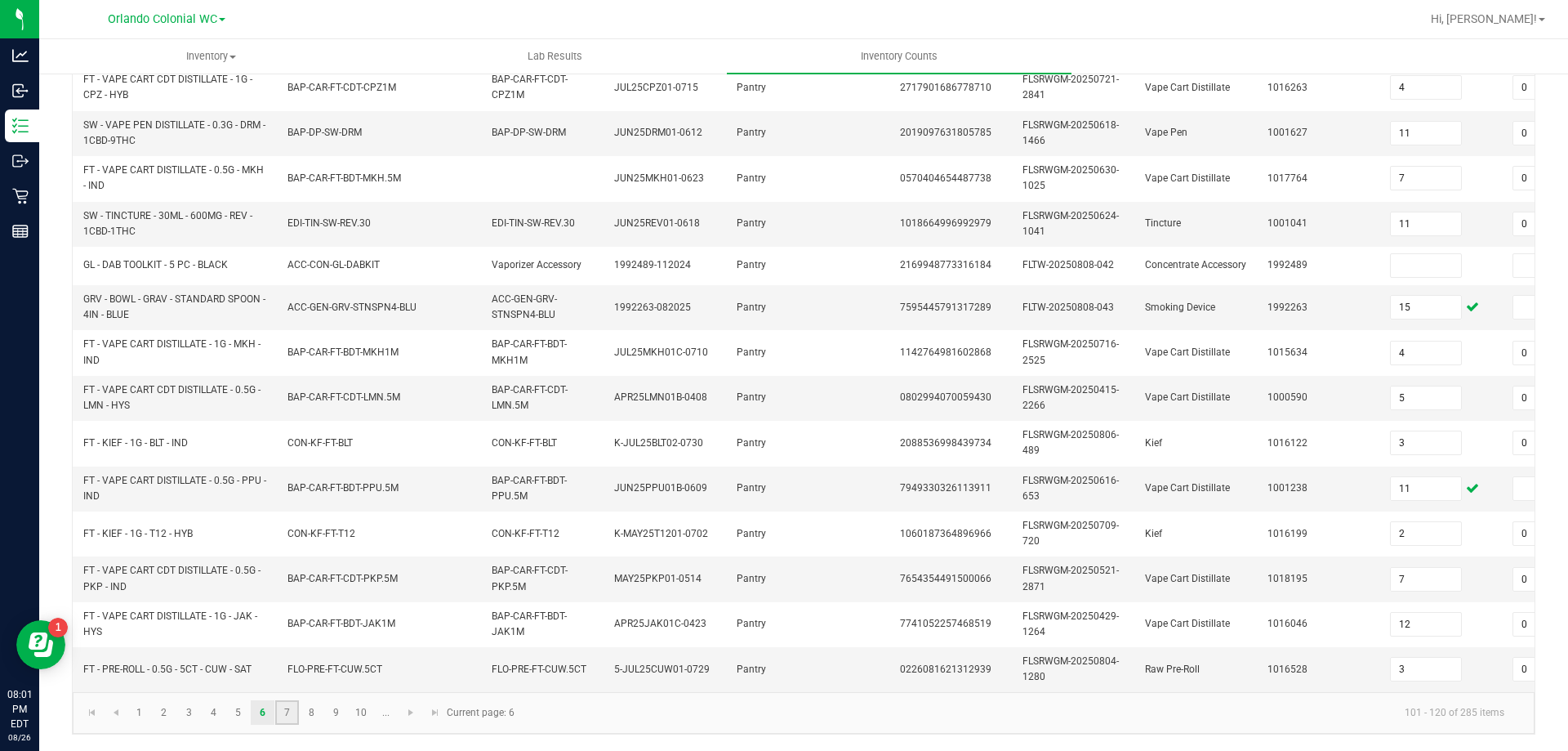
click at [283, 709] on link "7" at bounding box center [287, 712] width 24 height 25
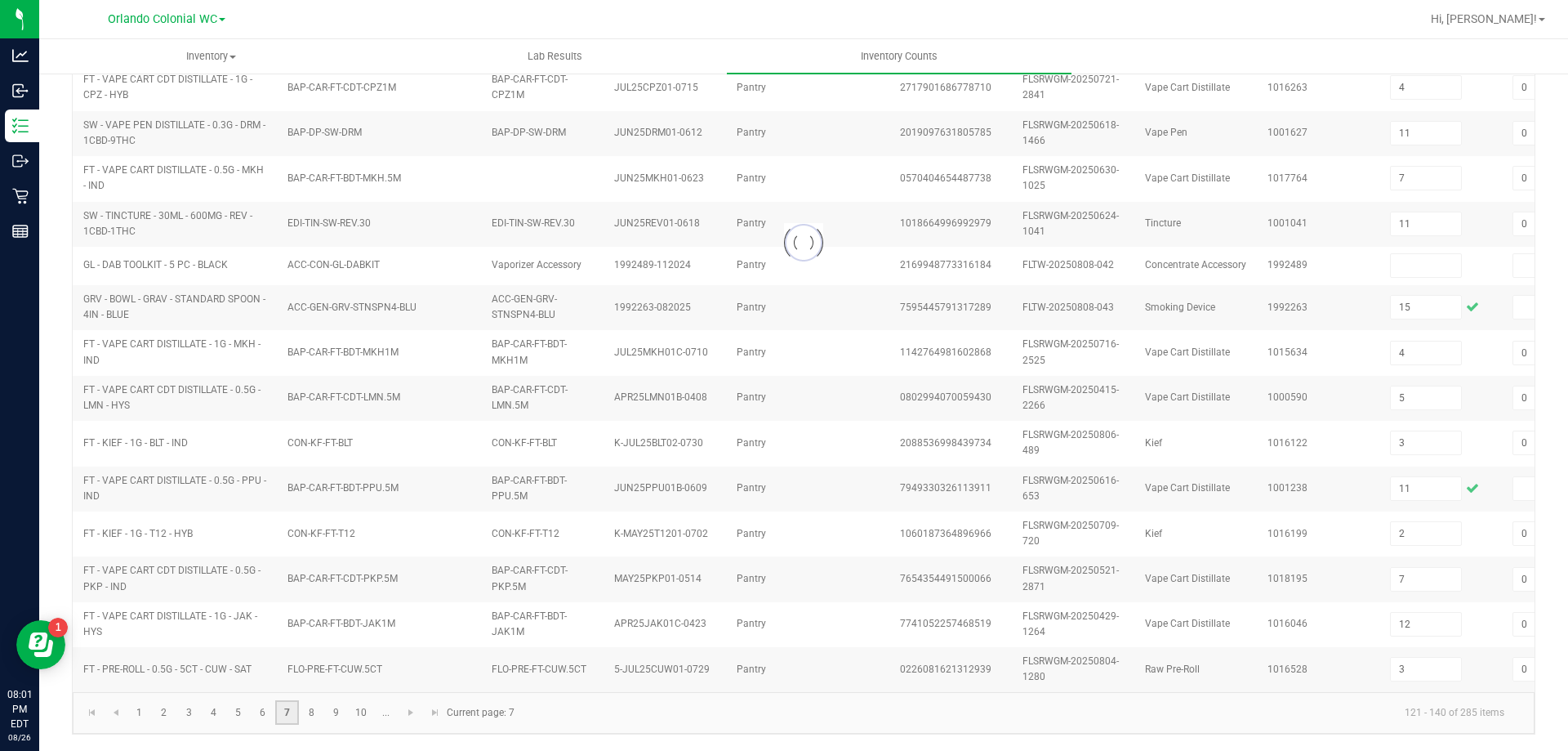
type input "11"
type input "9"
type input "5"
type input "7"
type input "13"
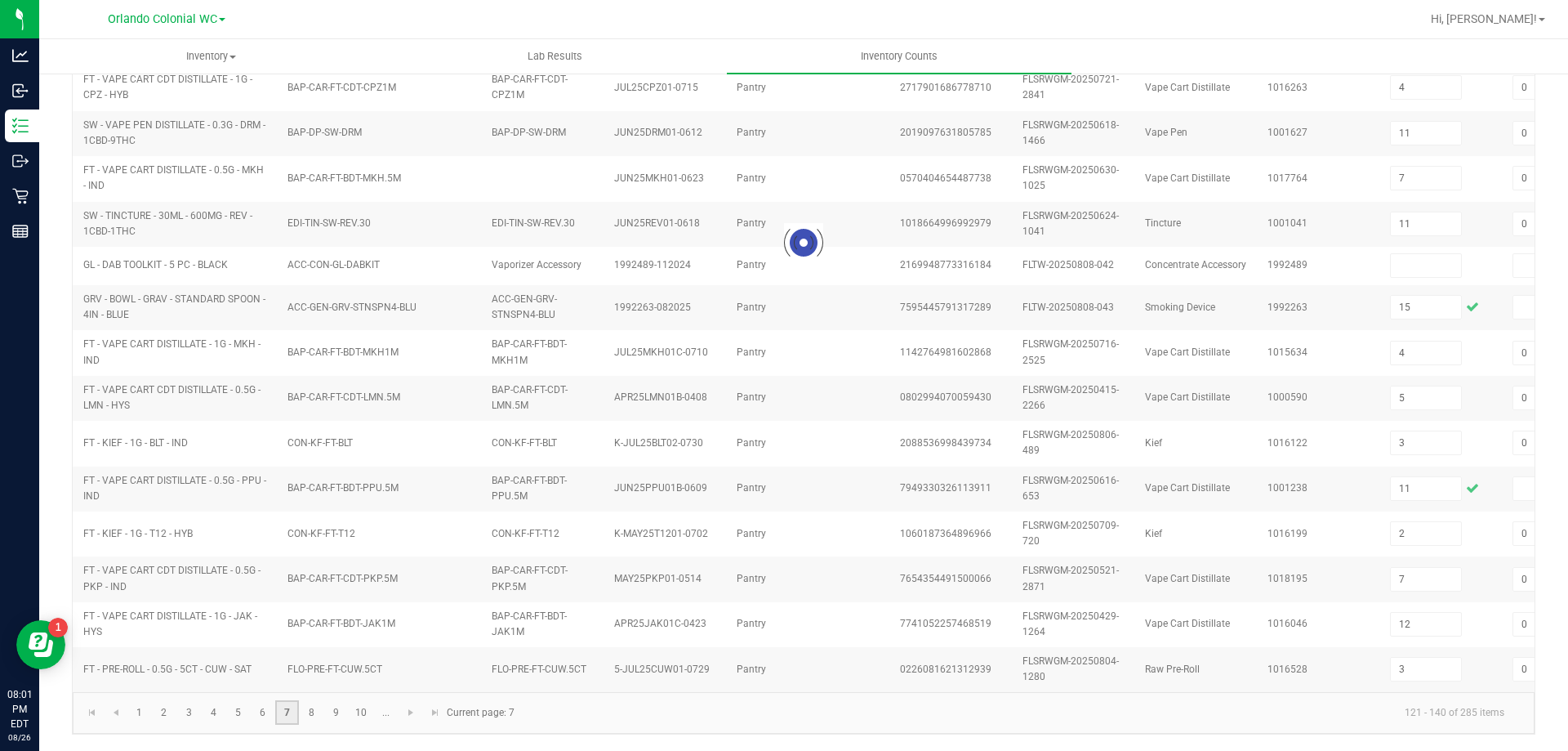
type input "10"
type input "12"
type input "2"
type input "7"
type input "2"
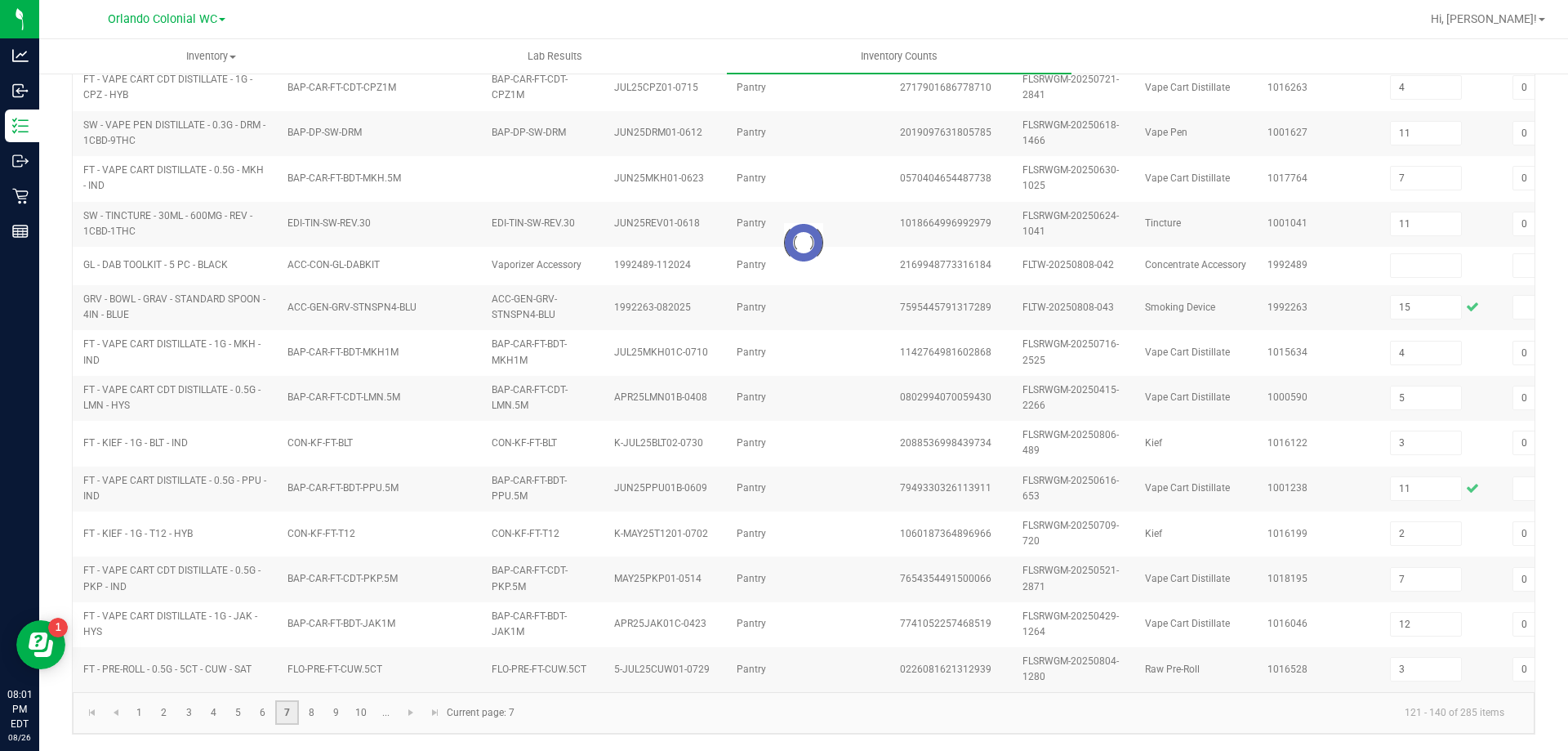
type input "8"
type input "0"
type input "8"
type input "10"
type input "8"
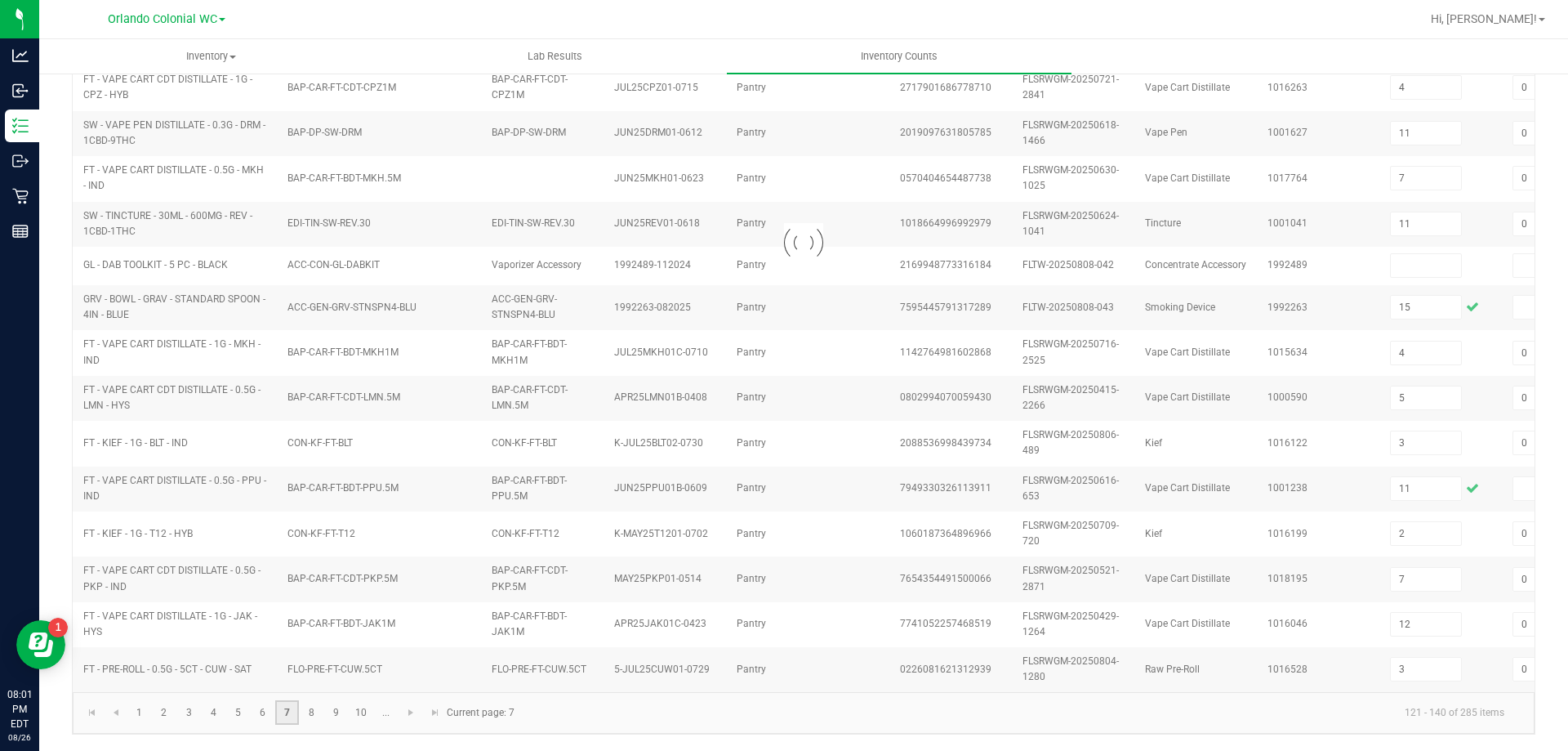
type input "3"
type input "1"
type input "8"
type input "0"
type input "32"
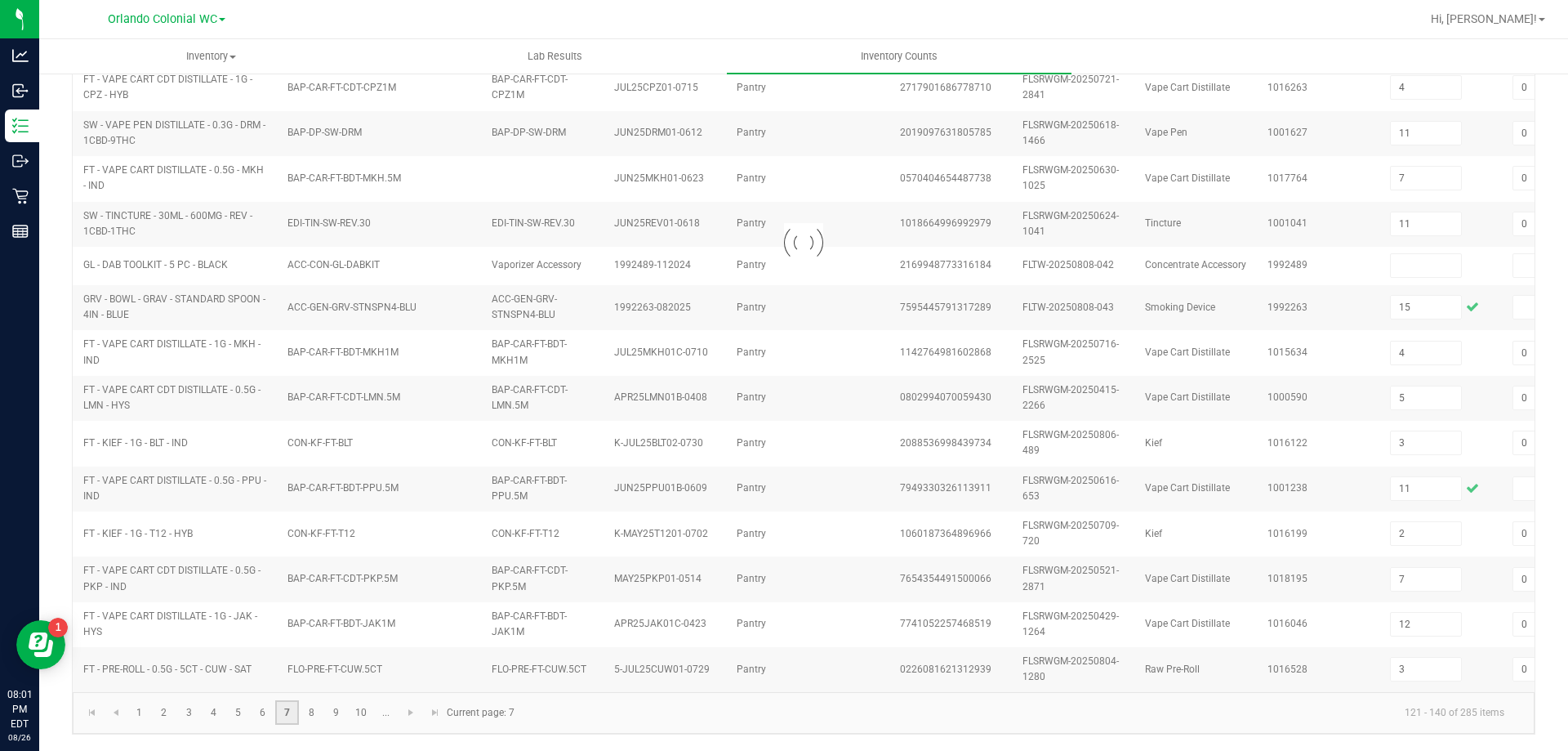
type input "3"
type input "0"
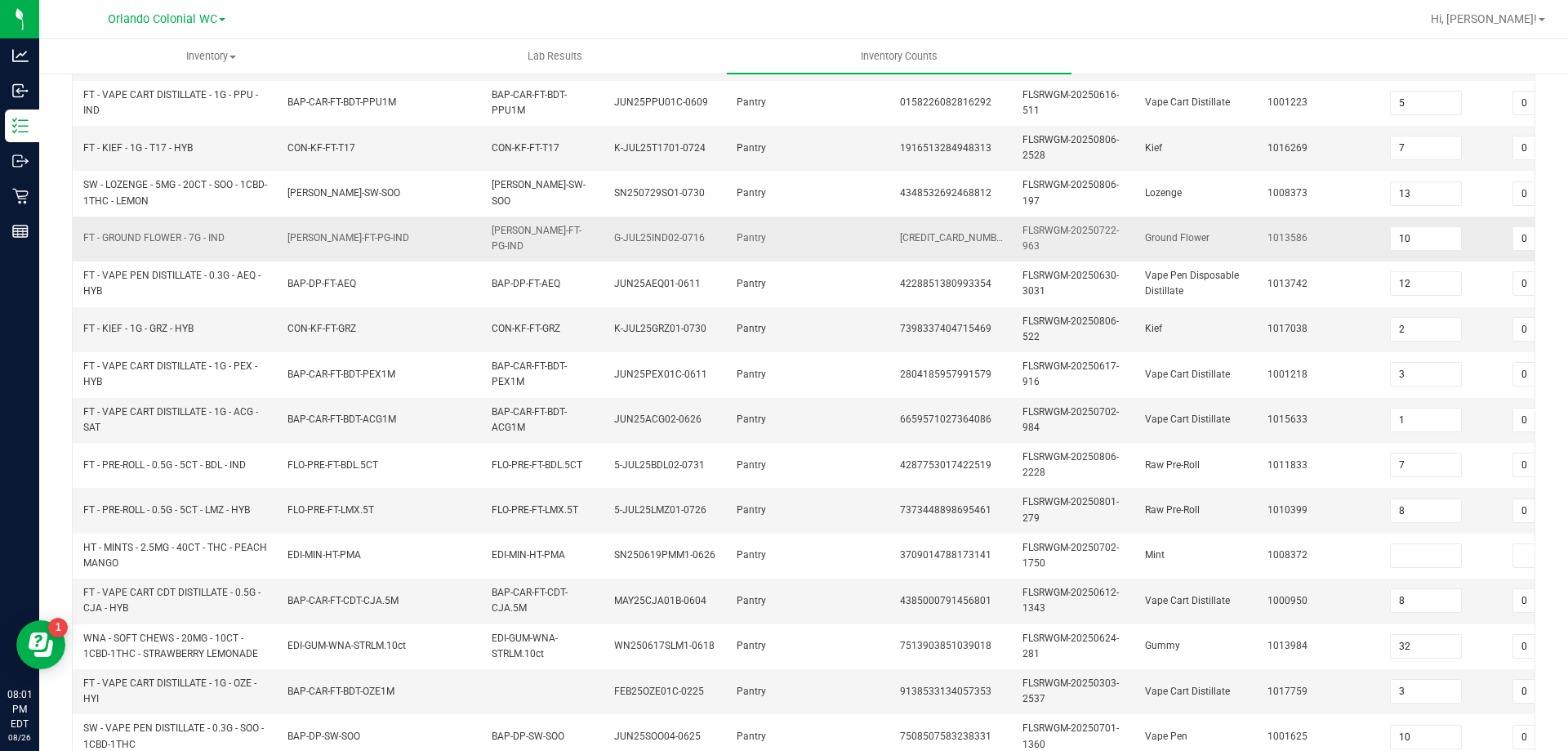
scroll to position [400, 0]
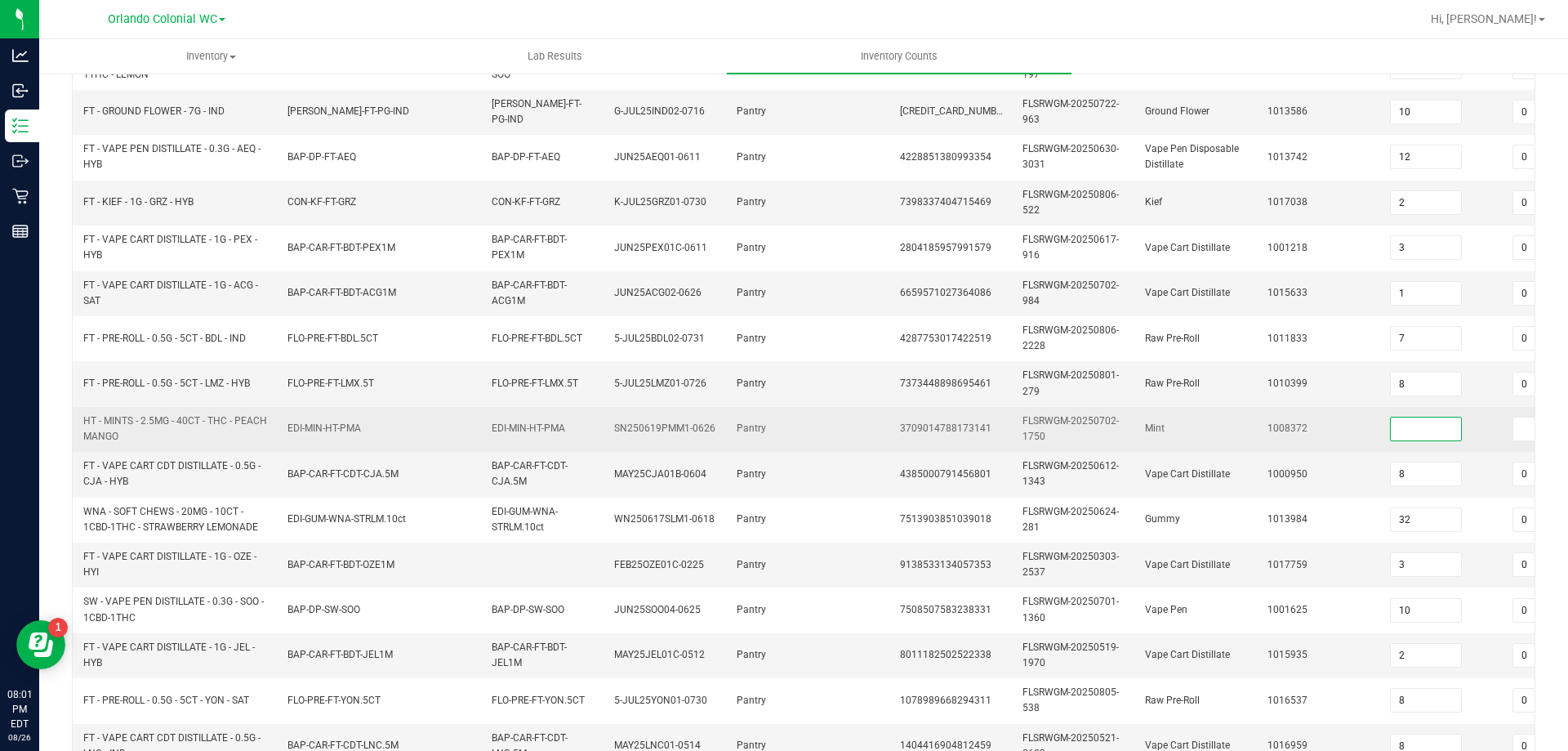
click at [1413, 426] on input at bounding box center [1425, 429] width 70 height 23
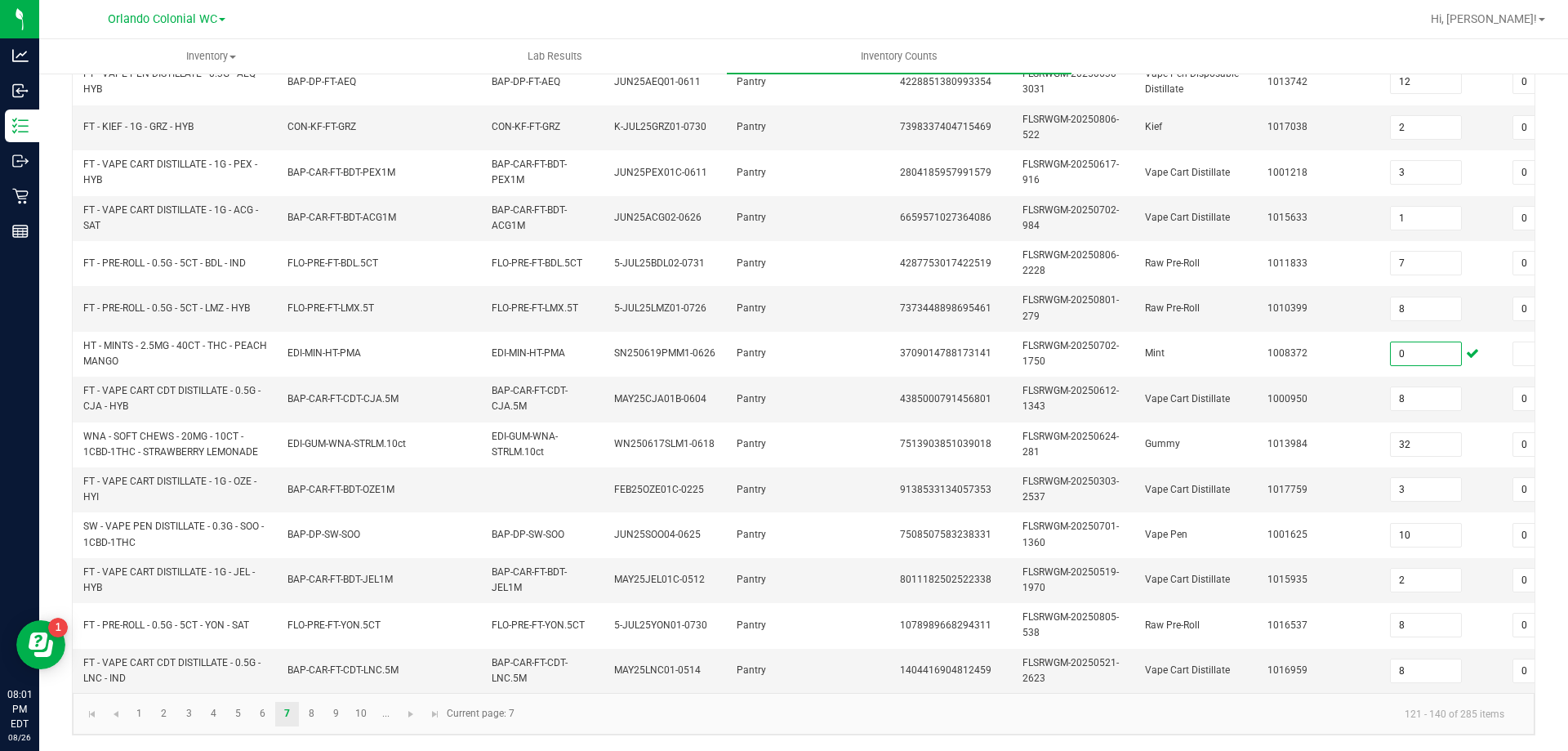
scroll to position [489, 0]
type input "0"
click at [313, 714] on link "8" at bounding box center [311, 713] width 24 height 25
type input "2"
type input "12"
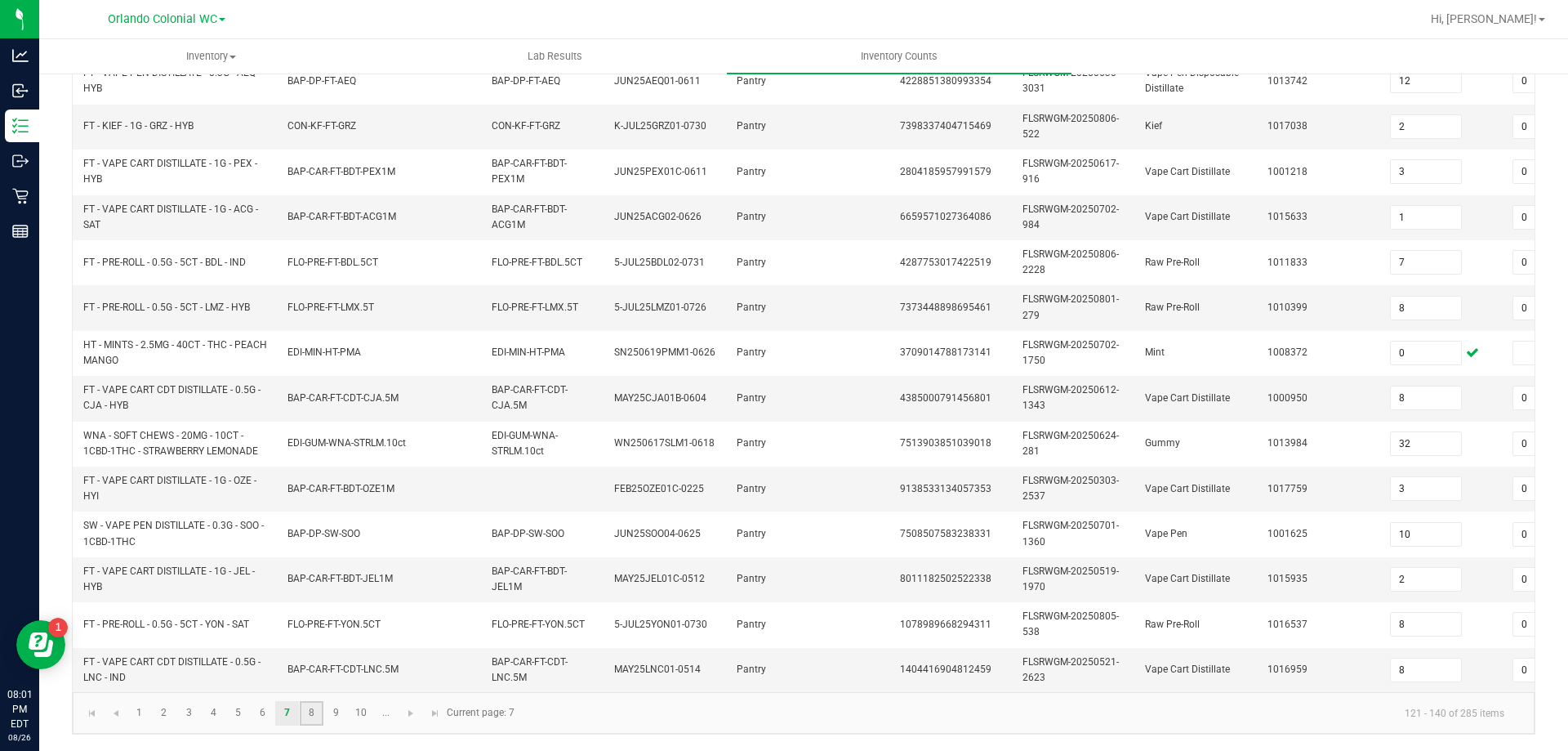
type input "2"
type input "10"
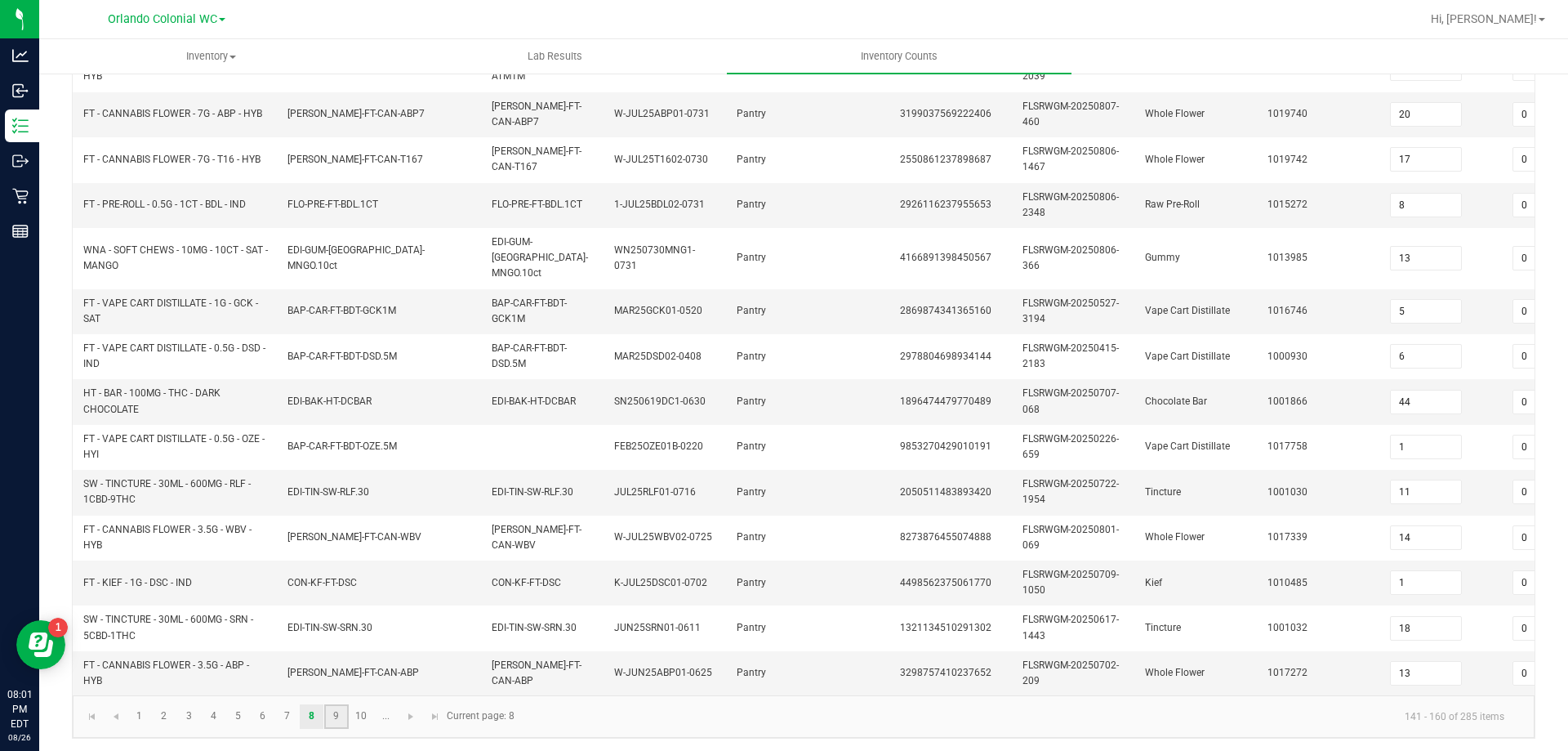
click at [330, 709] on link "9" at bounding box center [336, 716] width 24 height 25
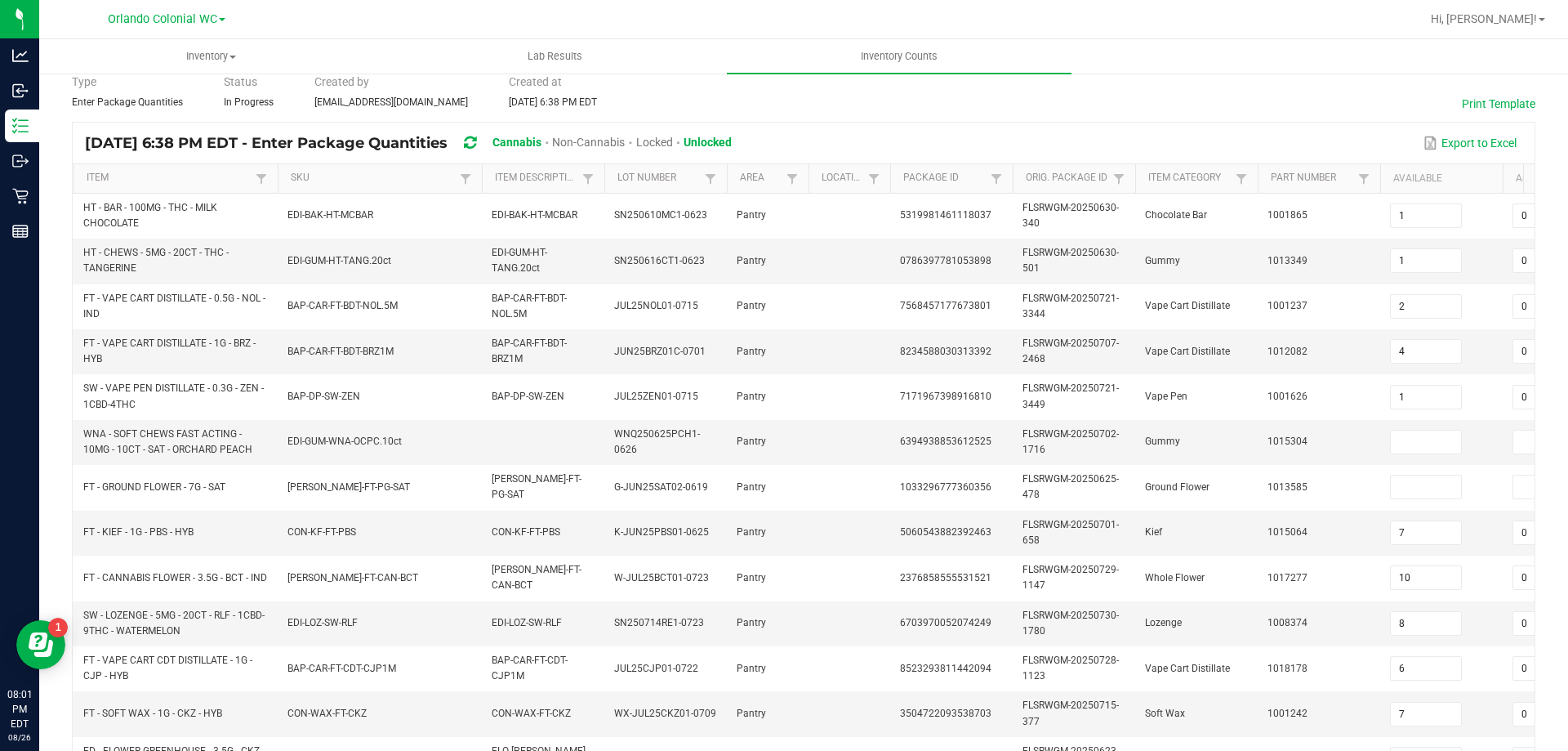
scroll to position [0, 0]
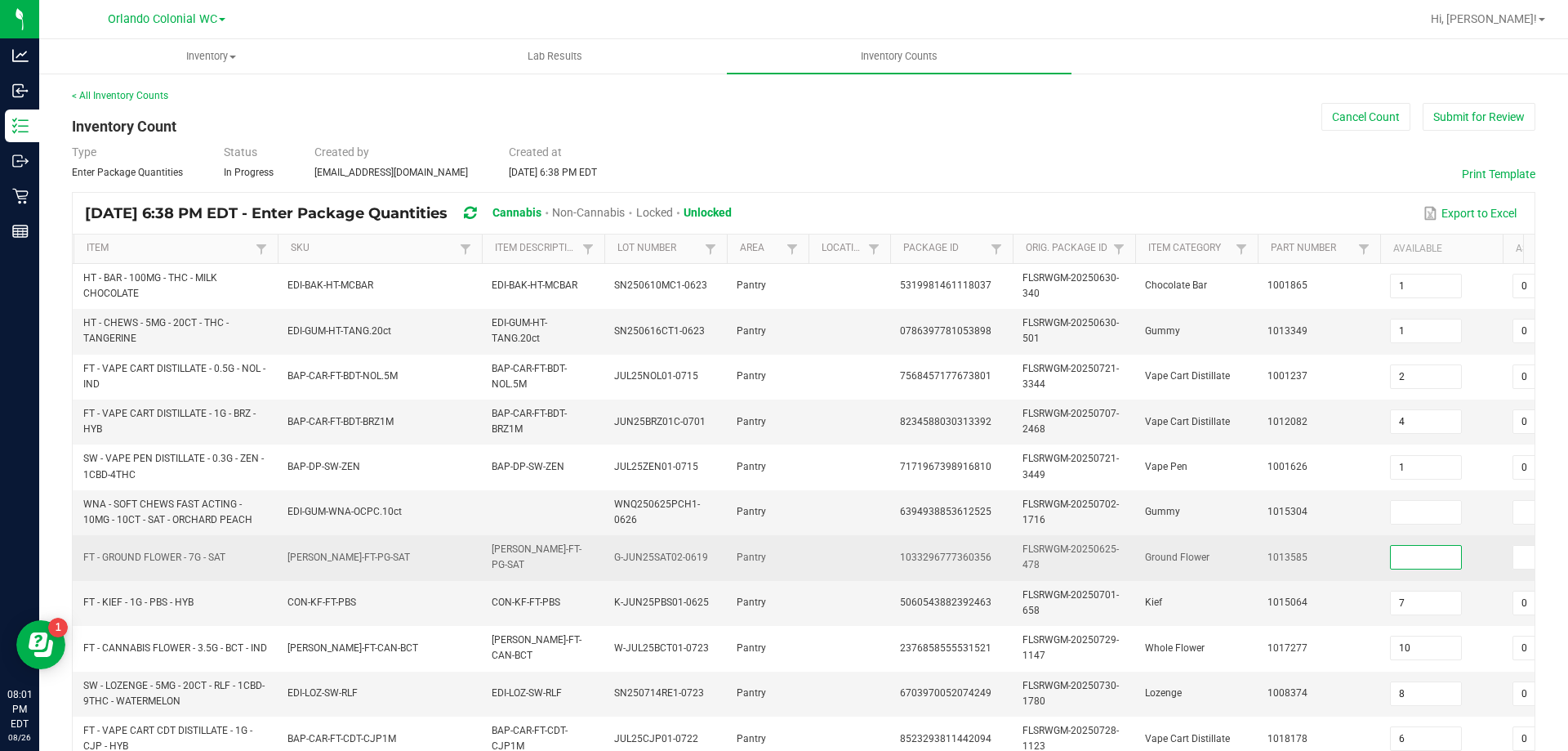
click at [1407, 558] on input at bounding box center [1425, 557] width 70 height 23
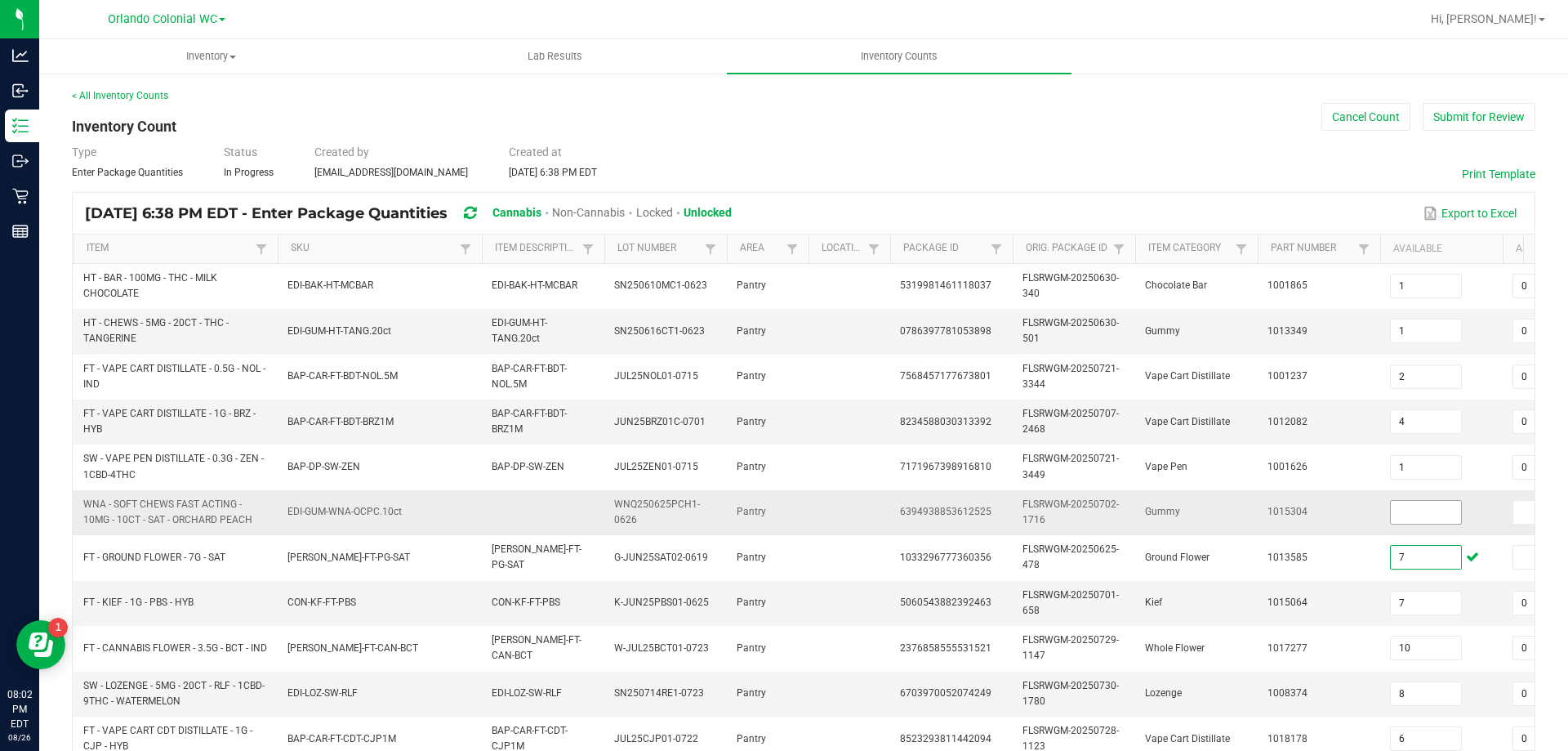
click at [1434, 511] on input at bounding box center [1425, 512] width 70 height 23
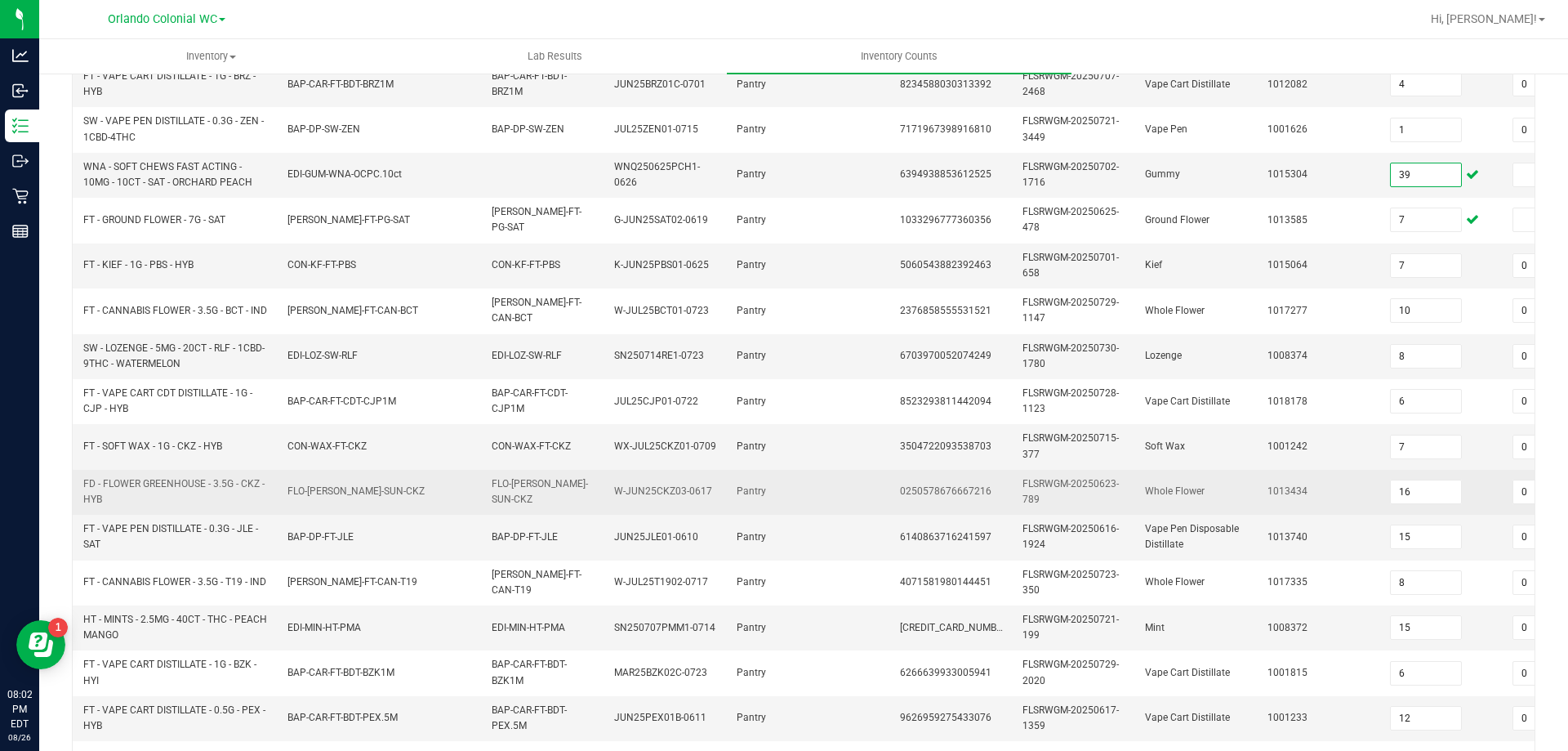
scroll to position [489, 0]
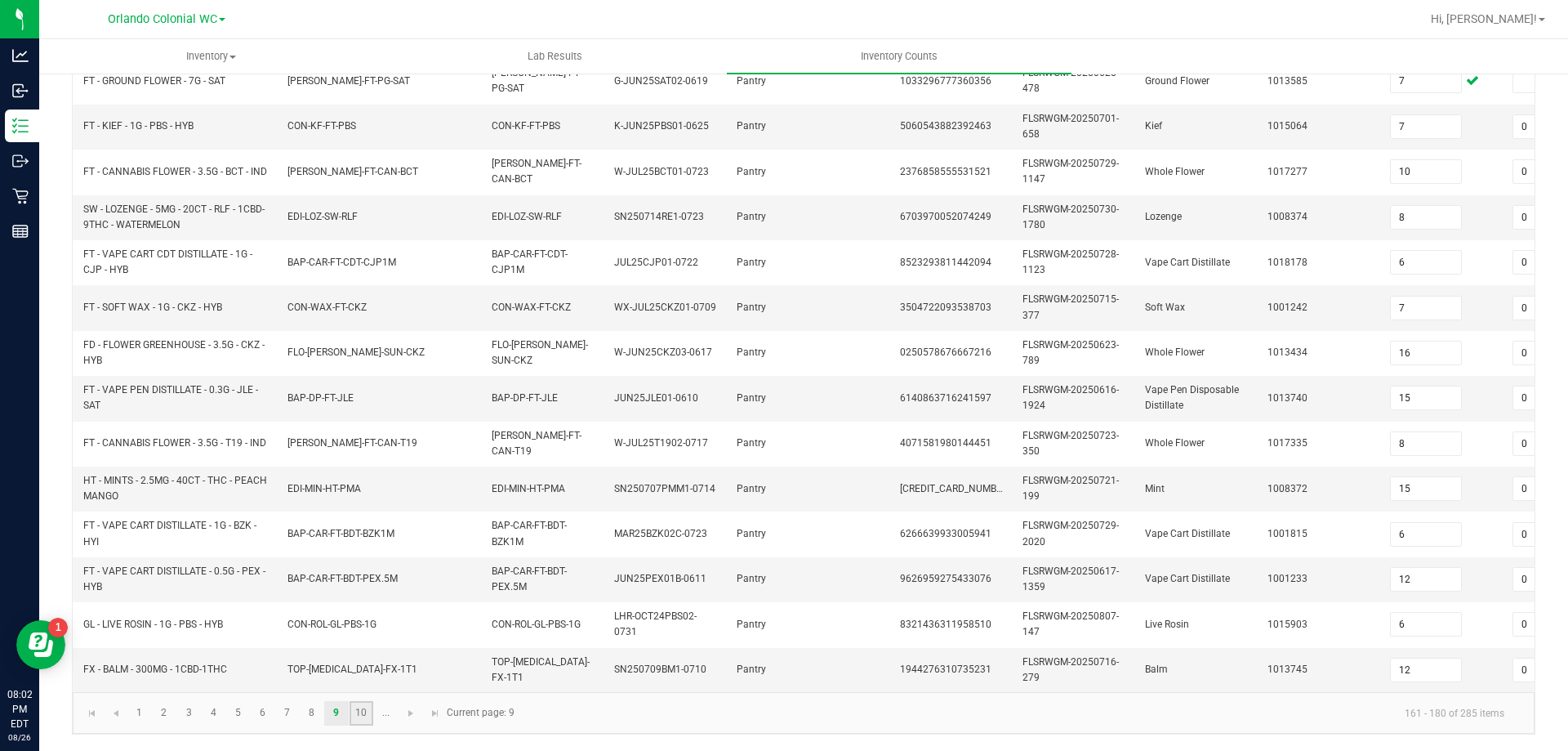
click at [362, 716] on link "10" at bounding box center [361, 713] width 24 height 25
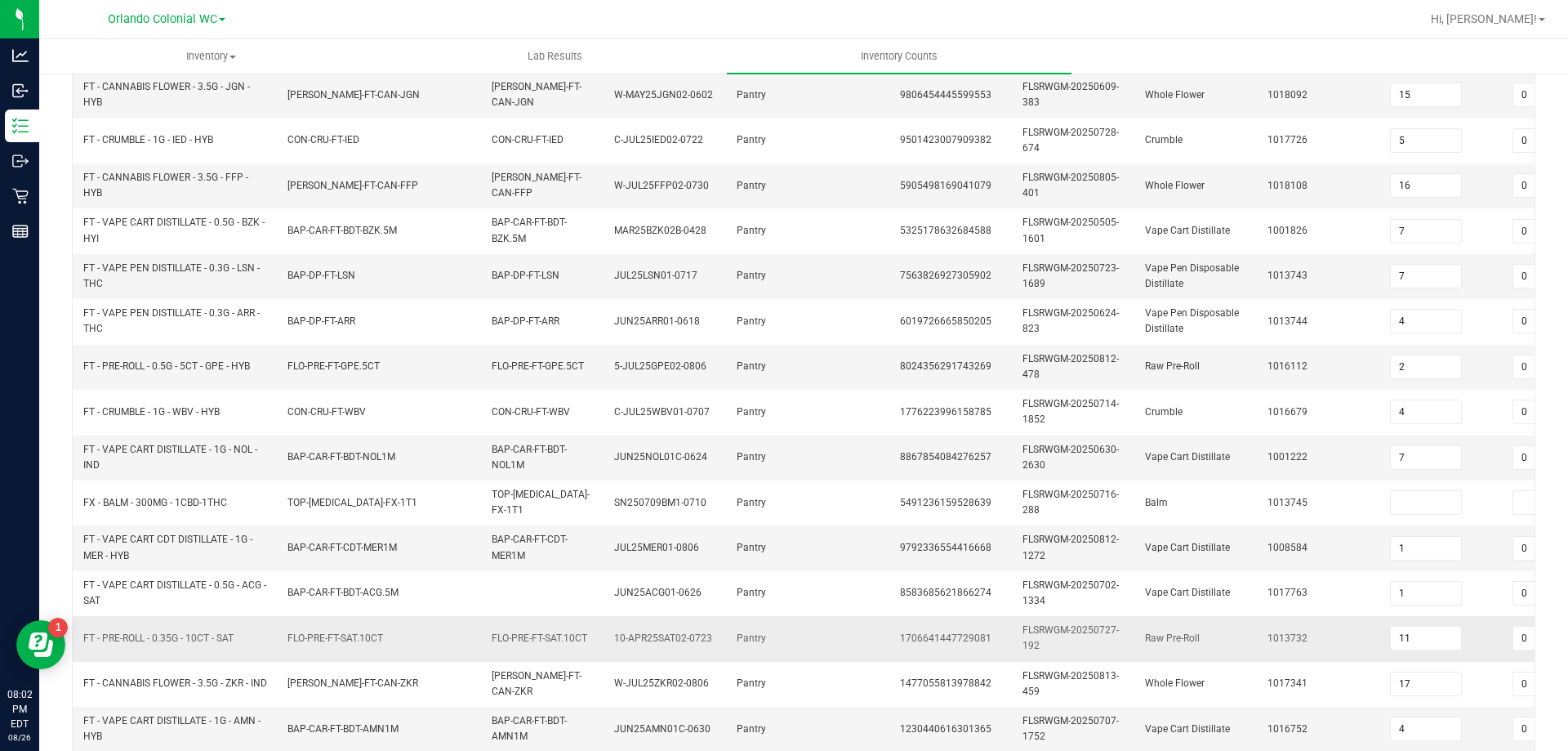
scroll to position [243, 0]
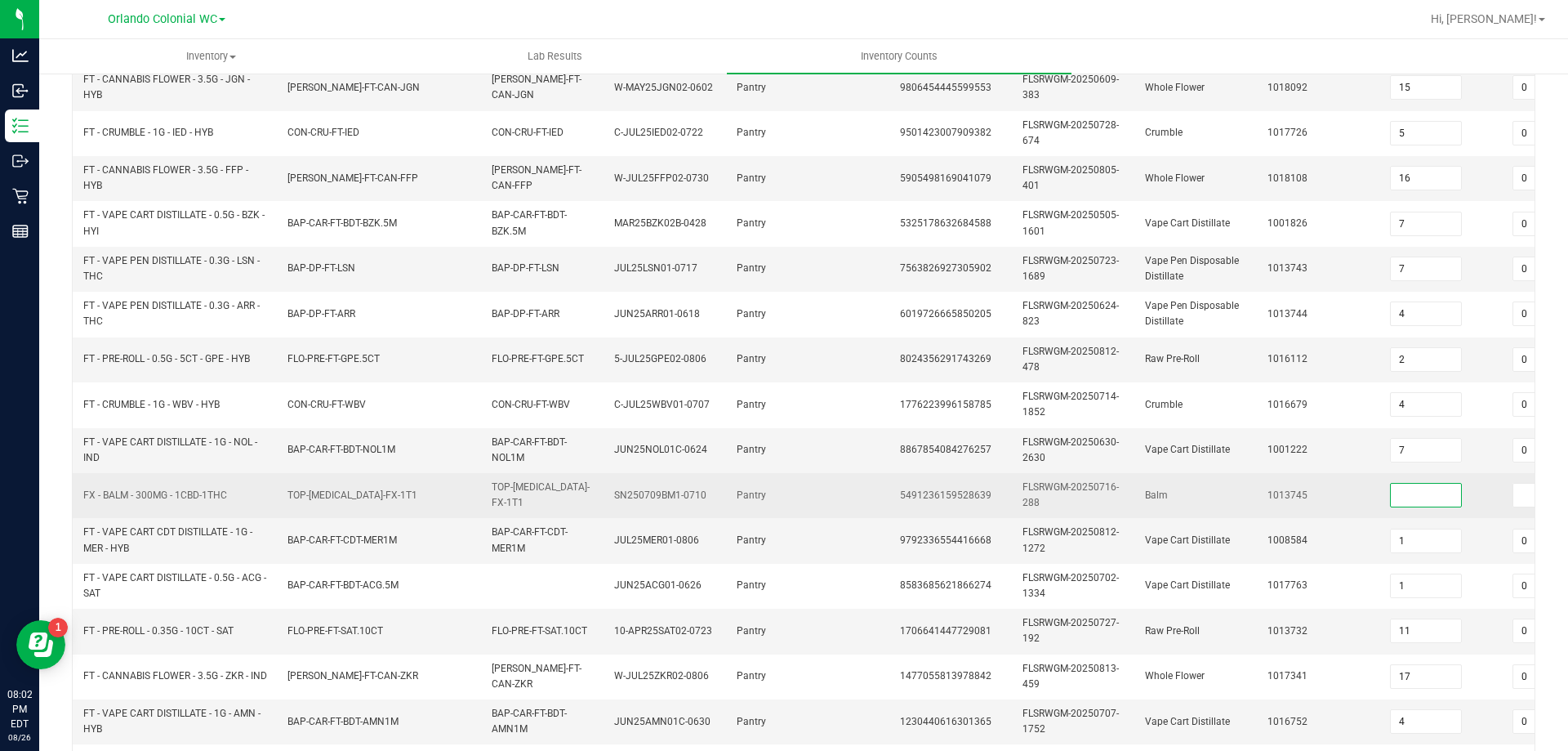
click at [1431, 500] on input at bounding box center [1425, 495] width 70 height 23
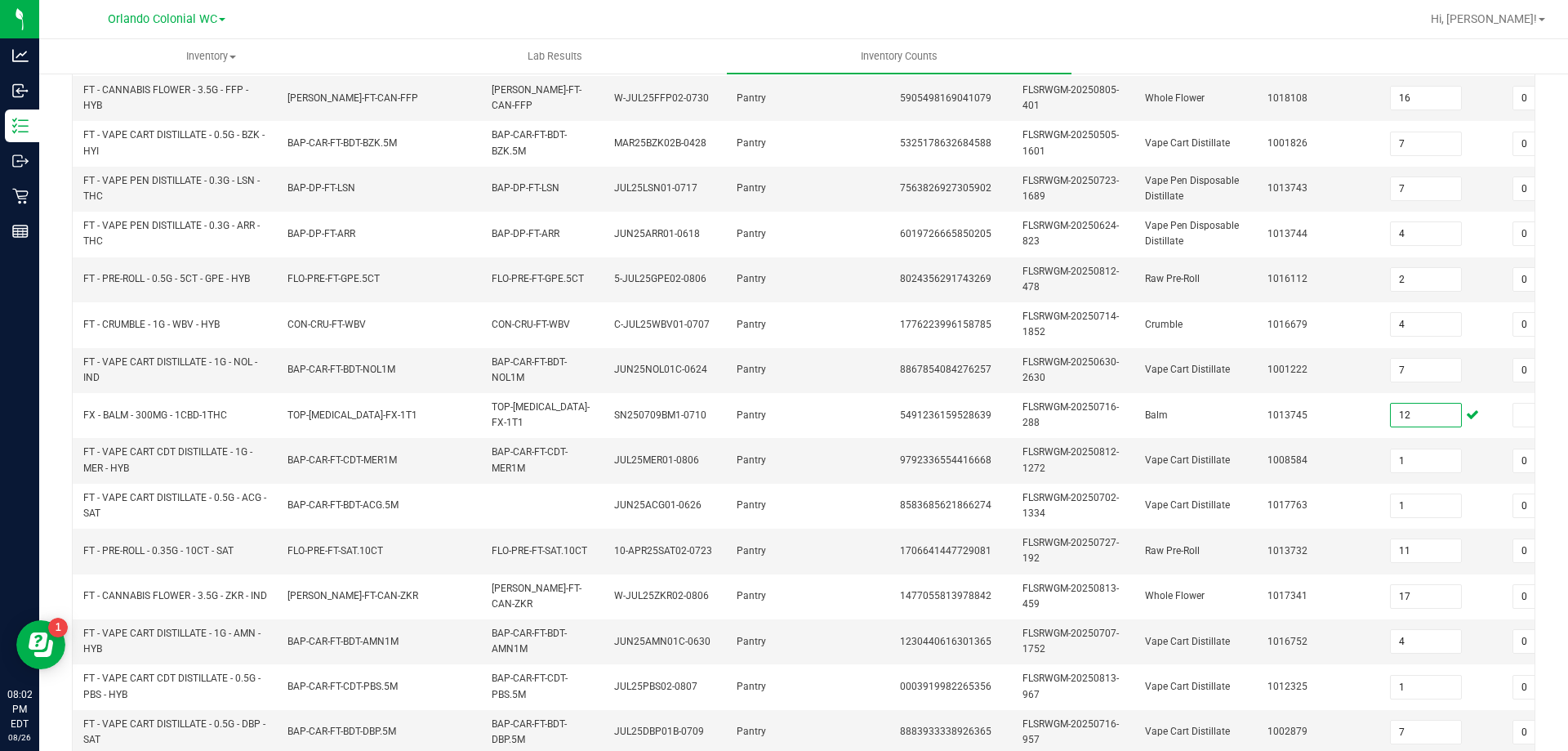
scroll to position [489, 0]
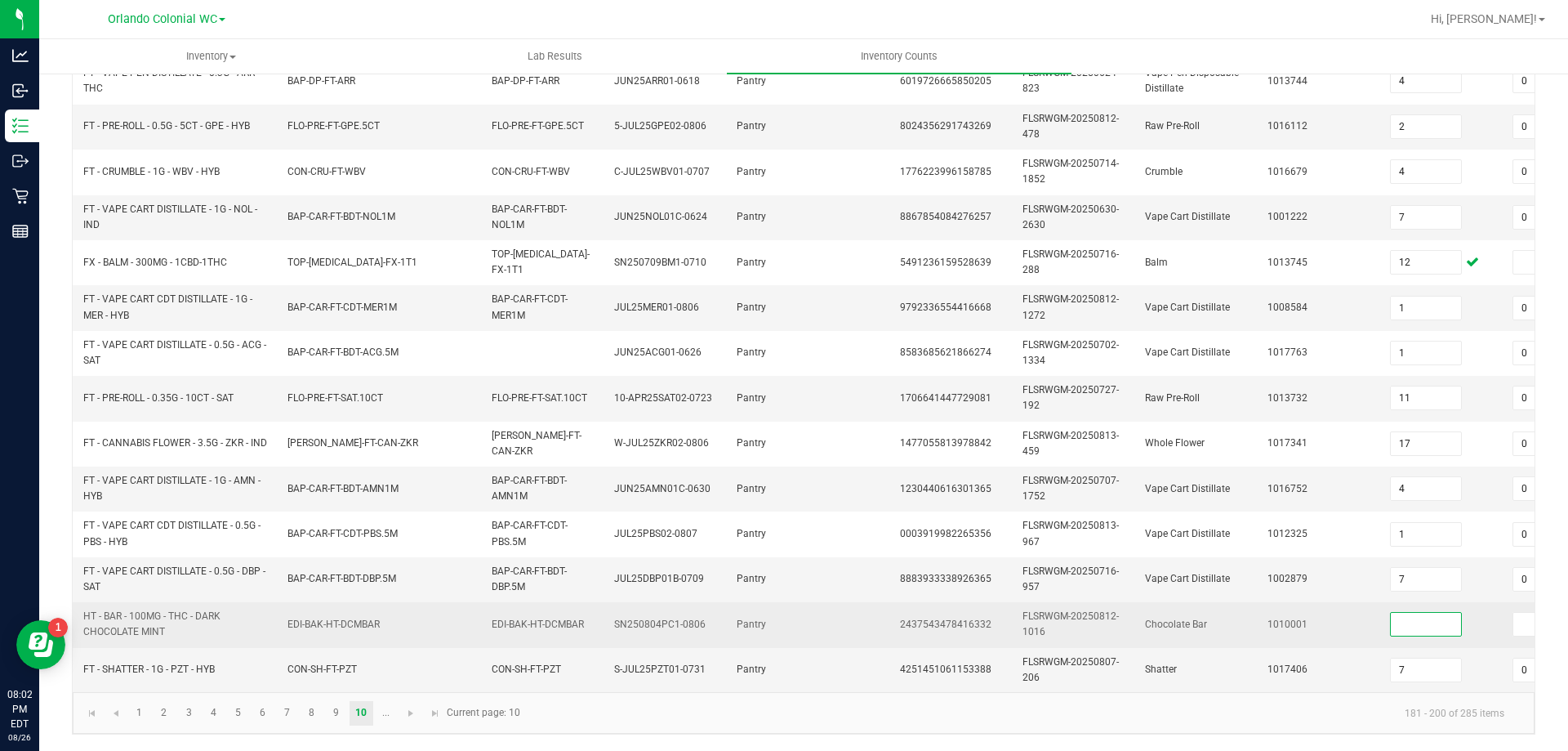
click at [1418, 613] on input at bounding box center [1425, 624] width 70 height 23
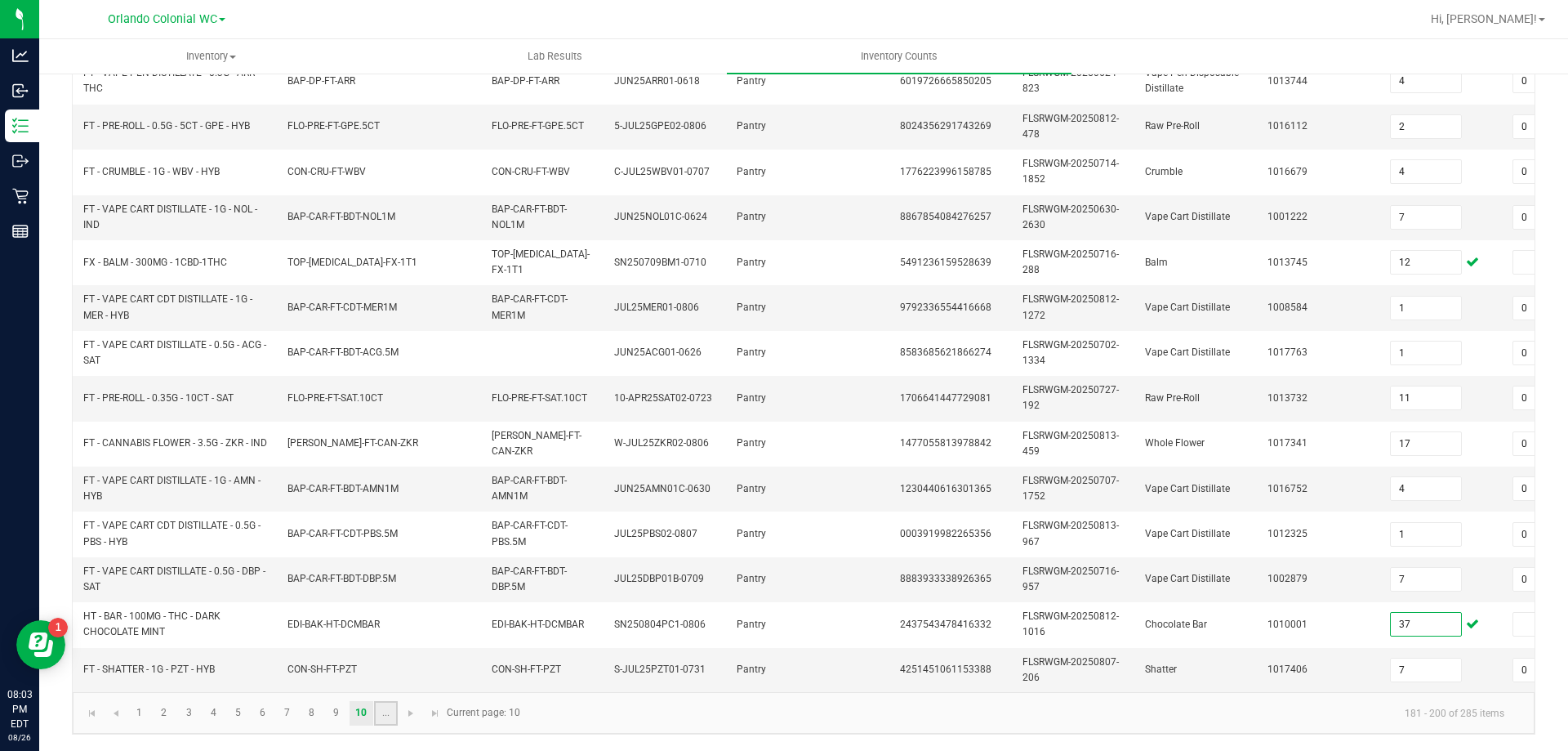
click at [392, 718] on link "..." at bounding box center [386, 713] width 24 height 25
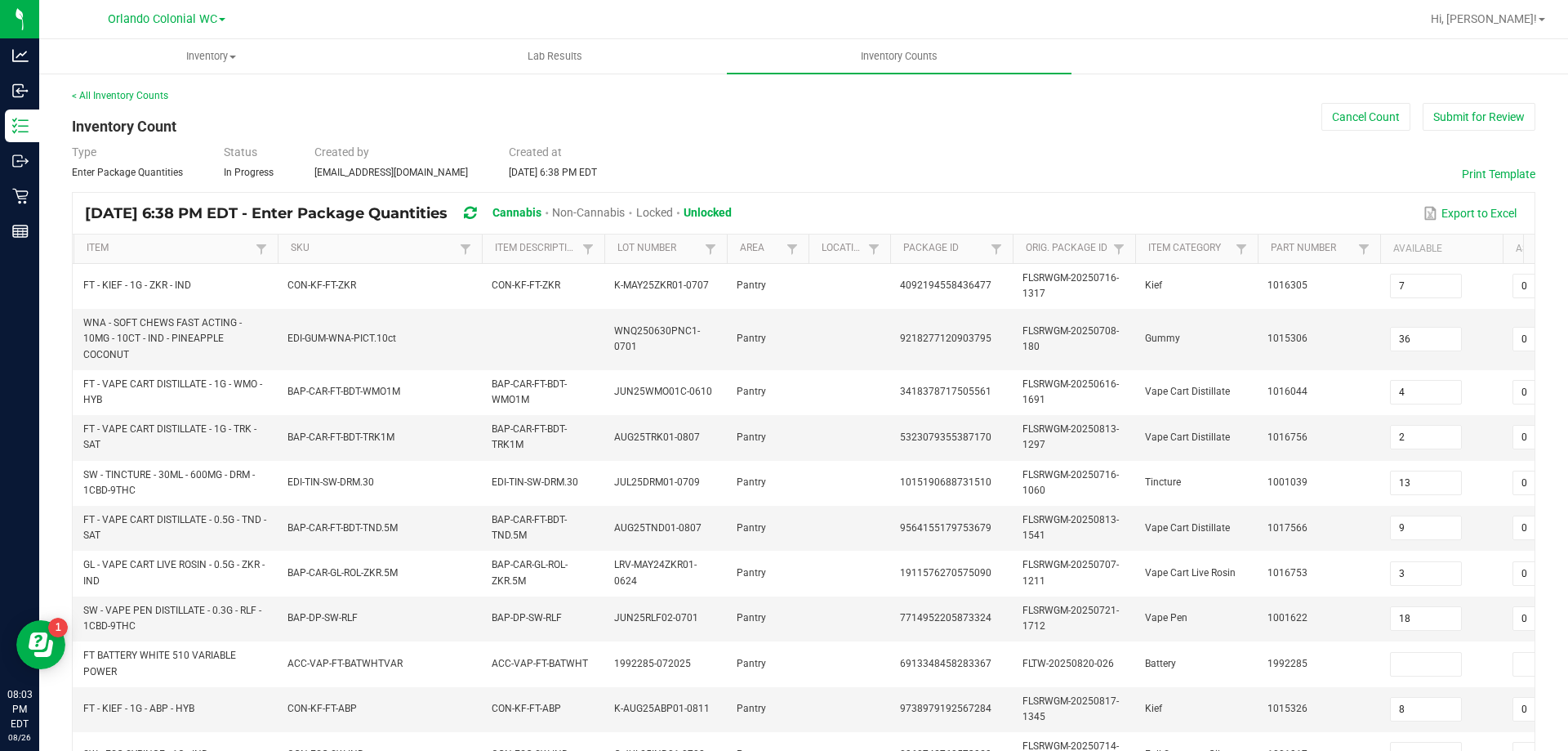
scroll to position [245, 0]
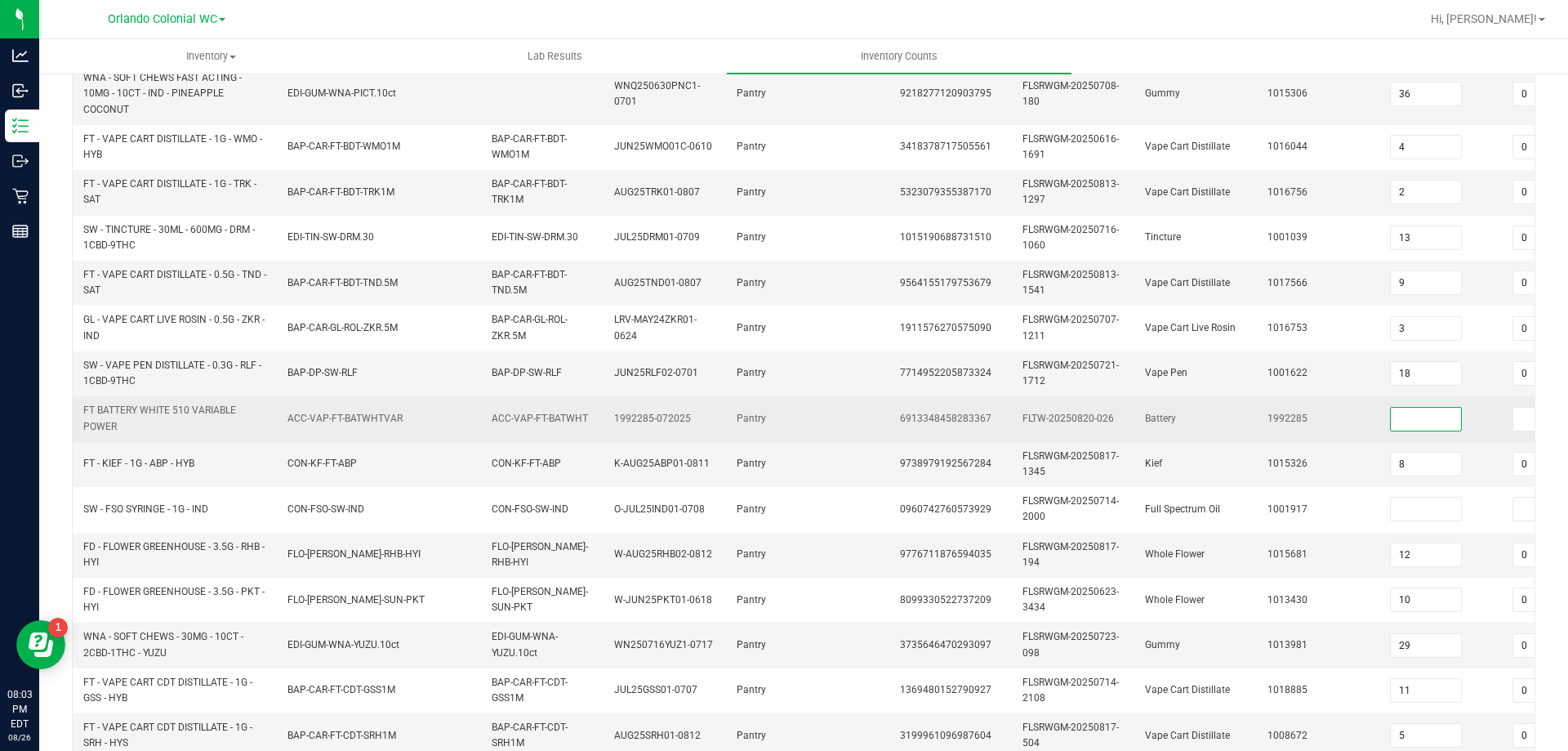
click at [1422, 417] on input at bounding box center [1425, 419] width 70 height 23
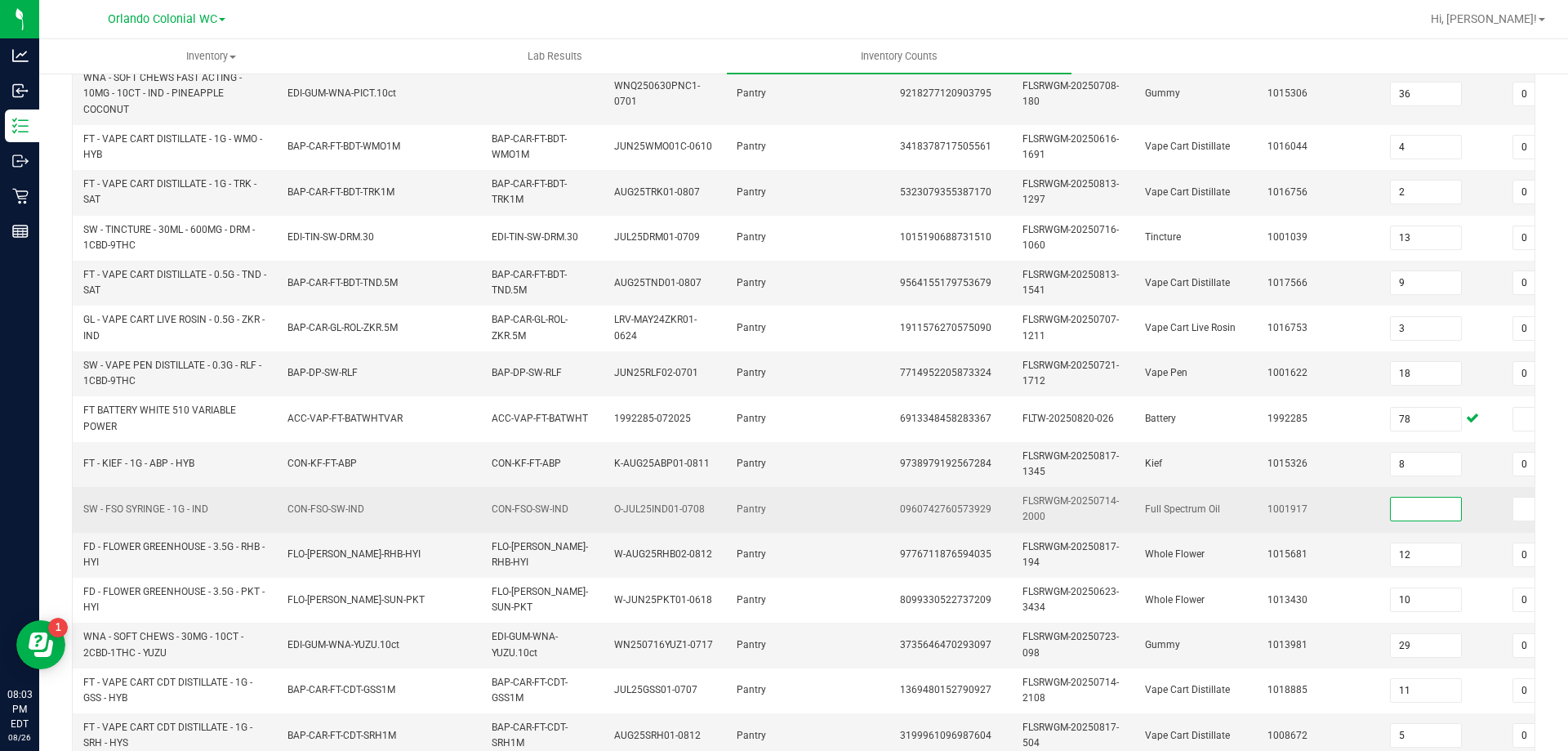
click at [1415, 514] on input at bounding box center [1425, 509] width 70 height 23
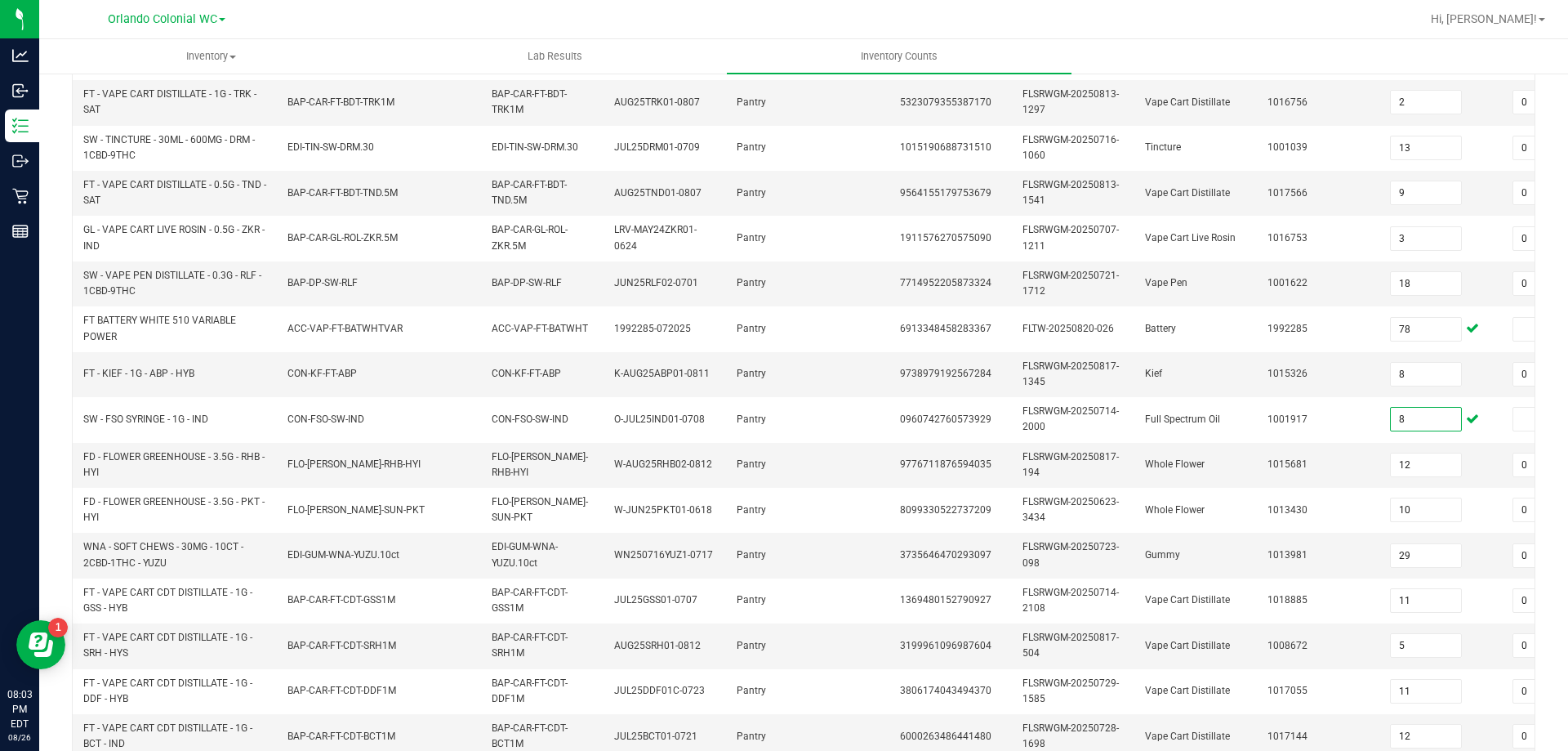
scroll to position [490, 0]
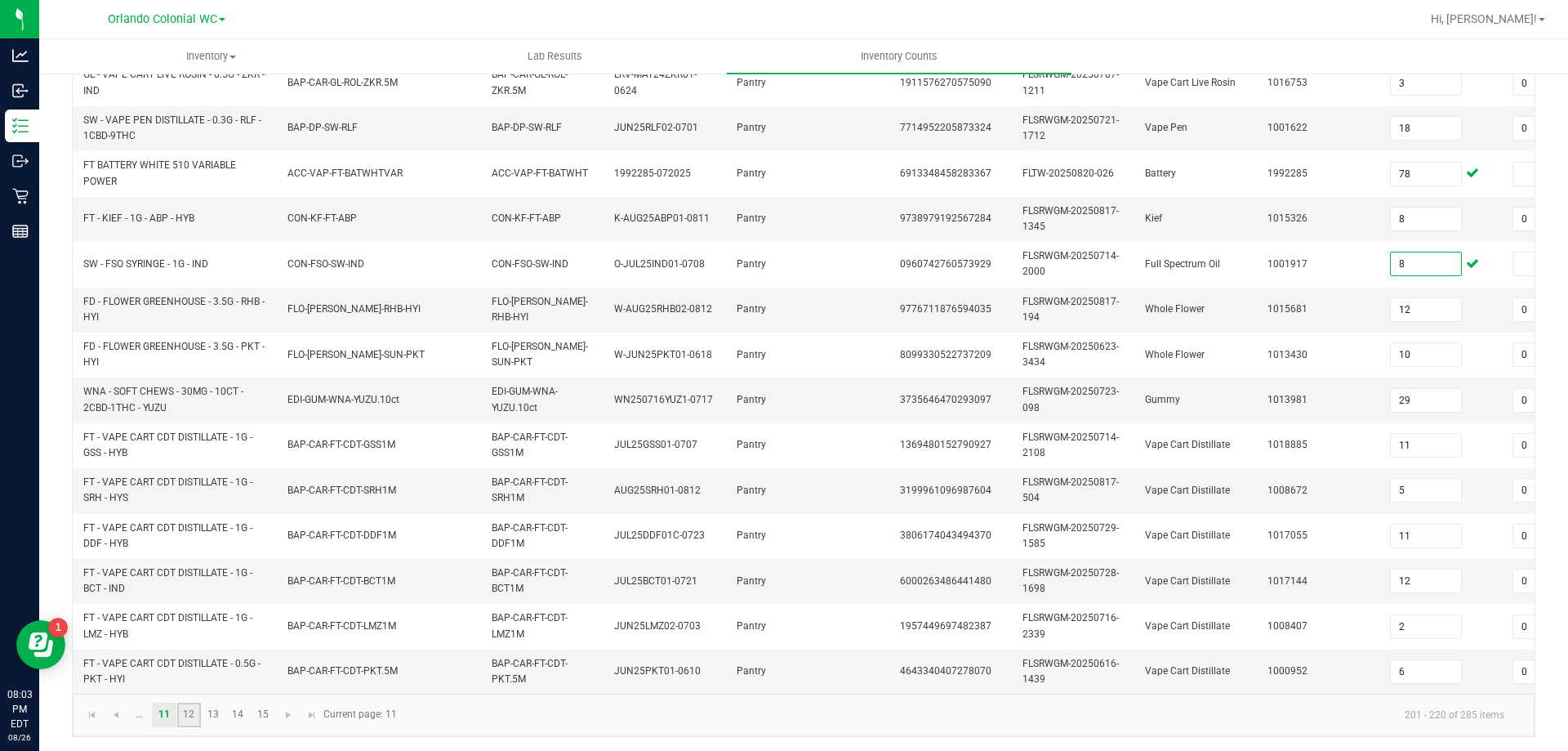
click at [183, 726] on link "12" at bounding box center [189, 715] width 24 height 25
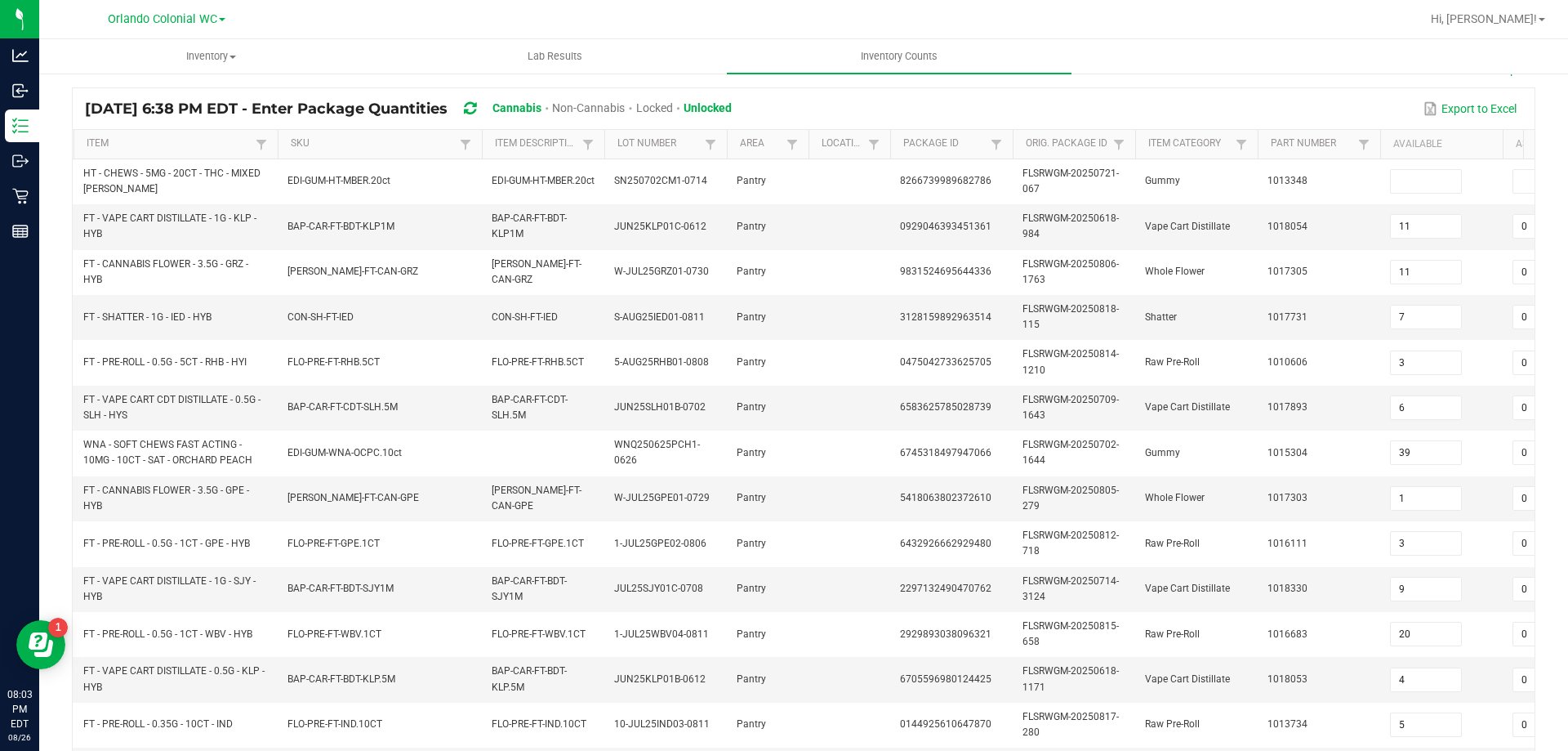
scroll to position [80, 0]
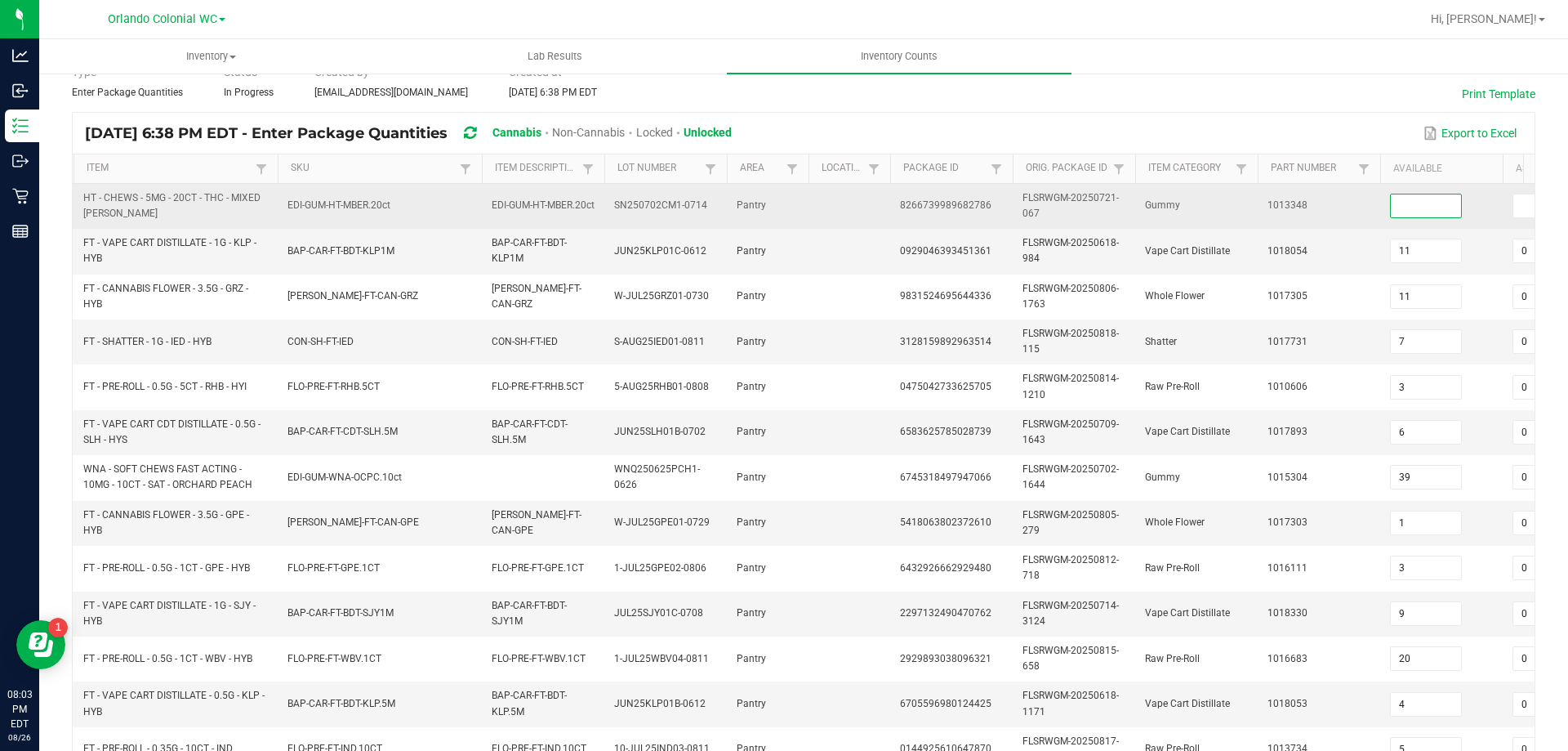
click at [1439, 202] on input at bounding box center [1425, 205] width 70 height 23
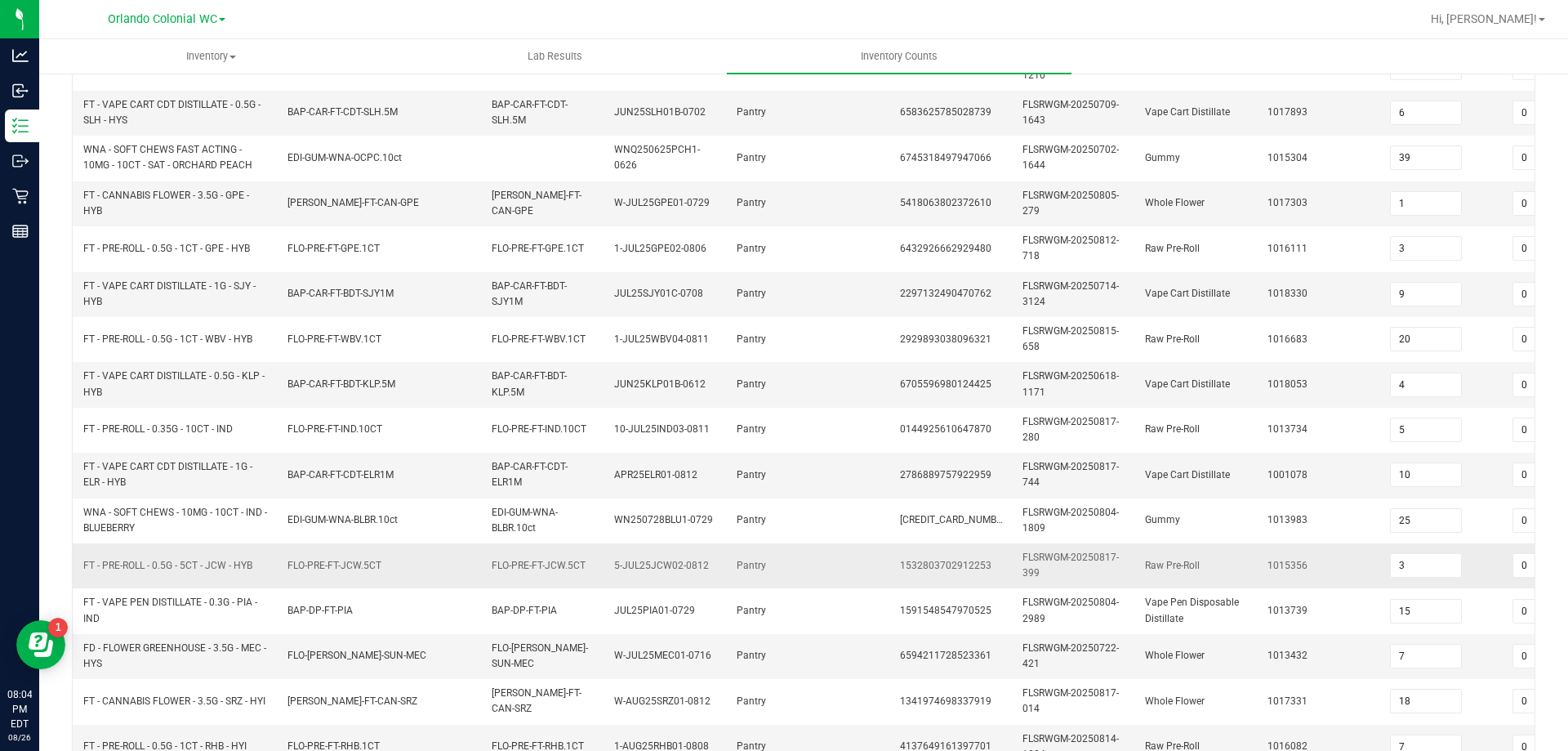
scroll to position [489, 0]
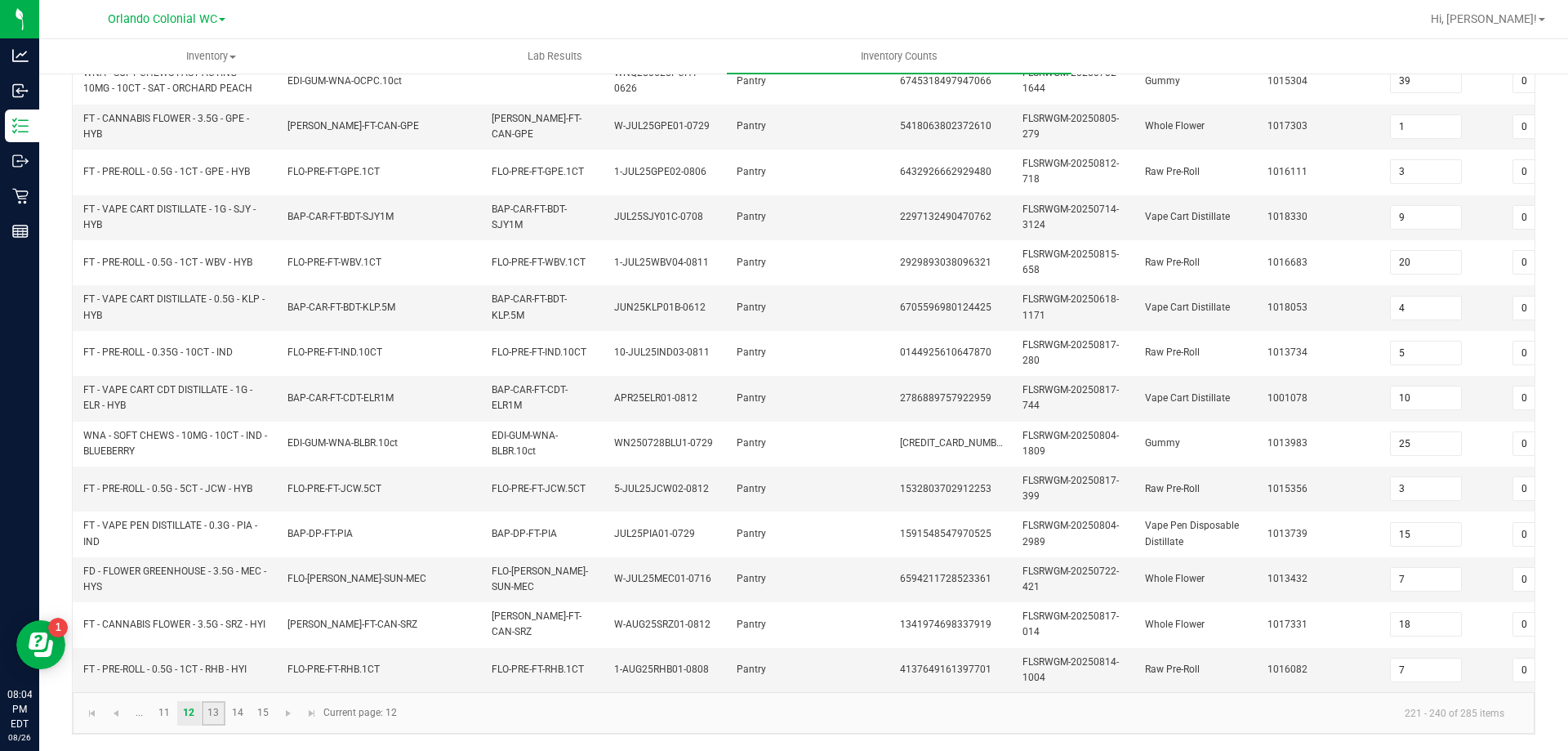
click at [213, 711] on link "13" at bounding box center [213, 713] width 24 height 25
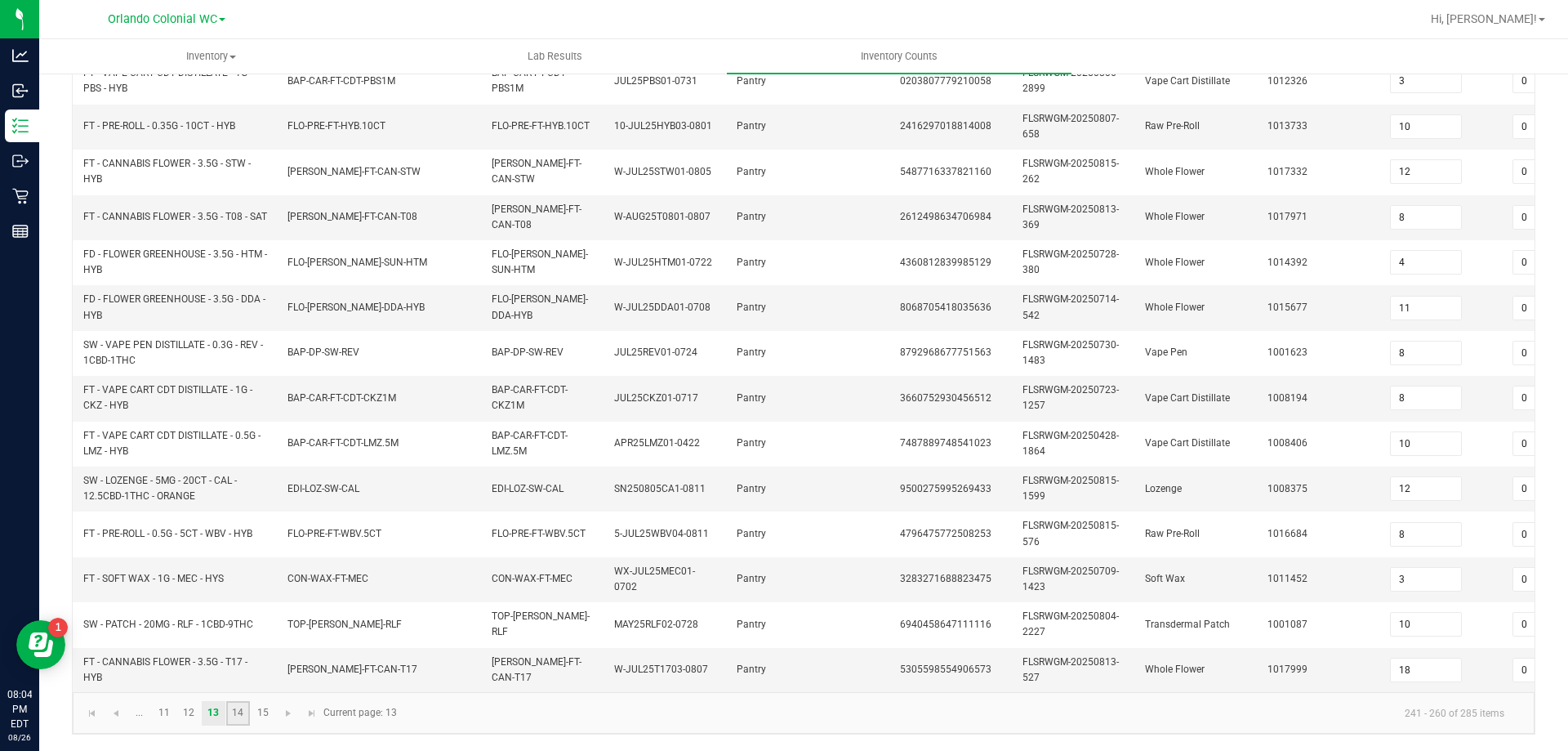
click at [241, 712] on link "14" at bounding box center [238, 713] width 24 height 25
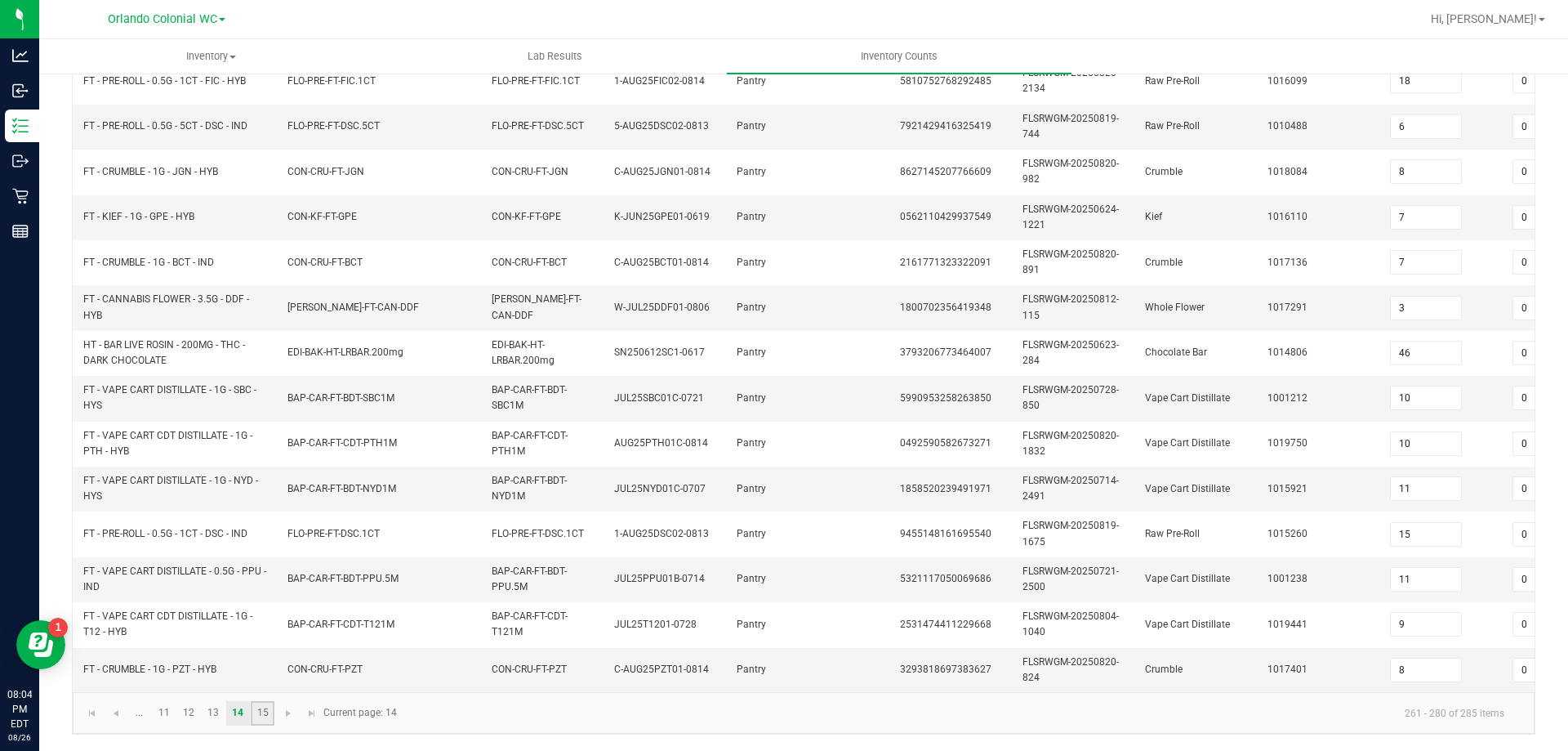
click at [263, 706] on link "15" at bounding box center [262, 713] width 24 height 25
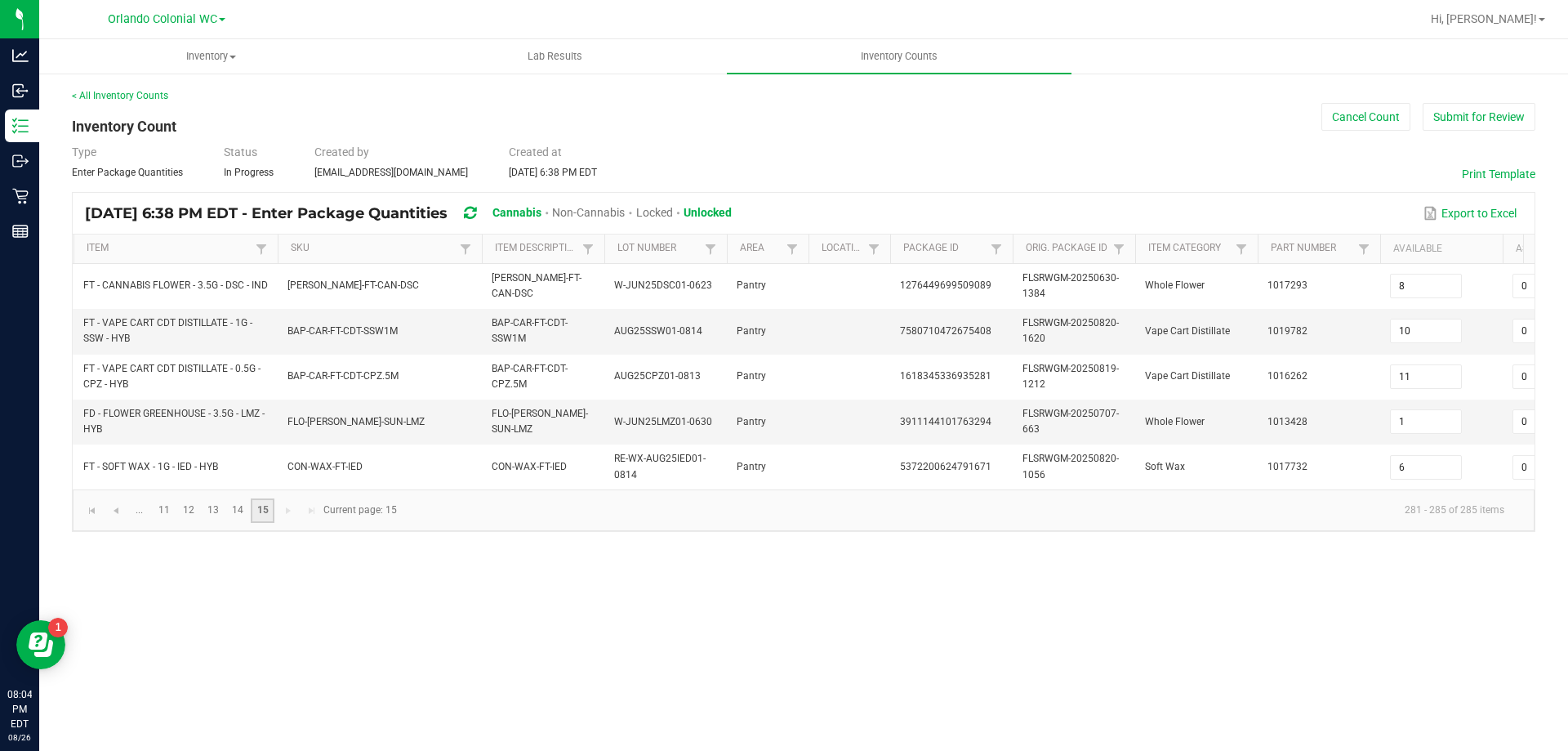
scroll to position [0, 0]
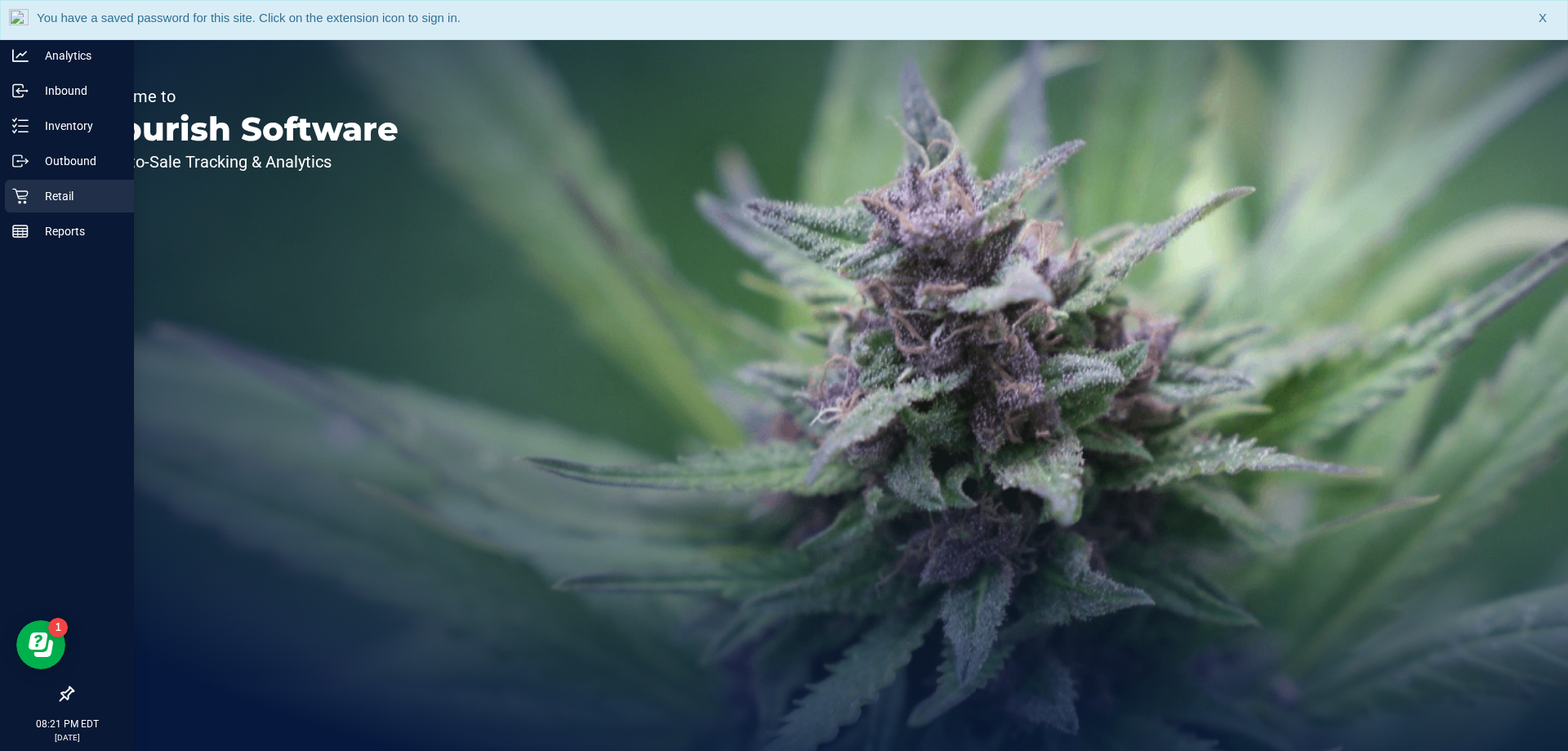
click at [61, 192] on p "Retail" at bounding box center [77, 196] width 98 height 20
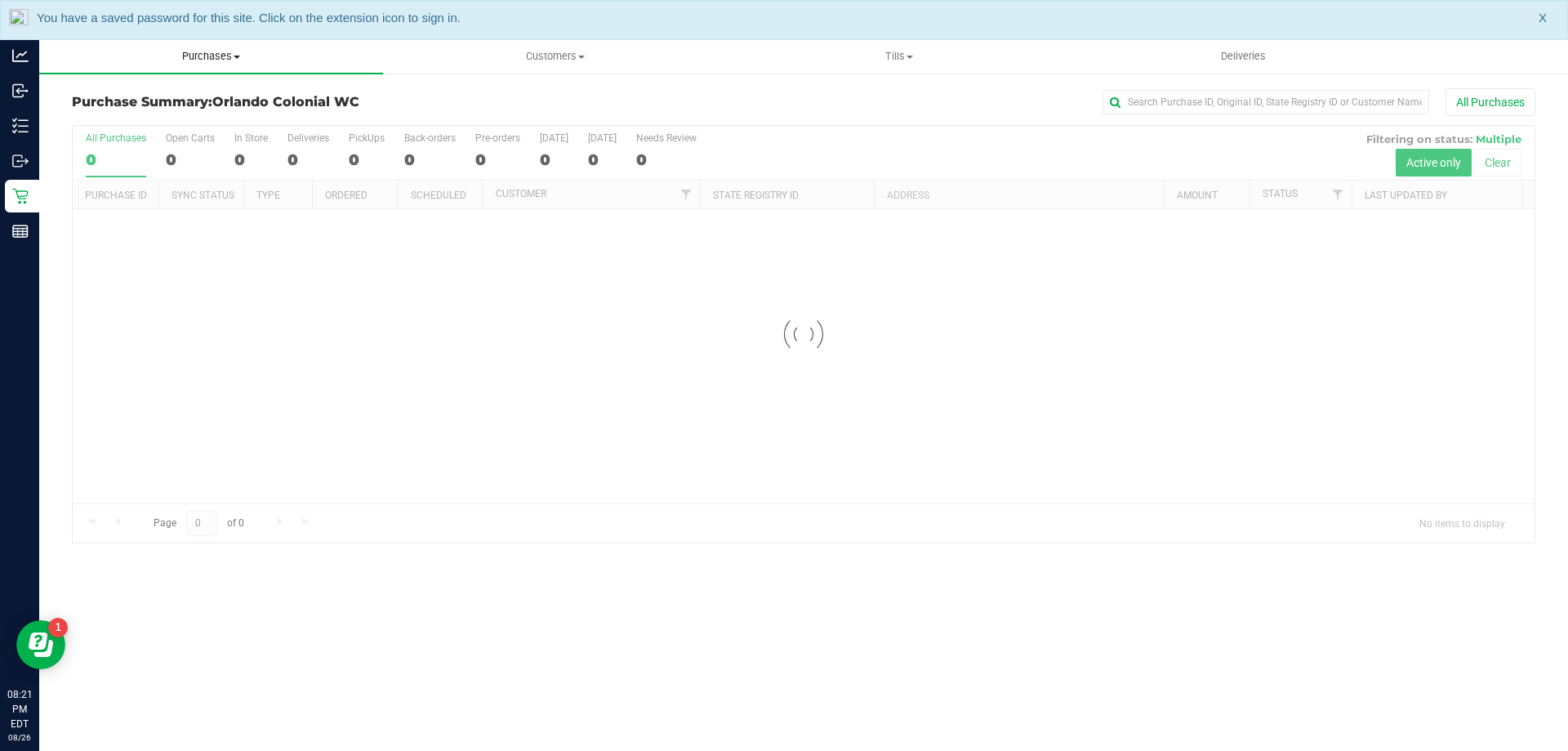
click at [203, 61] on span "Purchases" at bounding box center [211, 56] width 344 height 15
click at [103, 116] on span "Fulfillment" at bounding box center [90, 117] width 102 height 14
